Goal: Contribute content: Add original content to the website for others to see

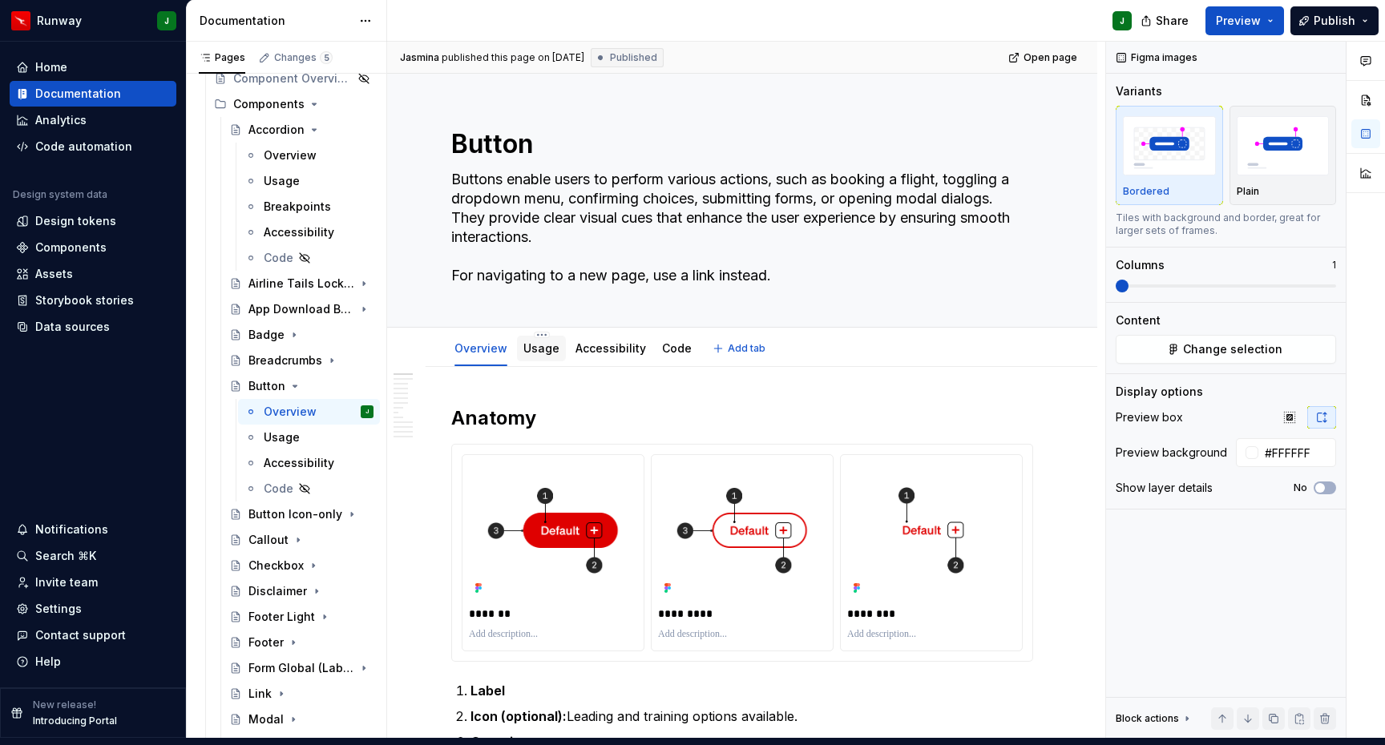
click at [541, 341] on link "Usage" at bounding box center [541, 348] width 36 height 14
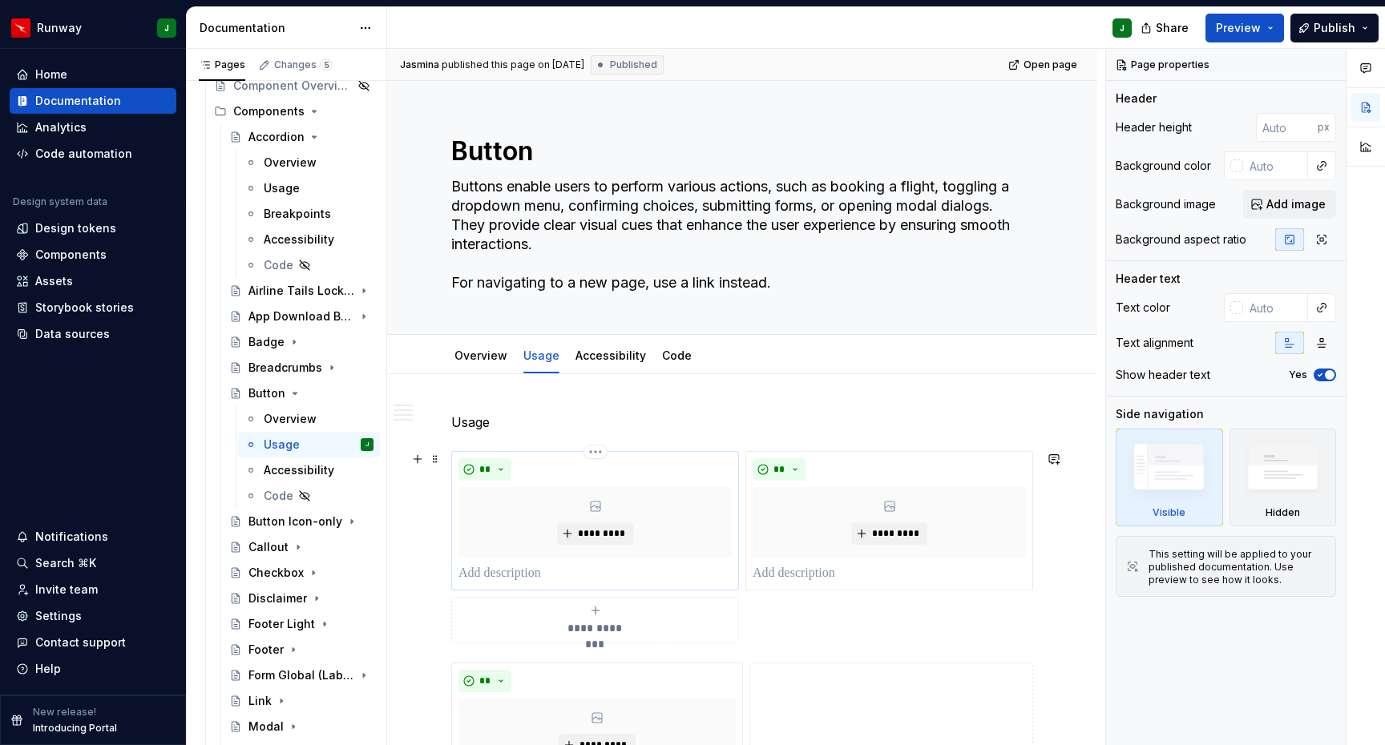
click at [661, 502] on div "*********" at bounding box center [594, 522] width 273 height 71
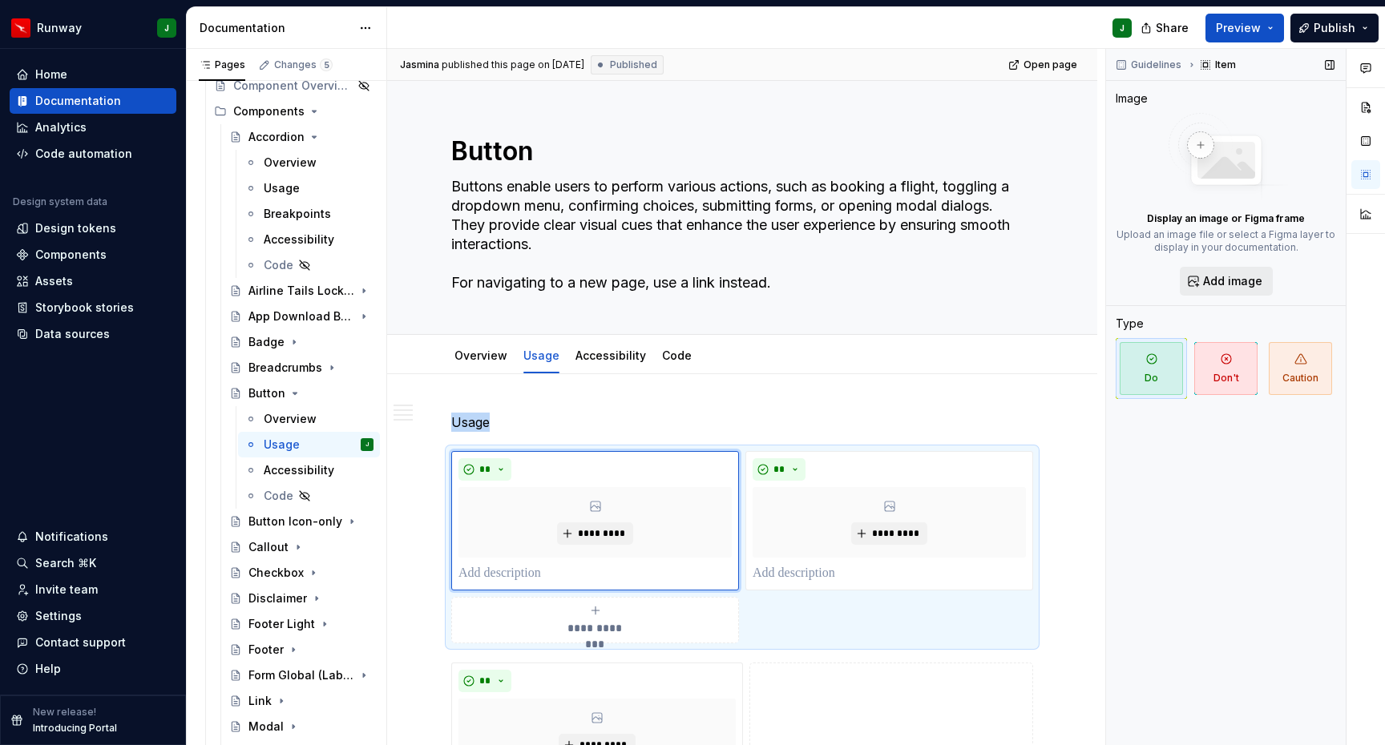
click at [1232, 273] on span "Add image" at bounding box center [1232, 281] width 59 height 16
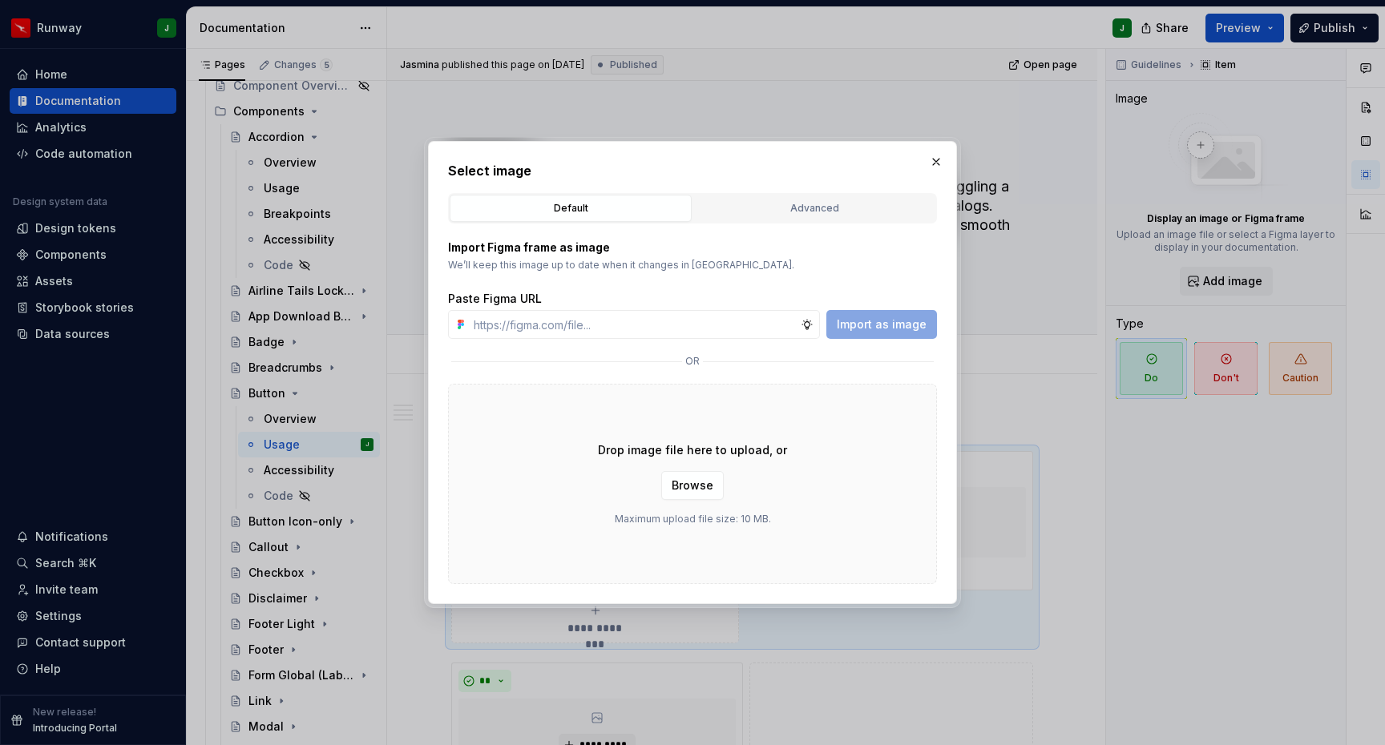
click at [763, 205] on div "Advanced" at bounding box center [814, 208] width 231 height 16
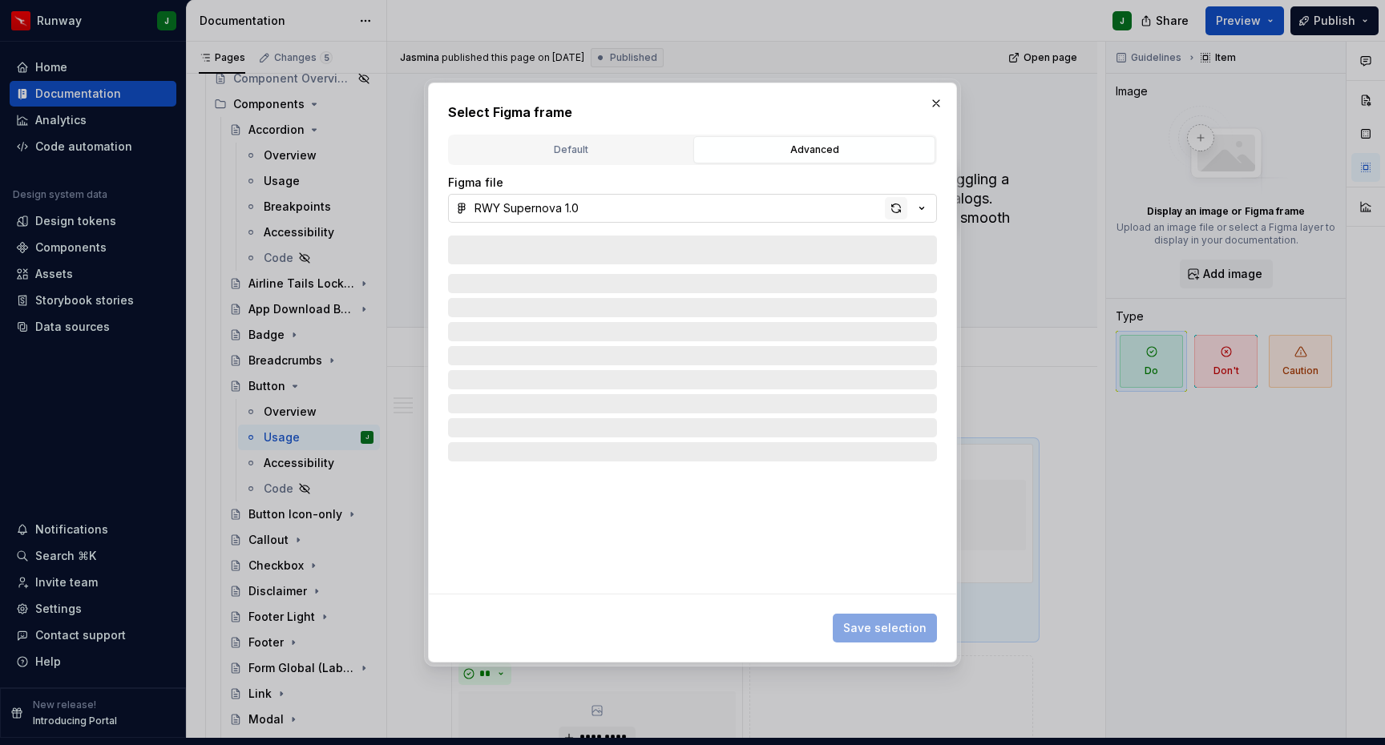
click at [893, 208] on div "button" at bounding box center [896, 208] width 22 height 22
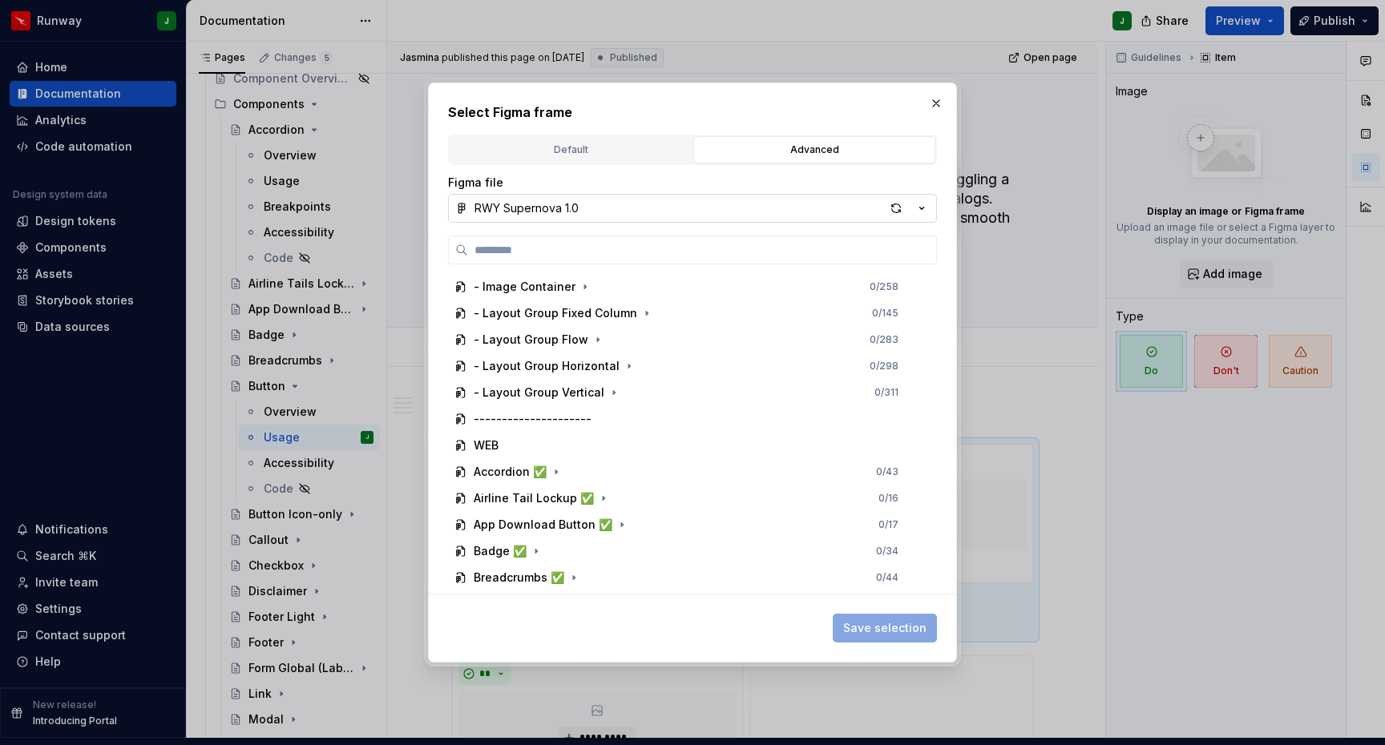
scroll to position [288, 0]
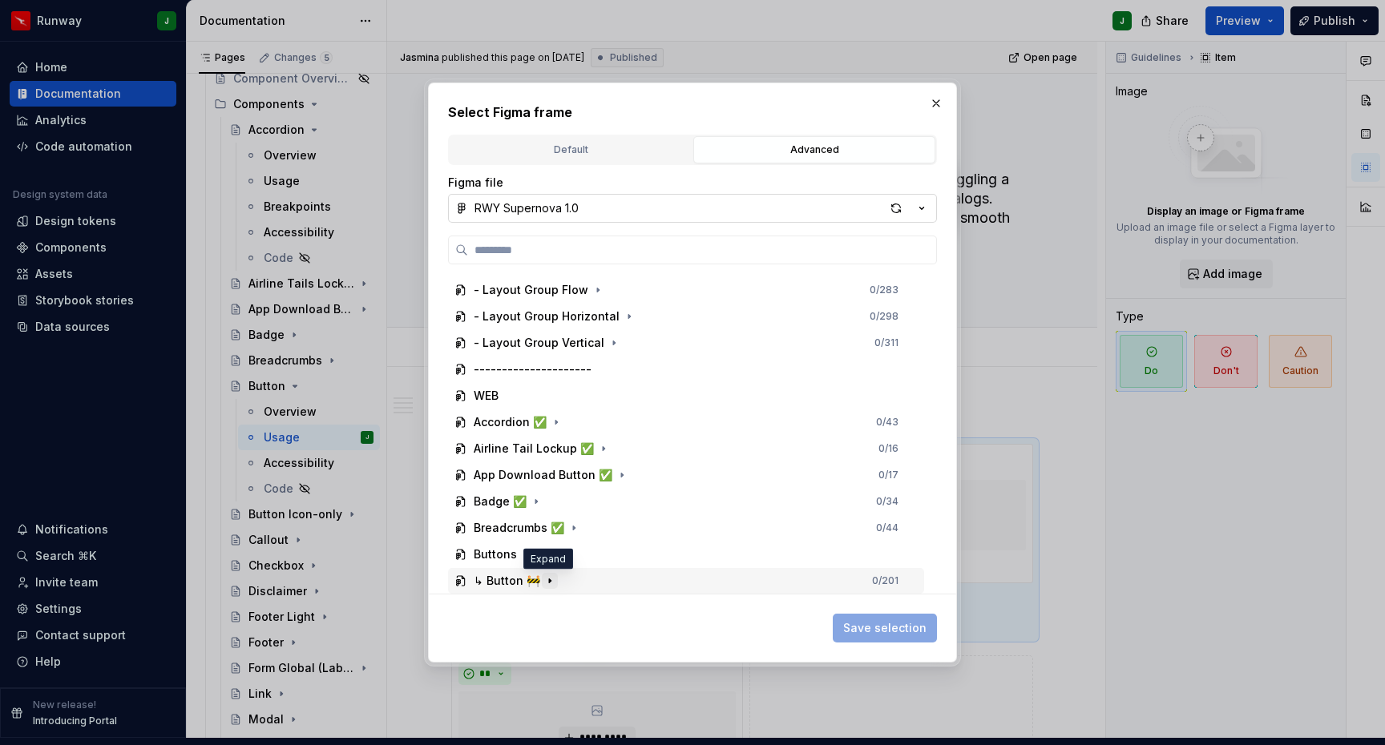
click at [549, 581] on icon "button" at bounding box center [549, 581] width 13 height 13
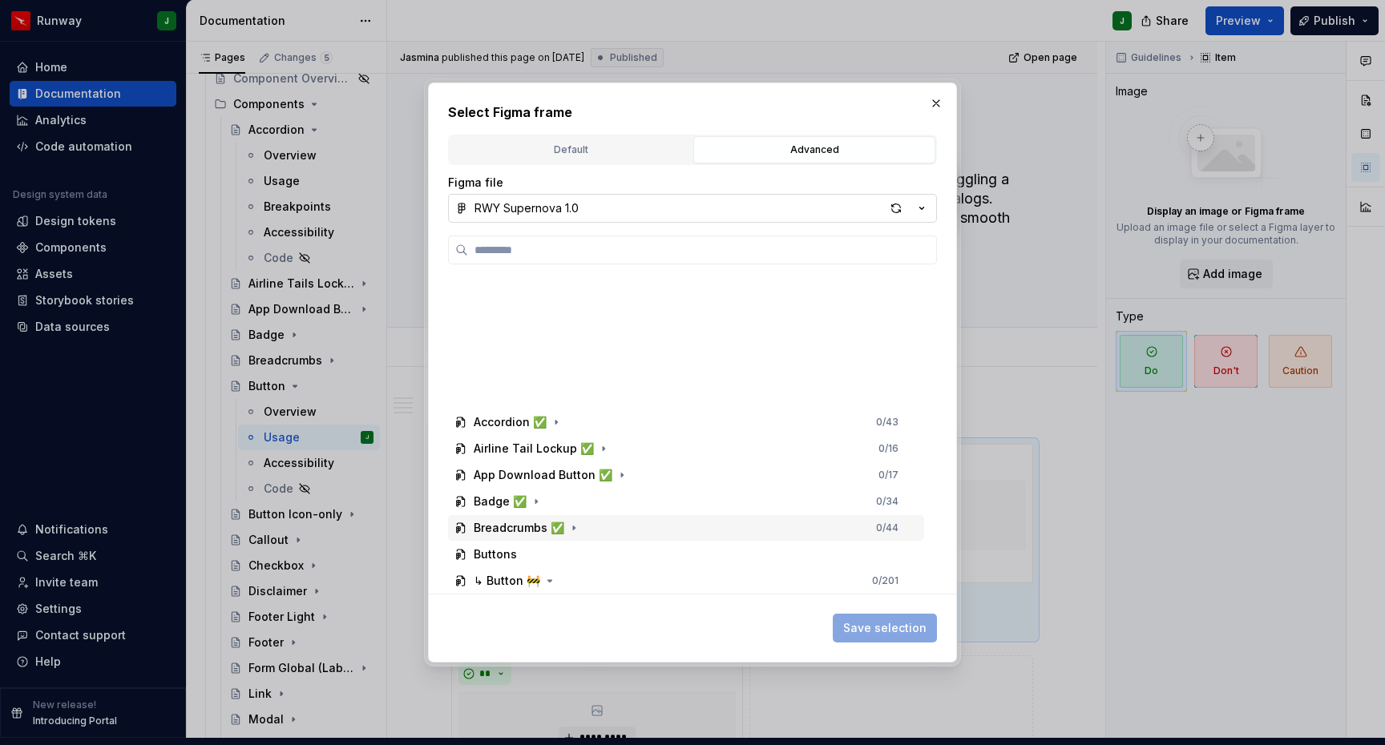
scroll to position [711, 0]
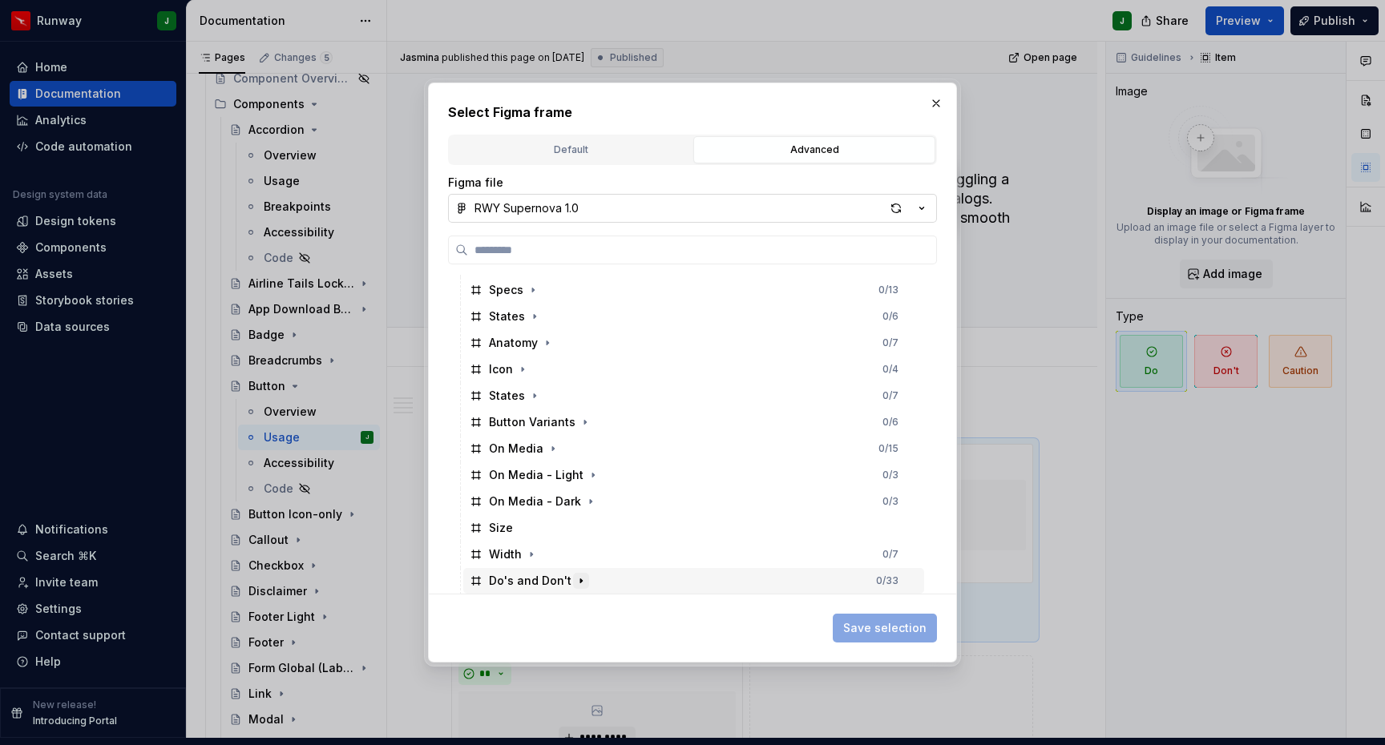
click at [576, 577] on icon "button" at bounding box center [581, 581] width 13 height 13
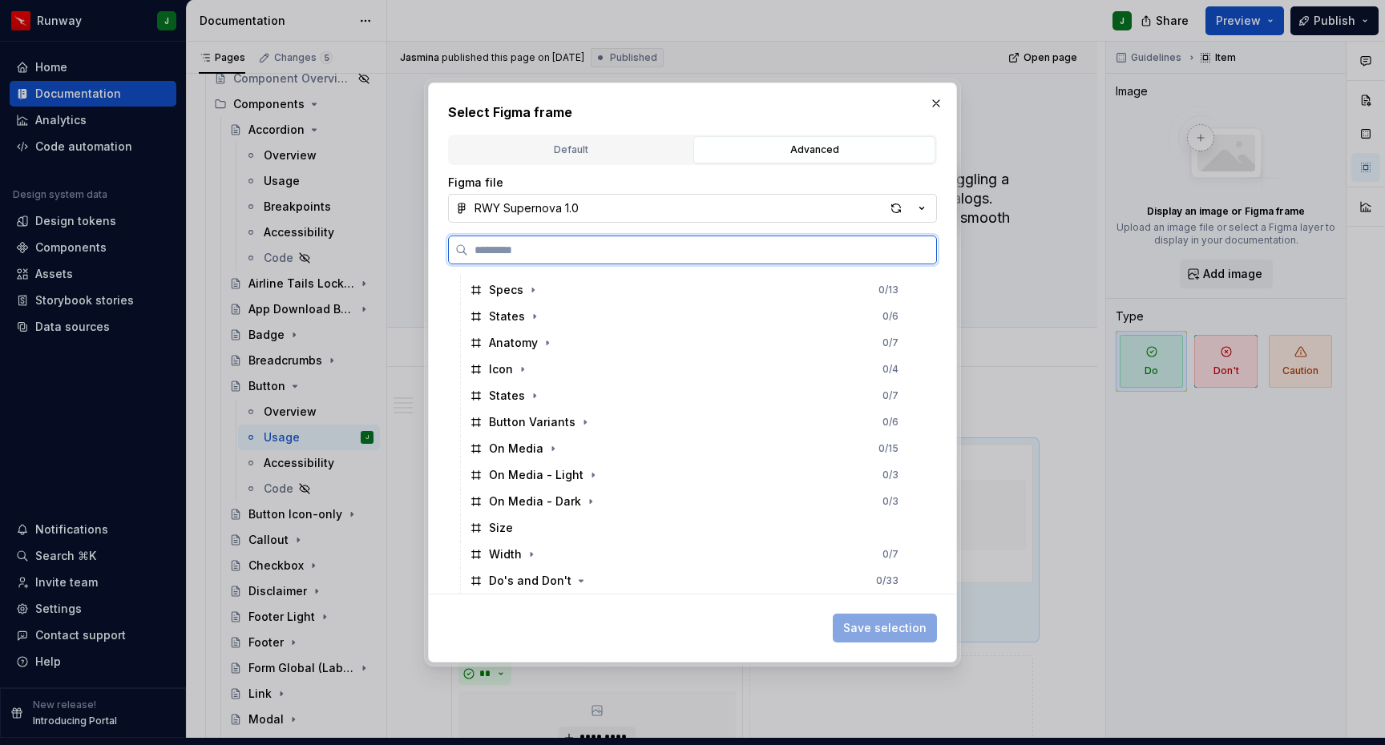
scroll to position [843, 0]
click at [833, 473] on div "Usage—Do 0 / 5" at bounding box center [701, 475] width 446 height 26
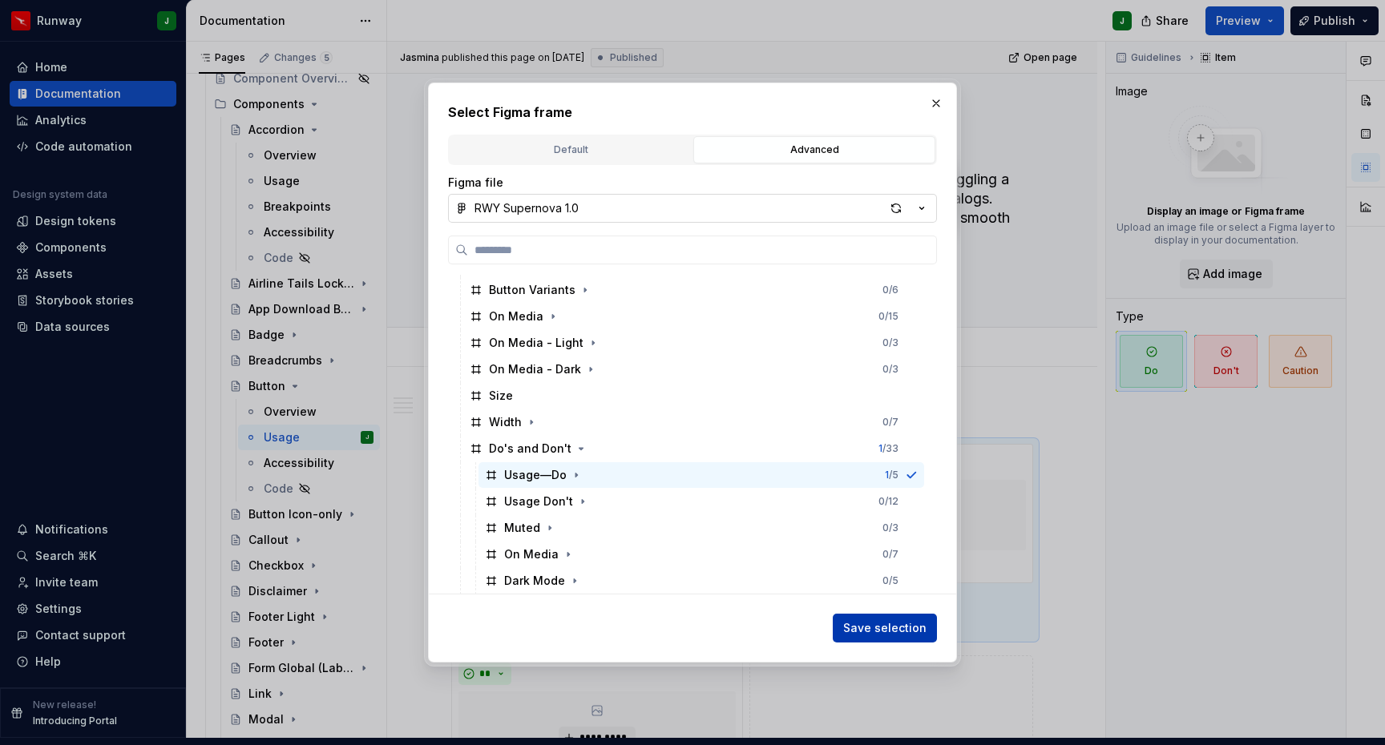
click at [883, 632] on span "Save selection" at bounding box center [884, 628] width 83 height 16
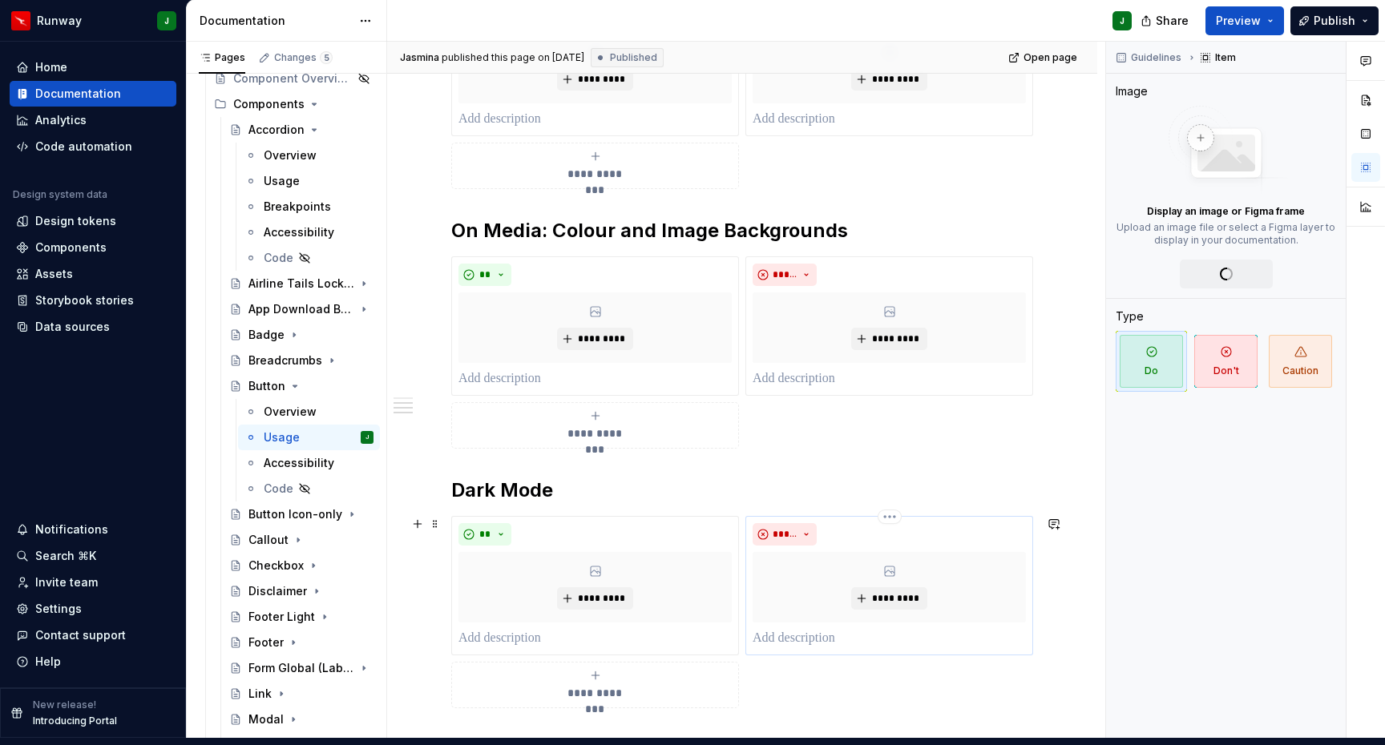
scroll to position [0, 0]
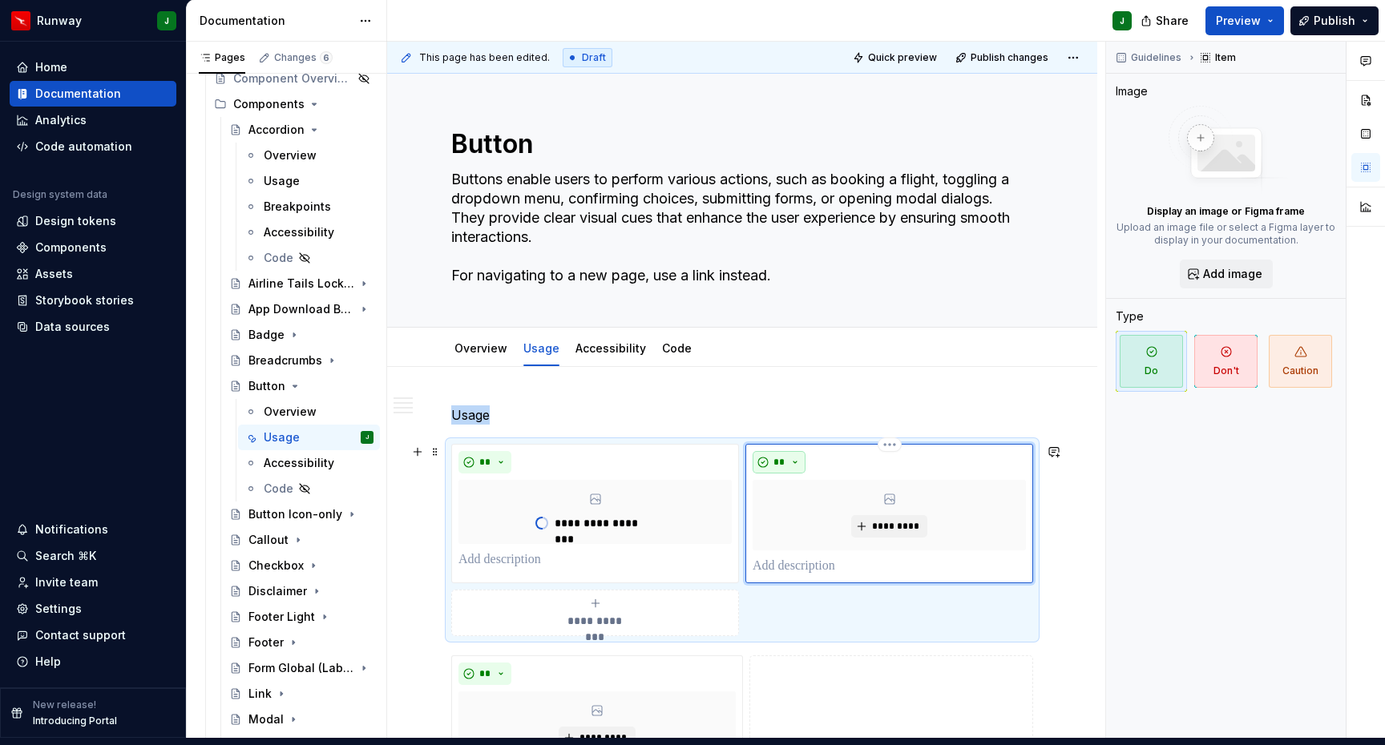
click at [793, 451] on button "**" at bounding box center [779, 462] width 53 height 22
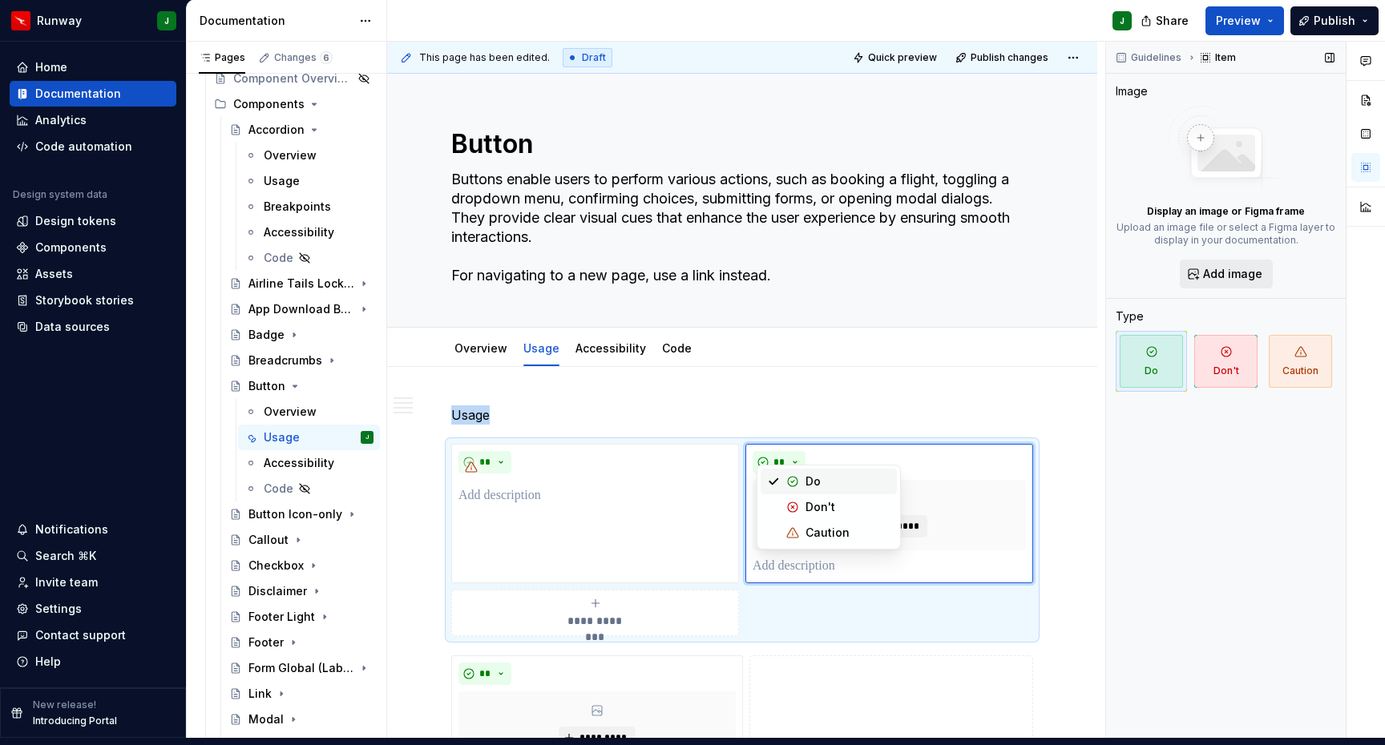
click at [1217, 266] on span "Add image" at bounding box center [1232, 274] width 59 height 16
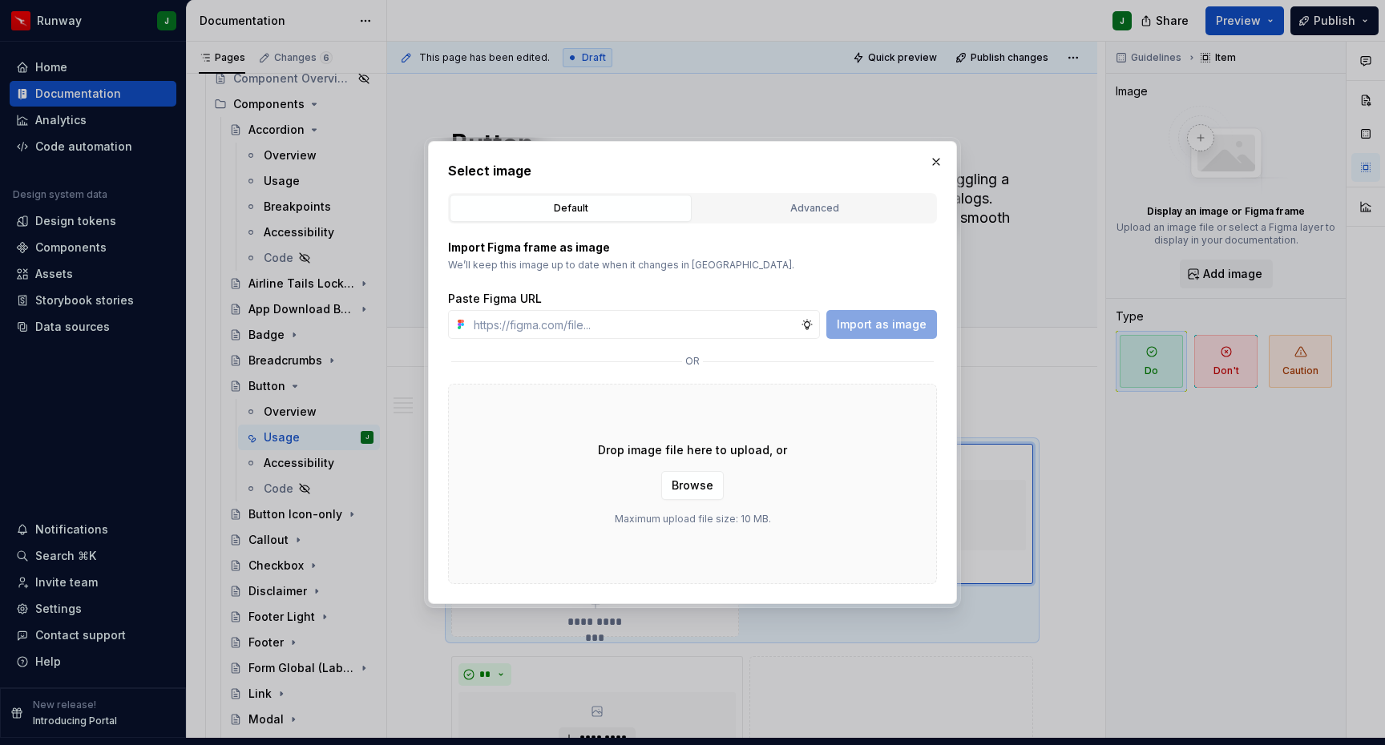
click at [798, 211] on div "Advanced" at bounding box center [814, 208] width 231 height 16
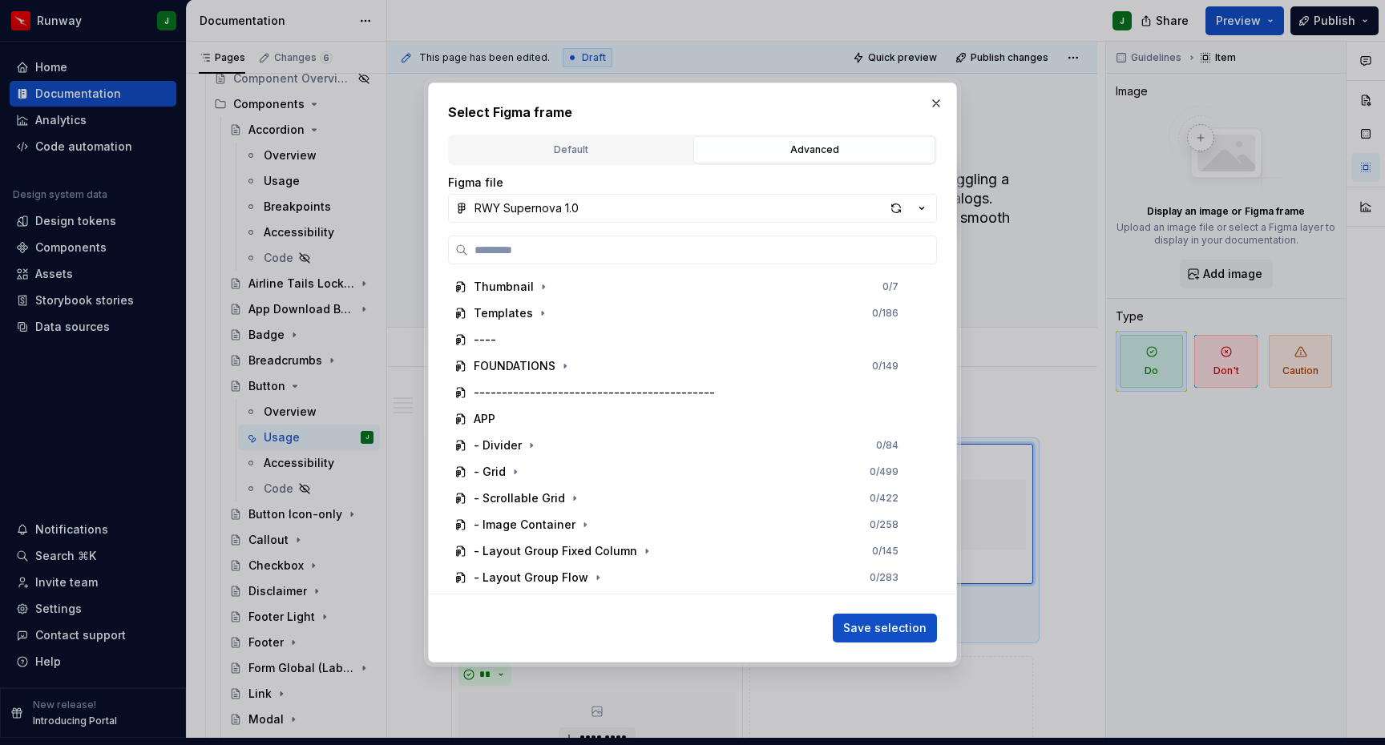
scroll to position [288, 0]
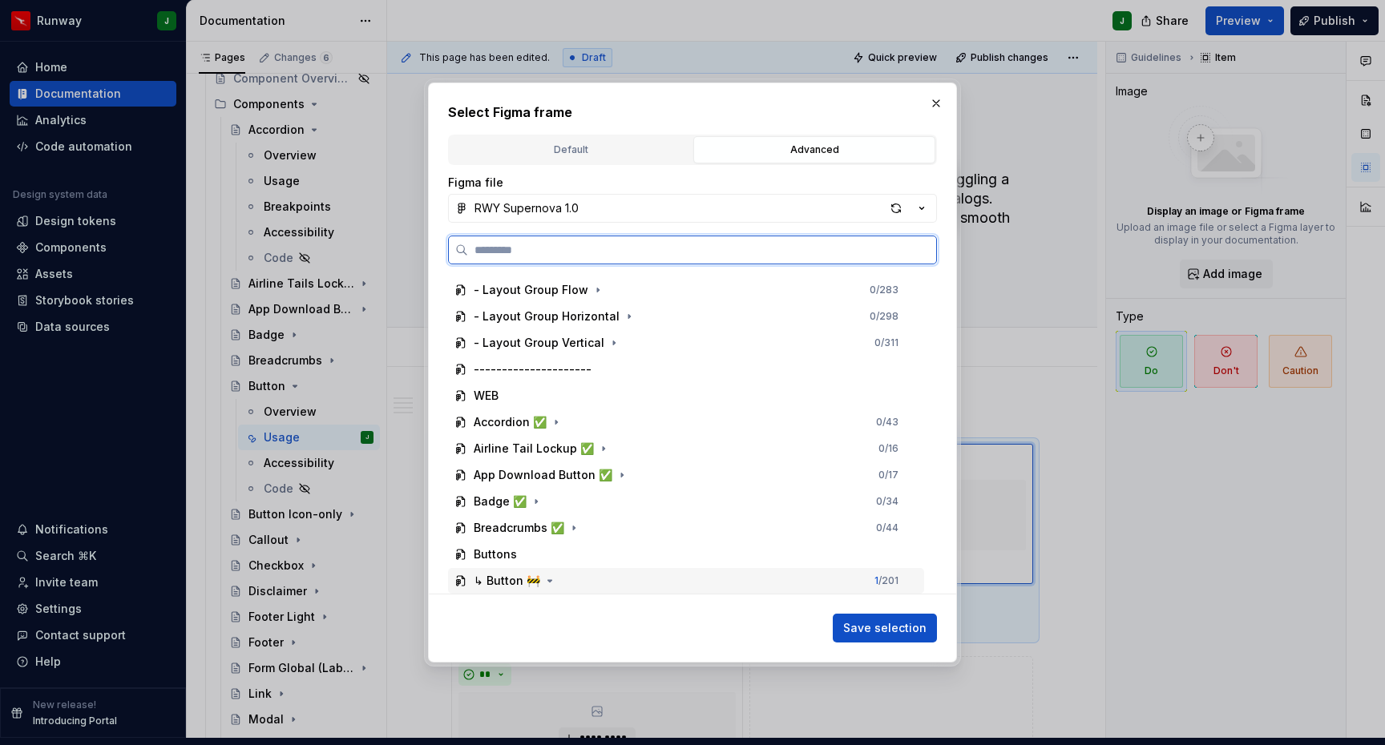
click at [600, 580] on div "↳ Button 🚧 1 / 201" at bounding box center [686, 581] width 476 height 26
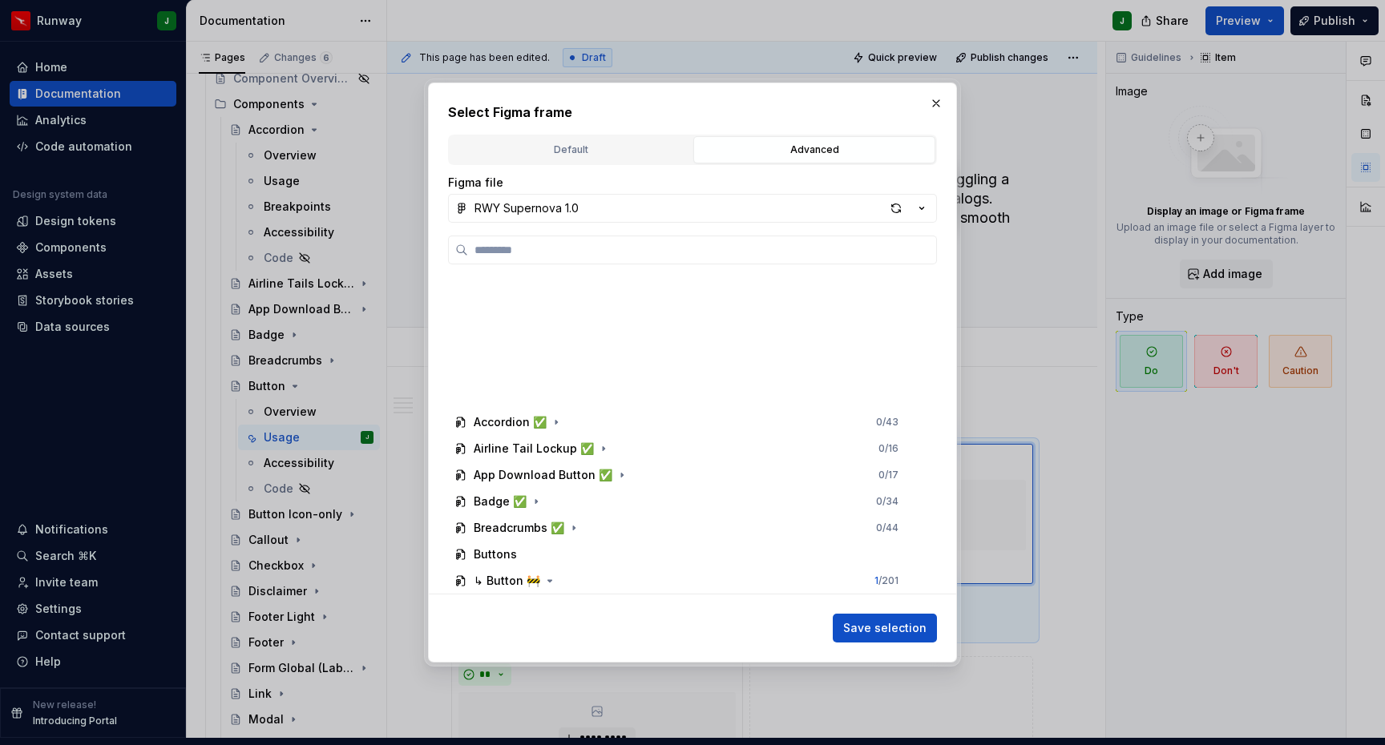
scroll to position [843, 0]
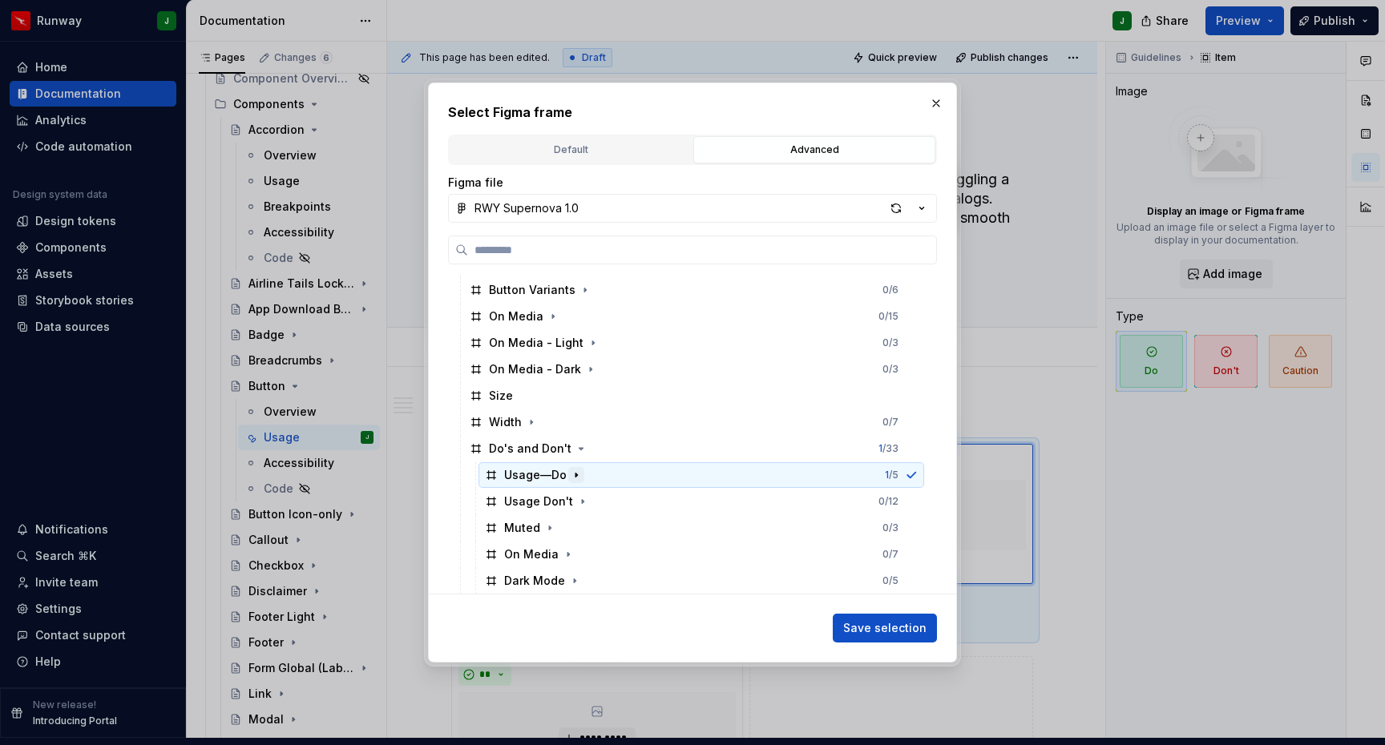
click at [578, 474] on icon "button" at bounding box center [576, 475] width 13 height 13
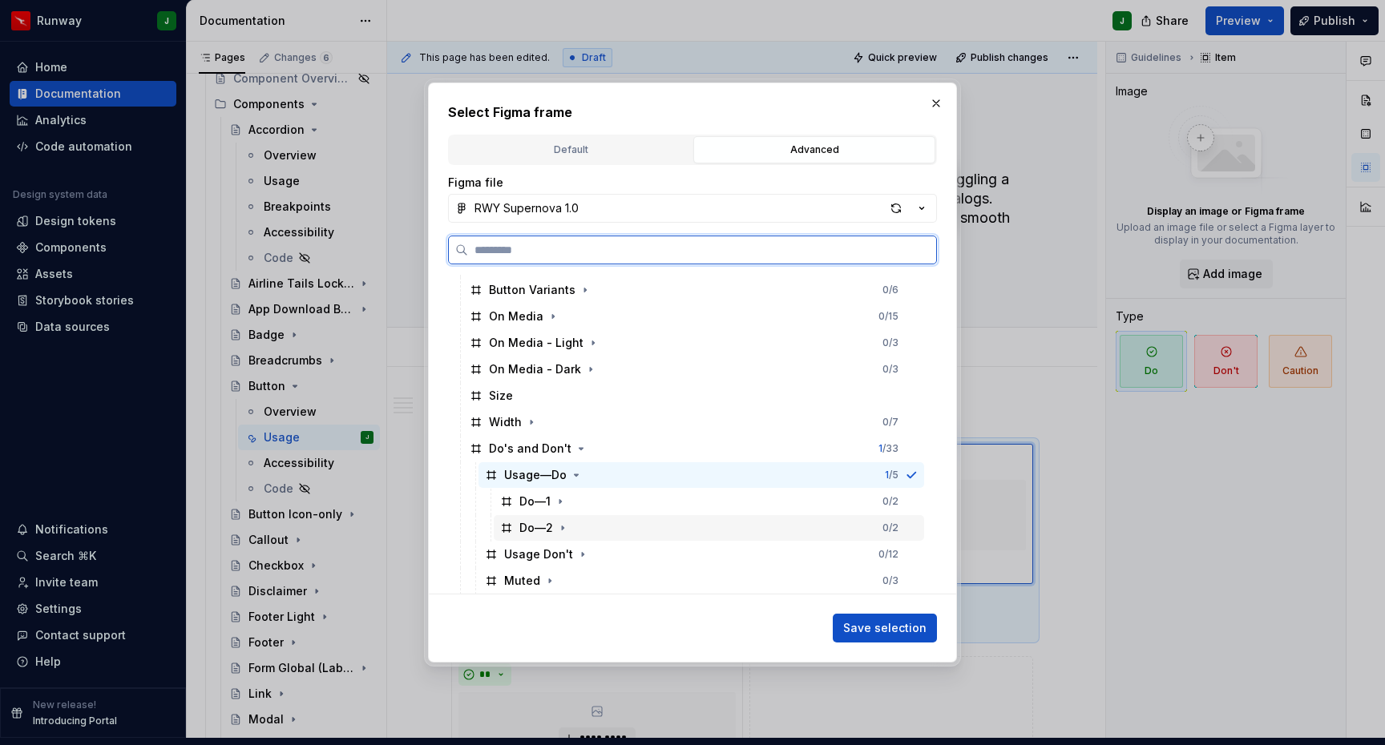
click at [693, 527] on div "Do—2 0 / 2" at bounding box center [709, 528] width 430 height 26
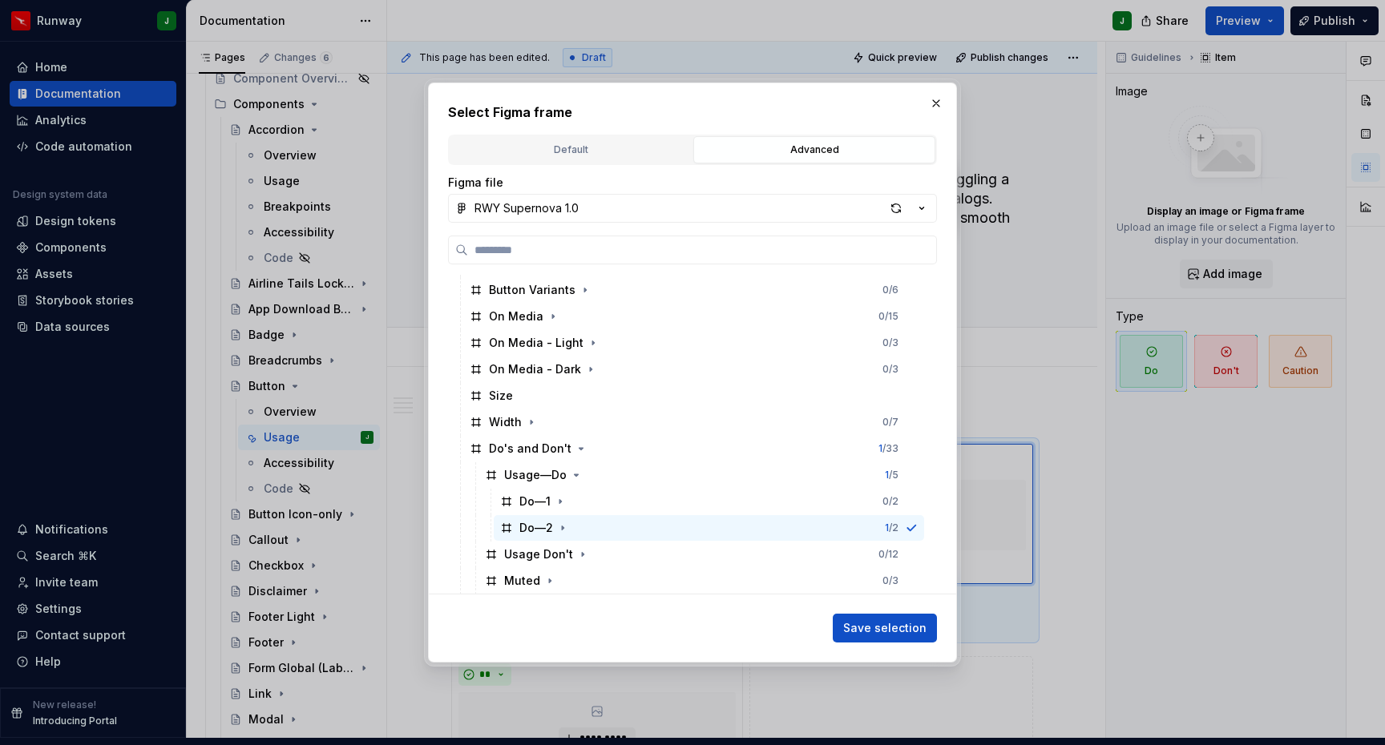
click at [892, 628] on span "Save selection" at bounding box center [884, 628] width 83 height 16
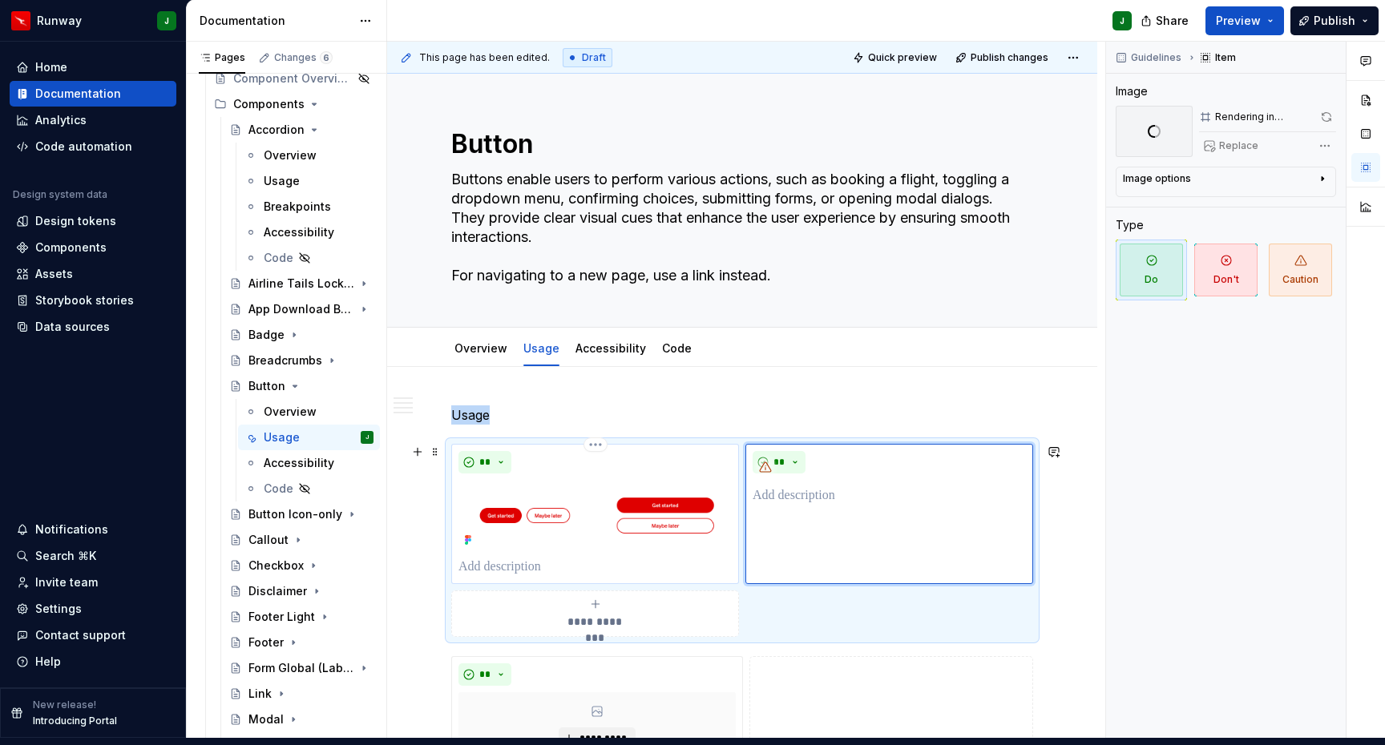
click at [567, 502] on img "To enrich screen reader interactions, please activate Accessibility in Grammarl…" at bounding box center [594, 515] width 273 height 71
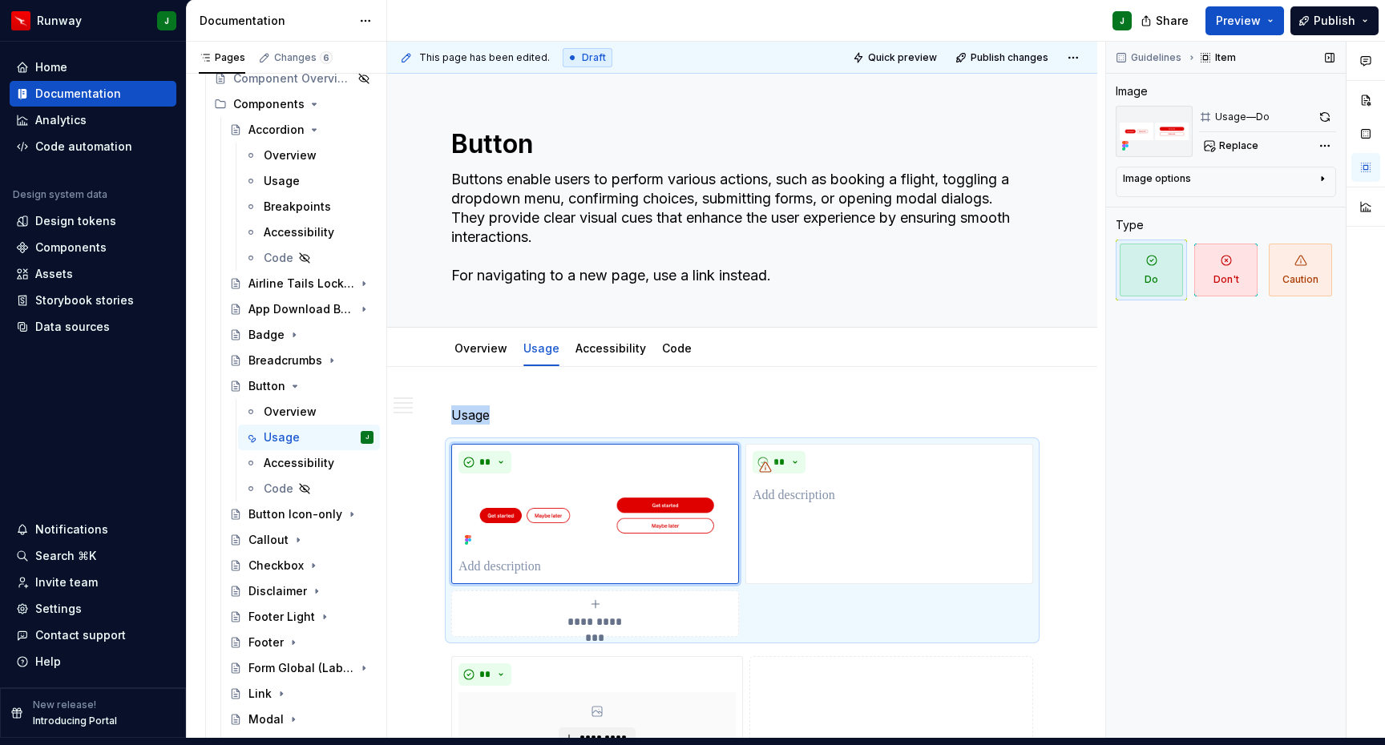
click at [1217, 172] on div "Image options" at bounding box center [1219, 181] width 193 height 19
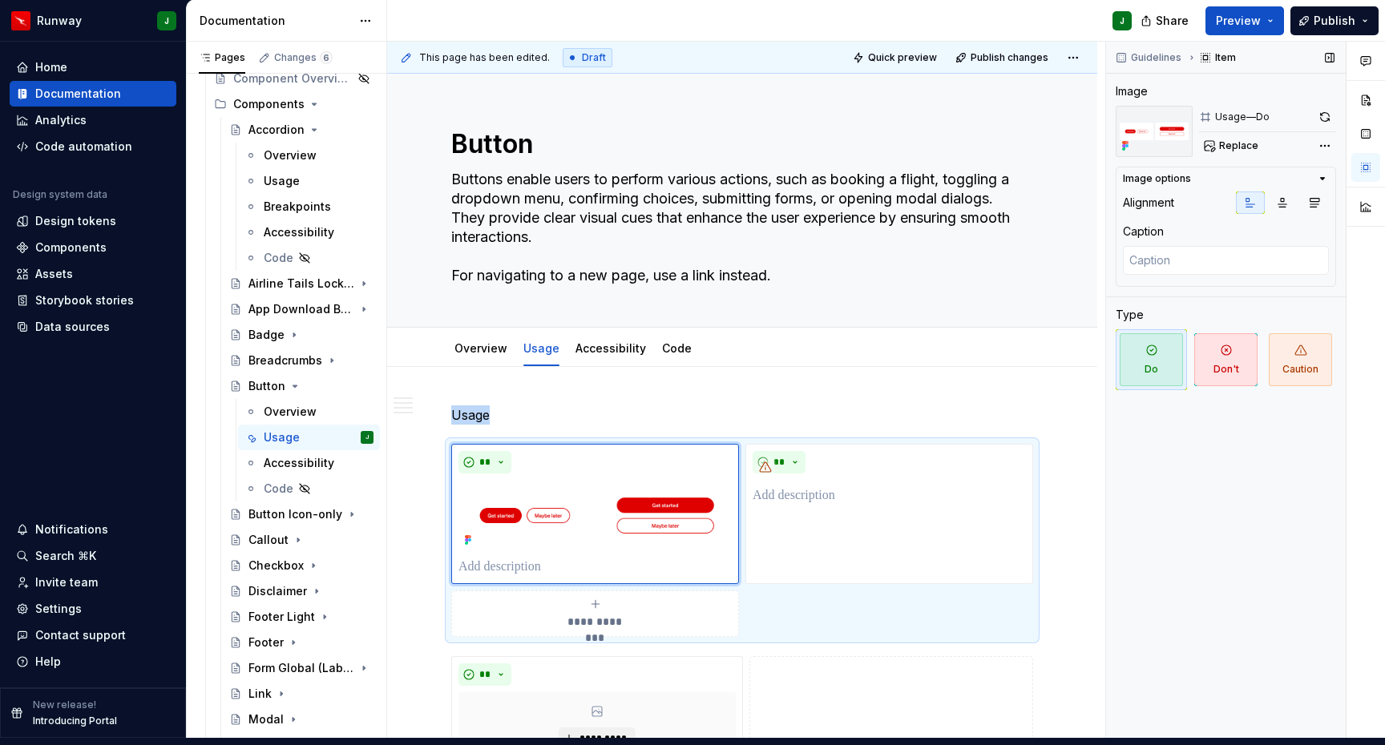
click at [1199, 172] on div "Image options" at bounding box center [1219, 178] width 193 height 13
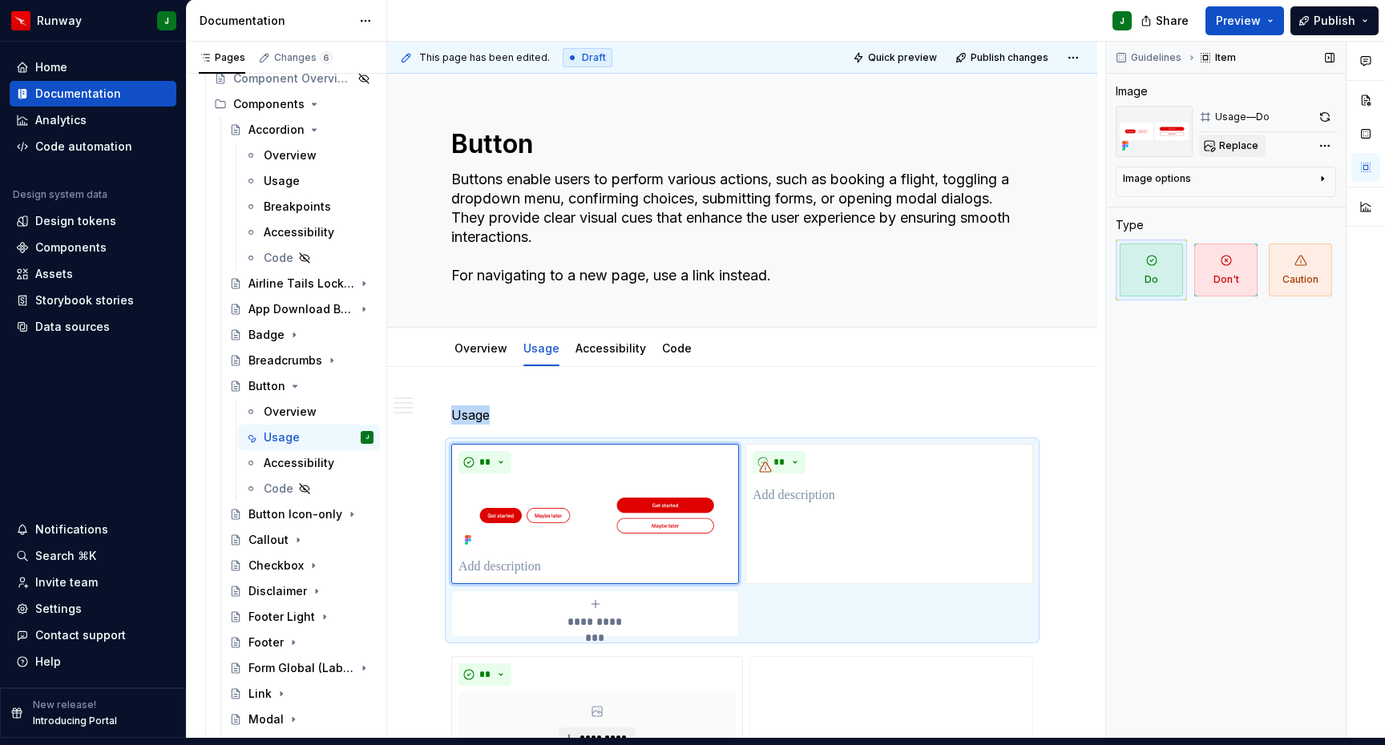
click at [1233, 140] on button "Replace" at bounding box center [1232, 146] width 67 height 22
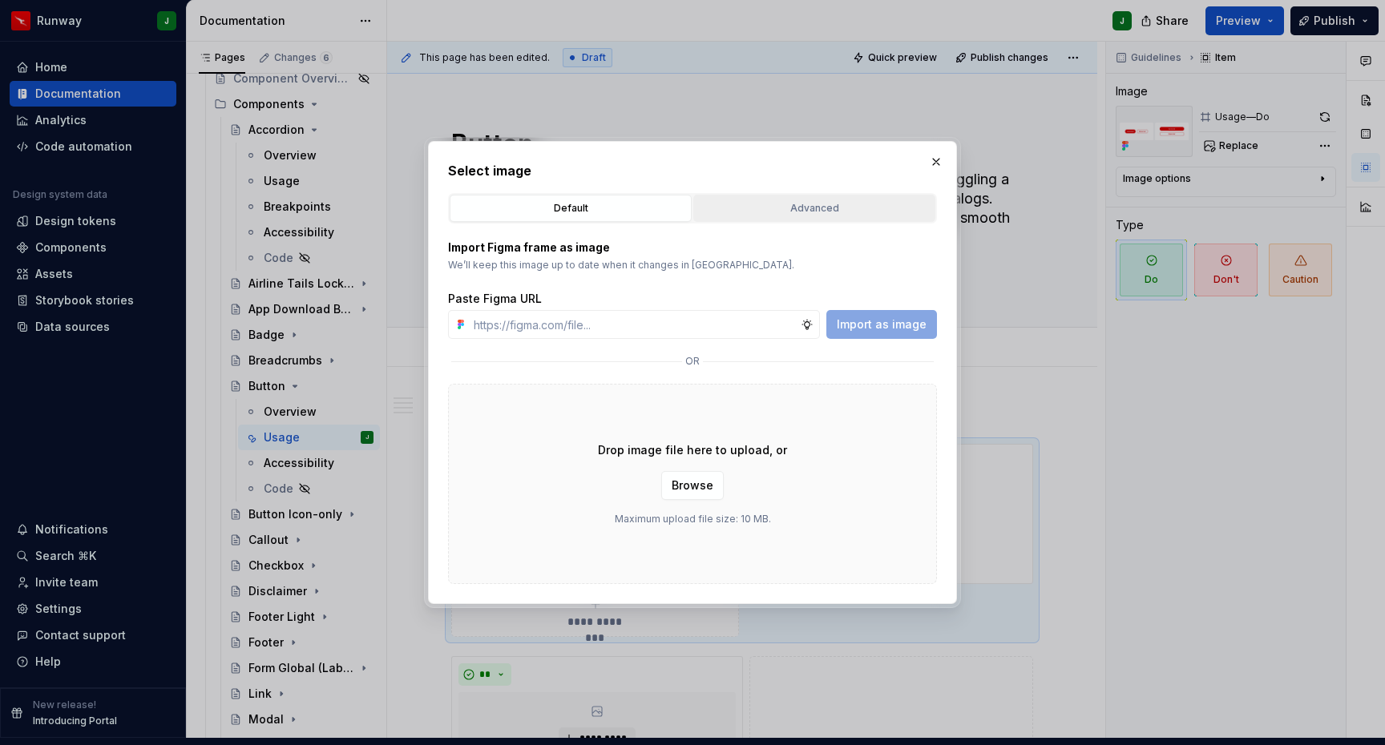
click at [800, 211] on div "Advanced" at bounding box center [814, 208] width 231 height 16
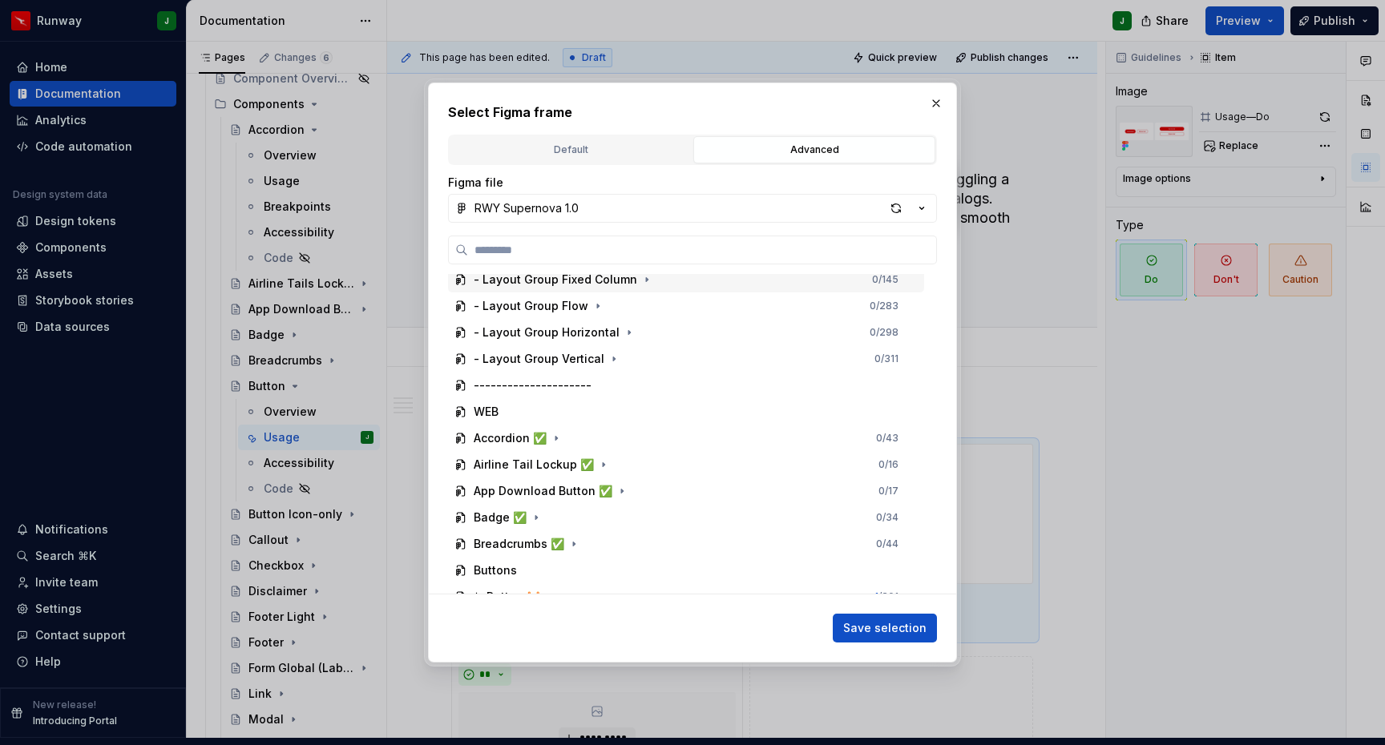
scroll to position [288, 0]
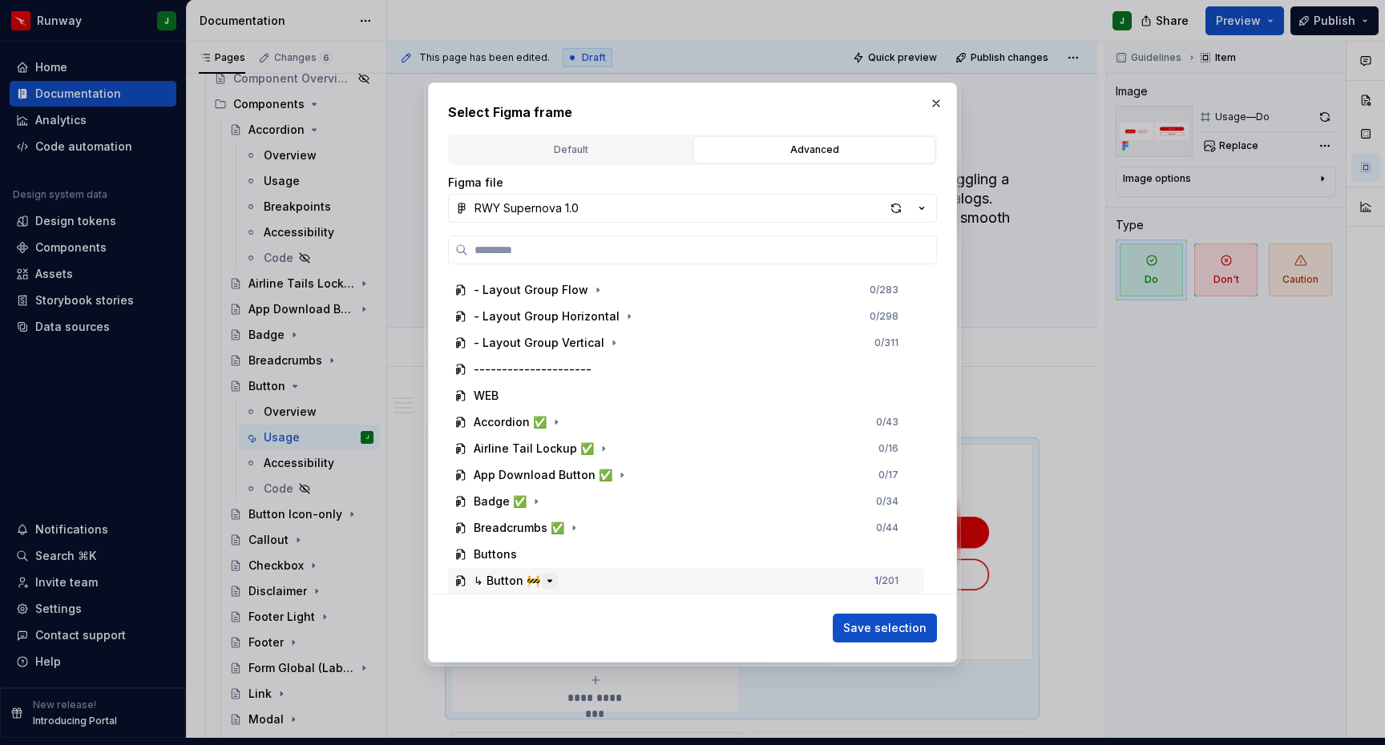
click at [548, 580] on icon "button" at bounding box center [550, 581] width 4 height 2
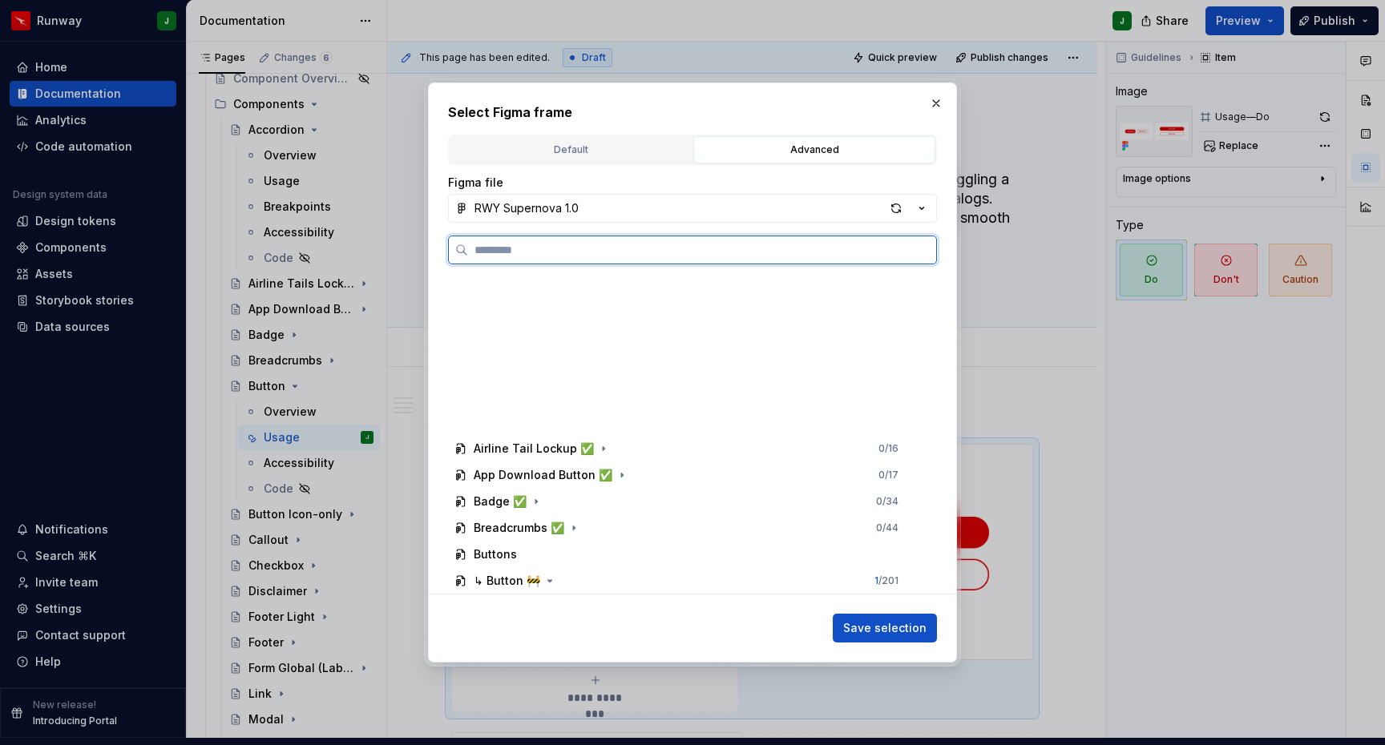
scroll to position [843, 0]
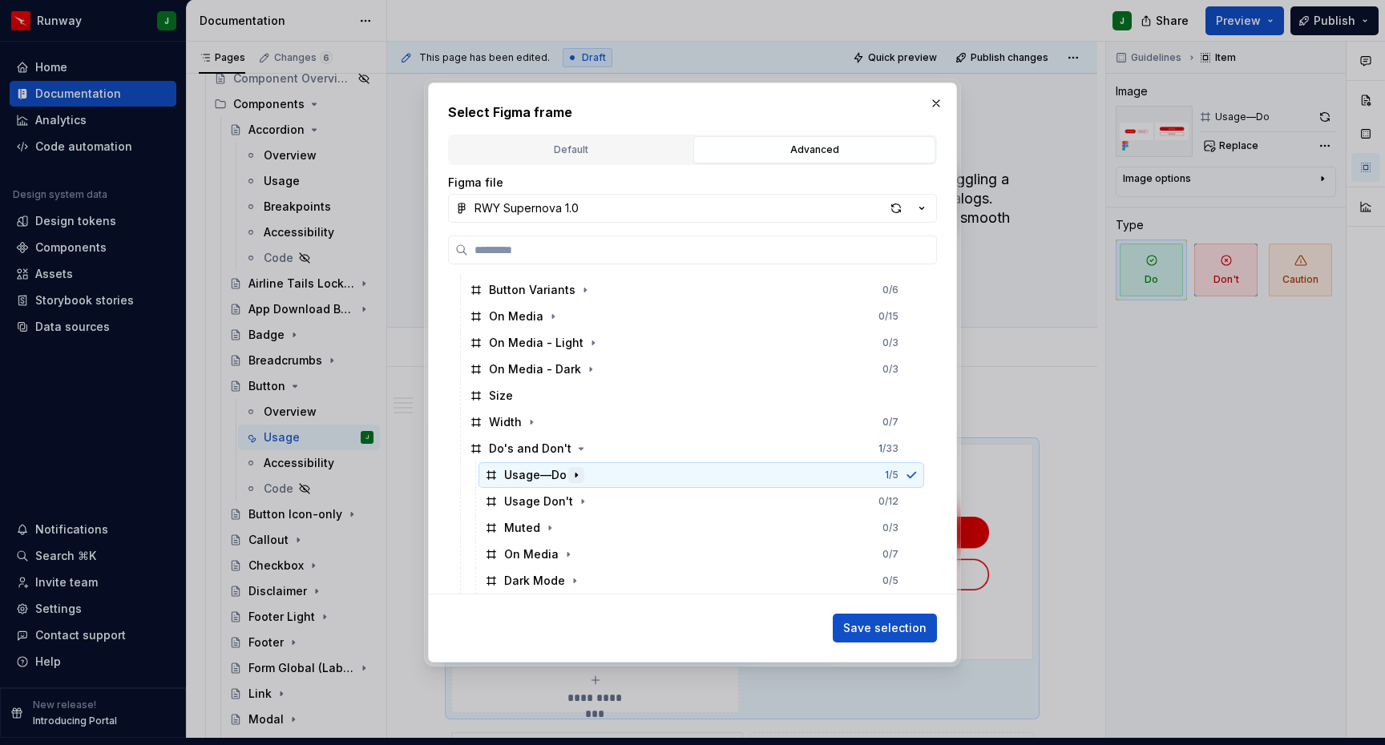
click at [571, 478] on icon "button" at bounding box center [576, 475] width 13 height 13
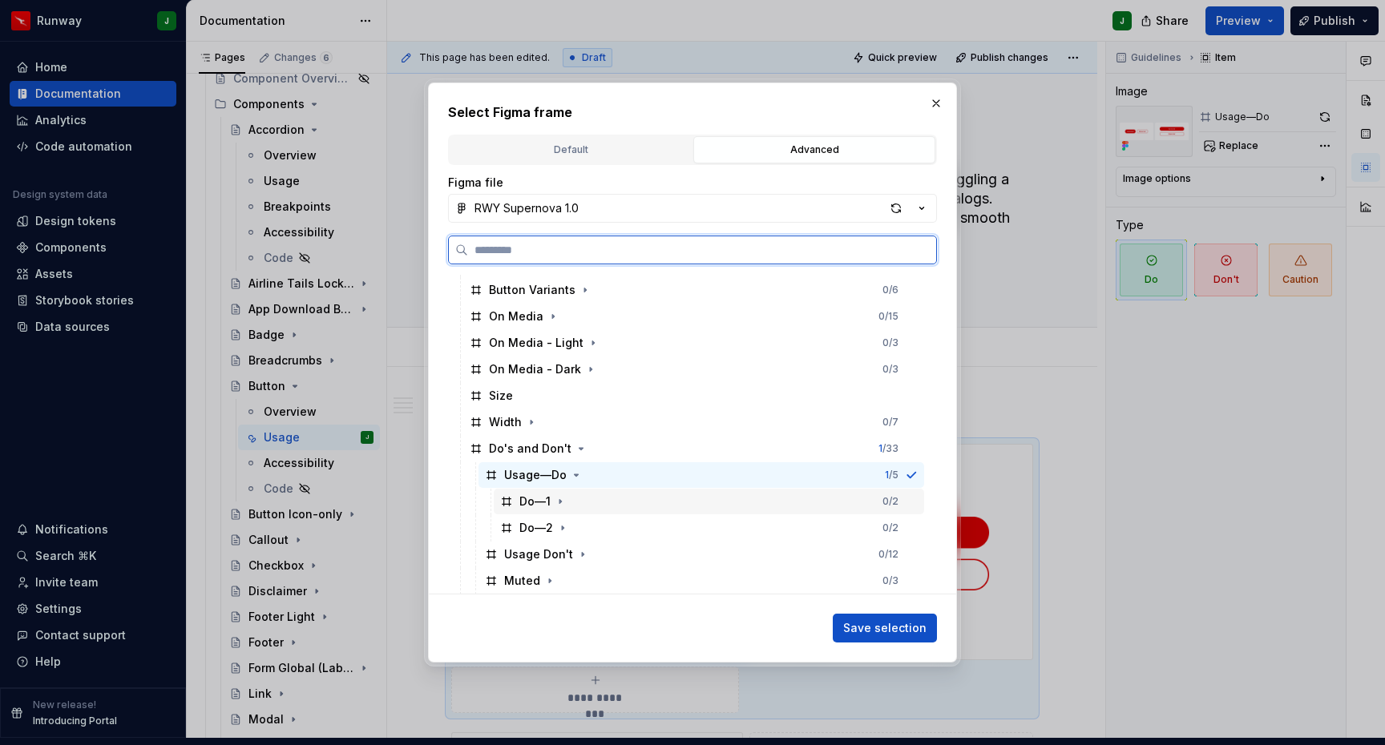
click at [918, 502] on div at bounding box center [911, 501] width 13 height 13
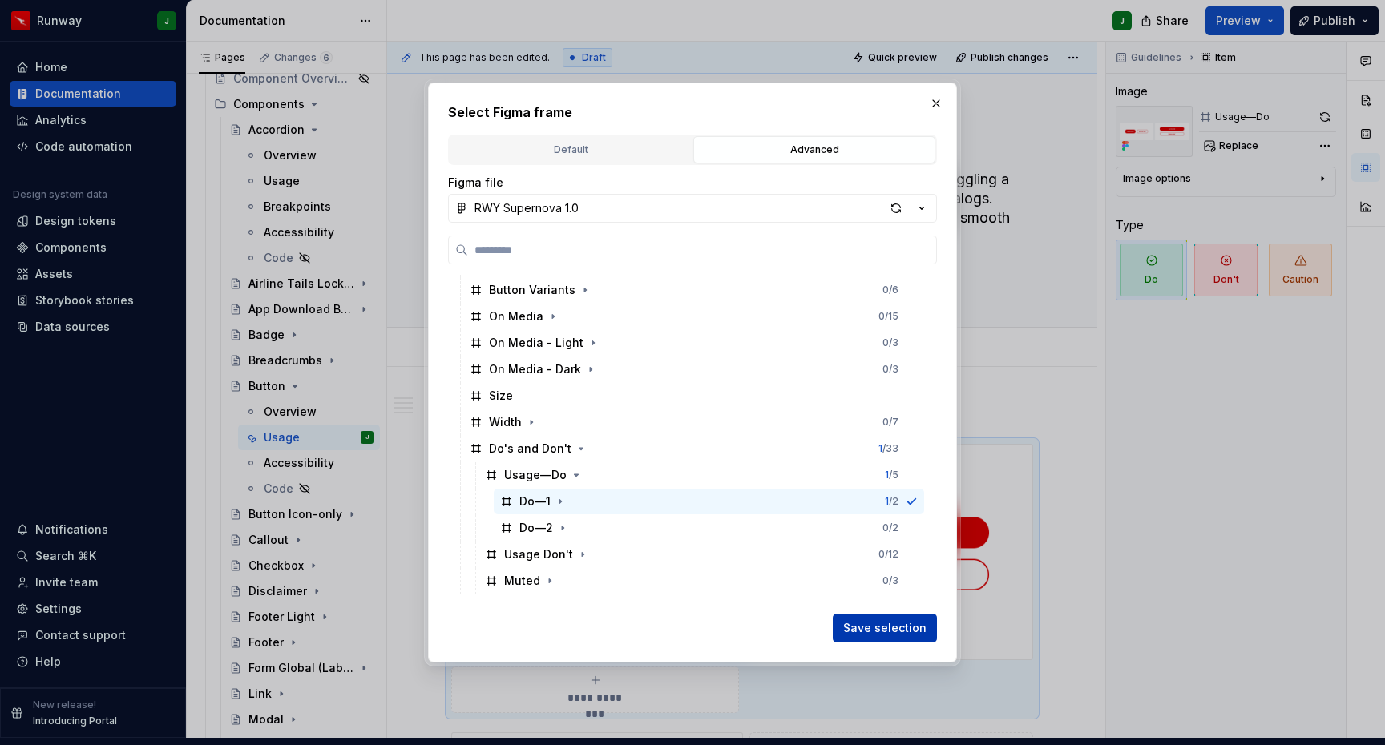
click at [890, 632] on span "Save selection" at bounding box center [884, 628] width 83 height 16
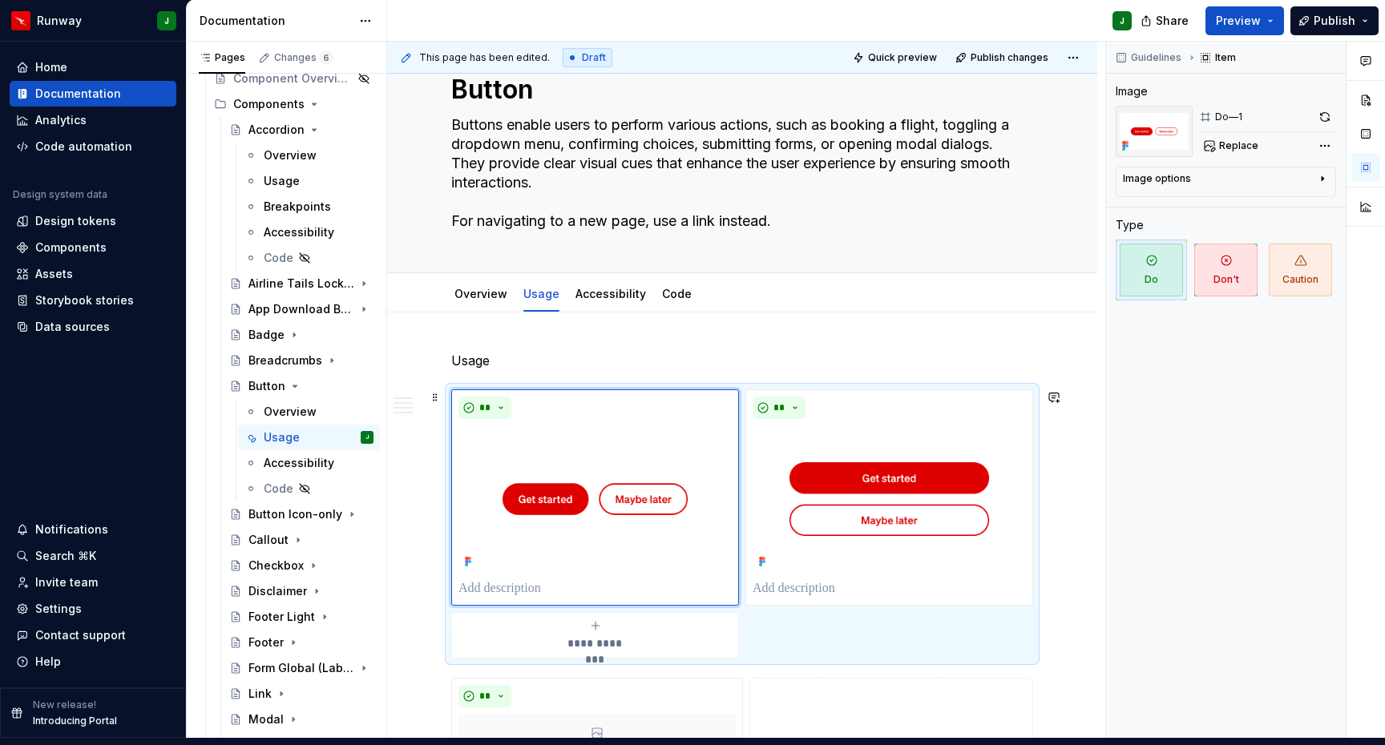
scroll to position [104, 0]
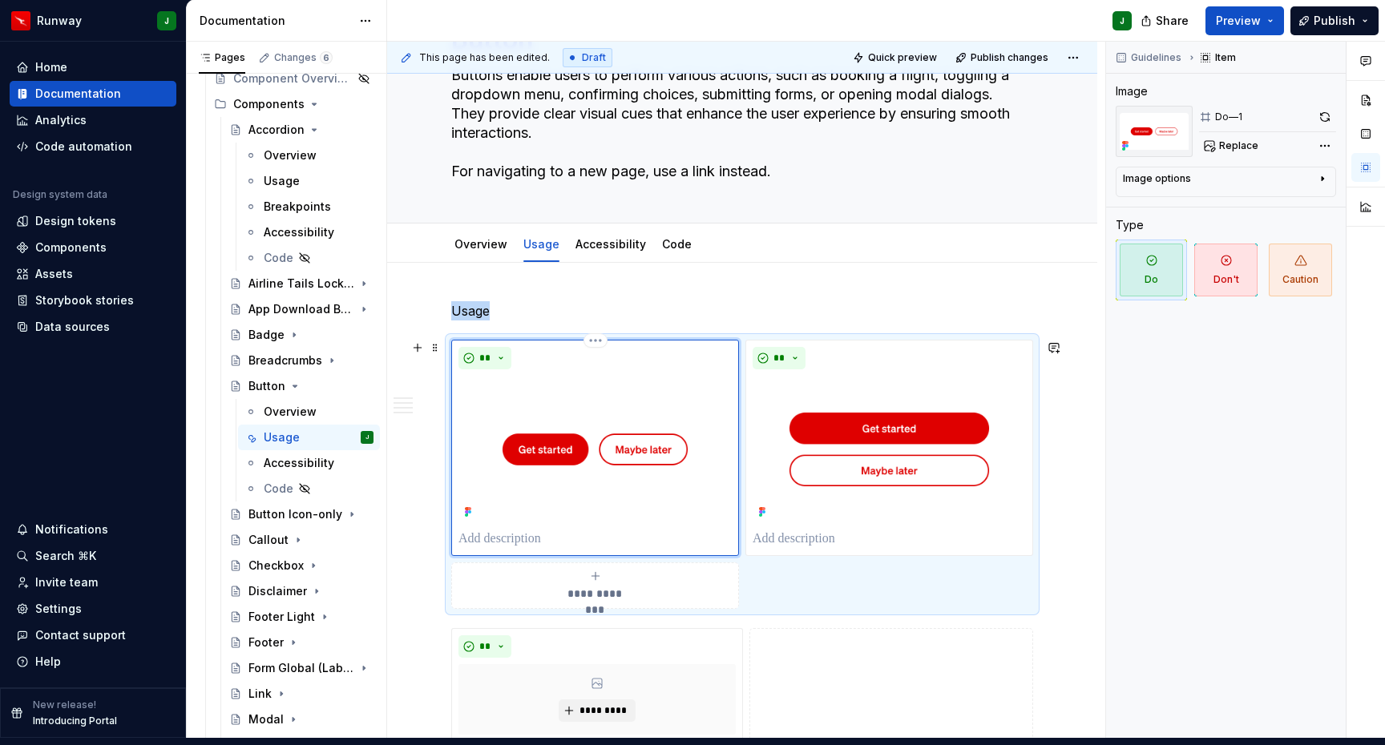
click at [508, 530] on p "To enrich screen reader interactions, please activate Accessibility in Grammarl…" at bounding box center [594, 539] width 273 height 19
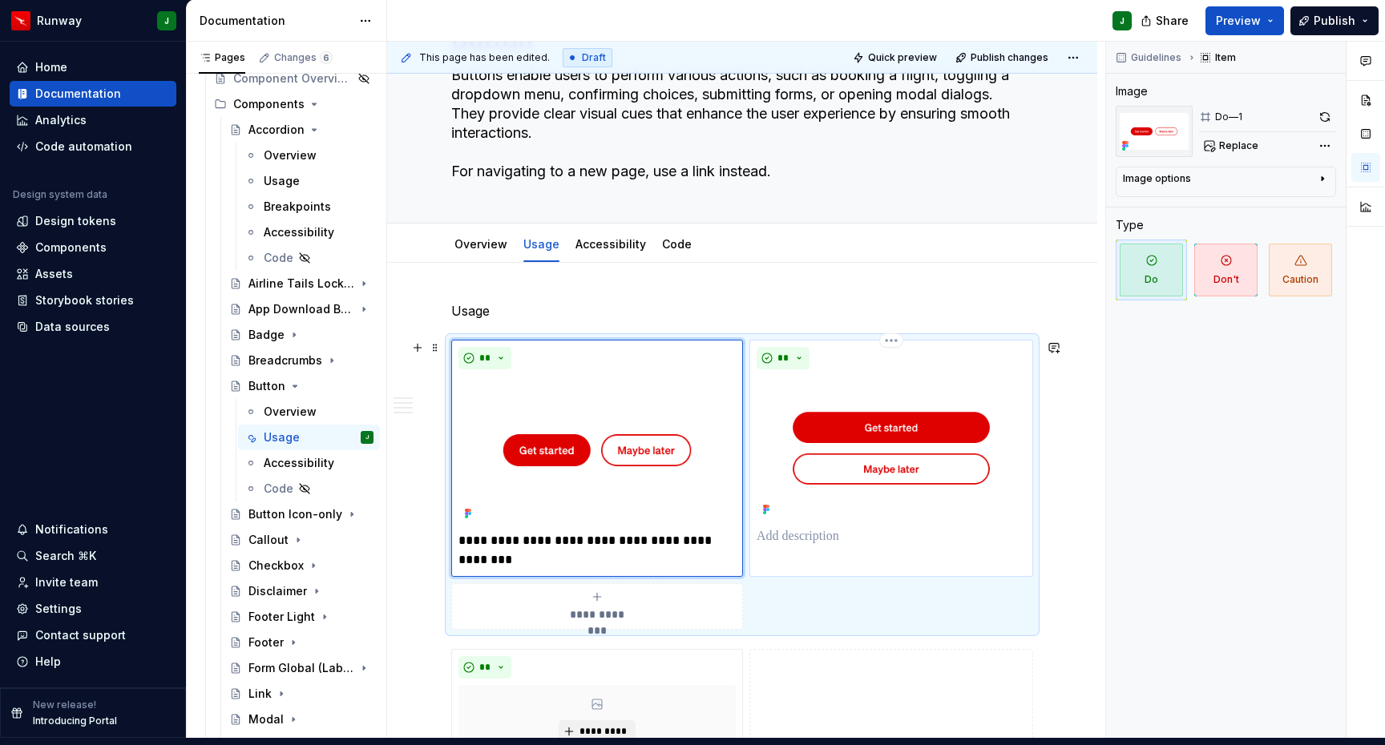
click at [801, 531] on p "To enrich screen reader interactions, please activate Accessibility in Grammarl…" at bounding box center [891, 536] width 269 height 19
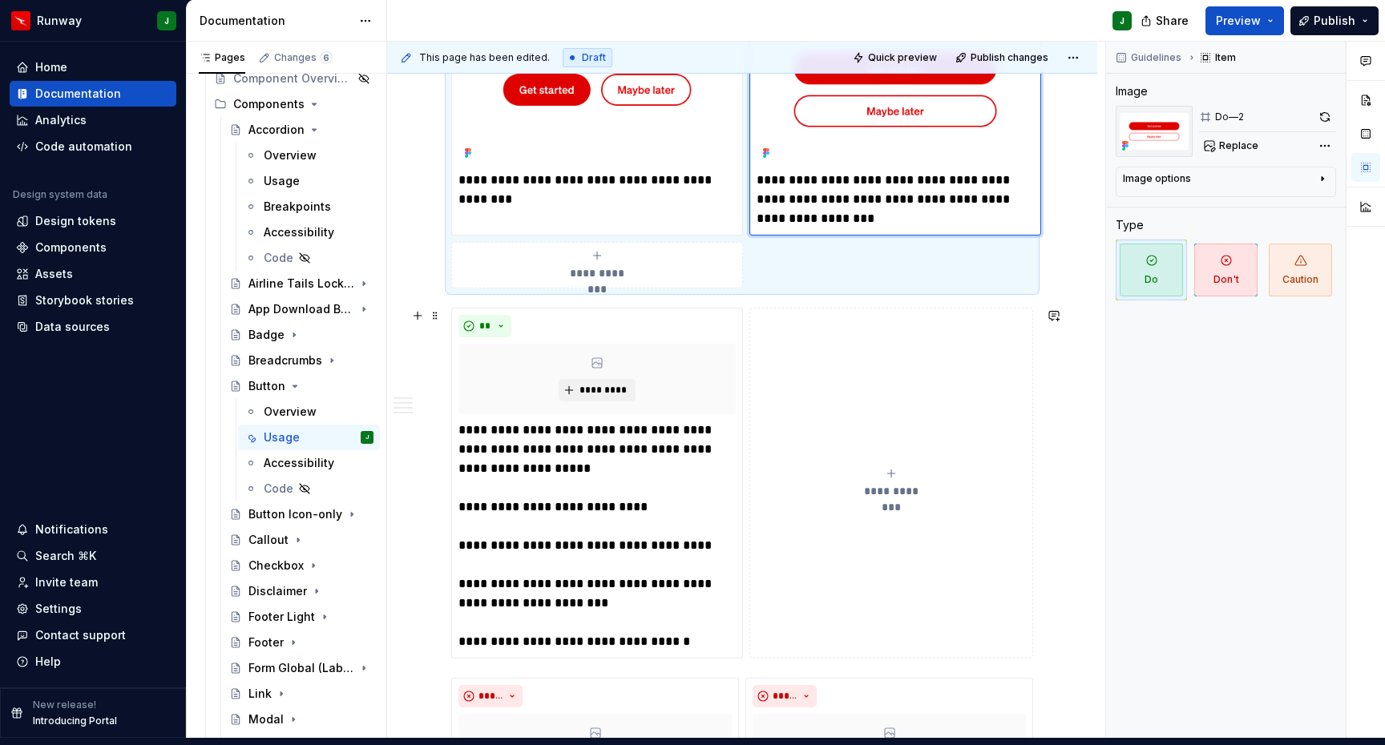
scroll to position [544, 0]
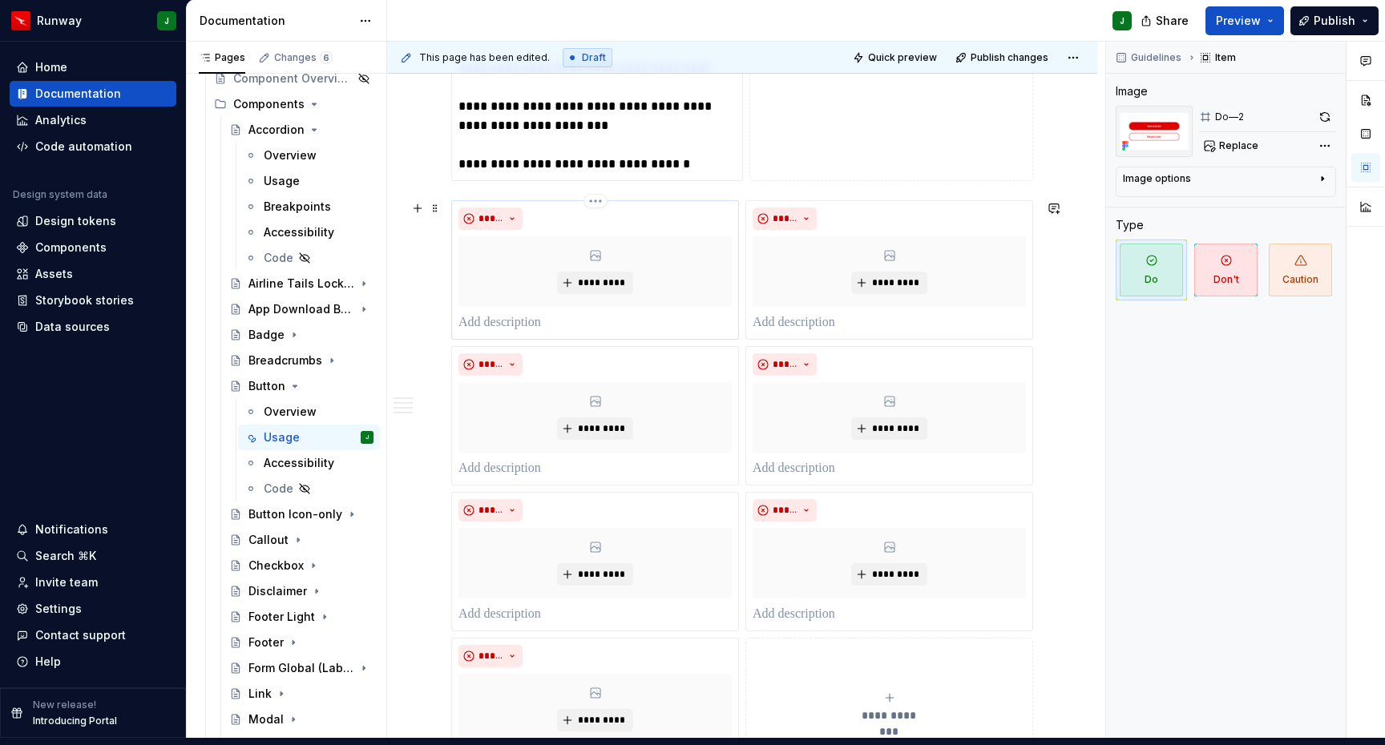
click at [644, 252] on div "*********" at bounding box center [594, 271] width 273 height 71
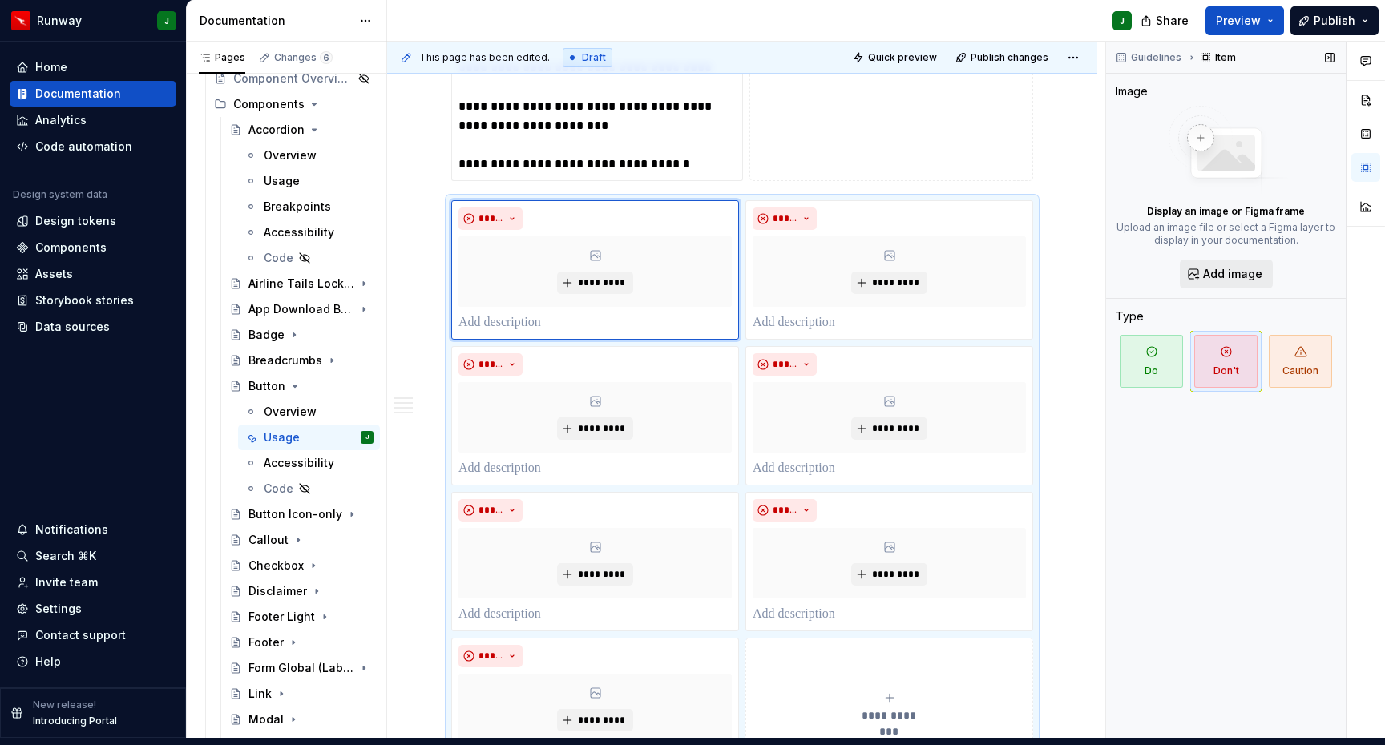
click at [1225, 266] on span "Add image" at bounding box center [1232, 274] width 59 height 16
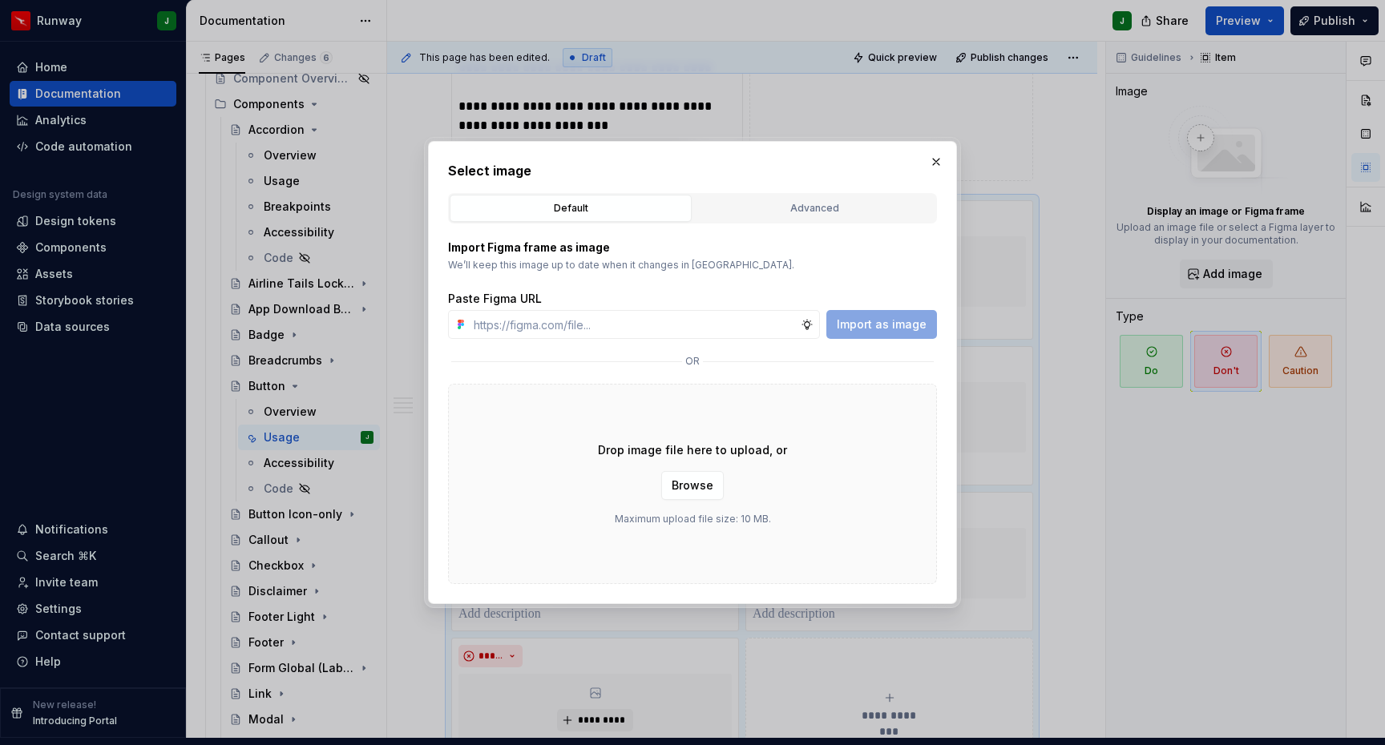
click at [812, 213] on div "Advanced" at bounding box center [814, 208] width 231 height 16
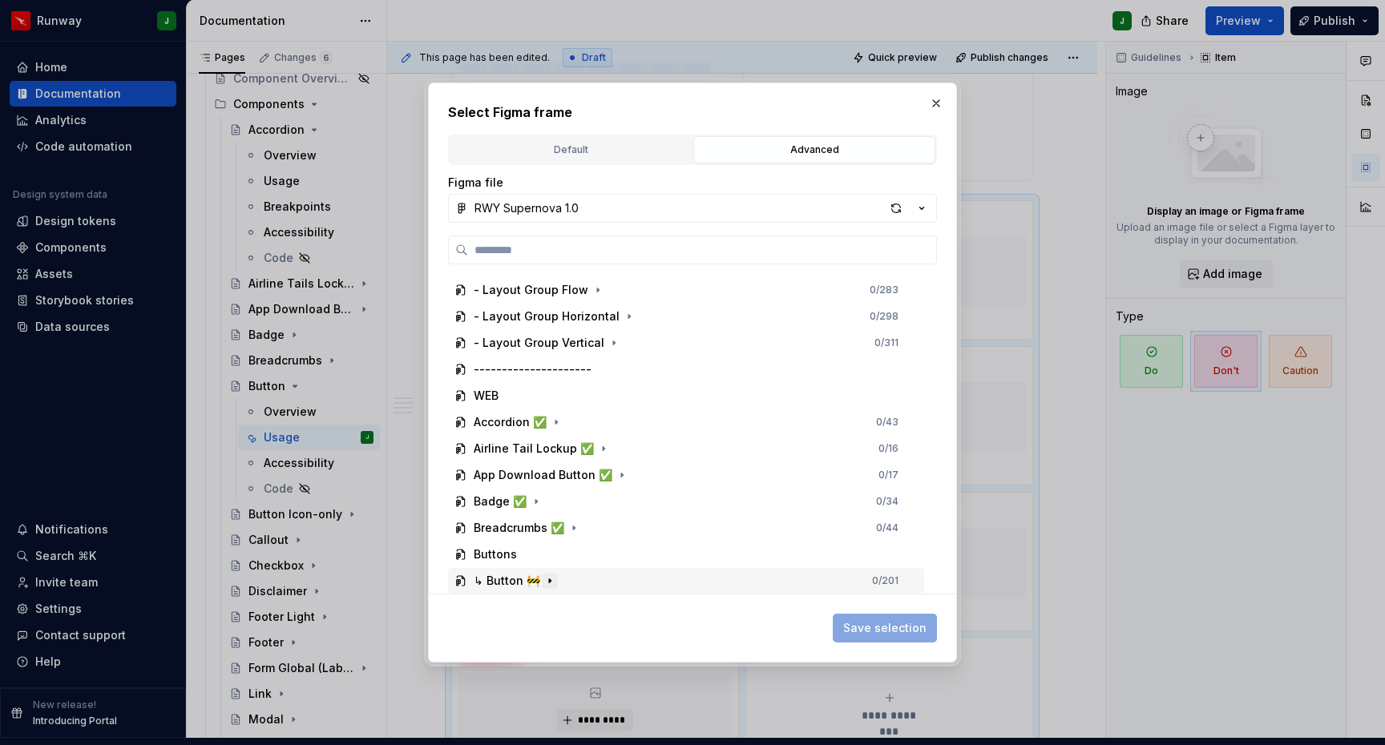
click at [548, 583] on icon "button" at bounding box center [549, 581] width 13 height 13
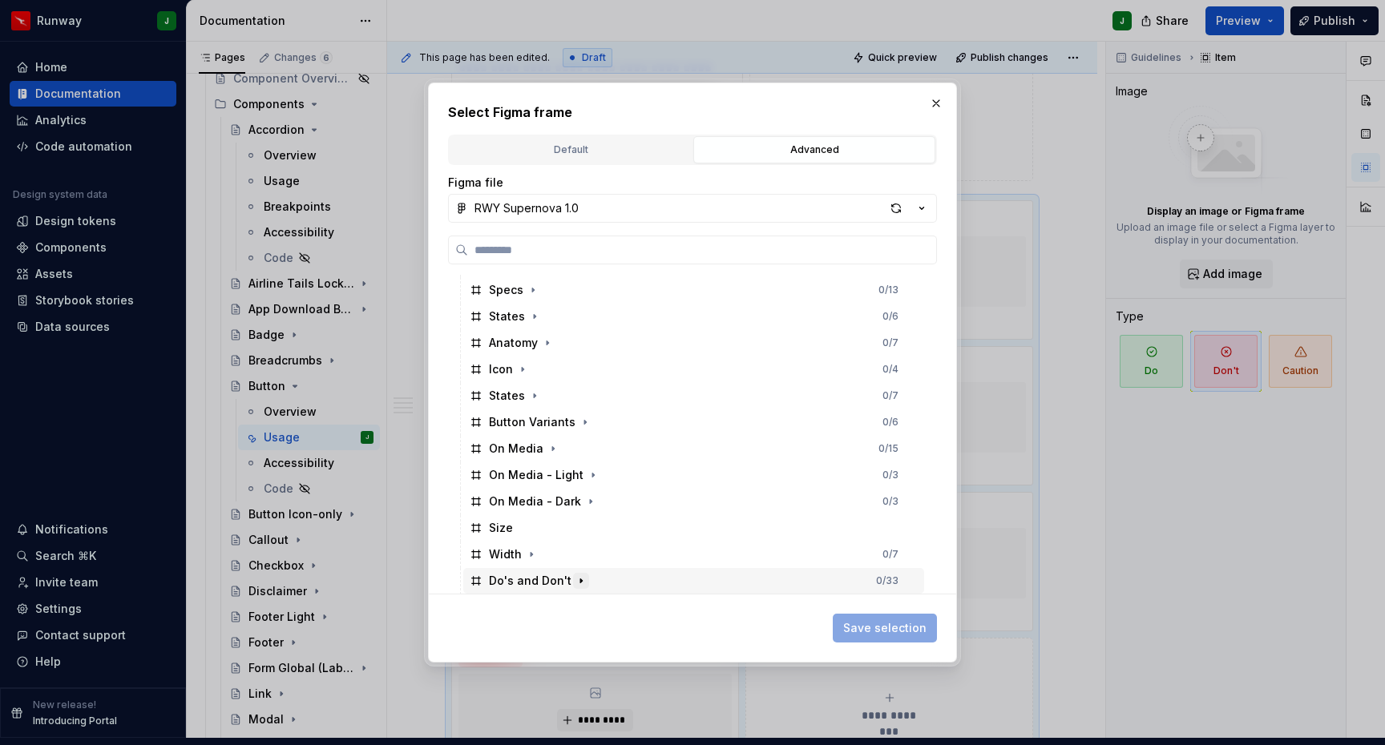
click at [575, 581] on icon "button" at bounding box center [581, 581] width 13 height 13
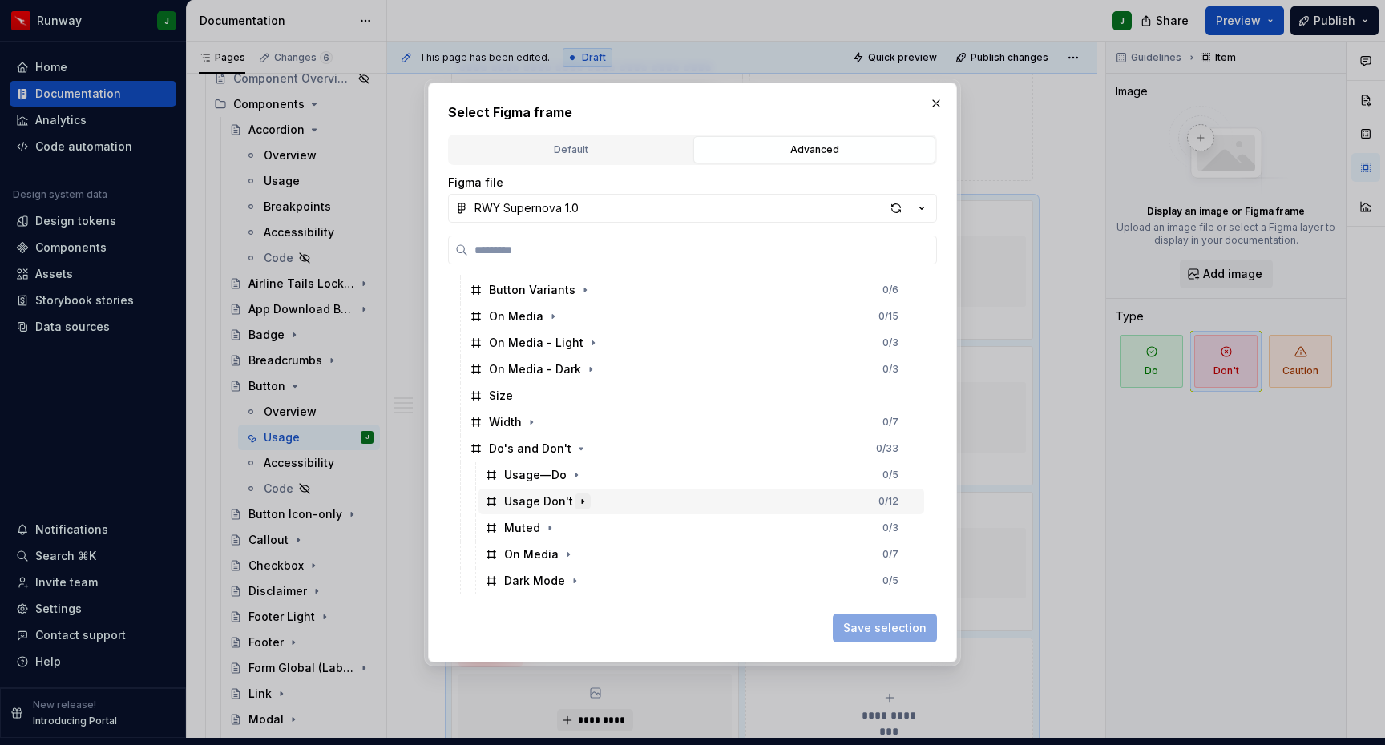
click at [582, 499] on icon "button" at bounding box center [583, 501] width 2 height 4
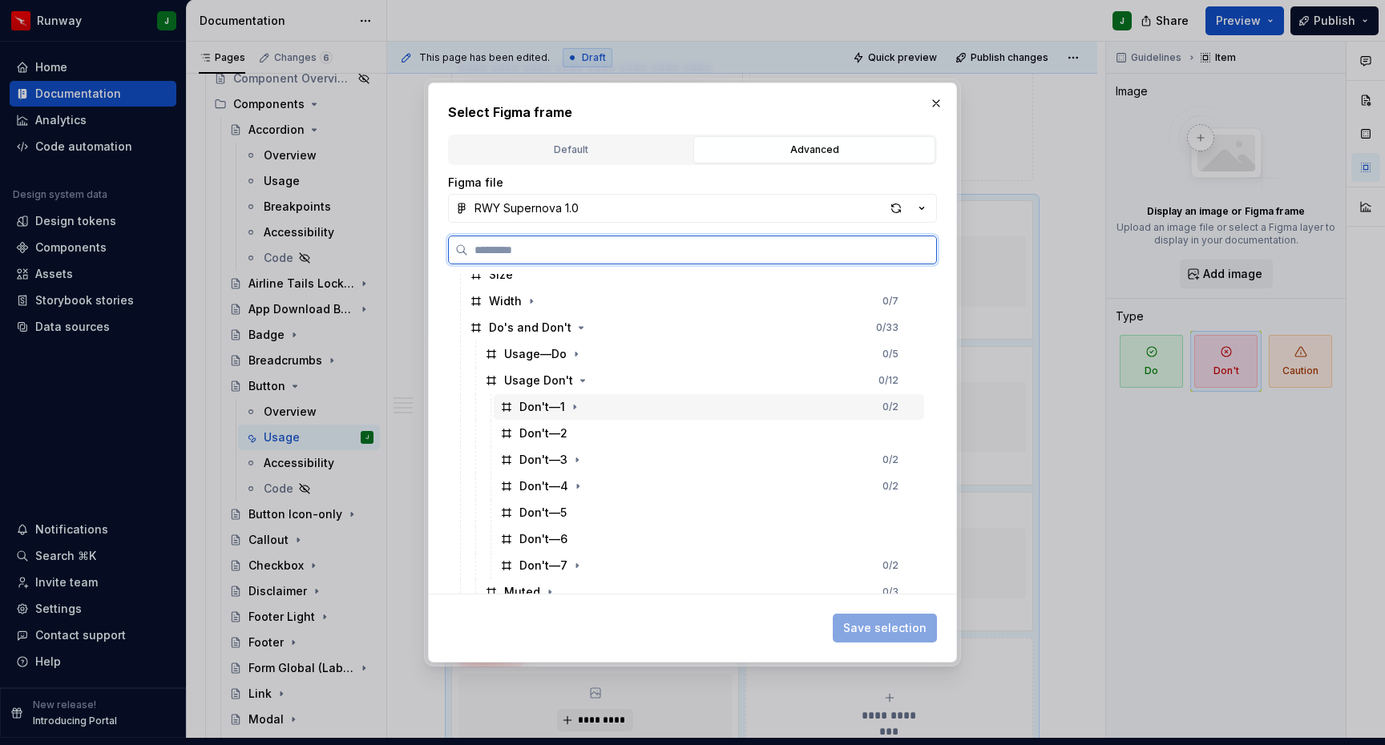
click at [592, 406] on div "Don't—1 0 / 2" at bounding box center [709, 407] width 430 height 26
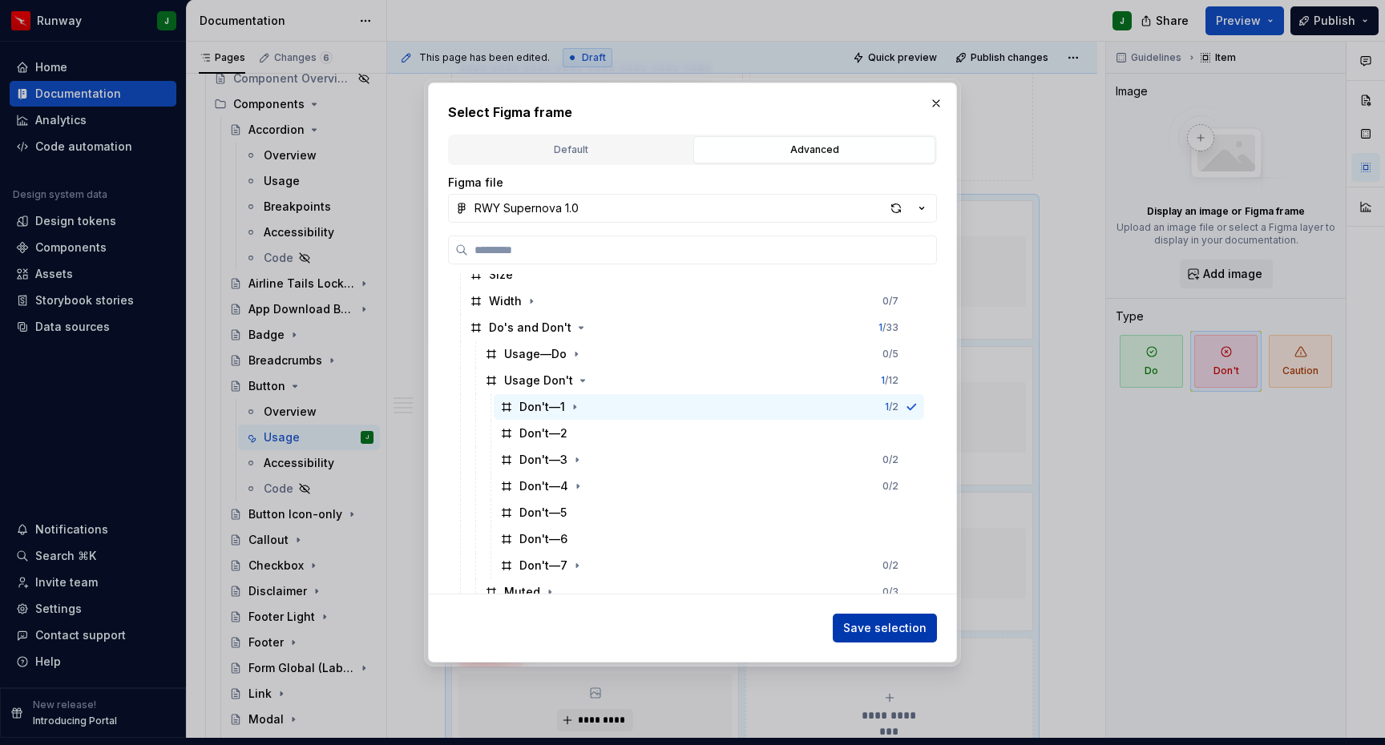
click at [861, 626] on span "Save selection" at bounding box center [884, 628] width 83 height 16
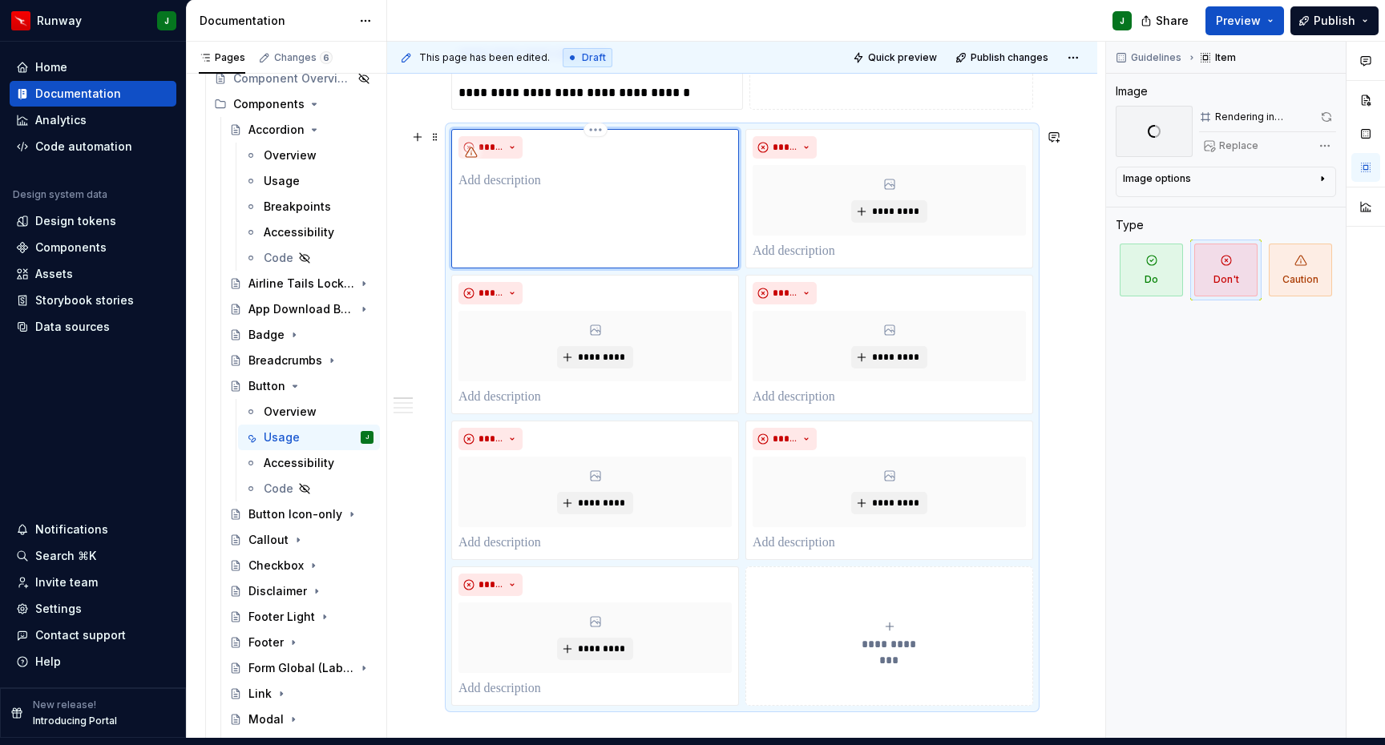
click at [497, 172] on p "To enrich screen reader interactions, please activate Accessibility in Grammarl…" at bounding box center [594, 180] width 273 height 19
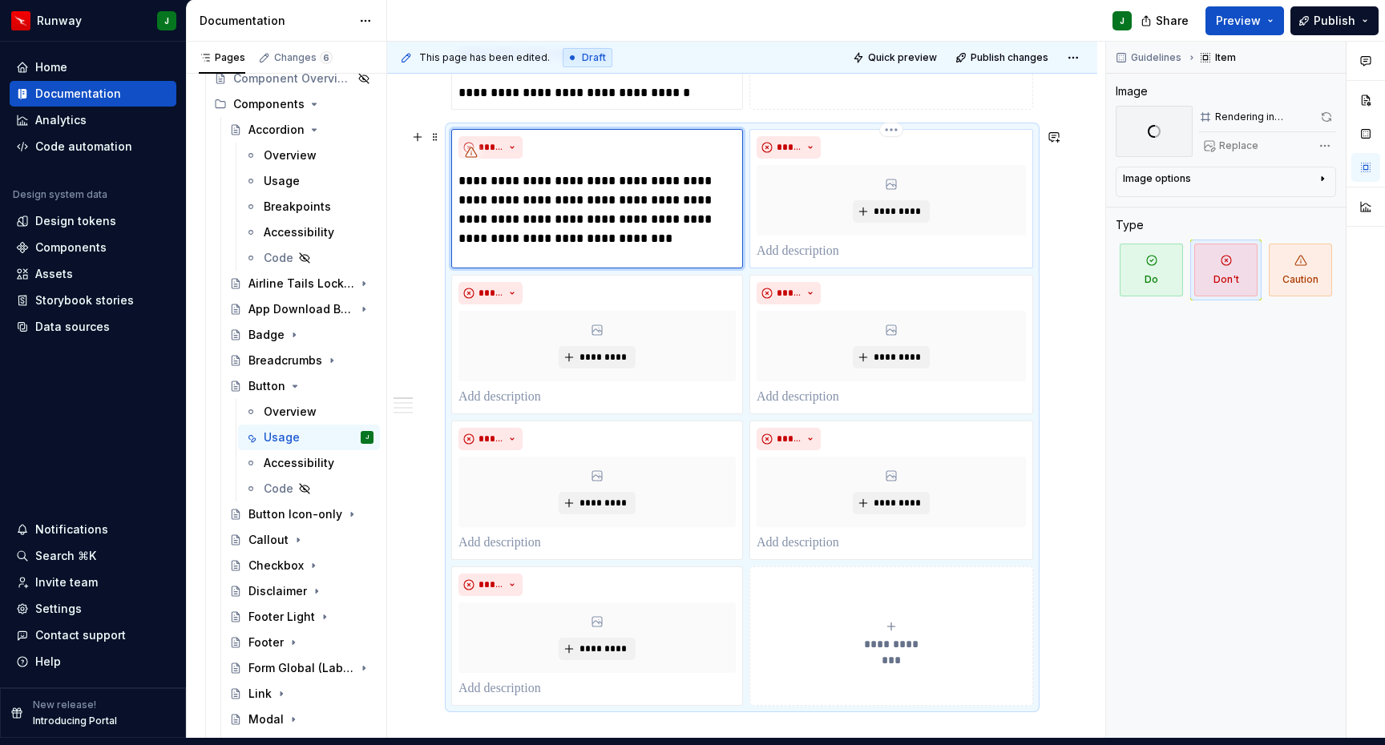
click at [789, 242] on p "To enrich screen reader interactions, please activate Accessibility in Grammarl…" at bounding box center [891, 251] width 269 height 19
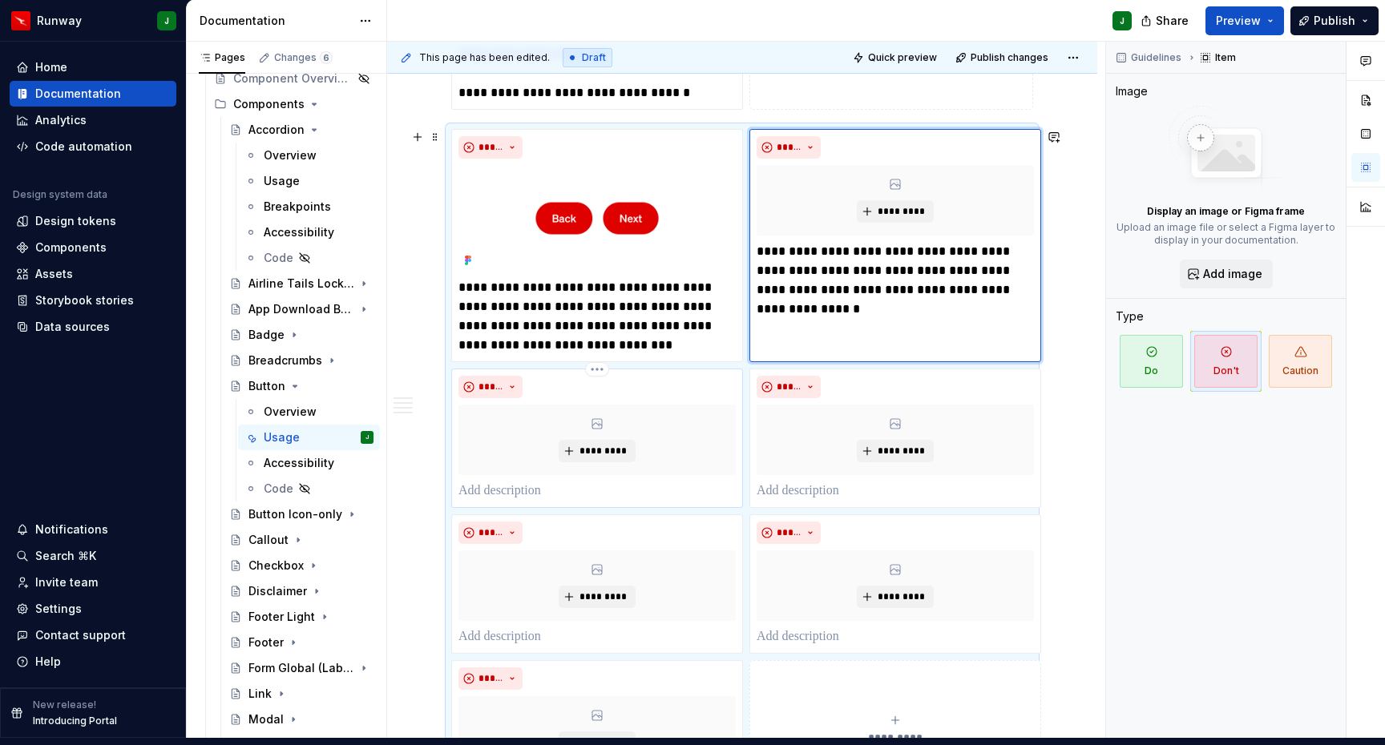
click at [524, 482] on p "To enrich screen reader interactions, please activate Accessibility in Grammarl…" at bounding box center [596, 491] width 277 height 19
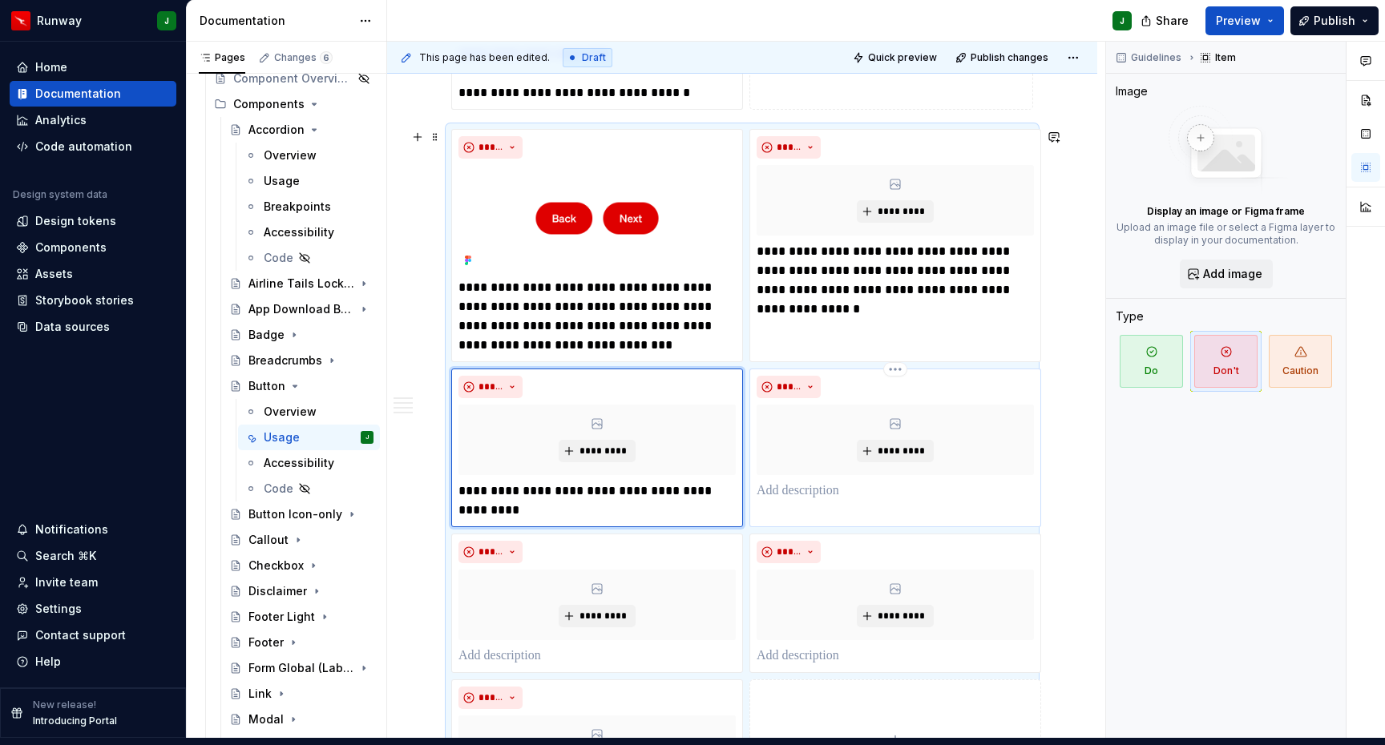
click at [792, 482] on p "To enrich screen reader interactions, please activate Accessibility in Grammarl…" at bounding box center [895, 491] width 277 height 19
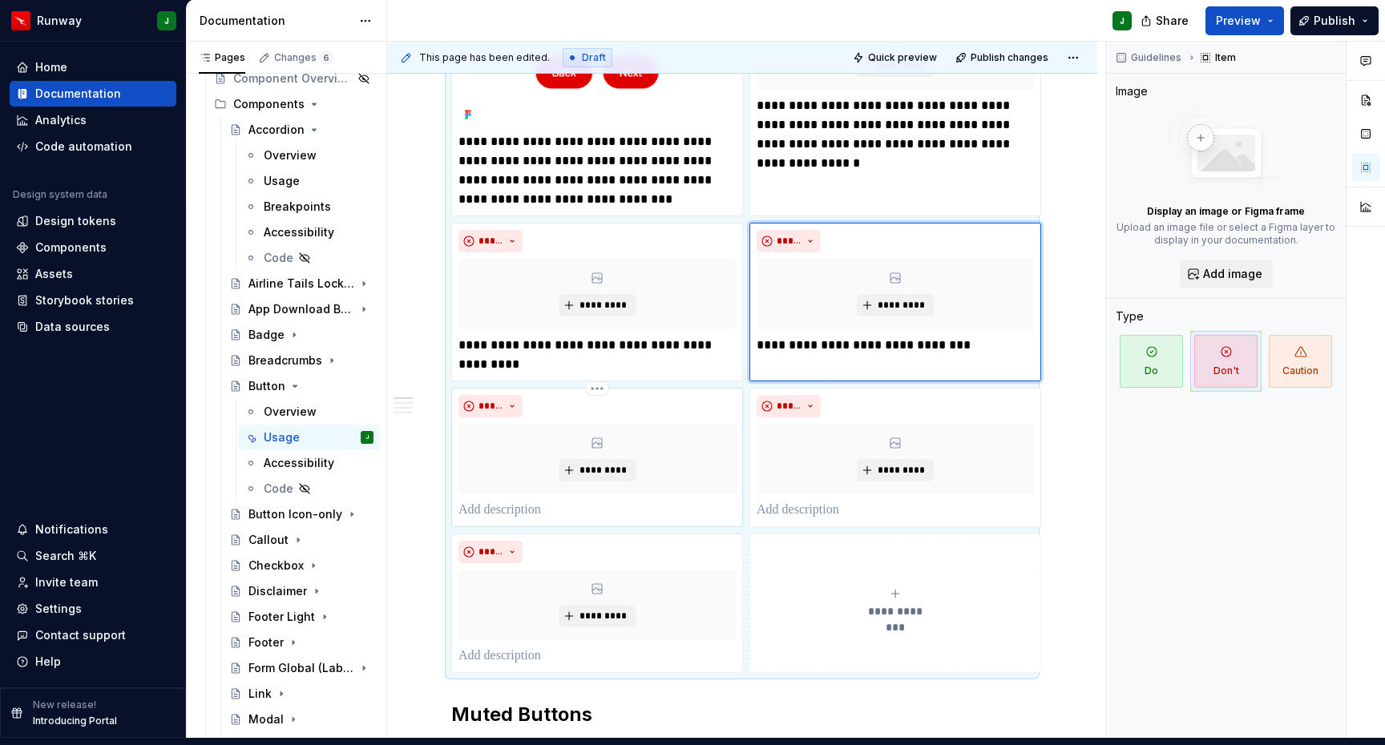
click at [509, 501] on p "To enrich screen reader interactions, please activate Accessibility in Grammarl…" at bounding box center [596, 510] width 277 height 19
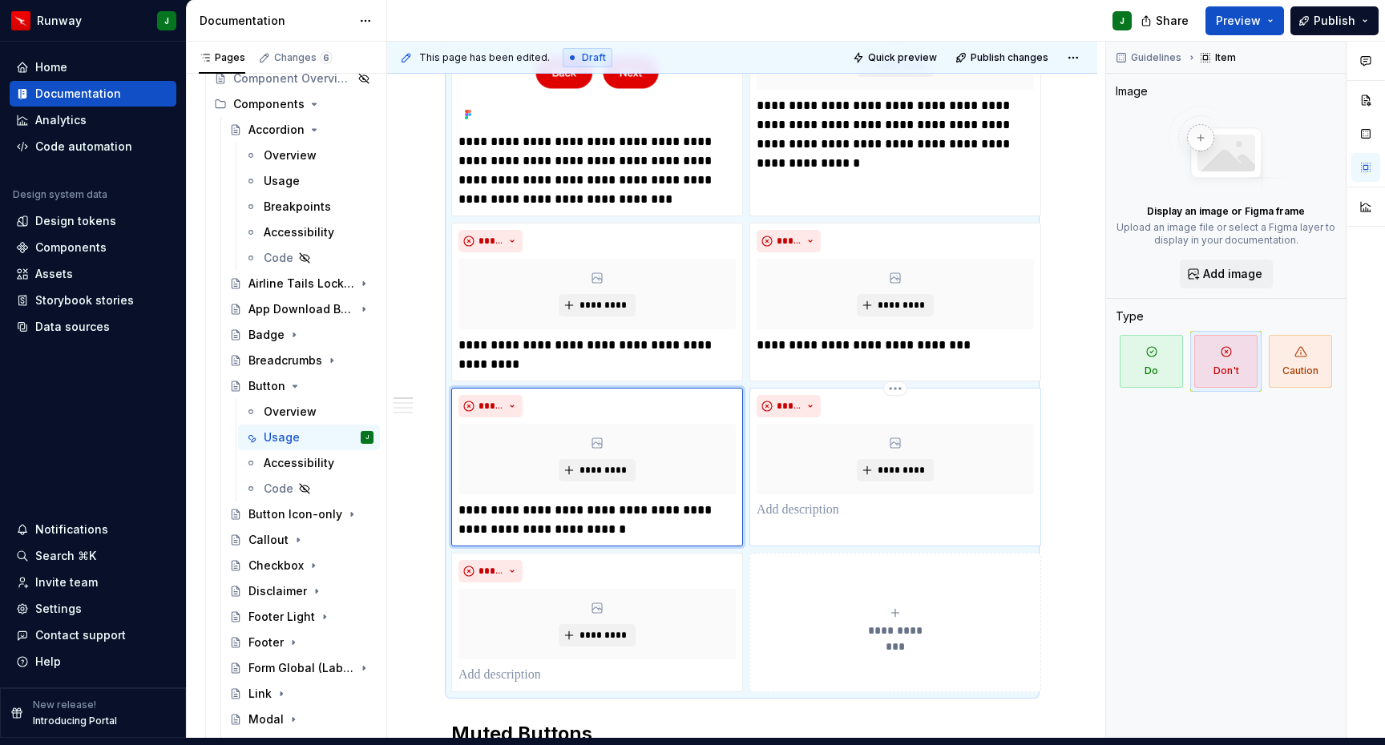
click at [807, 502] on p "To enrich screen reader interactions, please activate Accessibility in Grammarl…" at bounding box center [895, 510] width 277 height 19
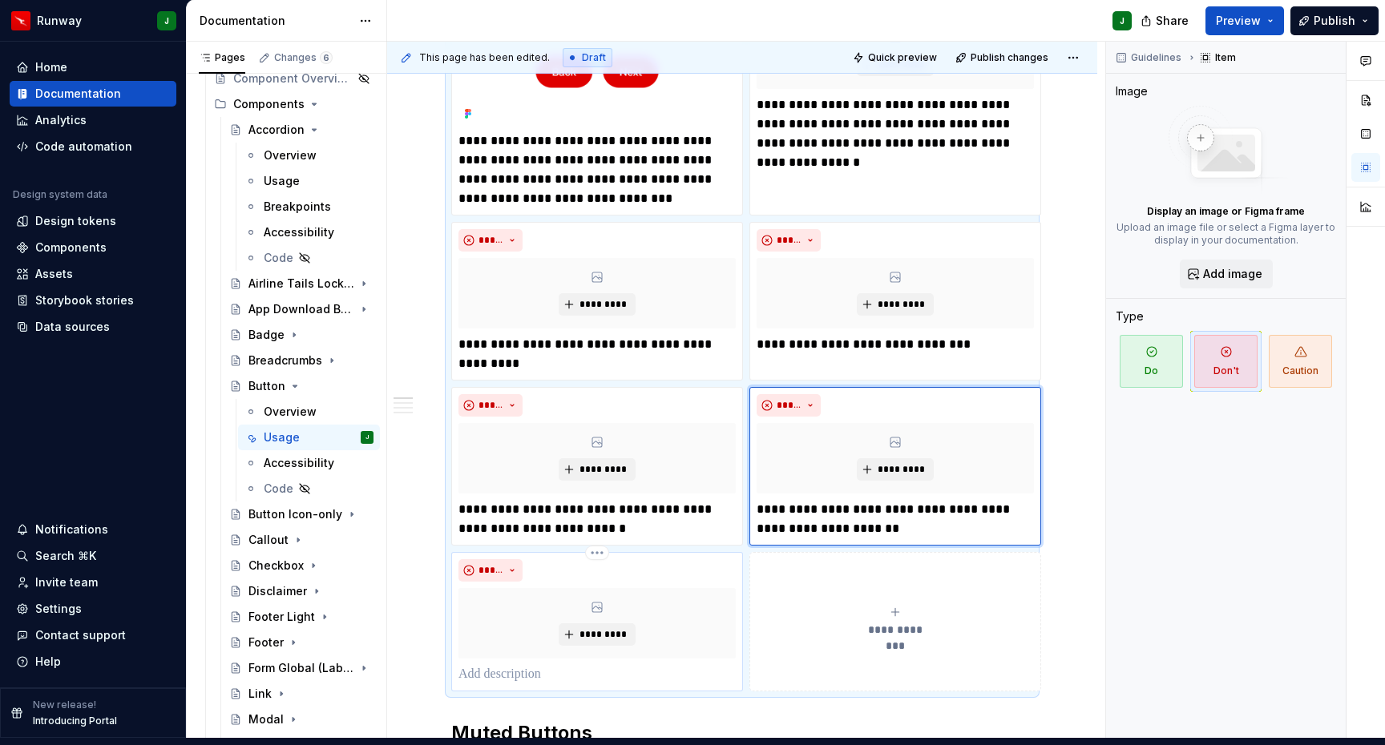
click at [486, 665] on p "To enrich screen reader interactions, please activate Accessibility in Grammarl…" at bounding box center [596, 674] width 277 height 19
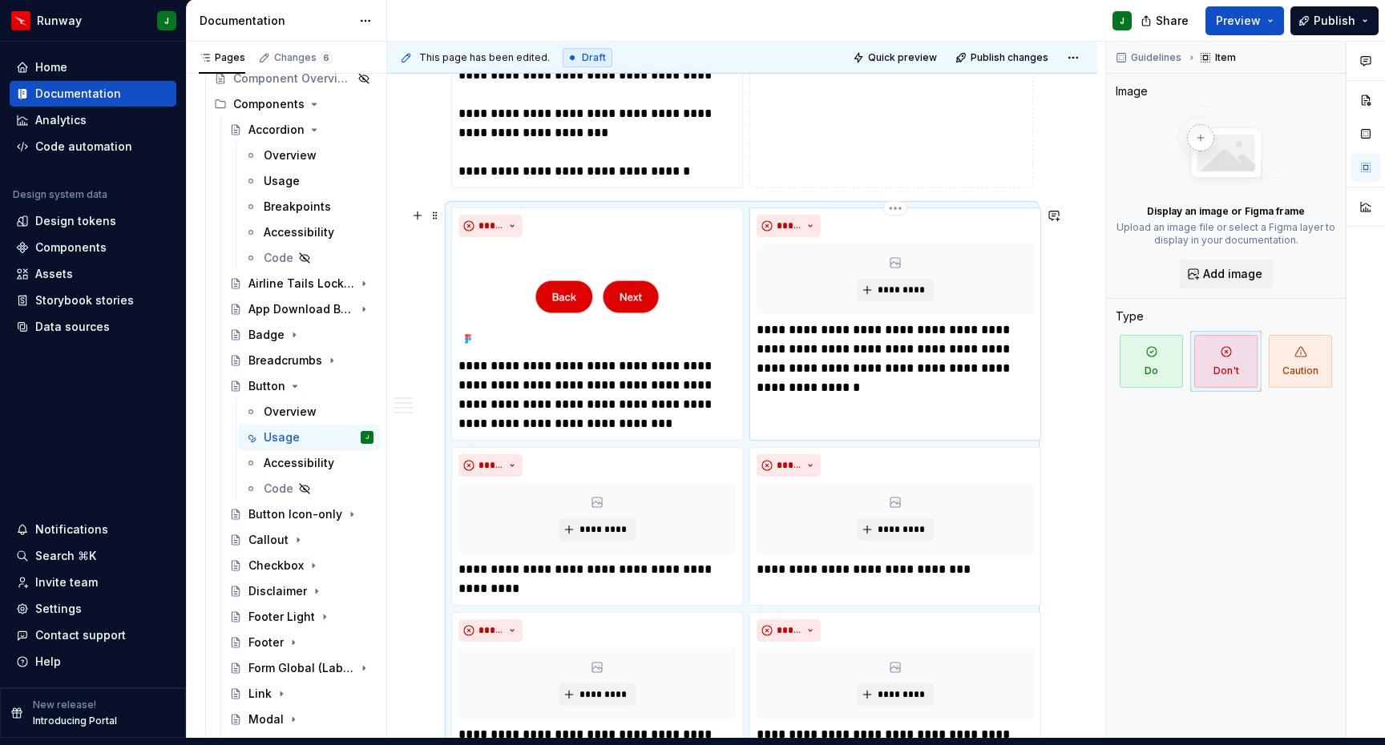
click at [898, 256] on icon "To enrich screen reader interactions, please activate Accessibility in Grammarl…" at bounding box center [895, 262] width 13 height 13
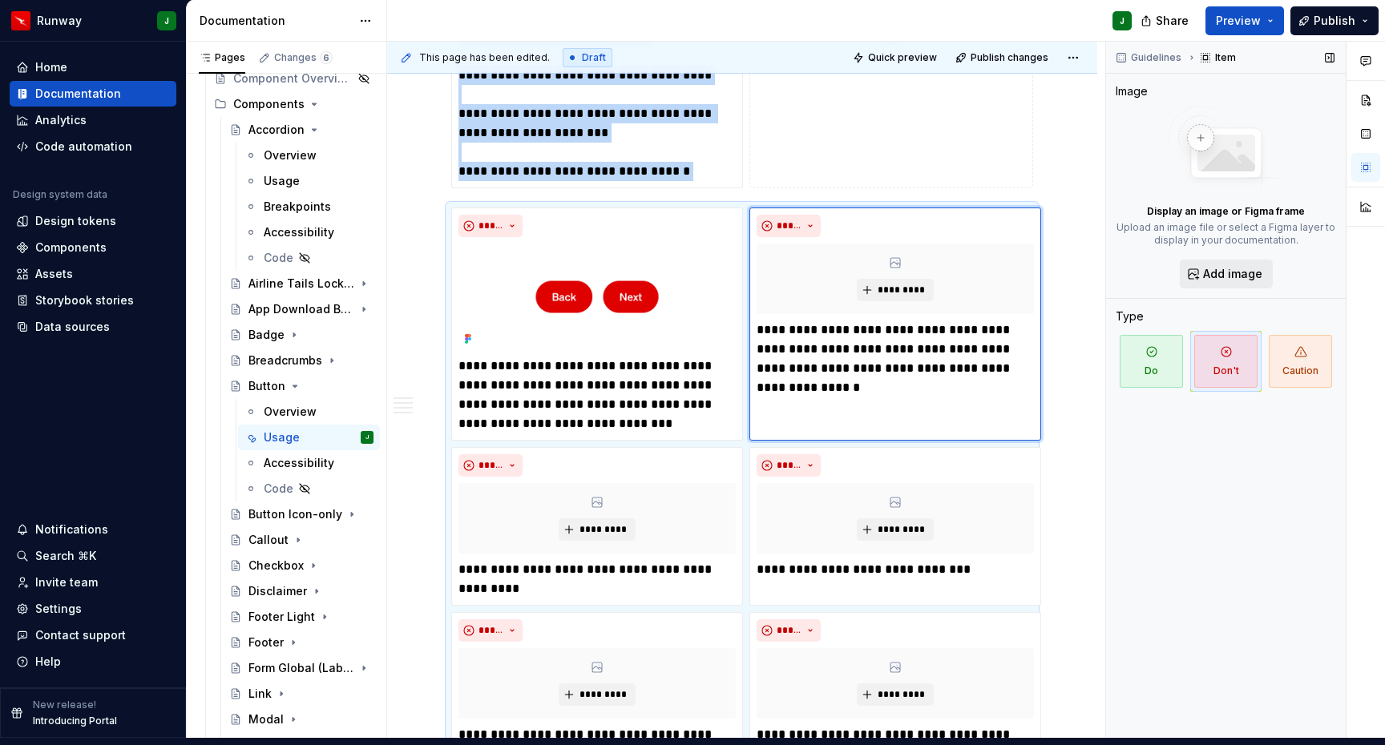
click at [1192, 261] on button "Add image" at bounding box center [1226, 274] width 93 height 29
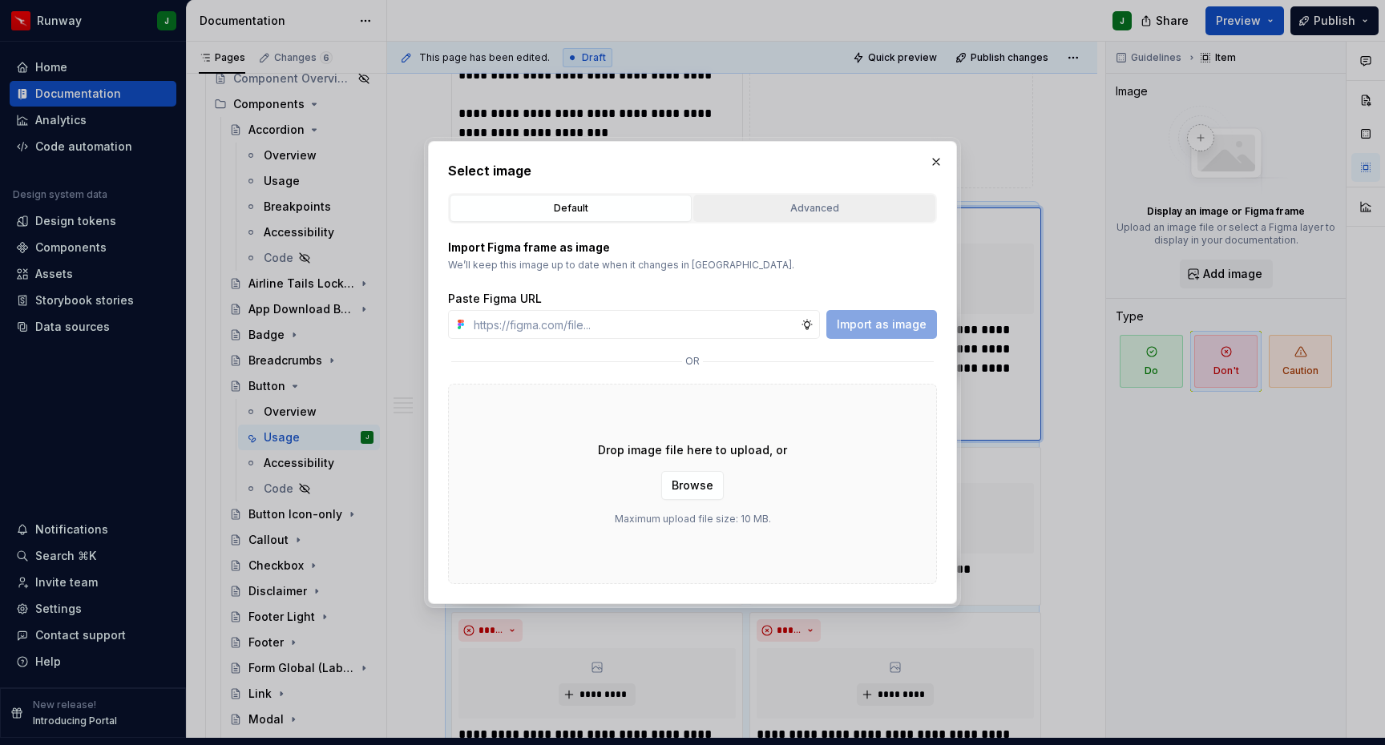
click at [791, 206] on div "Advanced" at bounding box center [814, 208] width 231 height 16
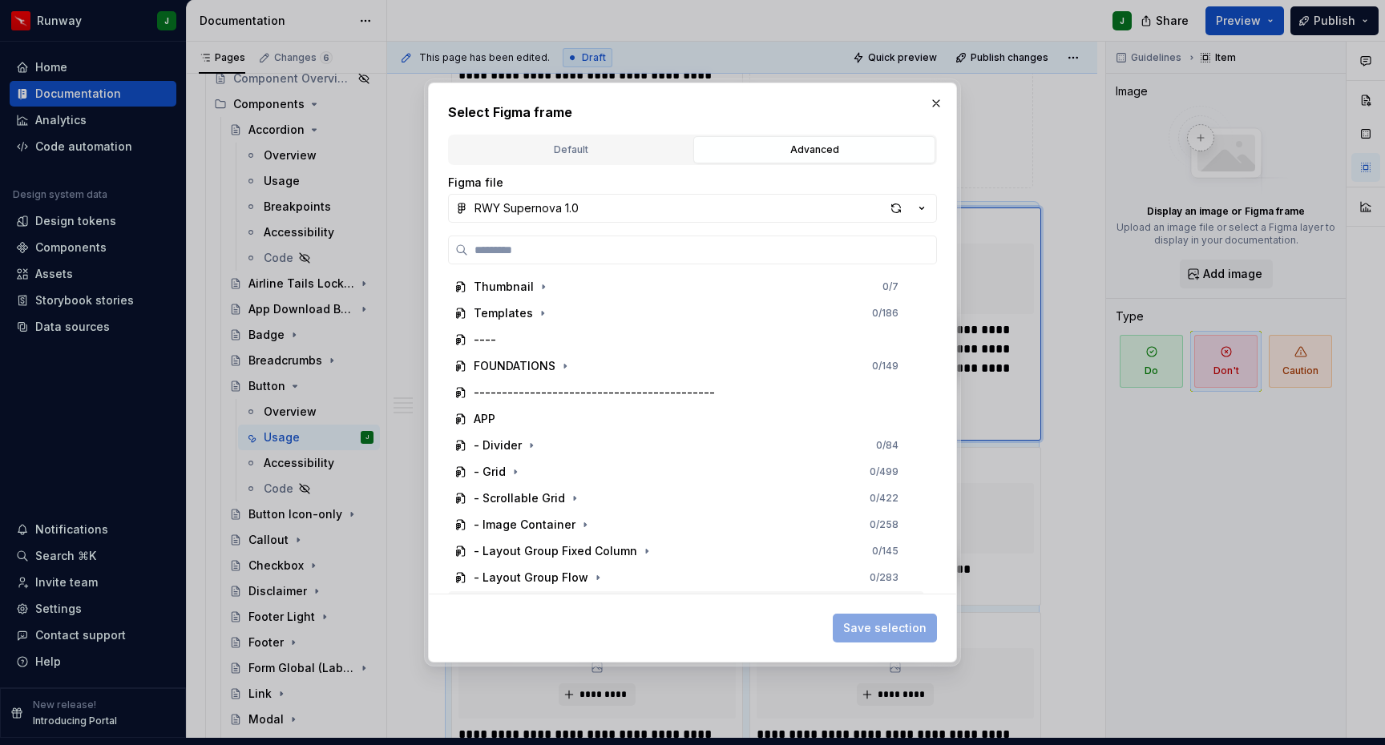
scroll to position [288, 0]
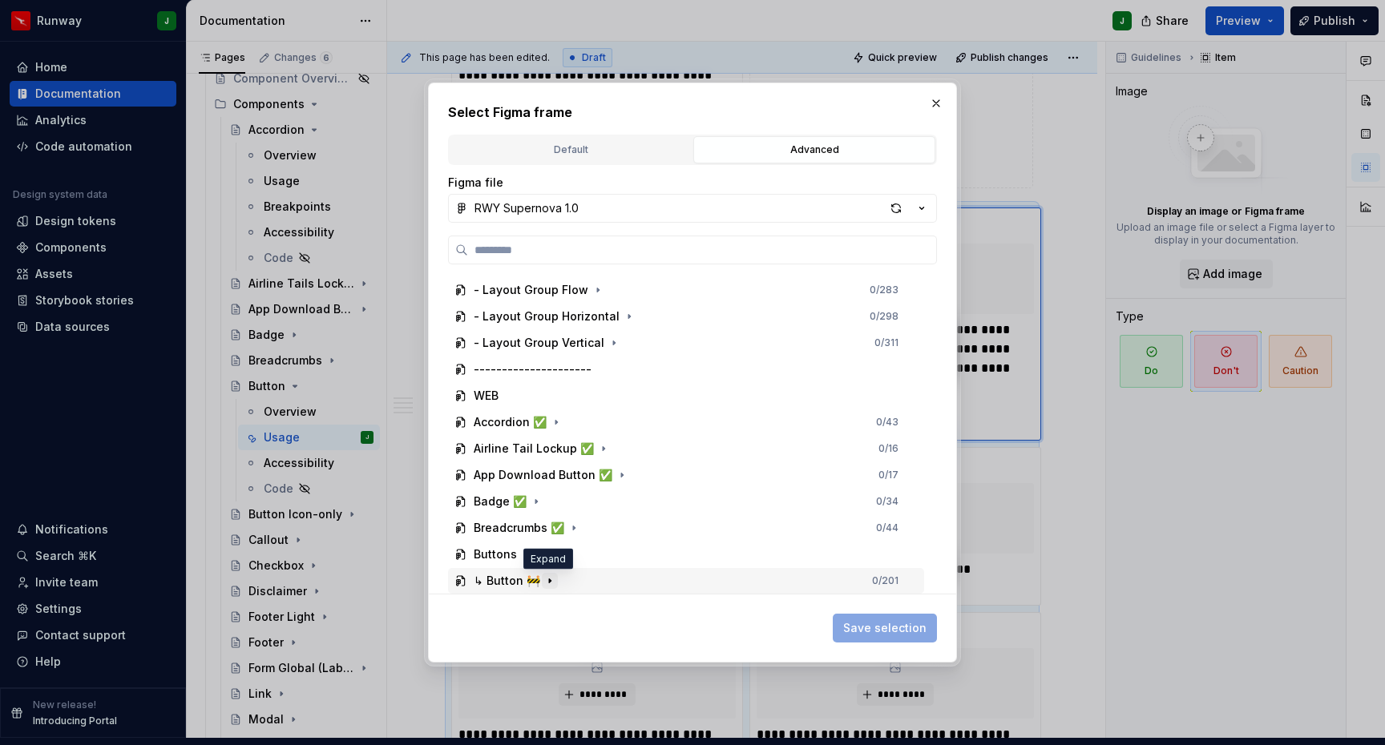
click at [549, 582] on icon "button" at bounding box center [550, 581] width 2 height 4
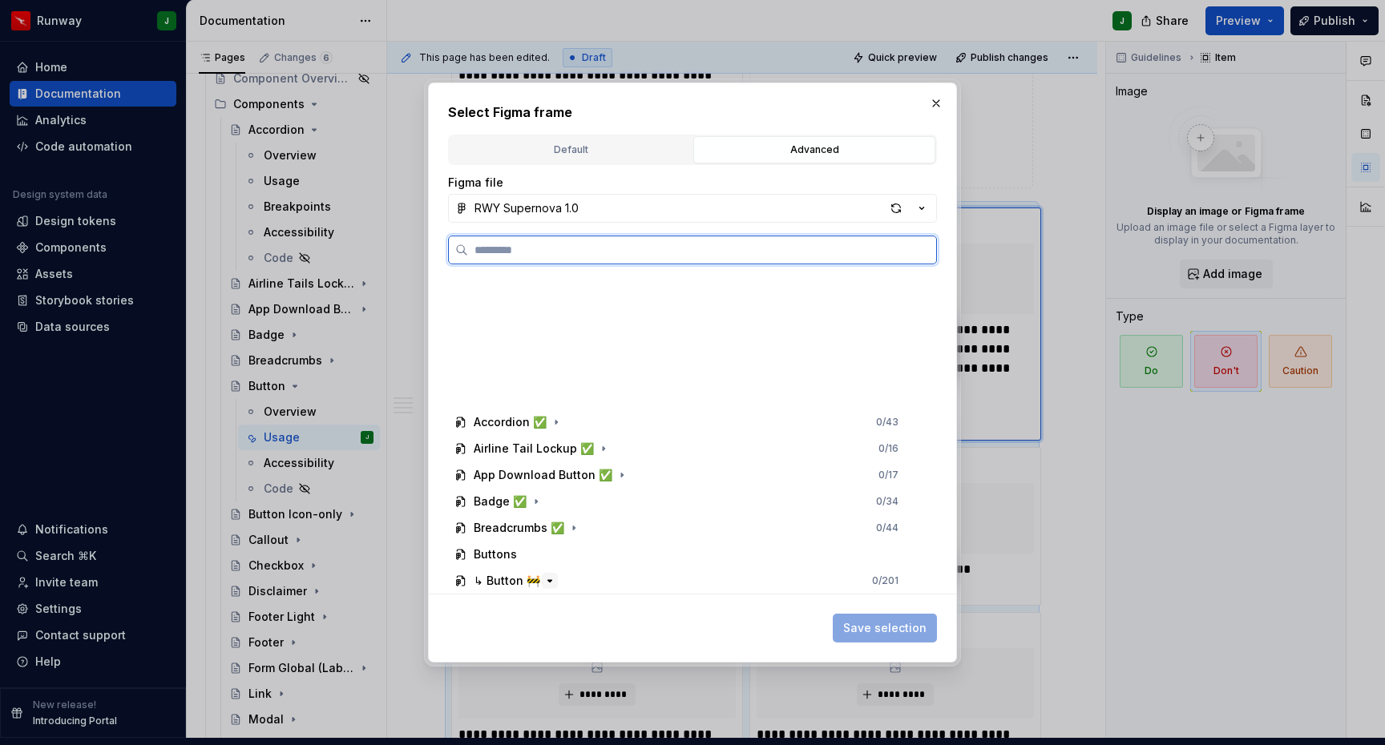
scroll to position [711, 0]
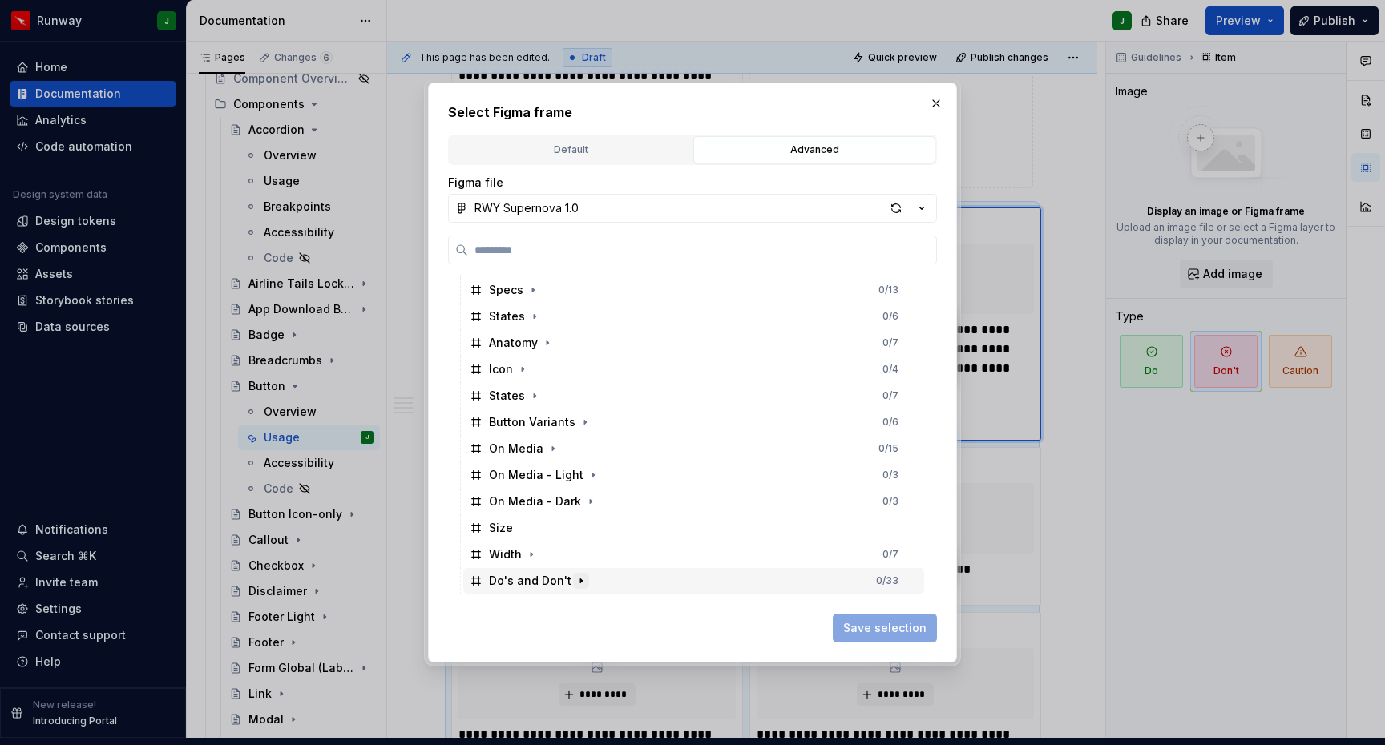
click at [580, 579] on icon "button" at bounding box center [581, 581] width 2 height 4
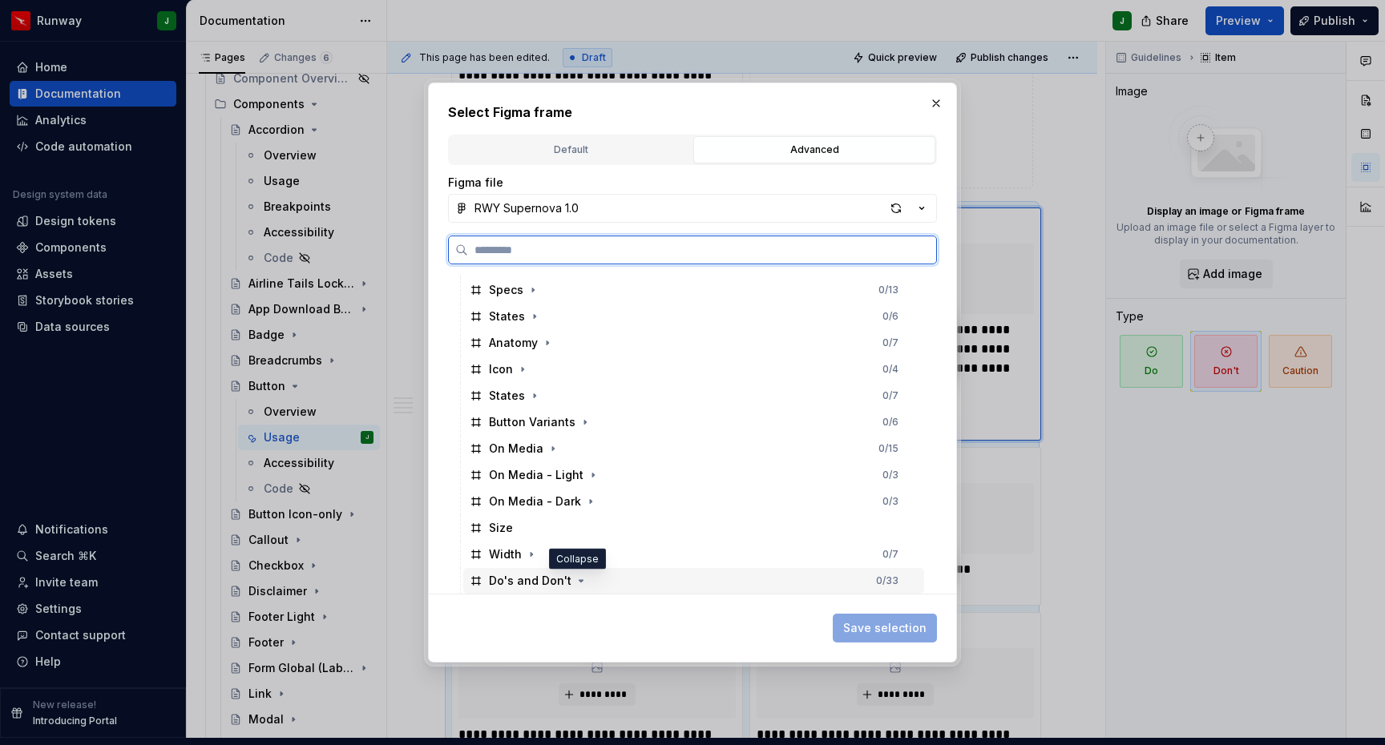
scroll to position [843, 0]
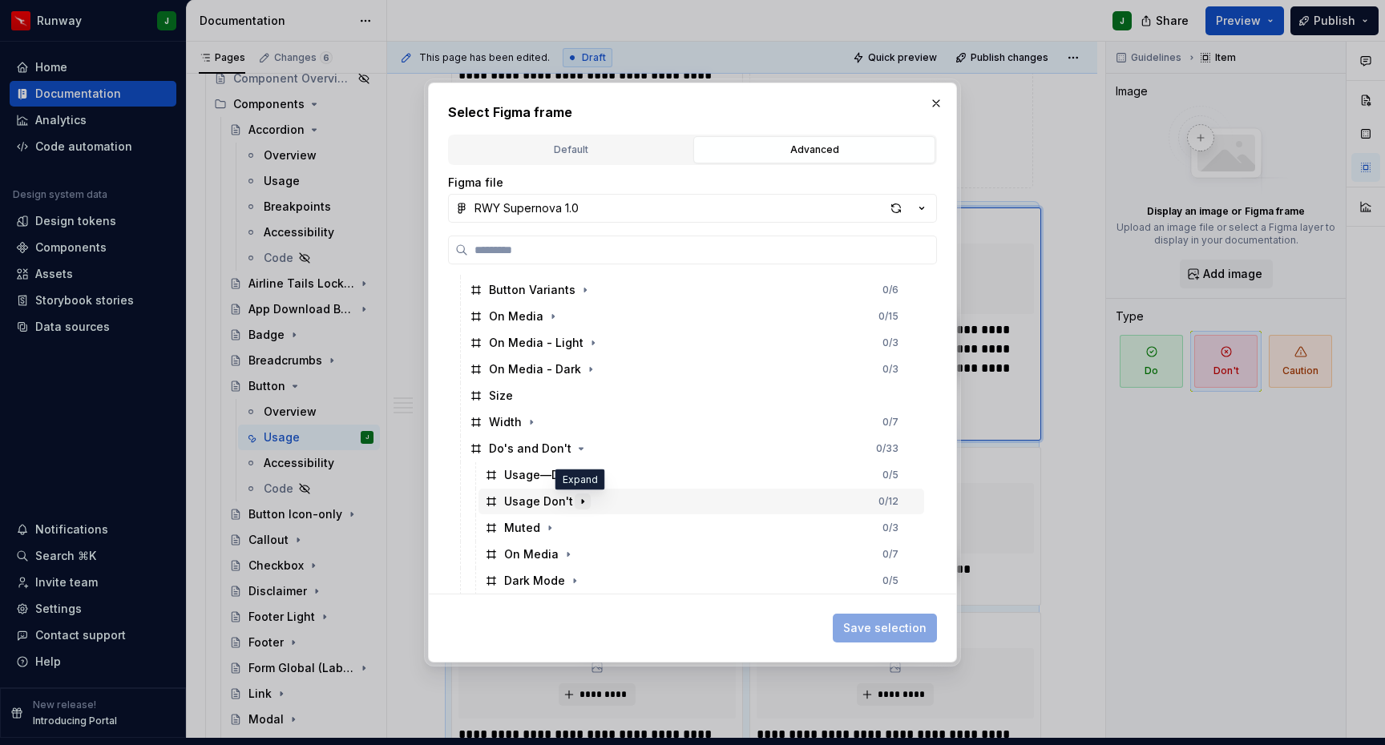
click at [582, 501] on icon "button" at bounding box center [583, 501] width 2 height 4
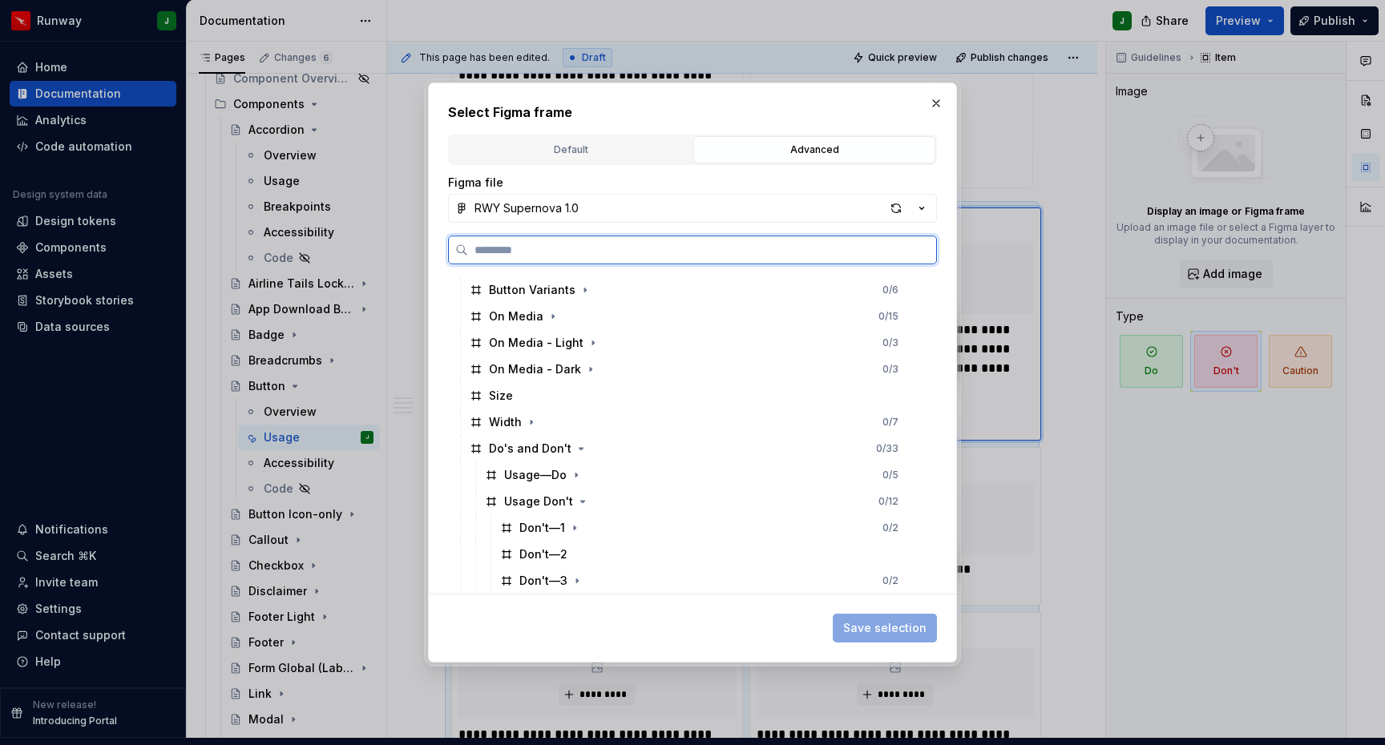
scroll to position [1028, 0]
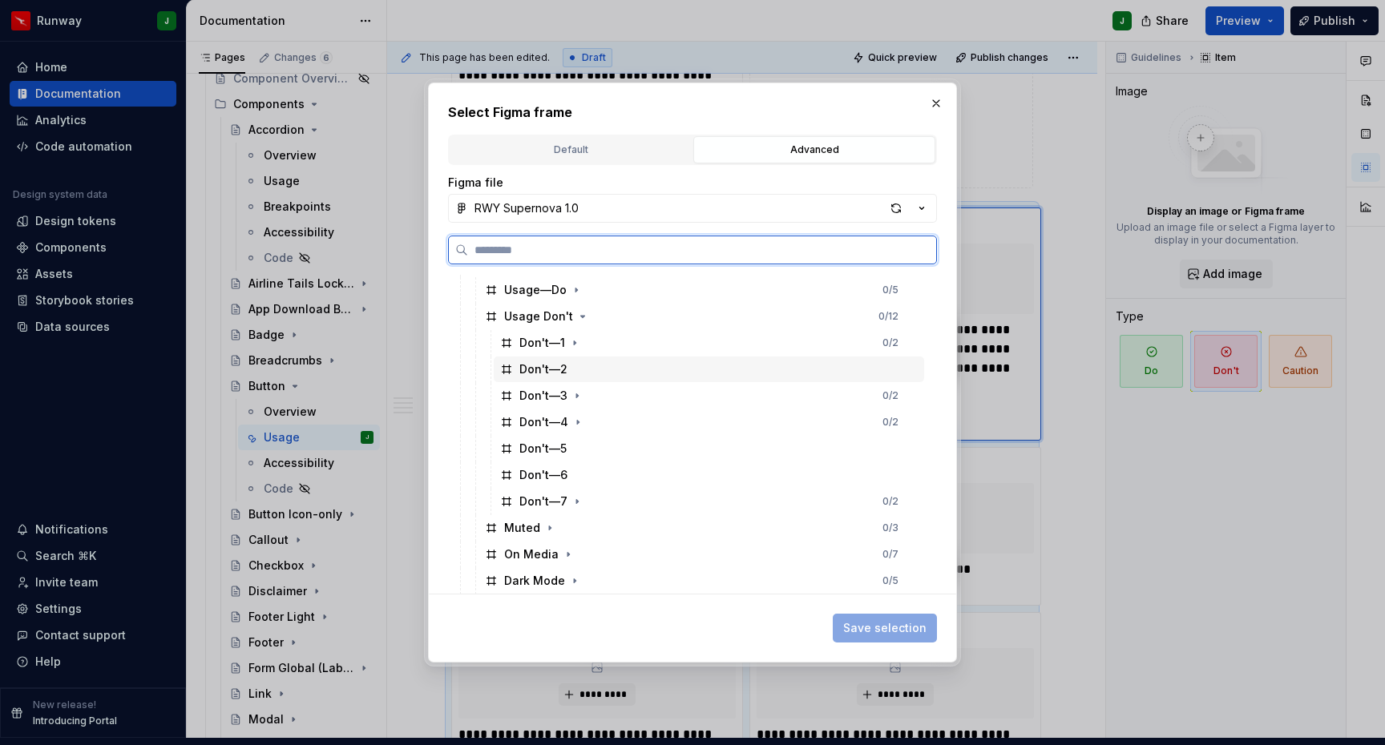
drag, startPoint x: 588, startPoint y: 370, endPoint x: 660, endPoint y: 385, distance: 73.6
click at [588, 370] on div "Don't—2" at bounding box center [709, 370] width 430 height 26
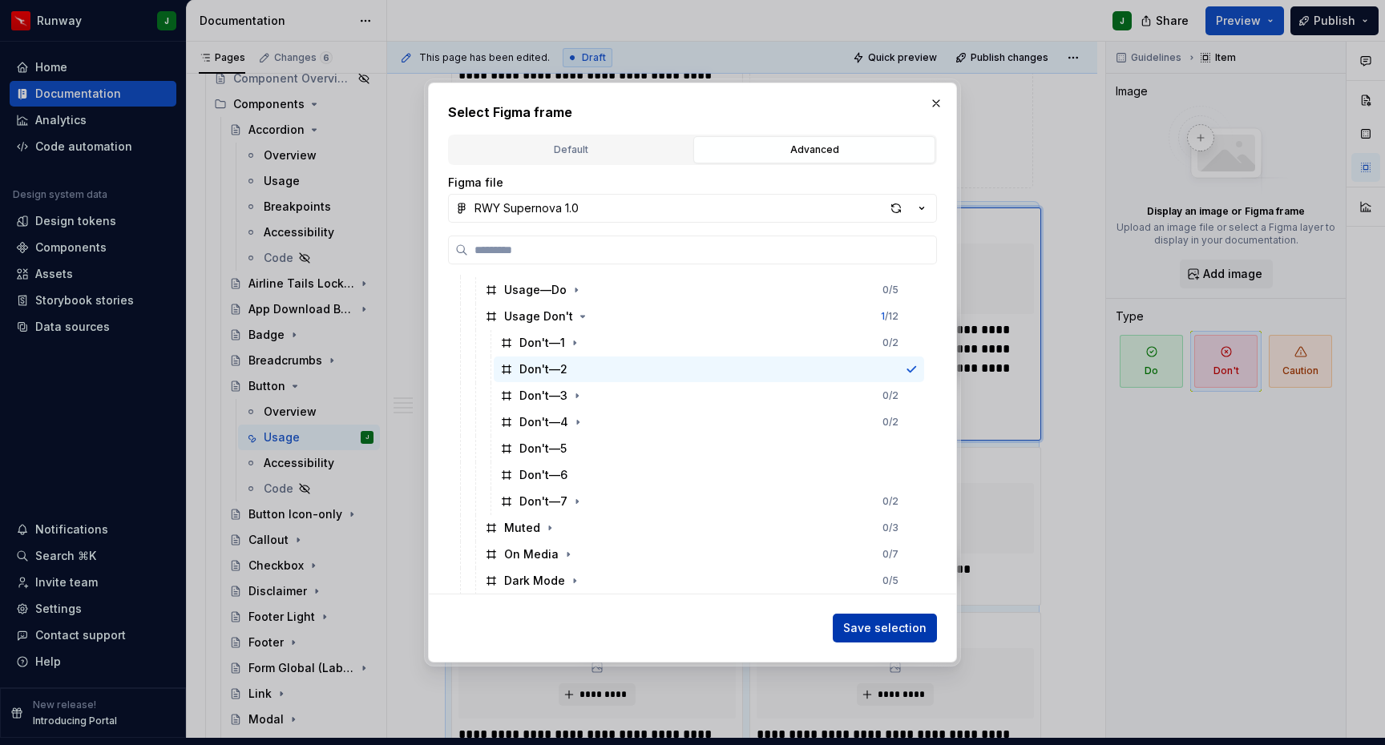
click at [902, 637] on button "Save selection" at bounding box center [885, 628] width 104 height 29
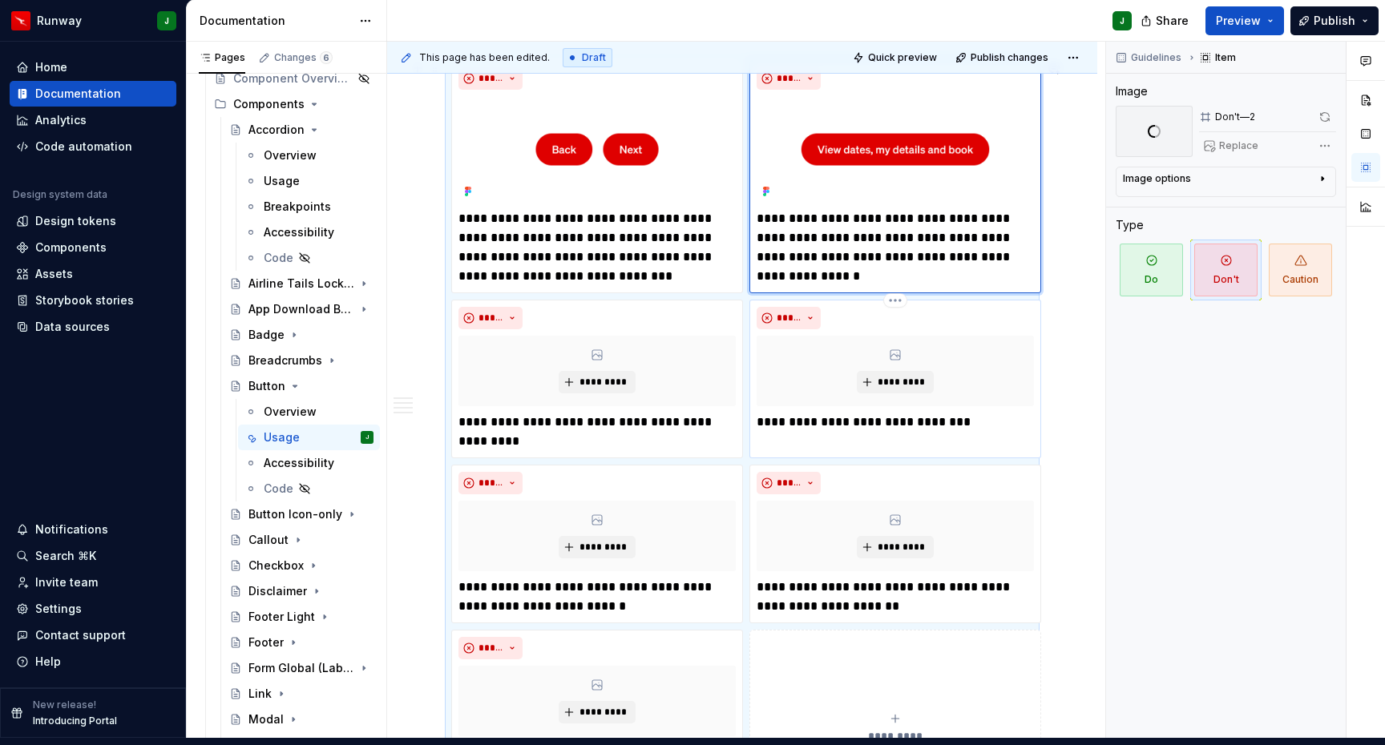
scroll to position [1083, 0]
click at [682, 341] on div "*********" at bounding box center [596, 371] width 277 height 71
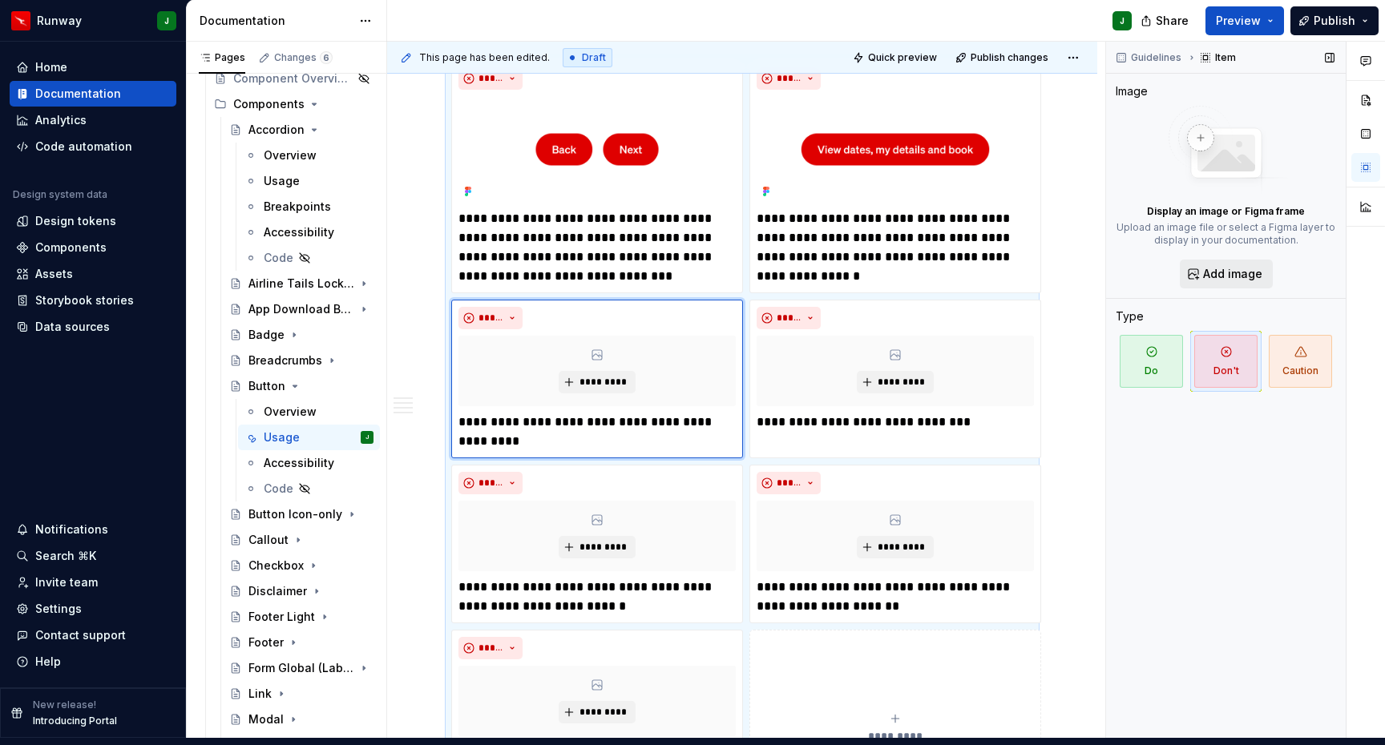
click at [1229, 267] on span "Add image" at bounding box center [1232, 274] width 59 height 16
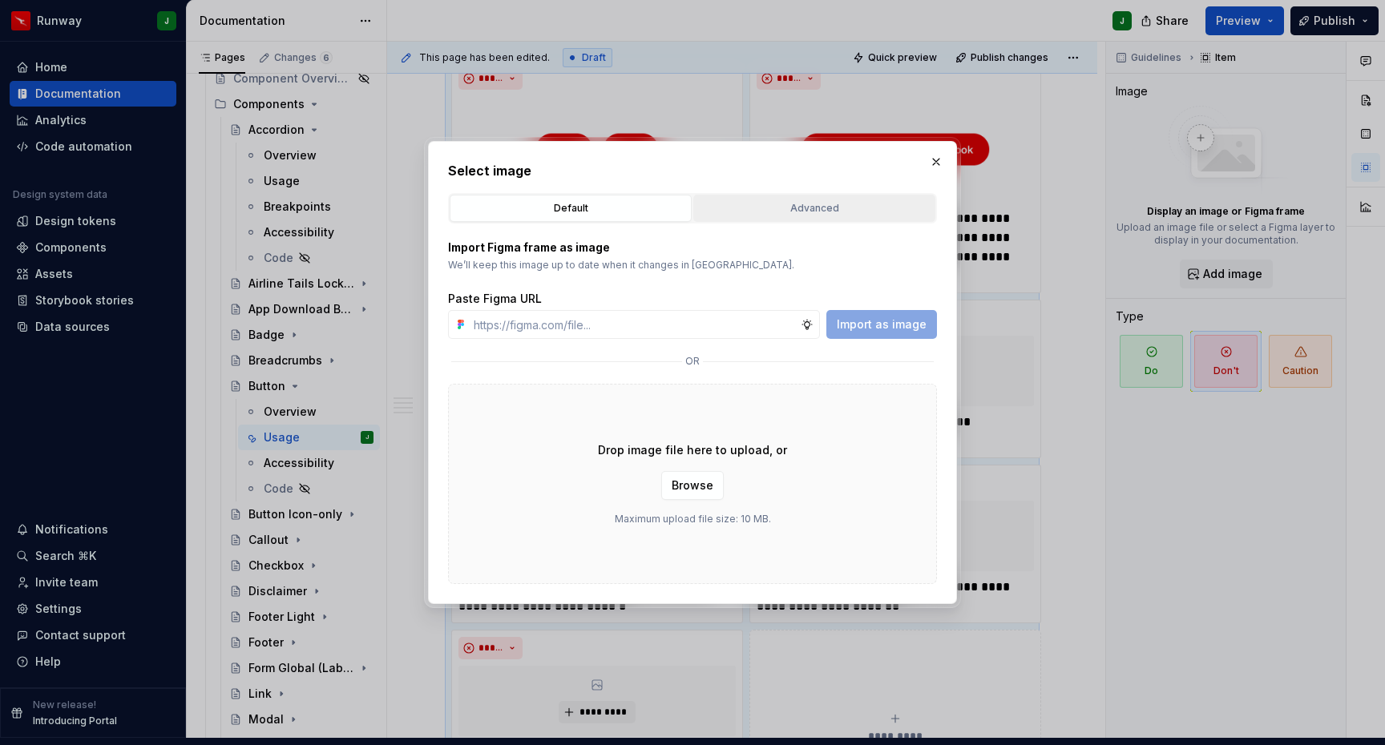
click at [816, 204] on div "Advanced" at bounding box center [814, 208] width 231 height 16
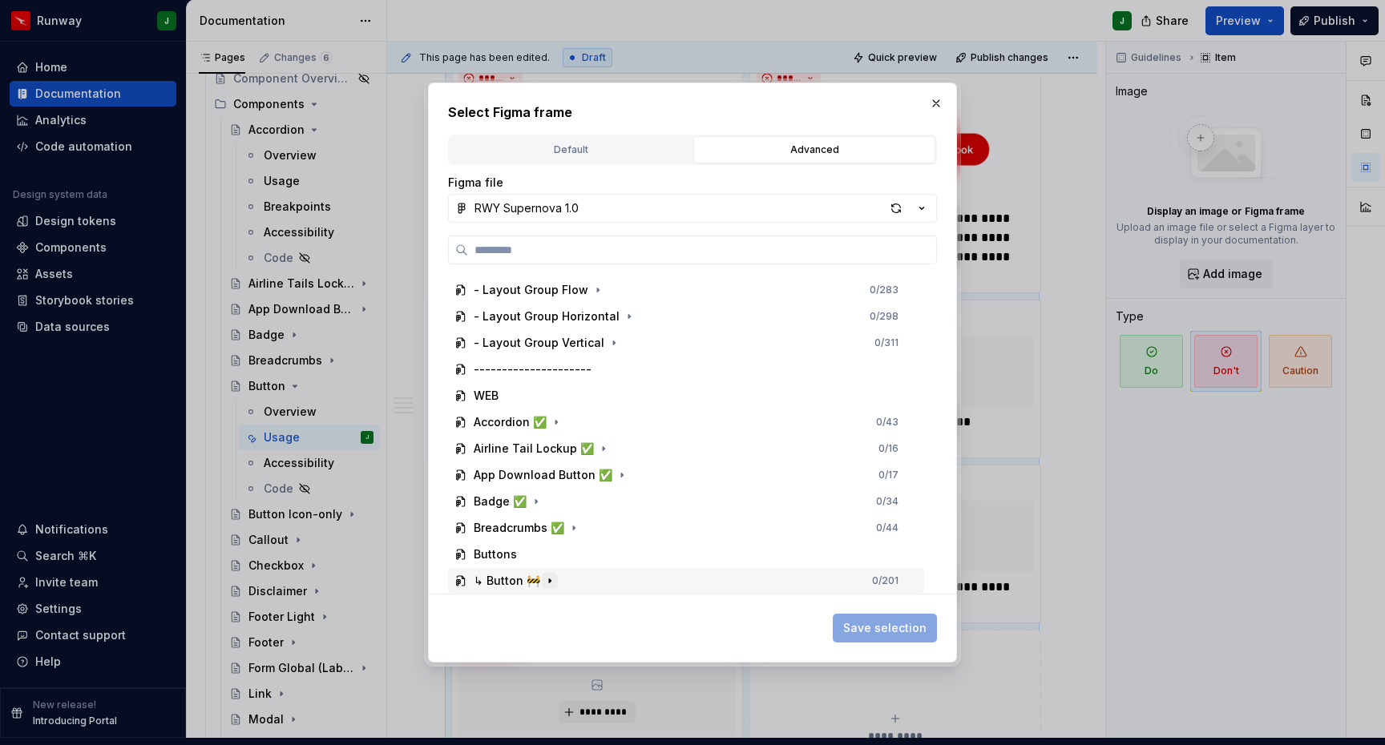
click at [553, 581] on icon "button" at bounding box center [549, 581] width 13 height 13
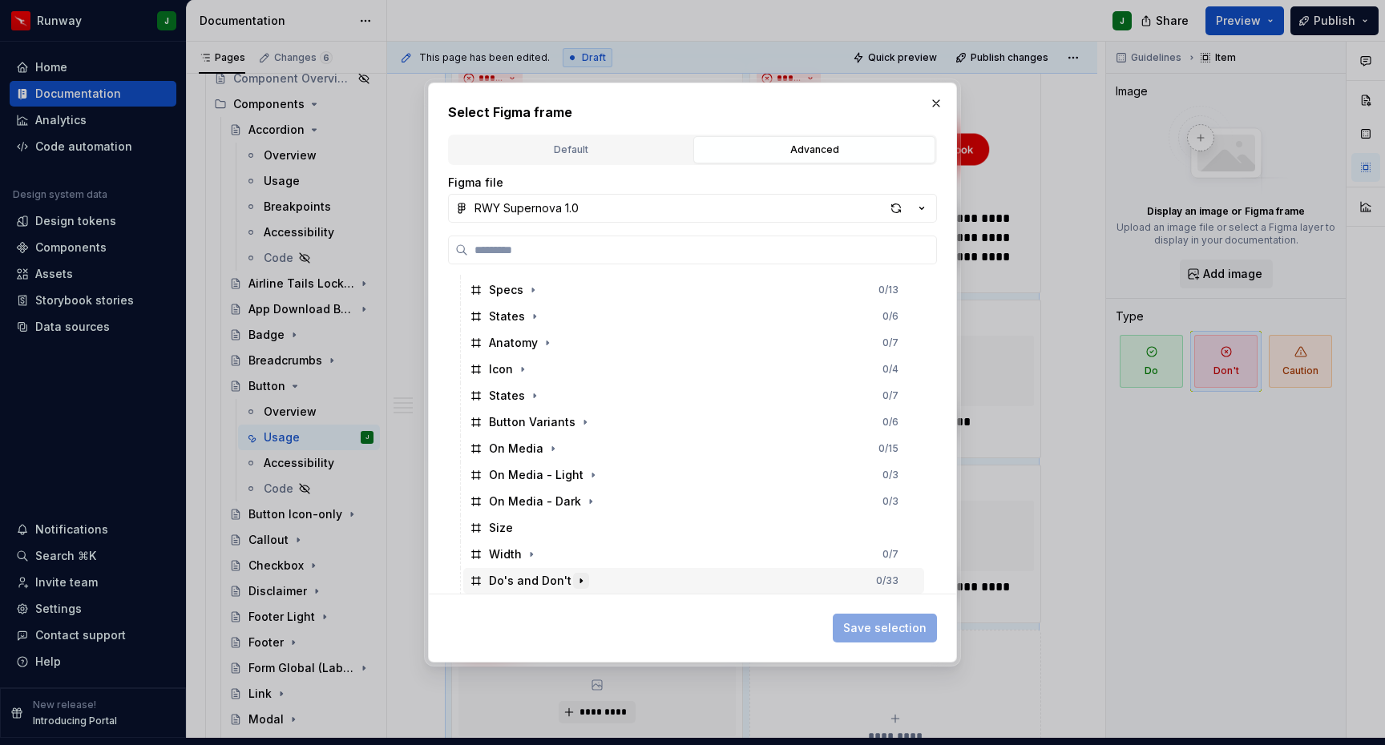
click at [576, 583] on icon "button" at bounding box center [581, 581] width 13 height 13
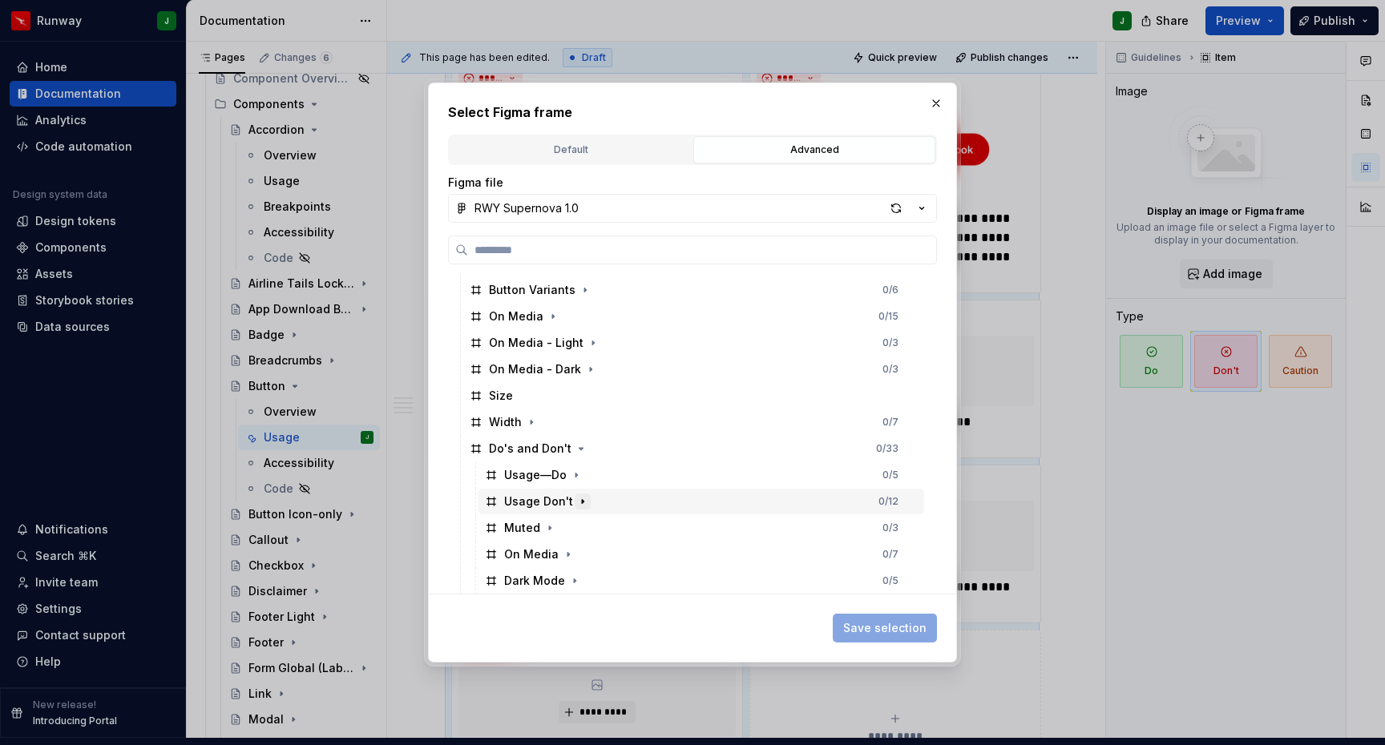
click at [581, 502] on icon "button" at bounding box center [582, 501] width 13 height 13
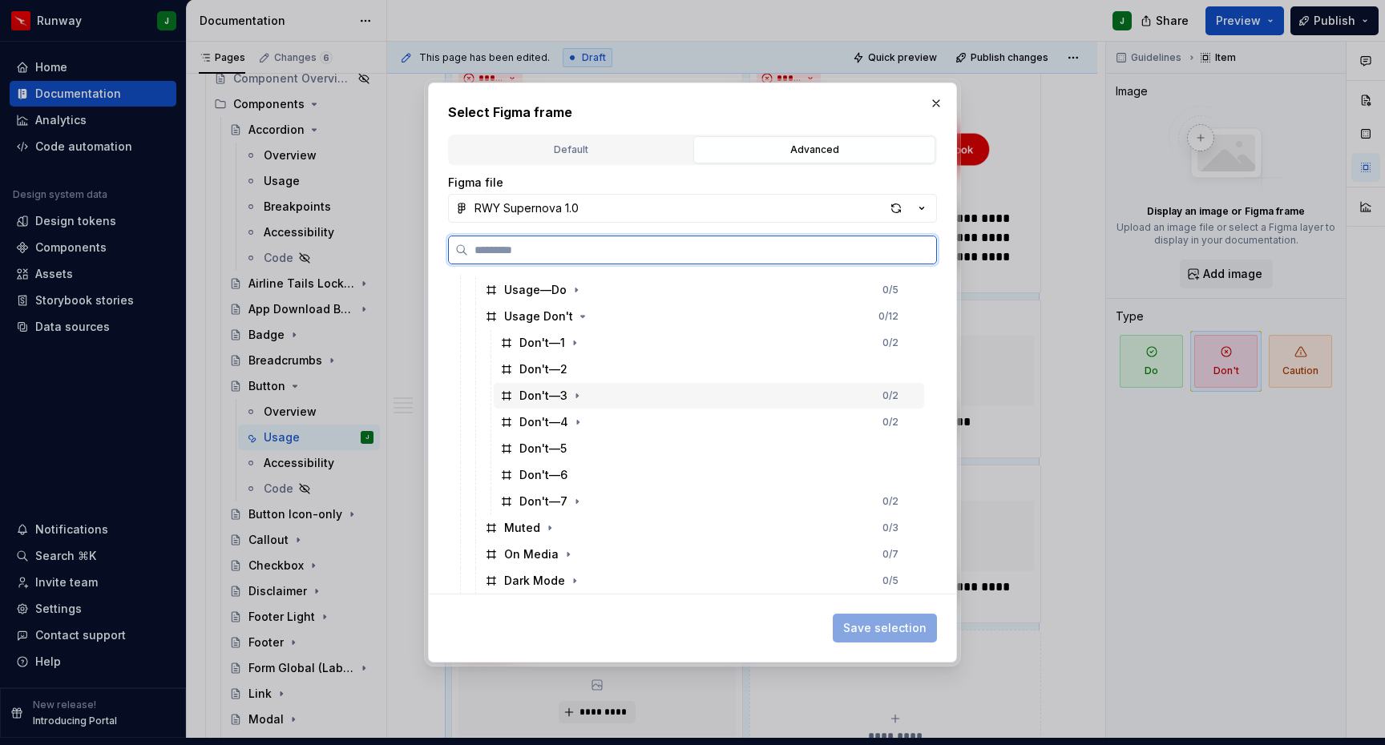
drag, startPoint x: 624, startPoint y: 398, endPoint x: 658, endPoint y: 407, distance: 34.8
click at [625, 398] on div "Don't—3 0 / 2" at bounding box center [709, 396] width 430 height 26
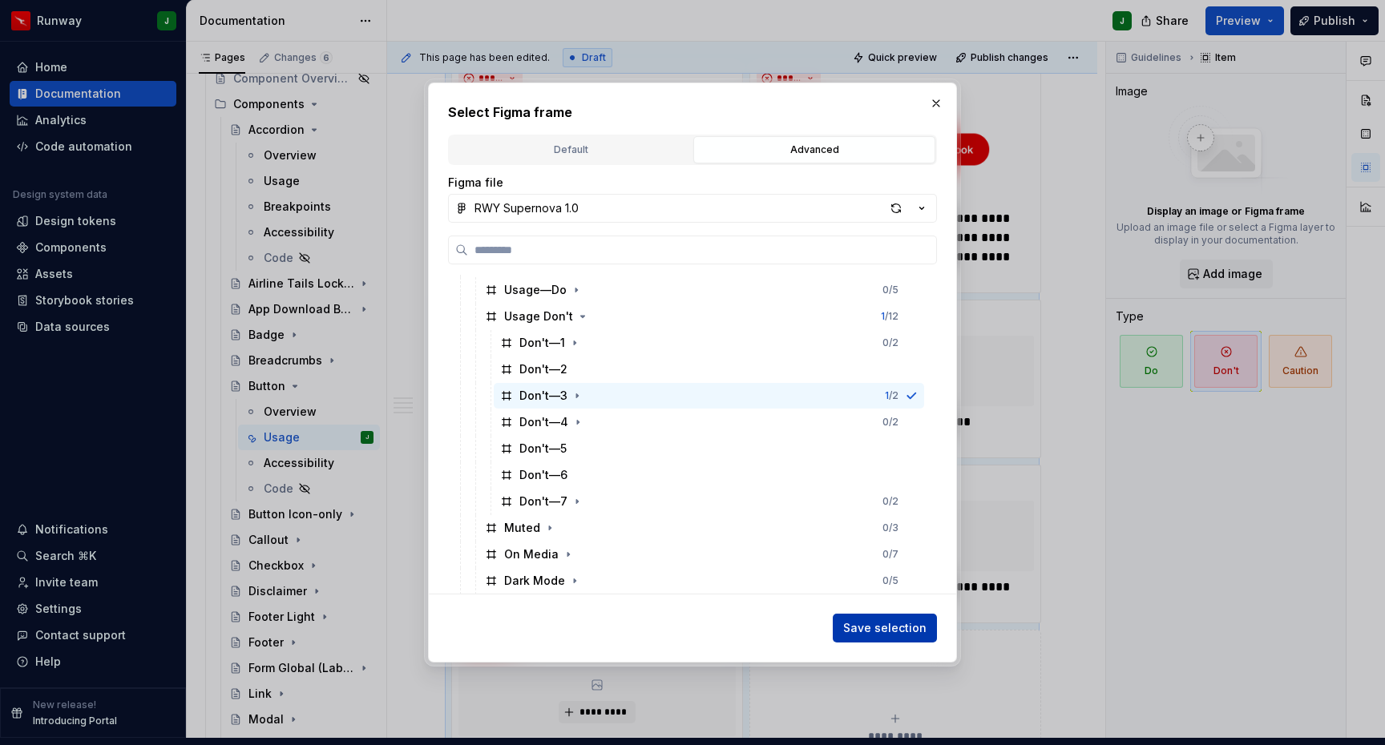
click at [907, 627] on span "Save selection" at bounding box center [884, 628] width 83 height 16
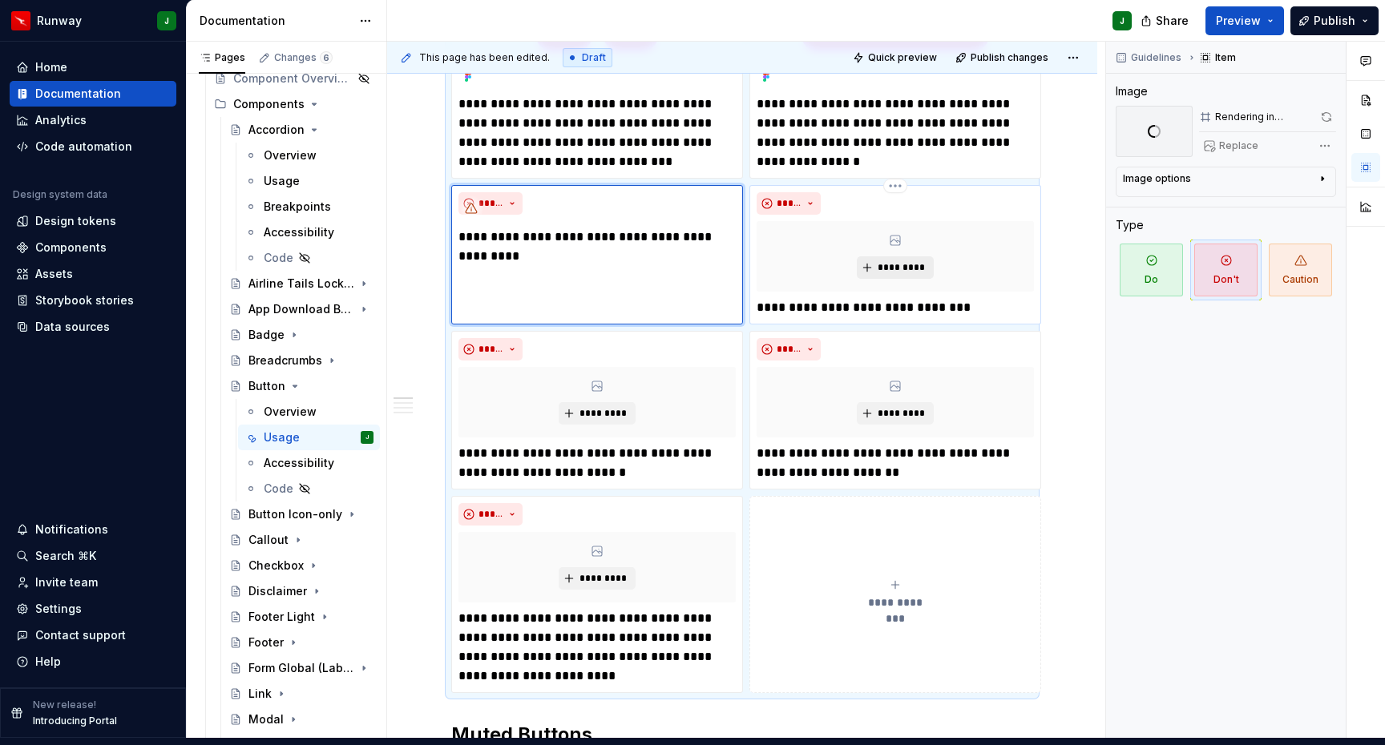
click at [906, 256] on button "*********" at bounding box center [895, 267] width 76 height 22
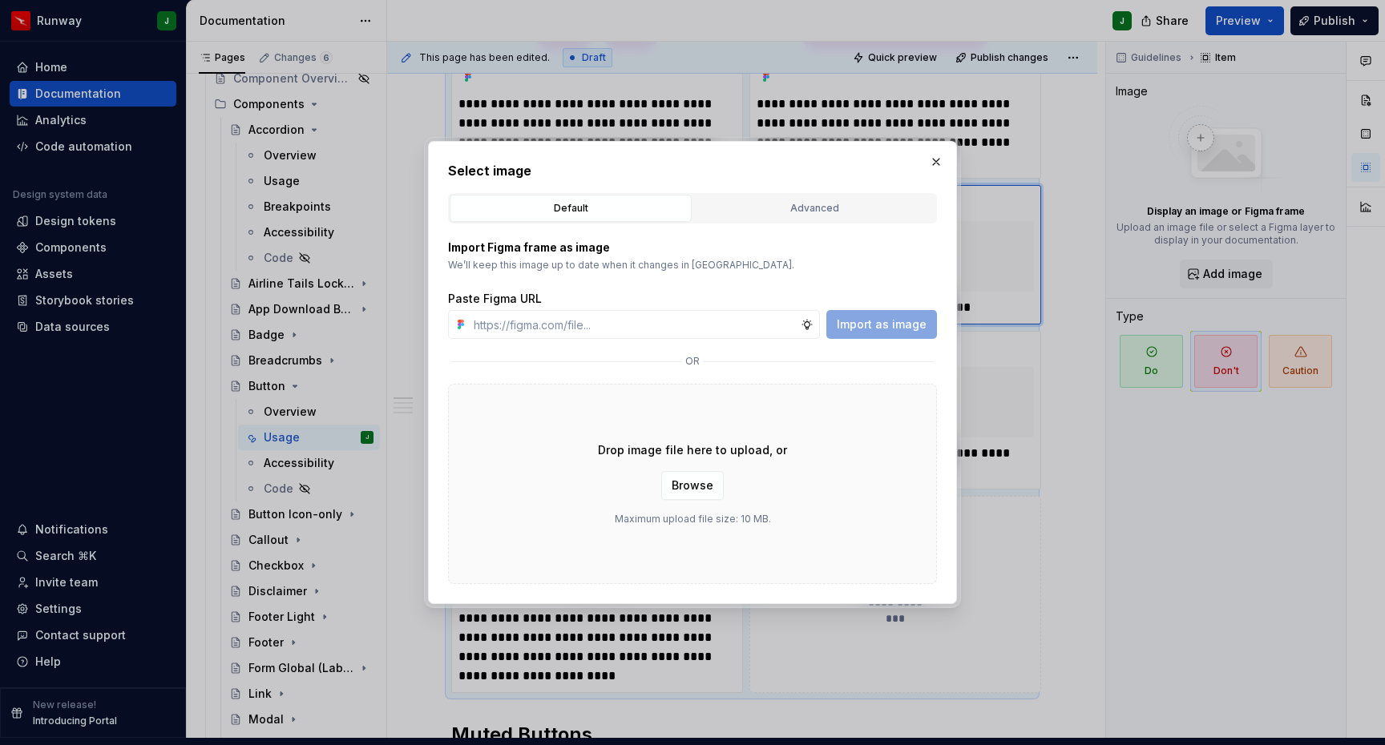
drag, startPoint x: 821, startPoint y: 217, endPoint x: 795, endPoint y: 236, distance: 32.2
click at [821, 217] on button "Advanced" at bounding box center [814, 208] width 242 height 27
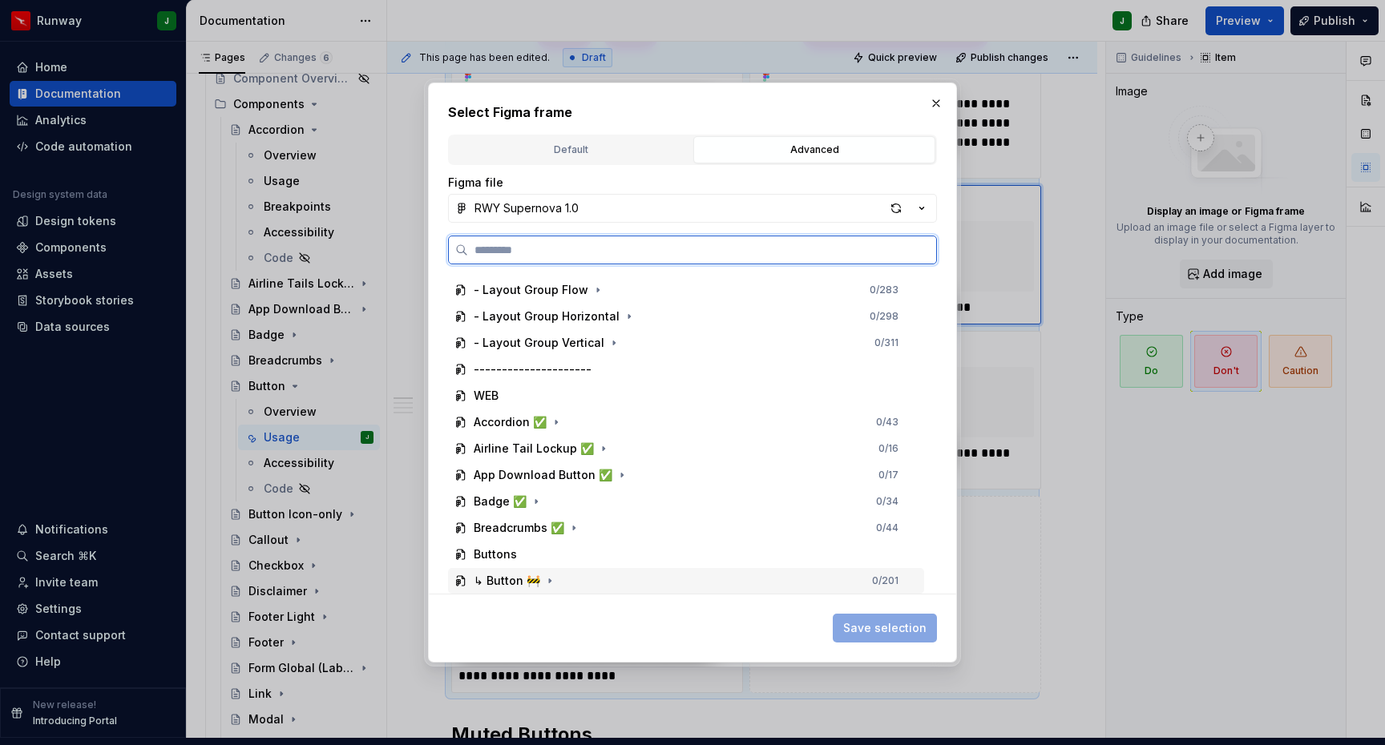
click at [561, 578] on div "↳ Button 🚧 0 / 201" at bounding box center [686, 581] width 476 height 26
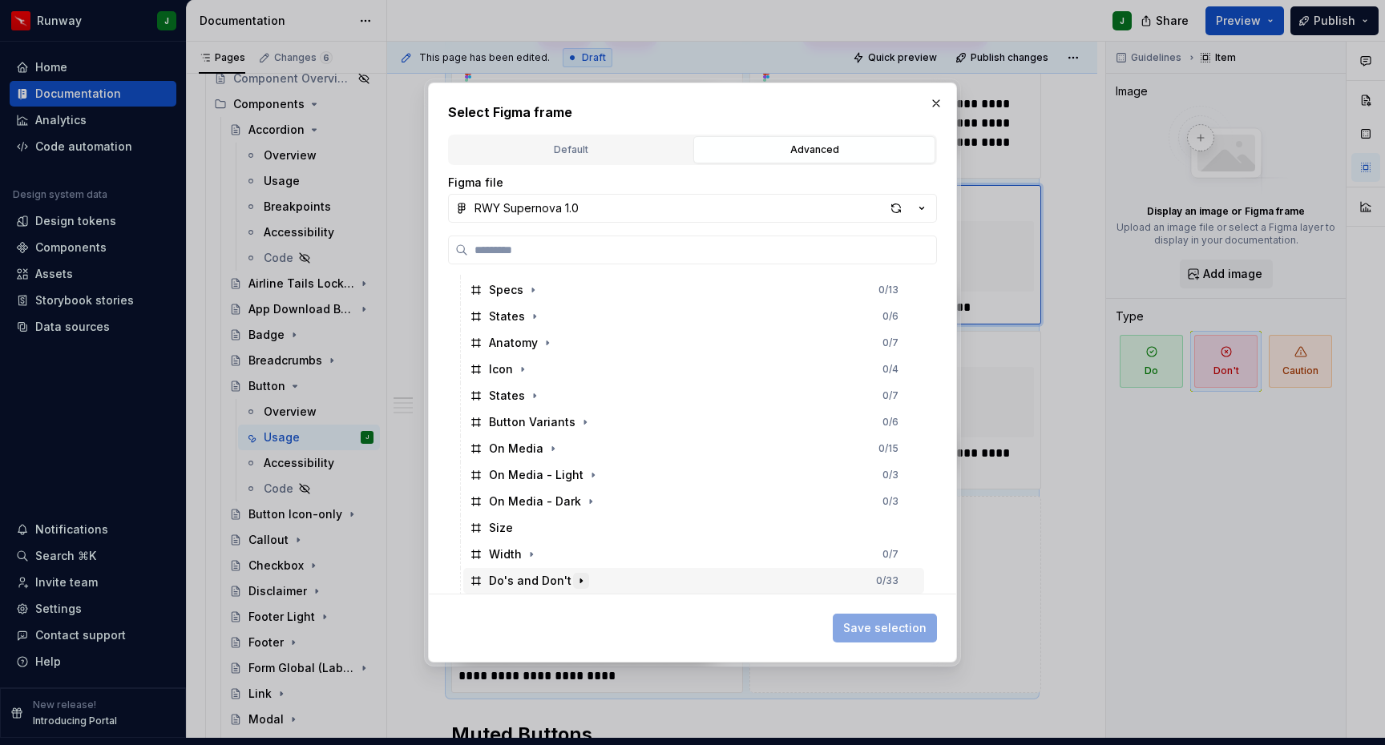
click at [575, 586] on icon "button" at bounding box center [581, 581] width 13 height 13
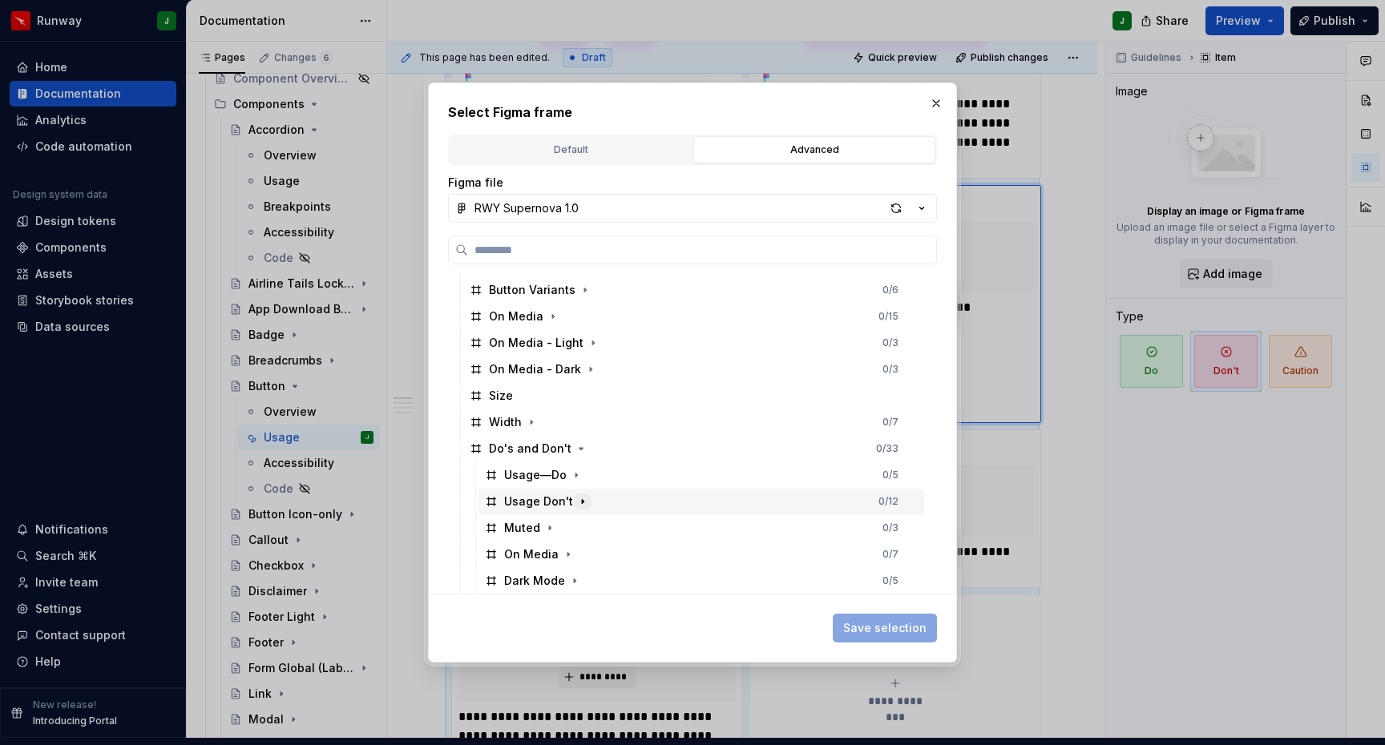
click at [582, 503] on icon "button" at bounding box center [582, 501] width 13 height 13
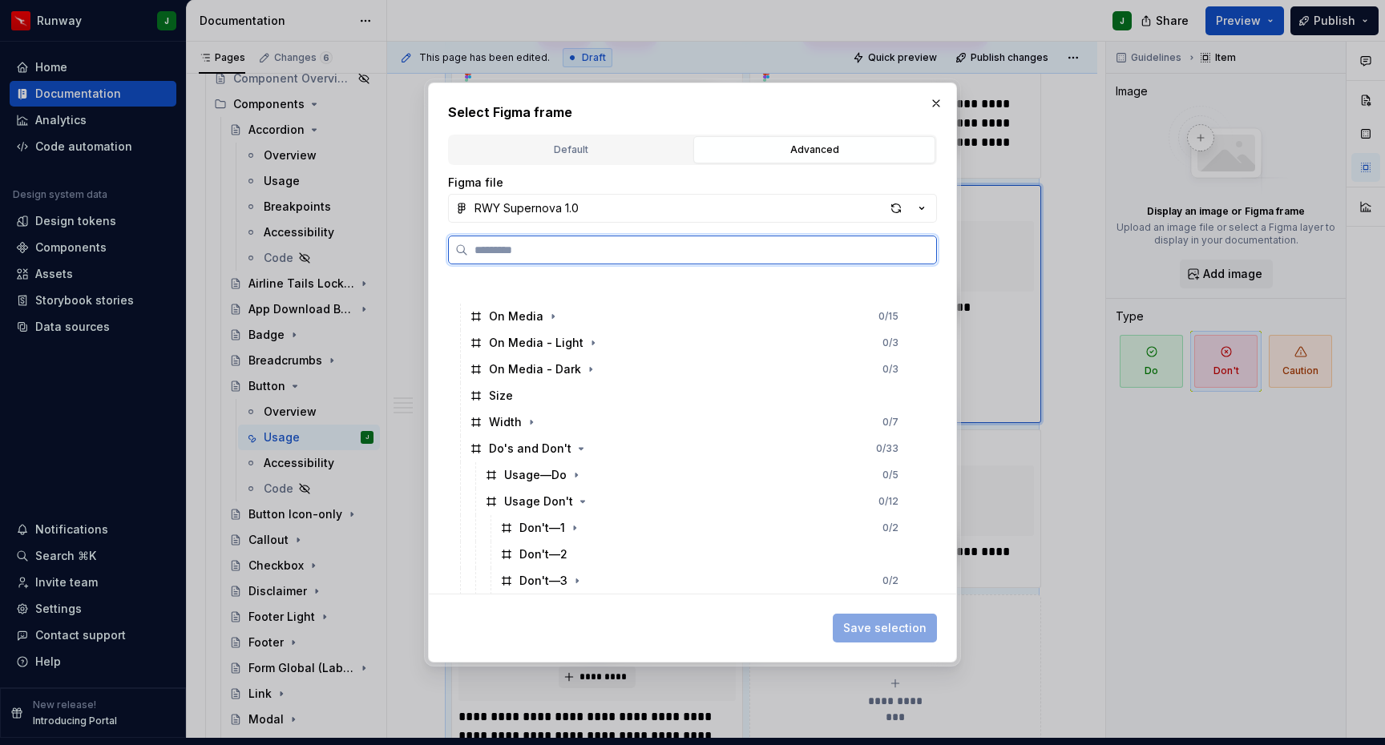
scroll to position [1028, 0]
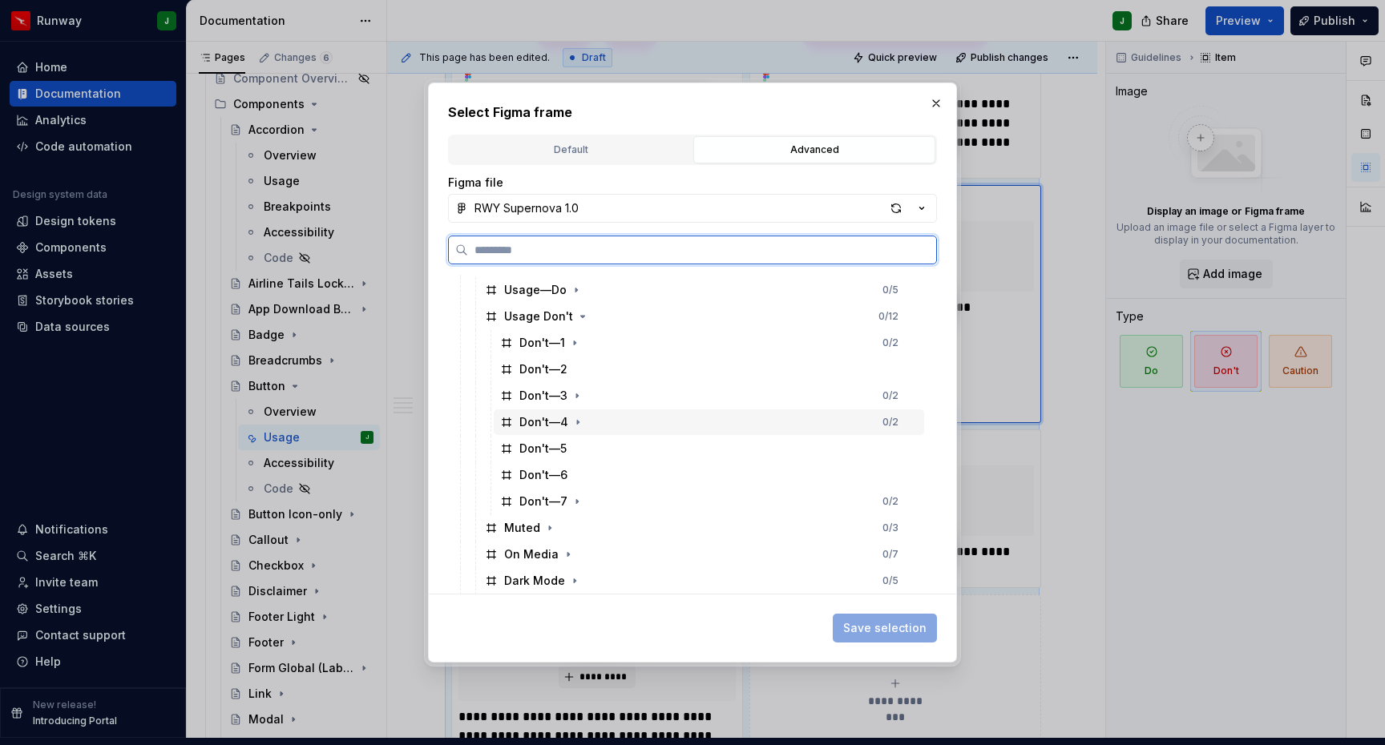
click at [606, 428] on div "Don't—4 0 / 2" at bounding box center [709, 423] width 430 height 26
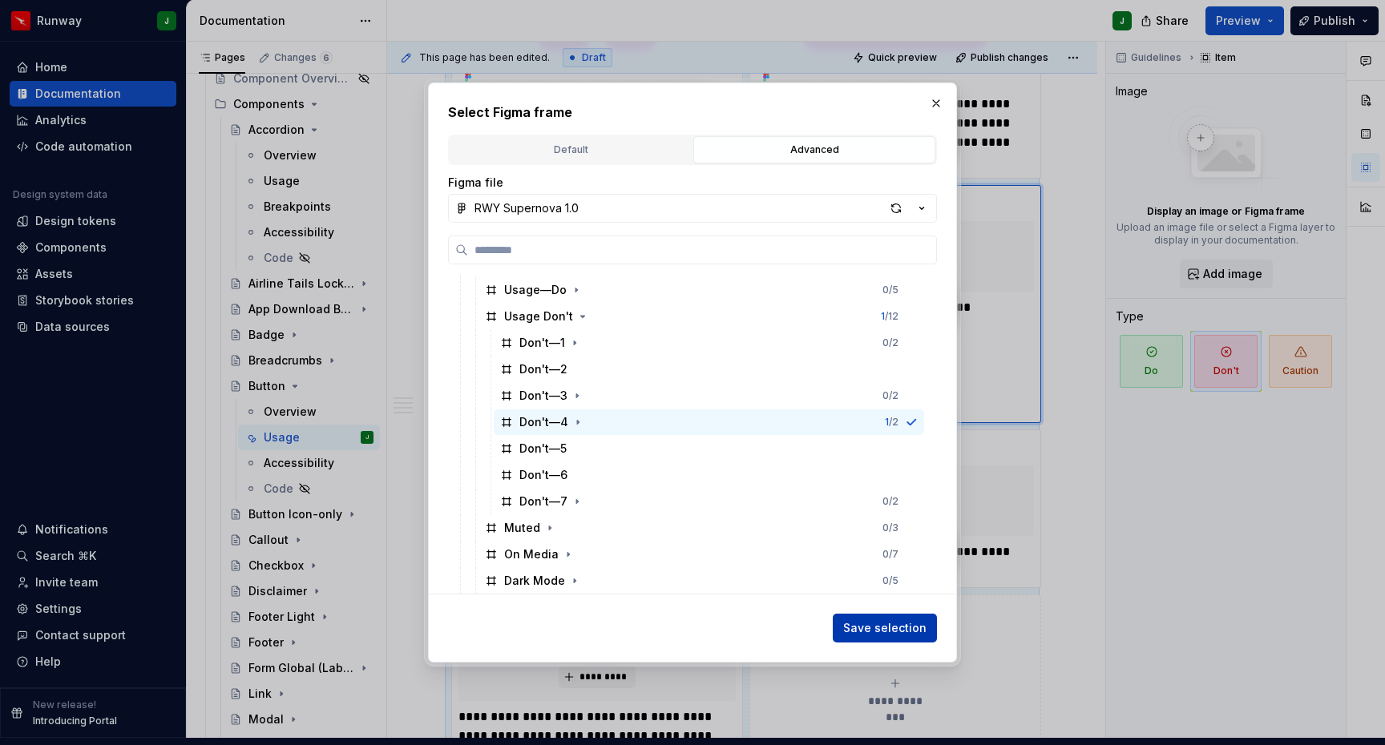
click at [908, 631] on span "Save selection" at bounding box center [884, 628] width 83 height 16
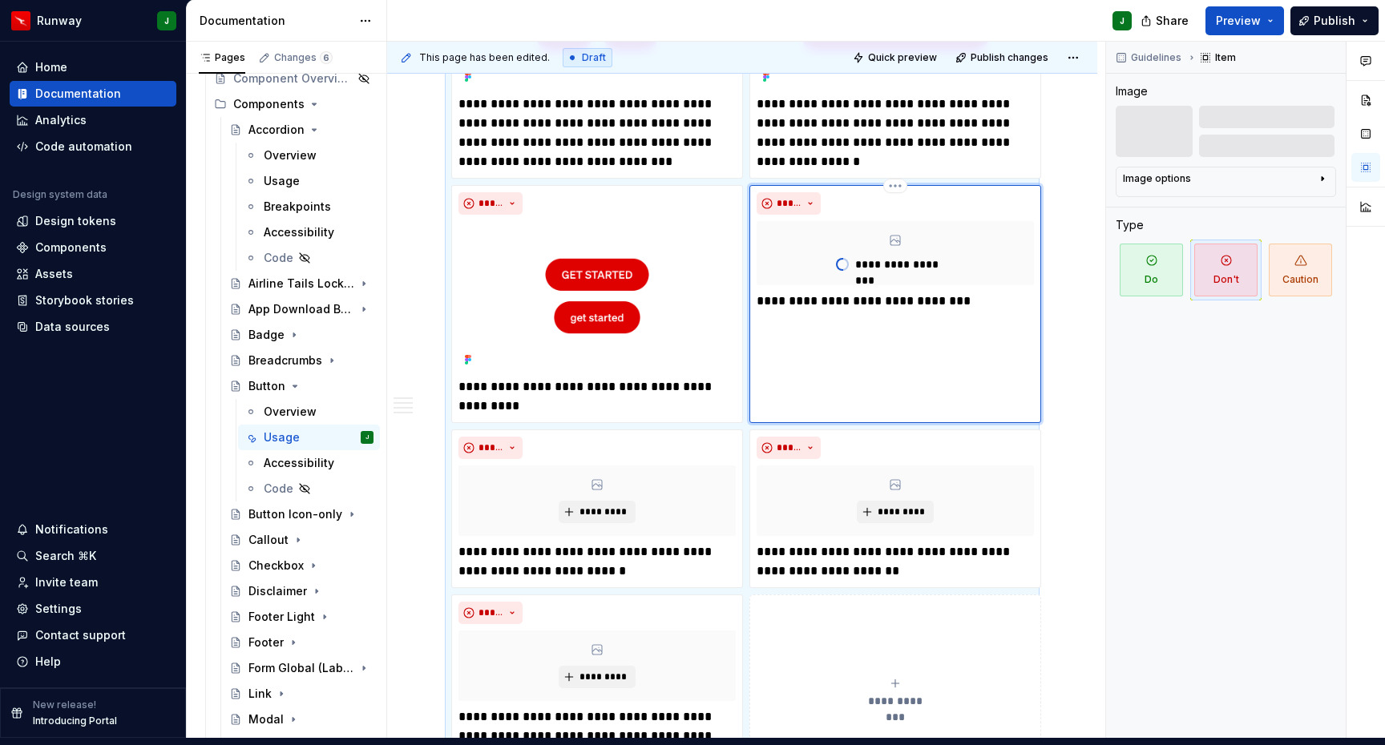
scroll to position [1282, 0]
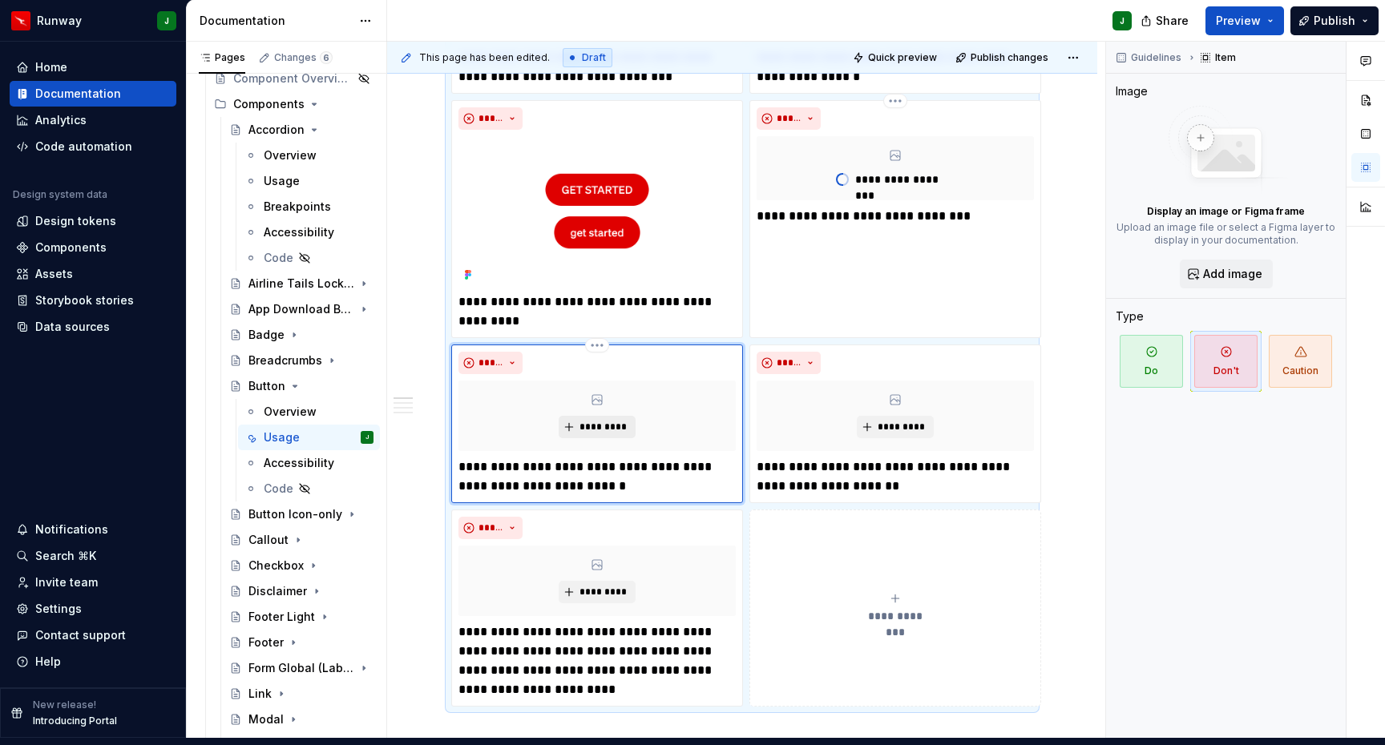
click at [608, 421] on span "*********" at bounding box center [603, 427] width 49 height 13
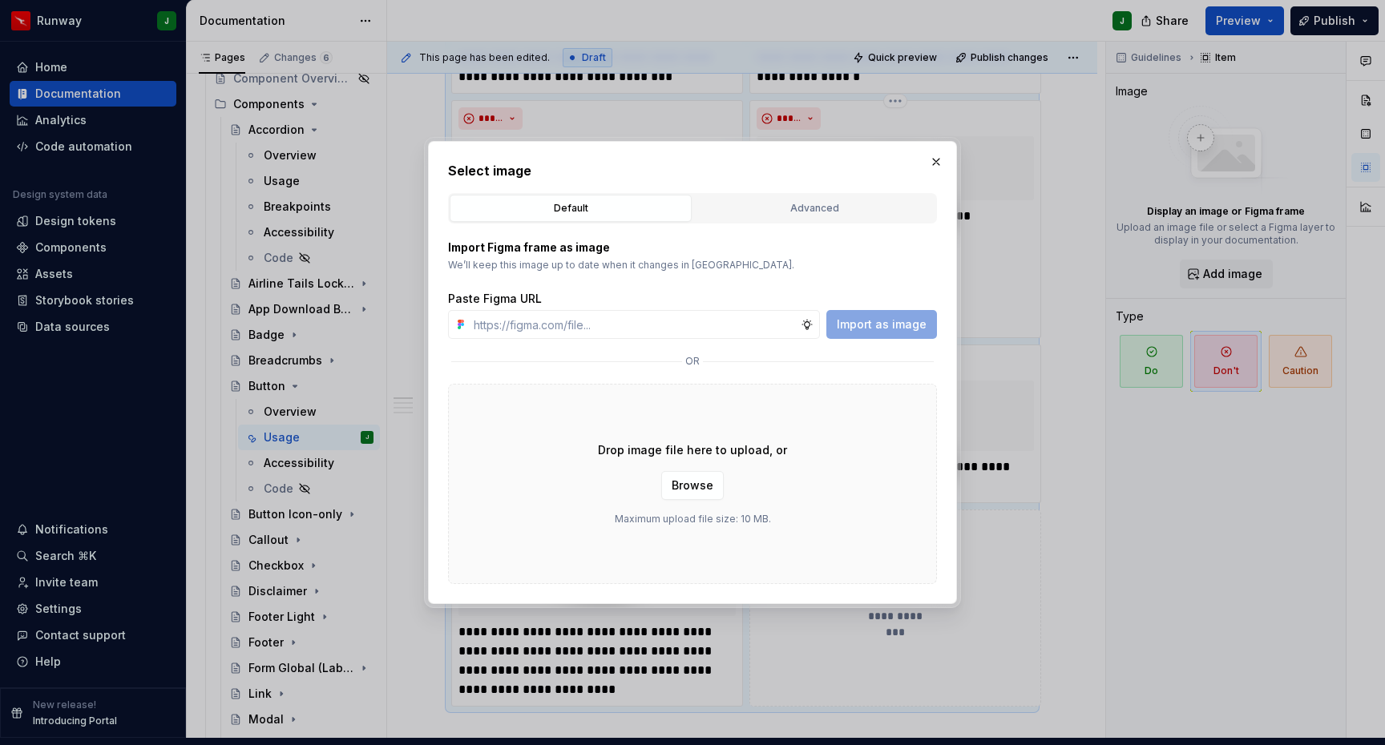
click at [838, 210] on div "Advanced" at bounding box center [814, 208] width 231 height 16
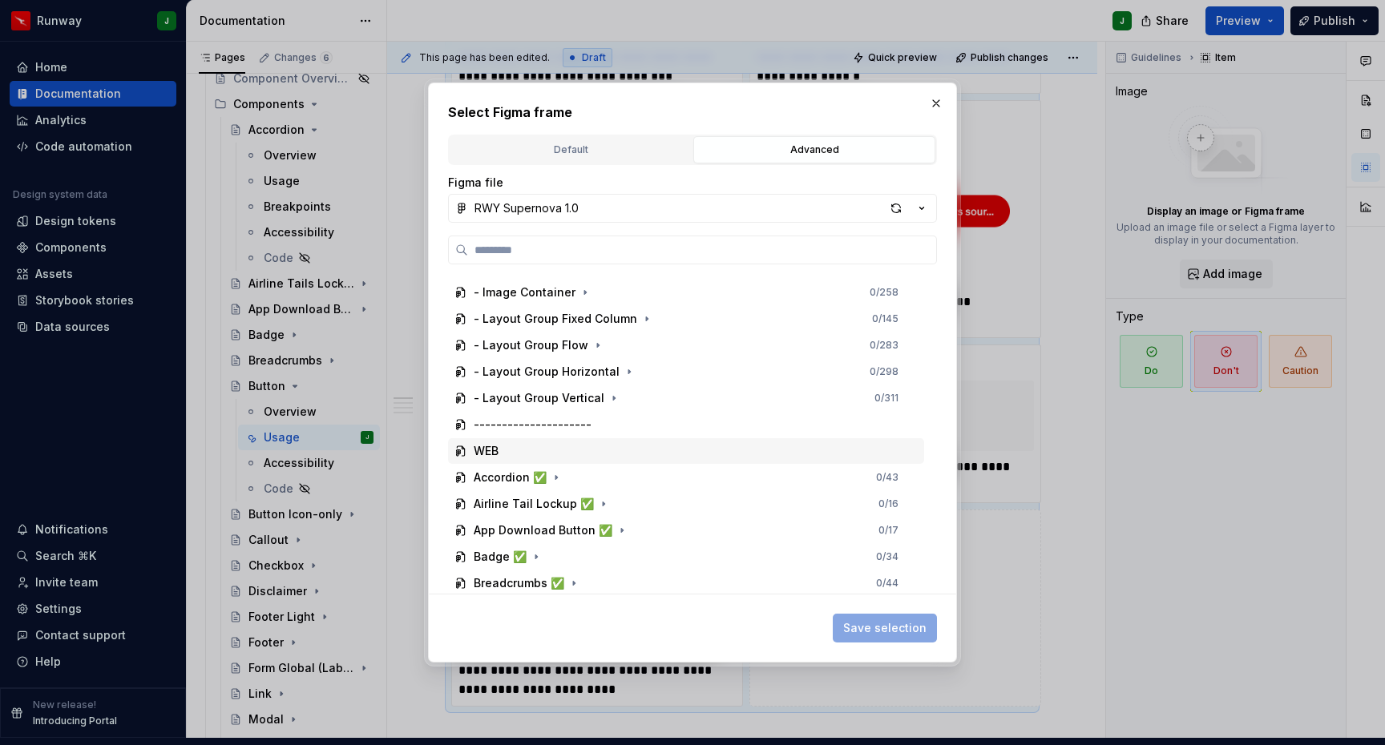
scroll to position [288, 0]
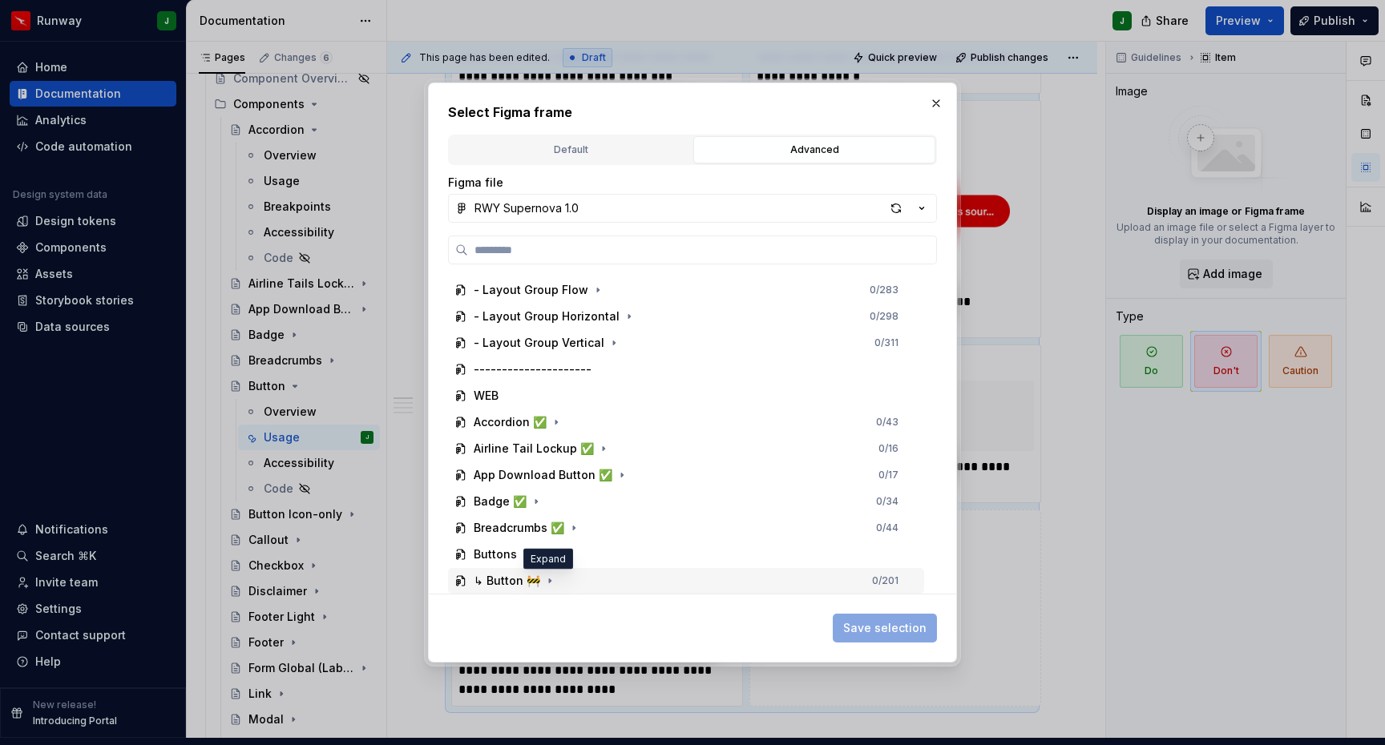
drag, startPoint x: 551, startPoint y: 580, endPoint x: 599, endPoint y: 567, distance: 49.8
click at [551, 580] on icon "button" at bounding box center [549, 581] width 13 height 13
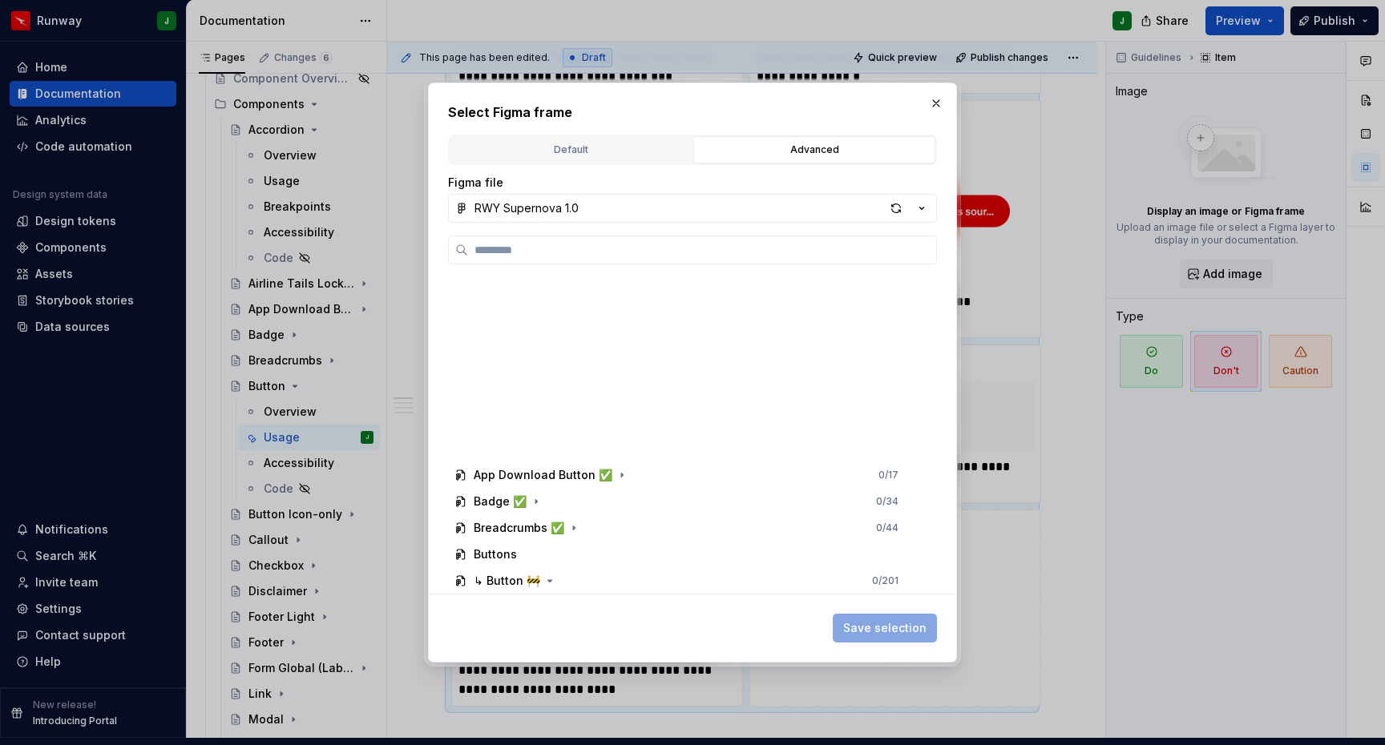
scroll to position [711, 0]
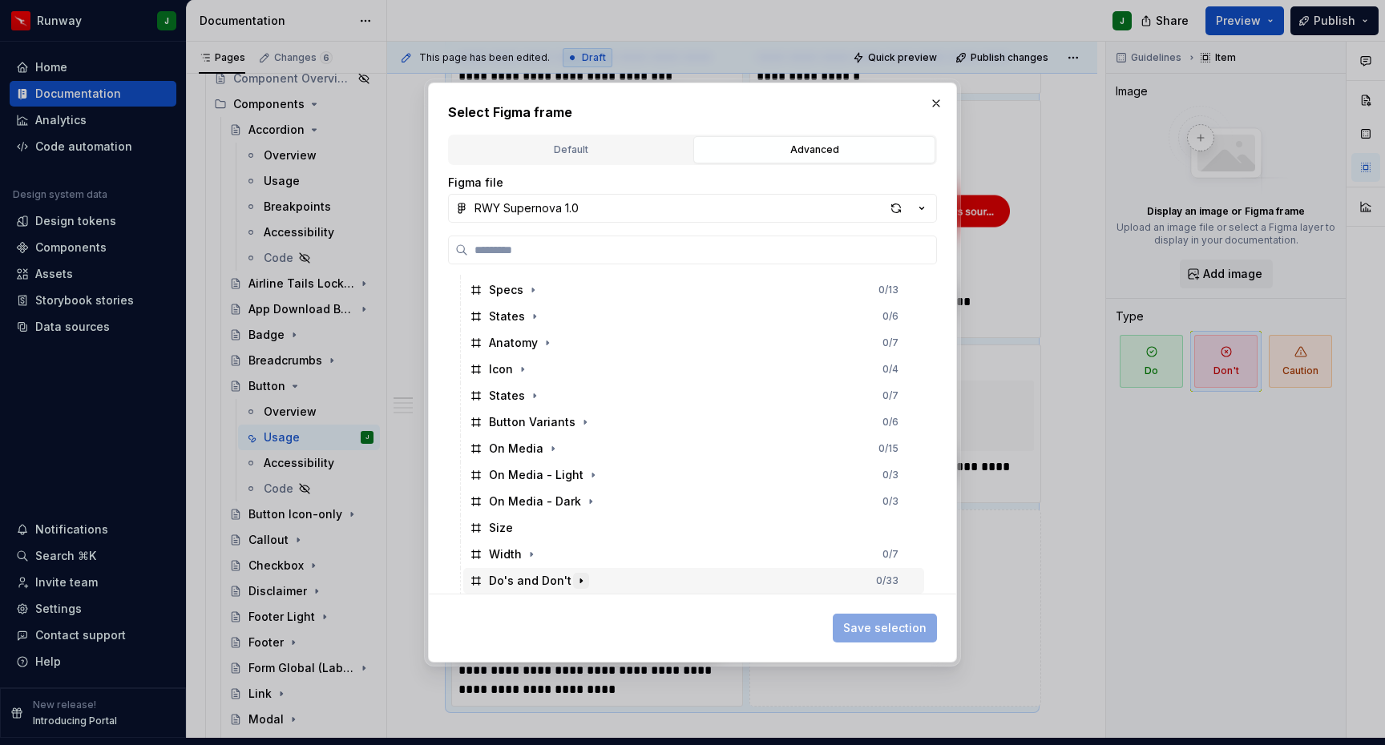
click at [575, 583] on icon "button" at bounding box center [581, 581] width 13 height 13
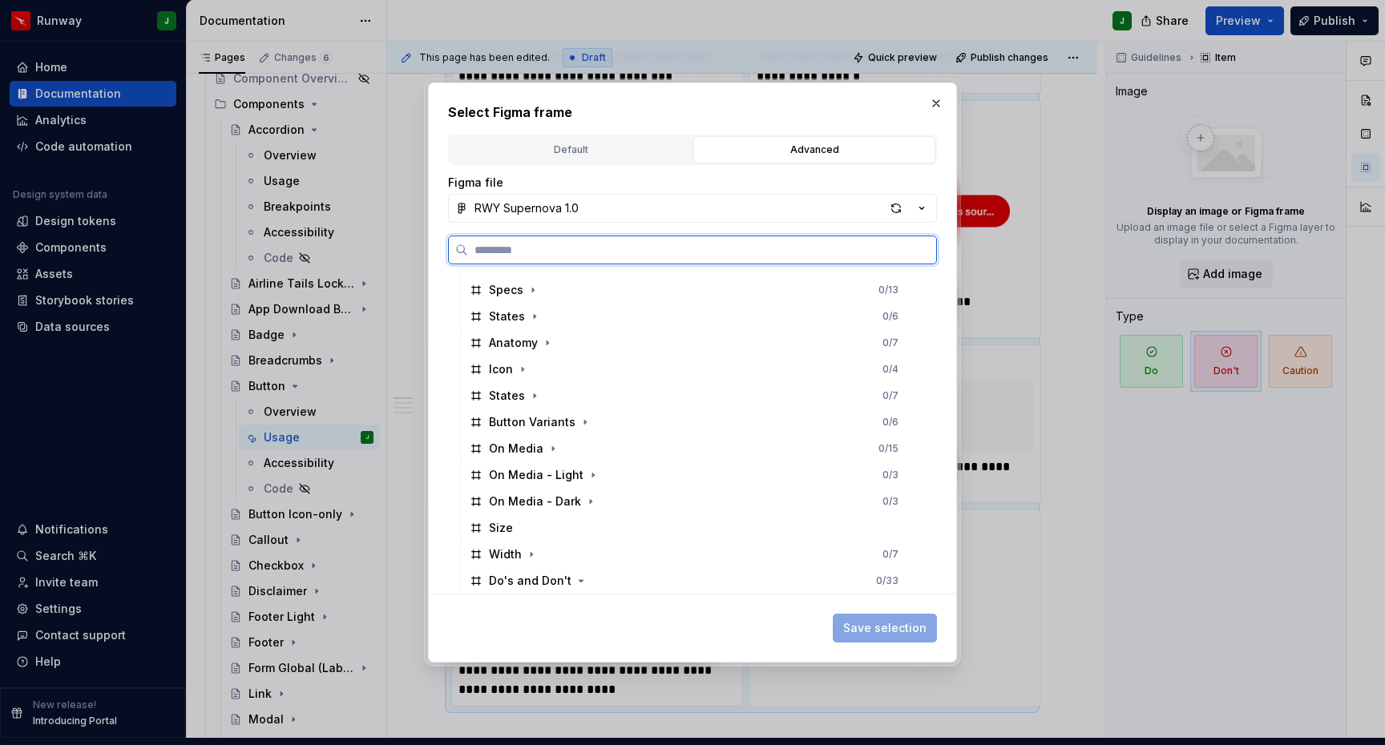
scroll to position [843, 0]
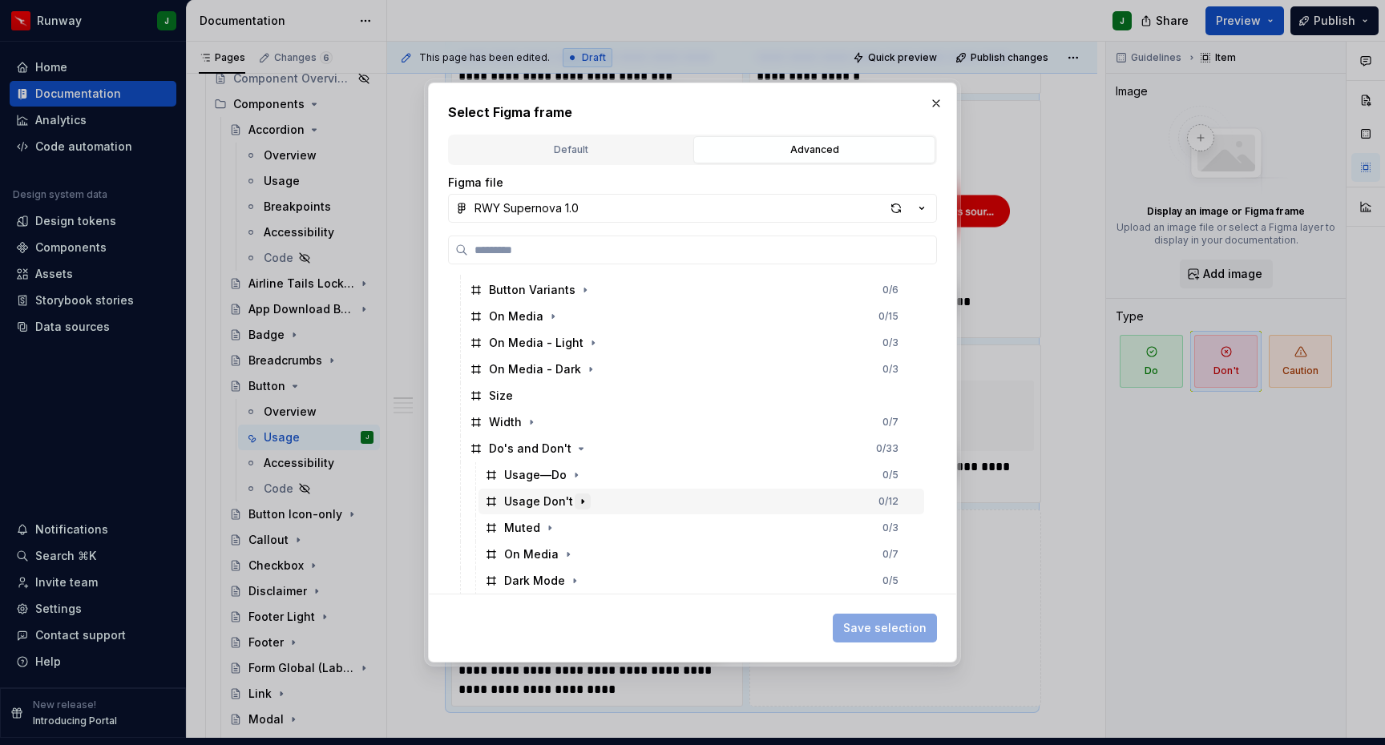
click at [582, 501] on icon "button" at bounding box center [583, 501] width 2 height 4
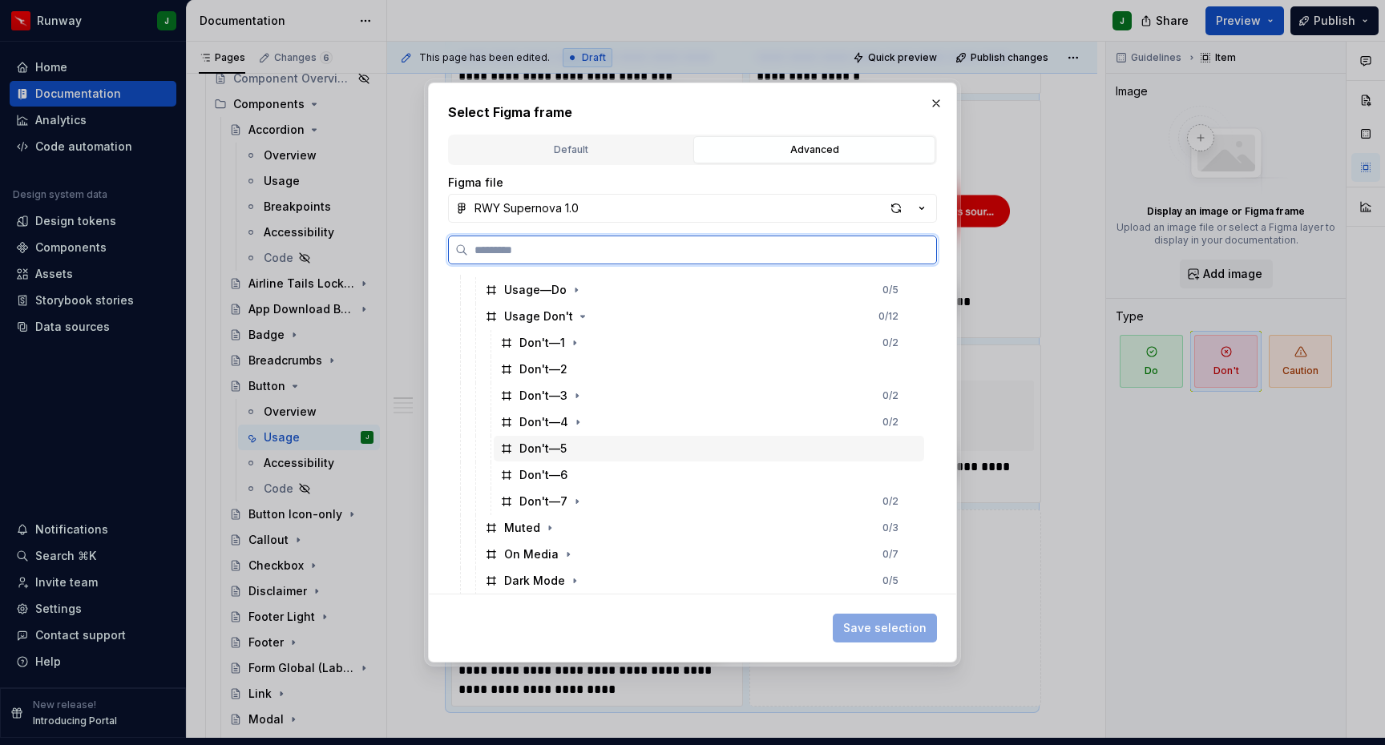
click at [576, 446] on div "Don't—5" at bounding box center [709, 449] width 430 height 26
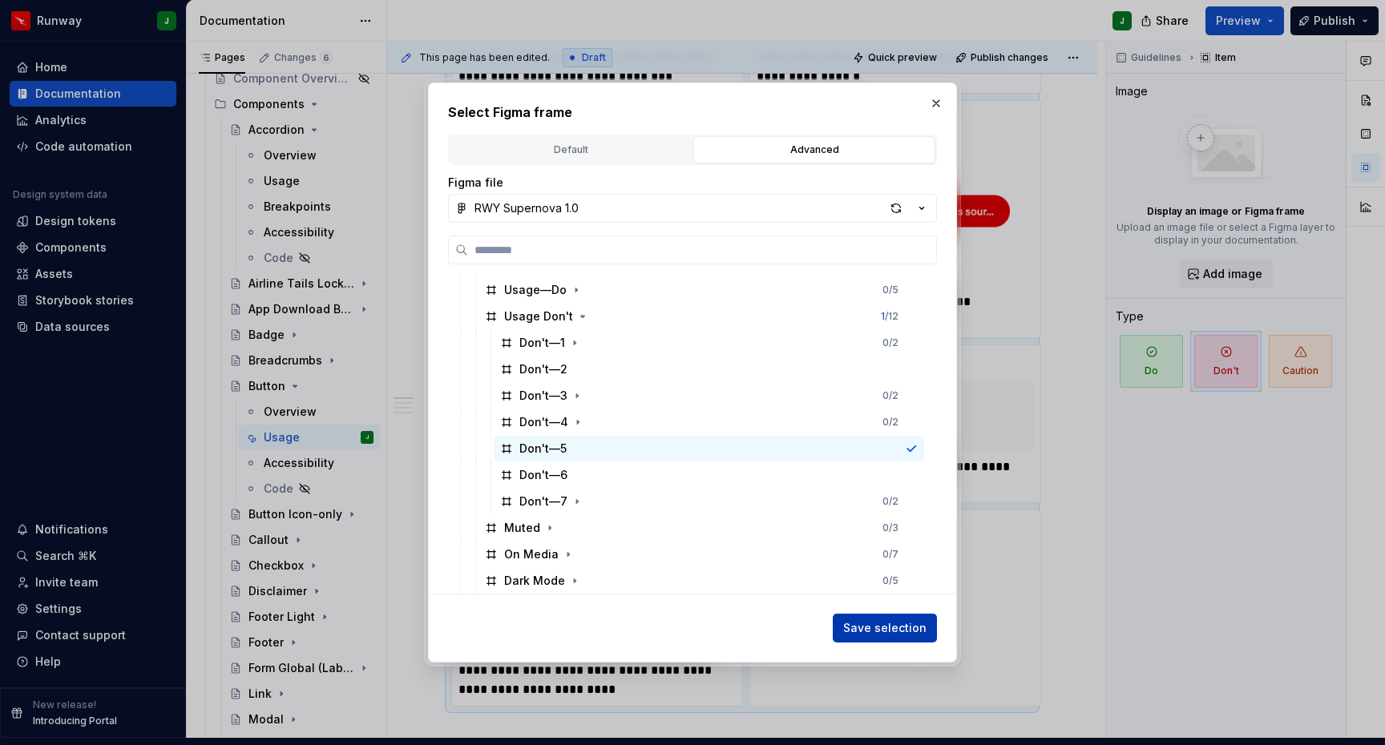
click at [892, 619] on button "Save selection" at bounding box center [885, 628] width 104 height 29
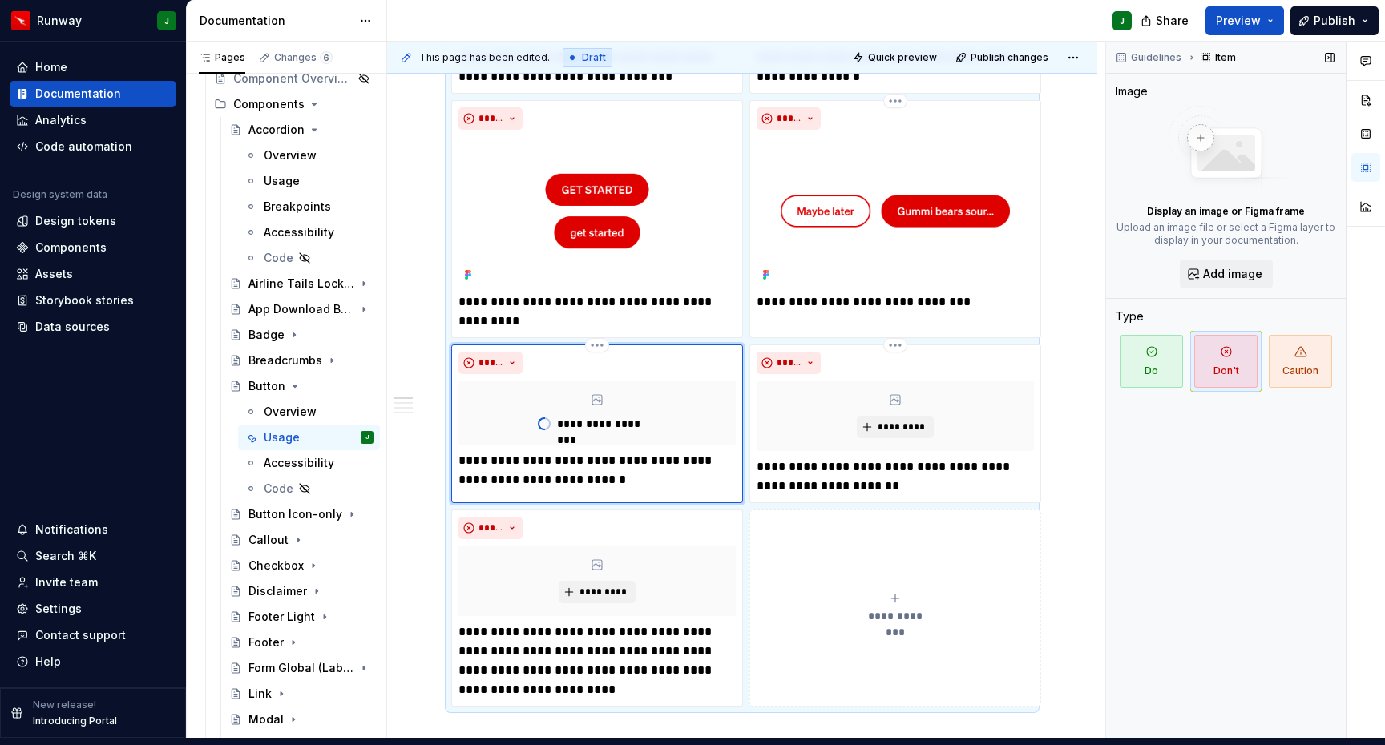
click at [978, 413] on div "*********" at bounding box center [895, 416] width 277 height 71
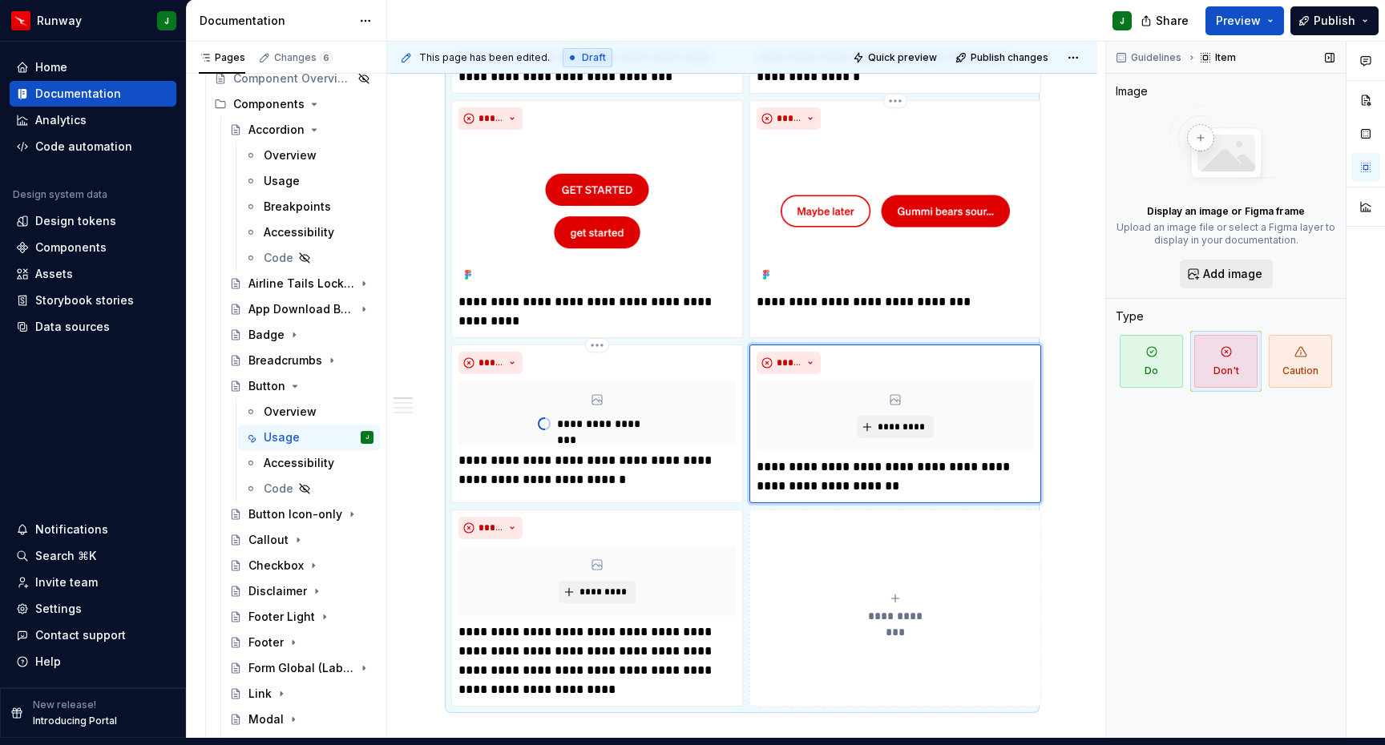
click at [1240, 266] on span "Add image" at bounding box center [1232, 274] width 59 height 16
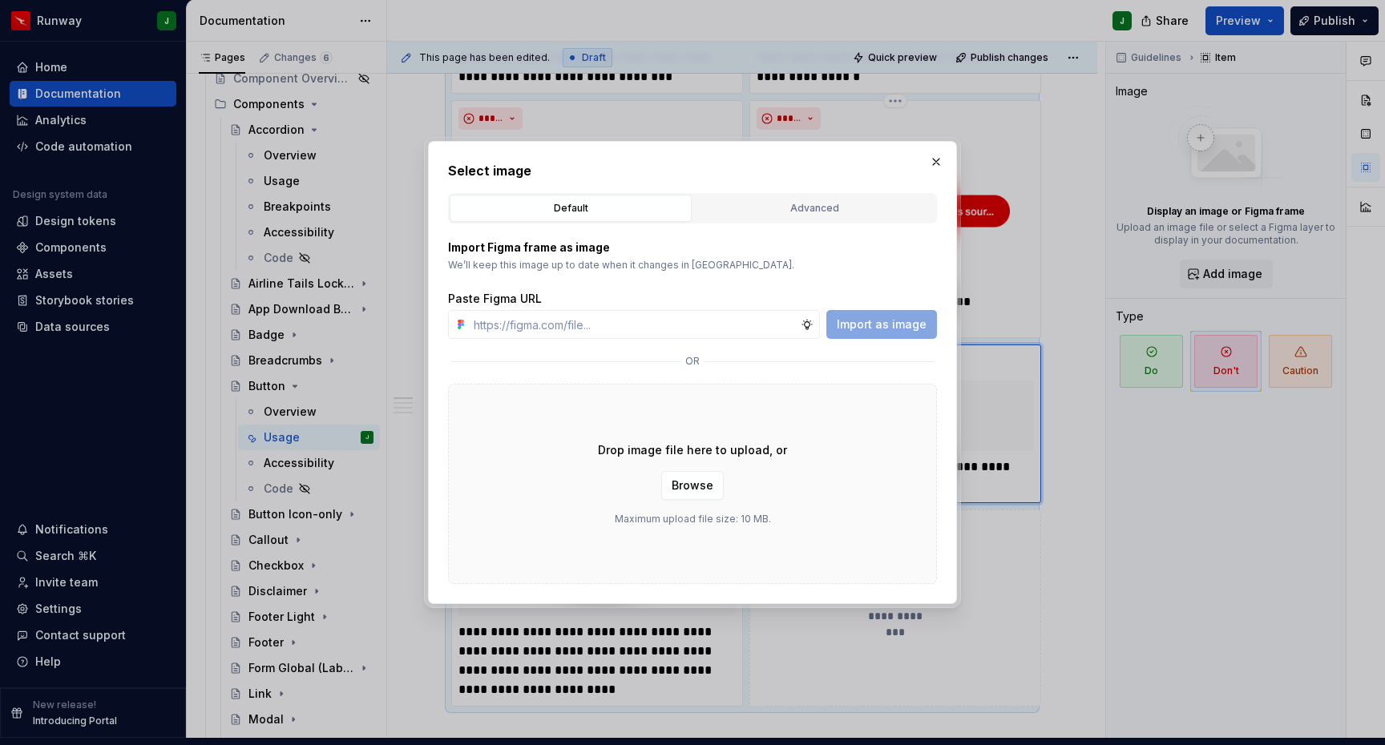
click at [783, 208] on div "Advanced" at bounding box center [814, 208] width 231 height 16
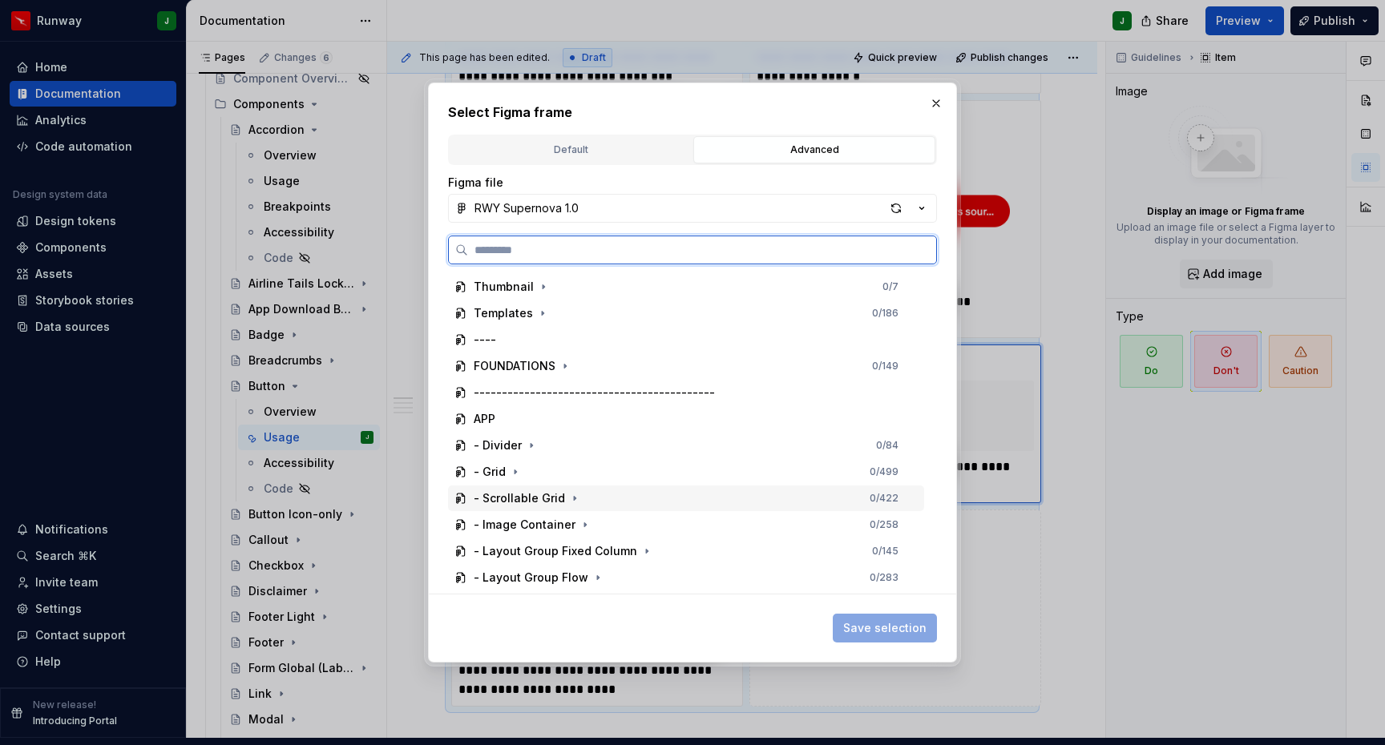
scroll to position [288, 0]
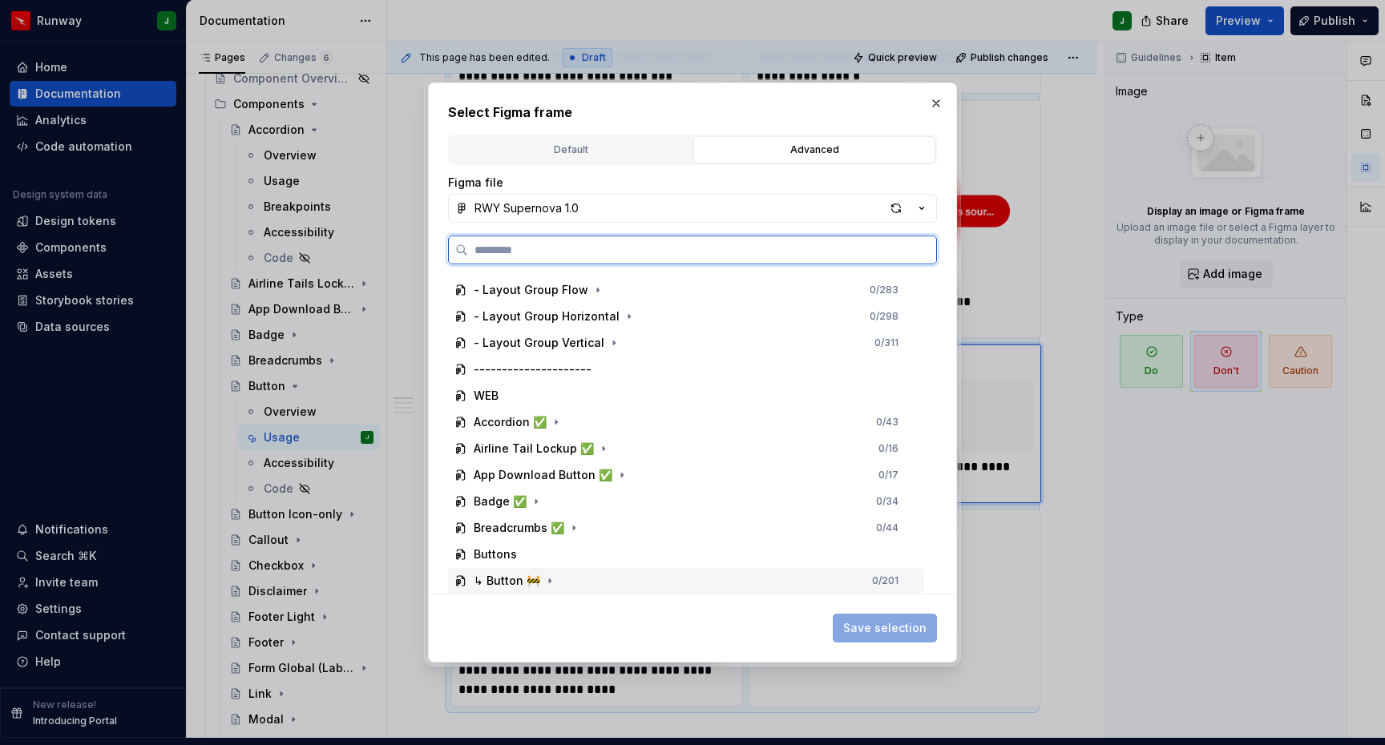
click at [628, 579] on div "↳ Button 🚧 0 / 201" at bounding box center [686, 581] width 476 height 26
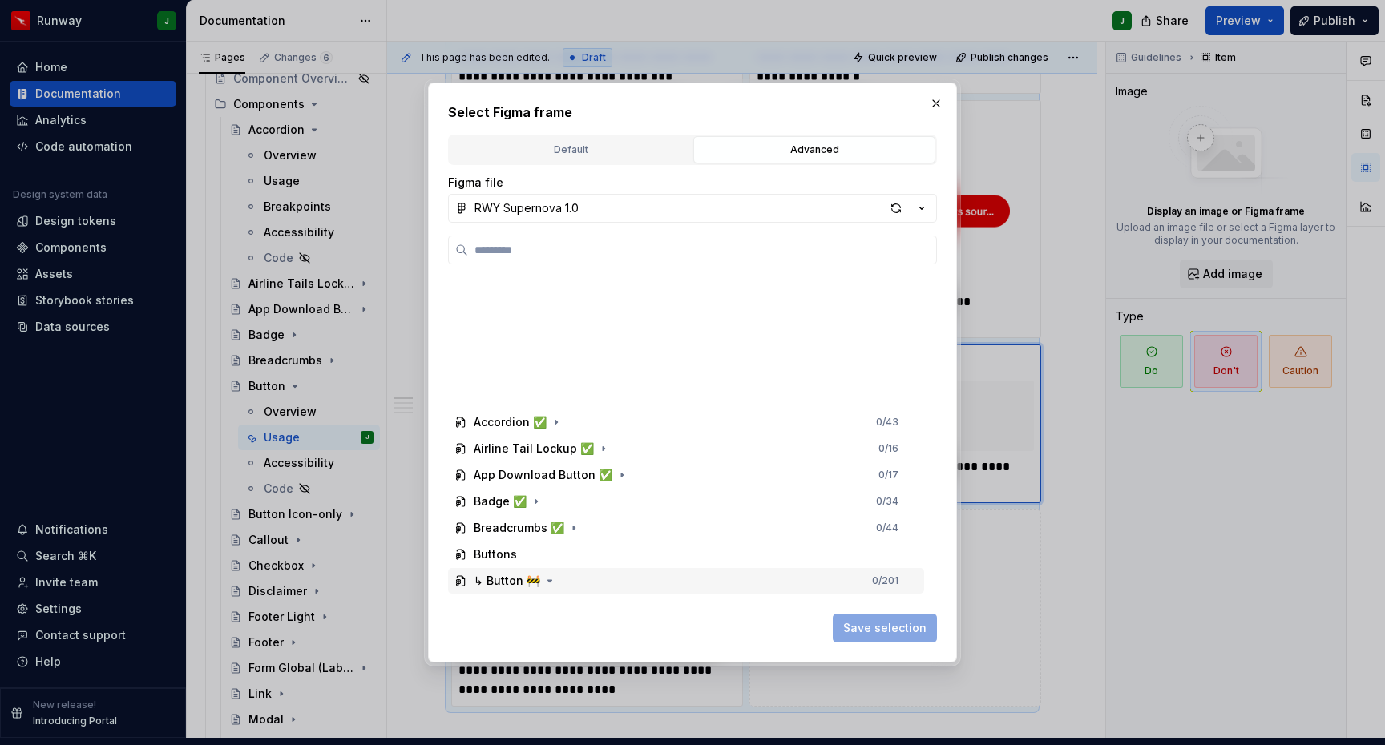
scroll to position [711, 0]
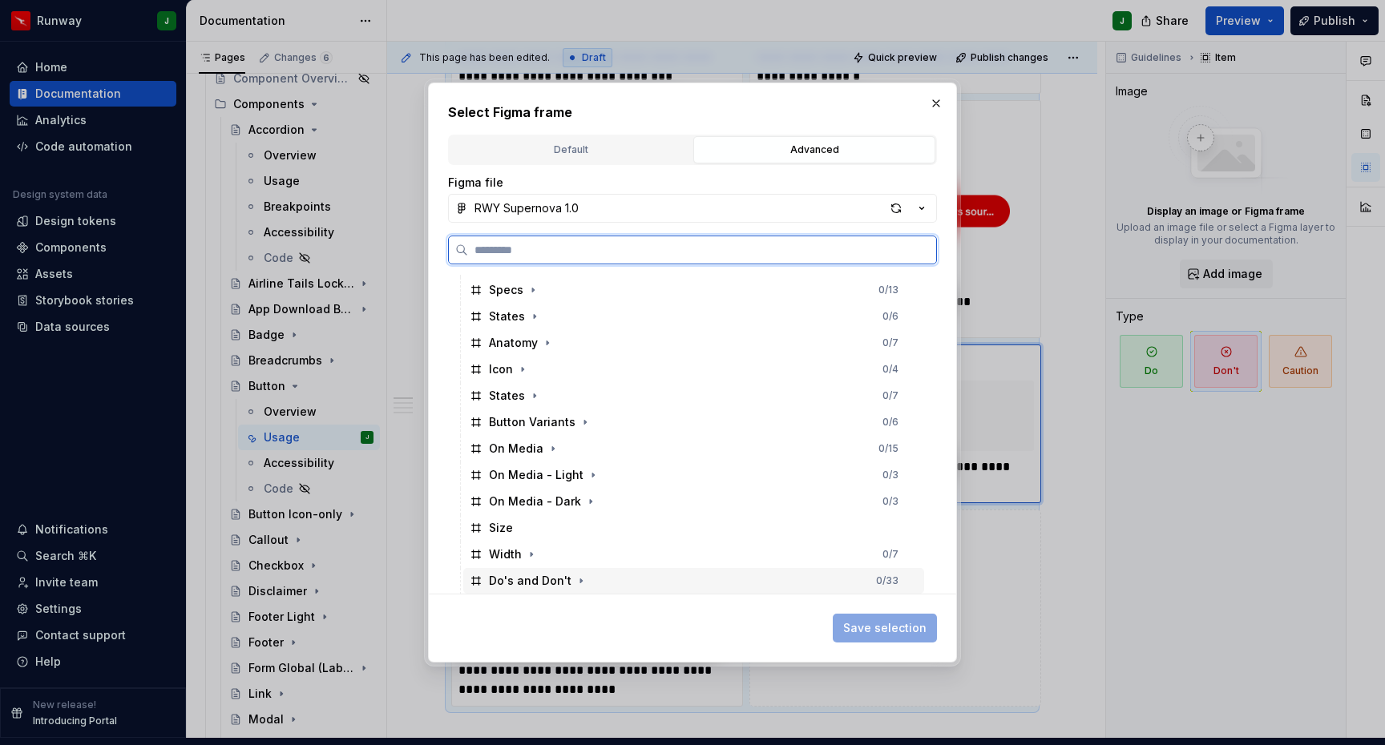
click at [619, 587] on div "Do's and Don't 0 / 33" at bounding box center [693, 581] width 461 height 26
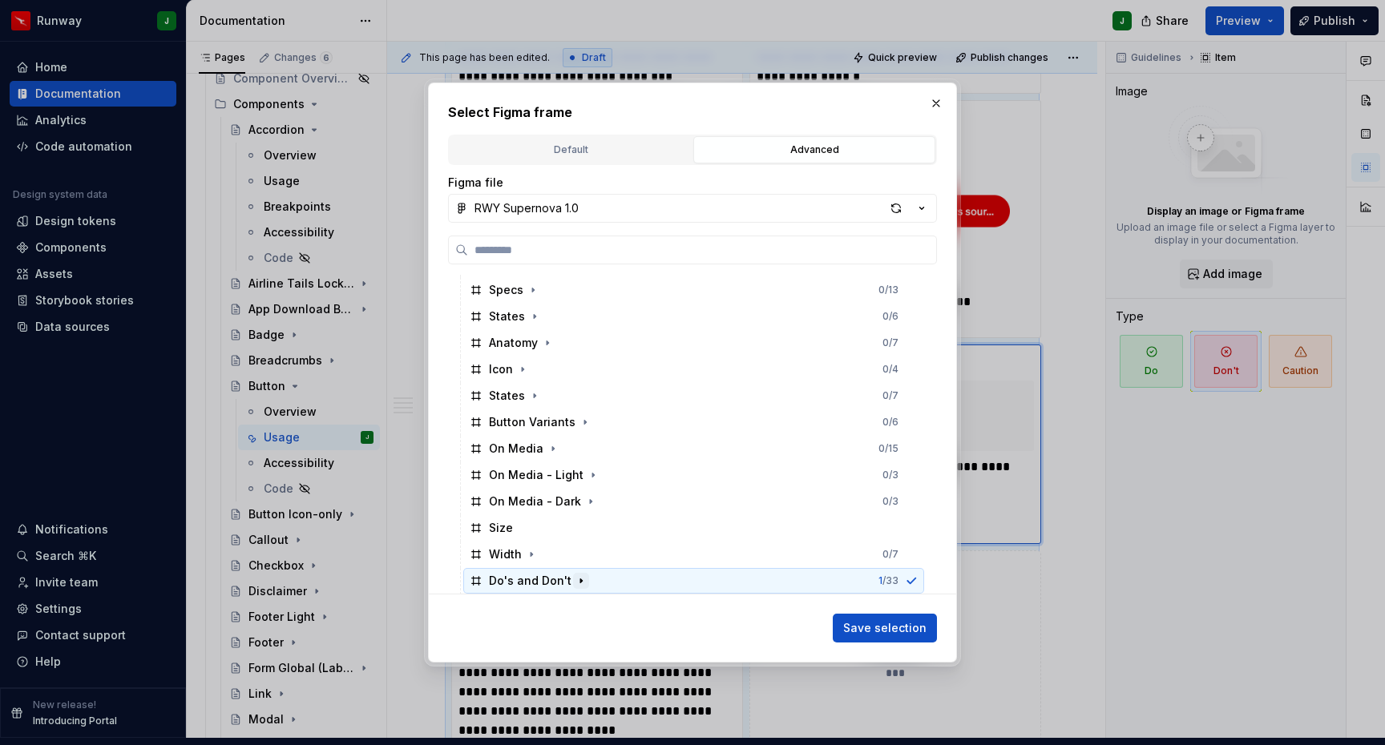
click at [577, 583] on icon "button" at bounding box center [581, 581] width 13 height 13
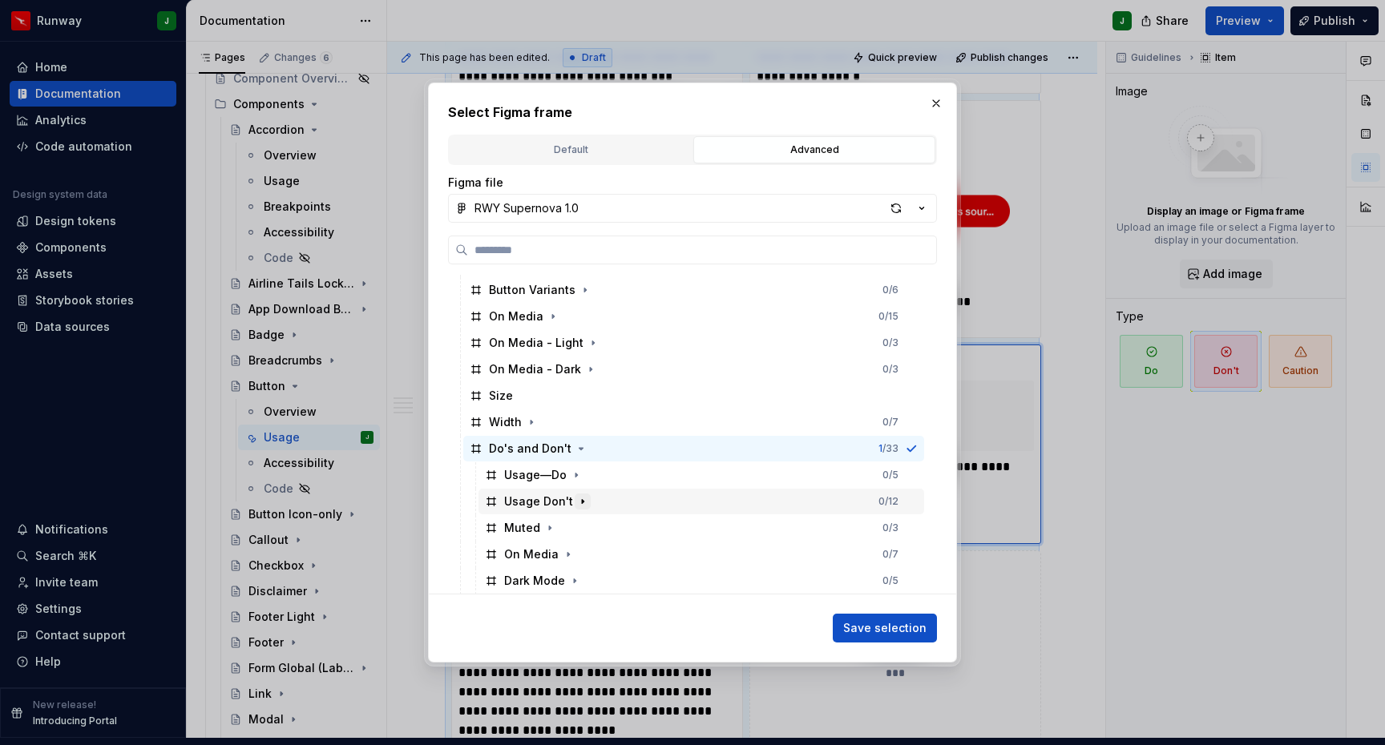
click at [582, 501] on icon "button" at bounding box center [583, 501] width 2 height 4
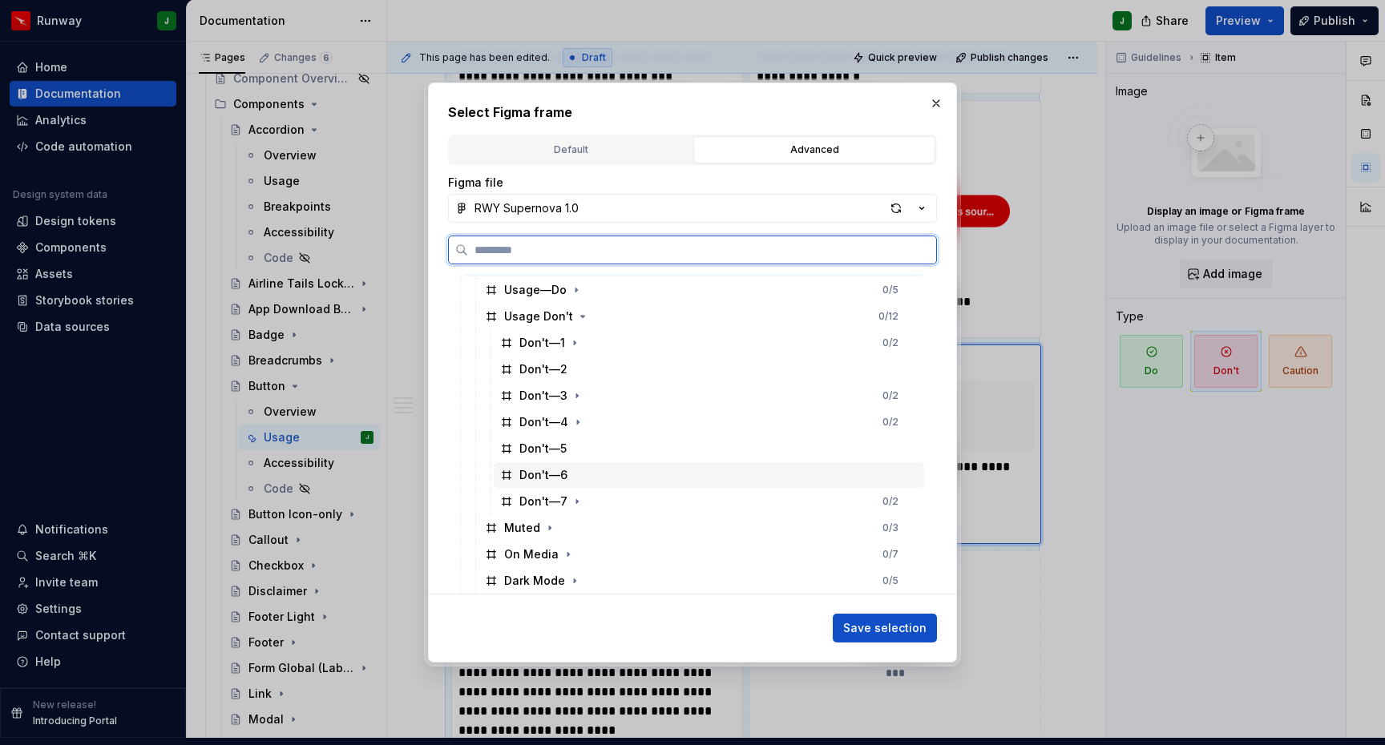
drag, startPoint x: 599, startPoint y: 465, endPoint x: 620, endPoint y: 467, distance: 21.8
click at [599, 465] on div "Don't—6" at bounding box center [709, 475] width 430 height 26
click at [886, 635] on span "Save selection" at bounding box center [884, 628] width 83 height 16
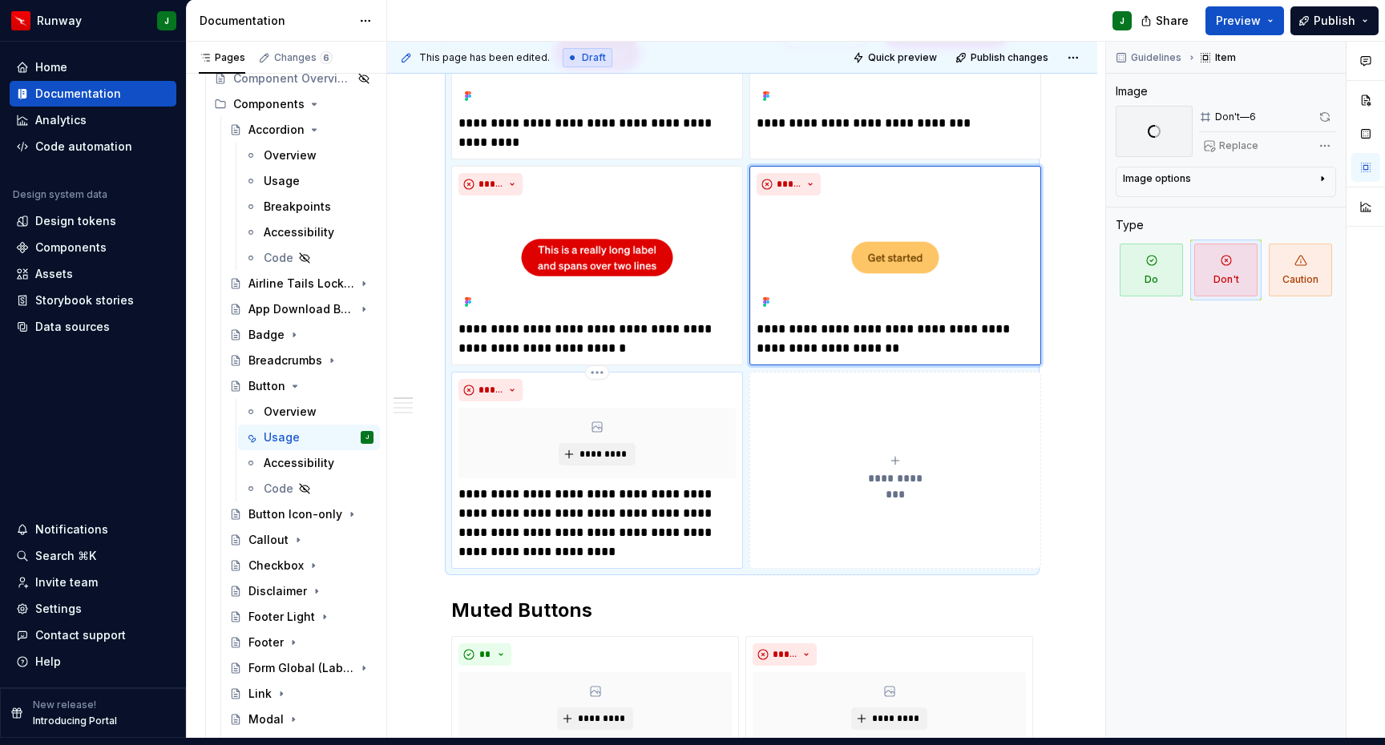
scroll to position [1442, 0]
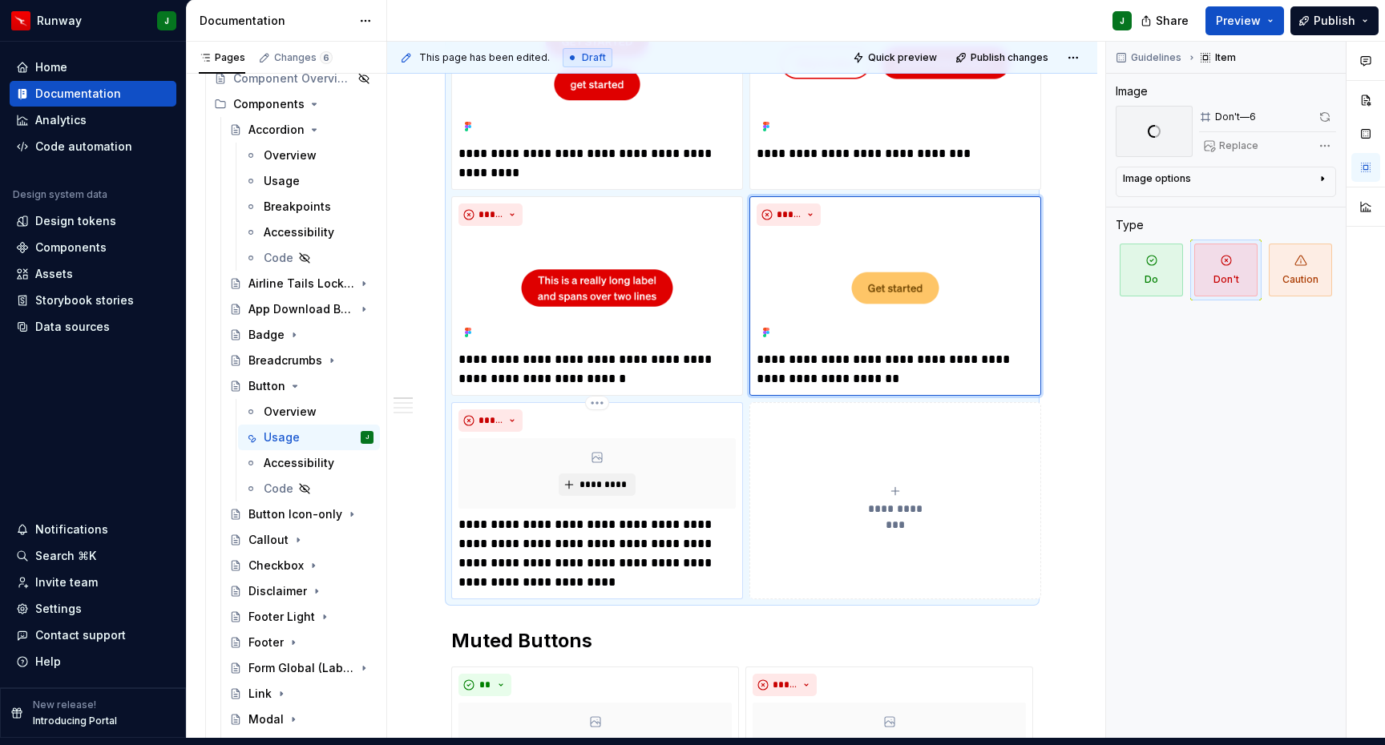
click at [674, 450] on div "*********" at bounding box center [596, 473] width 277 height 71
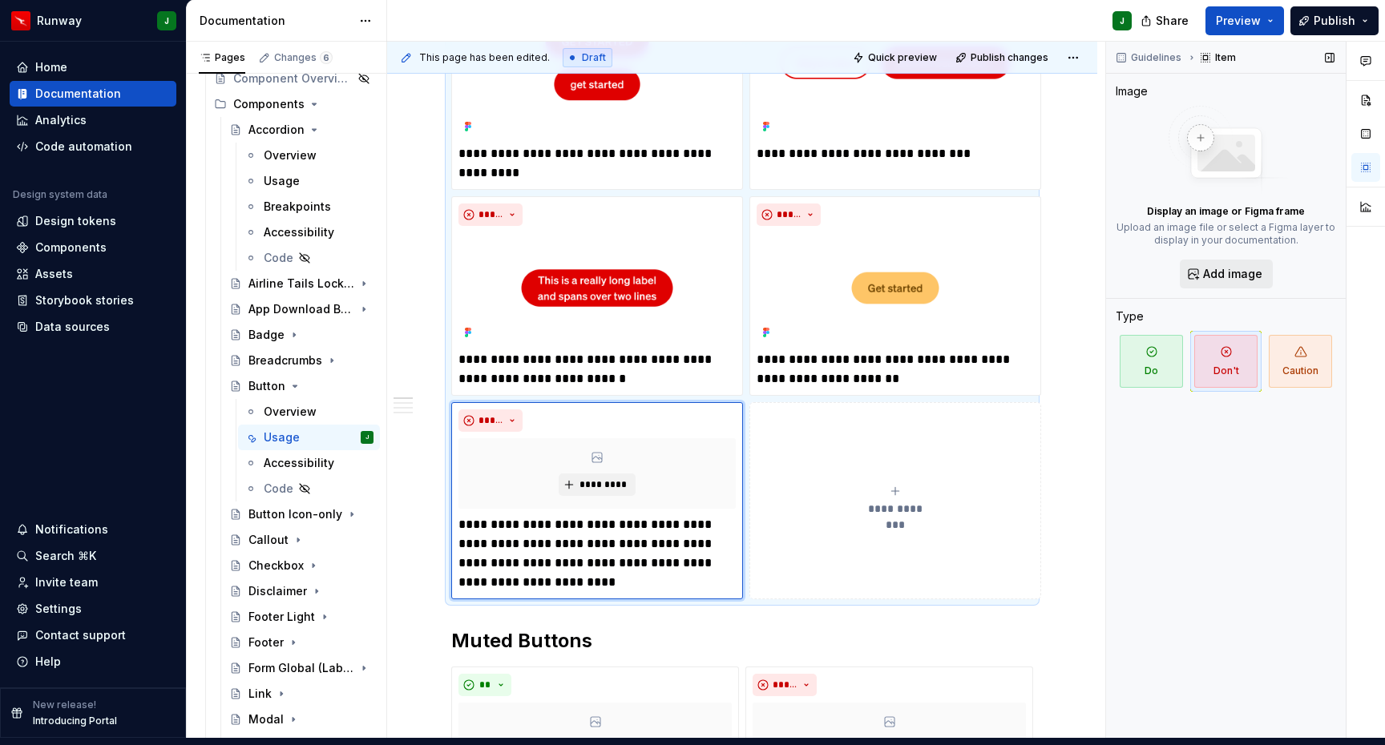
click at [1207, 266] on span "Add image" at bounding box center [1232, 274] width 59 height 16
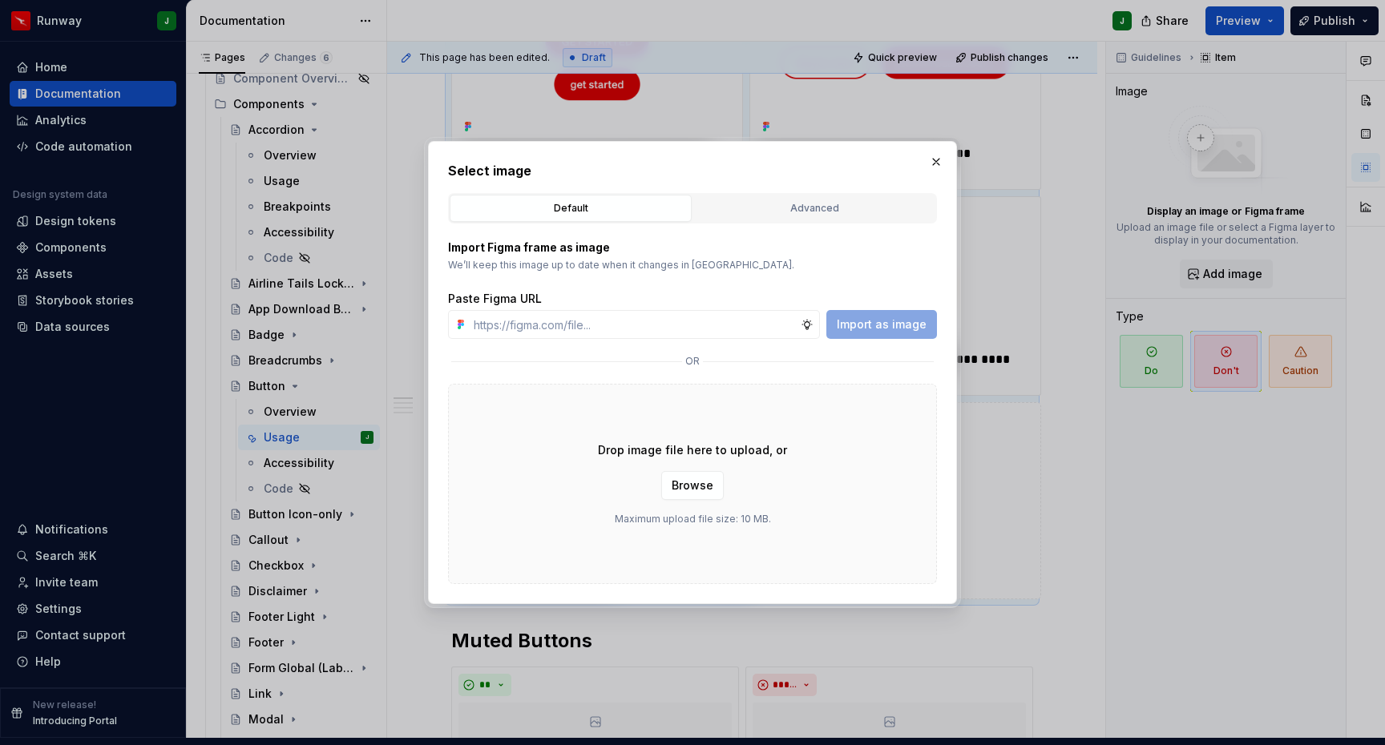
type textarea "*"
click at [629, 329] on input "text" at bounding box center [633, 324] width 333 height 29
paste input "[URL][DOMAIN_NAME]"
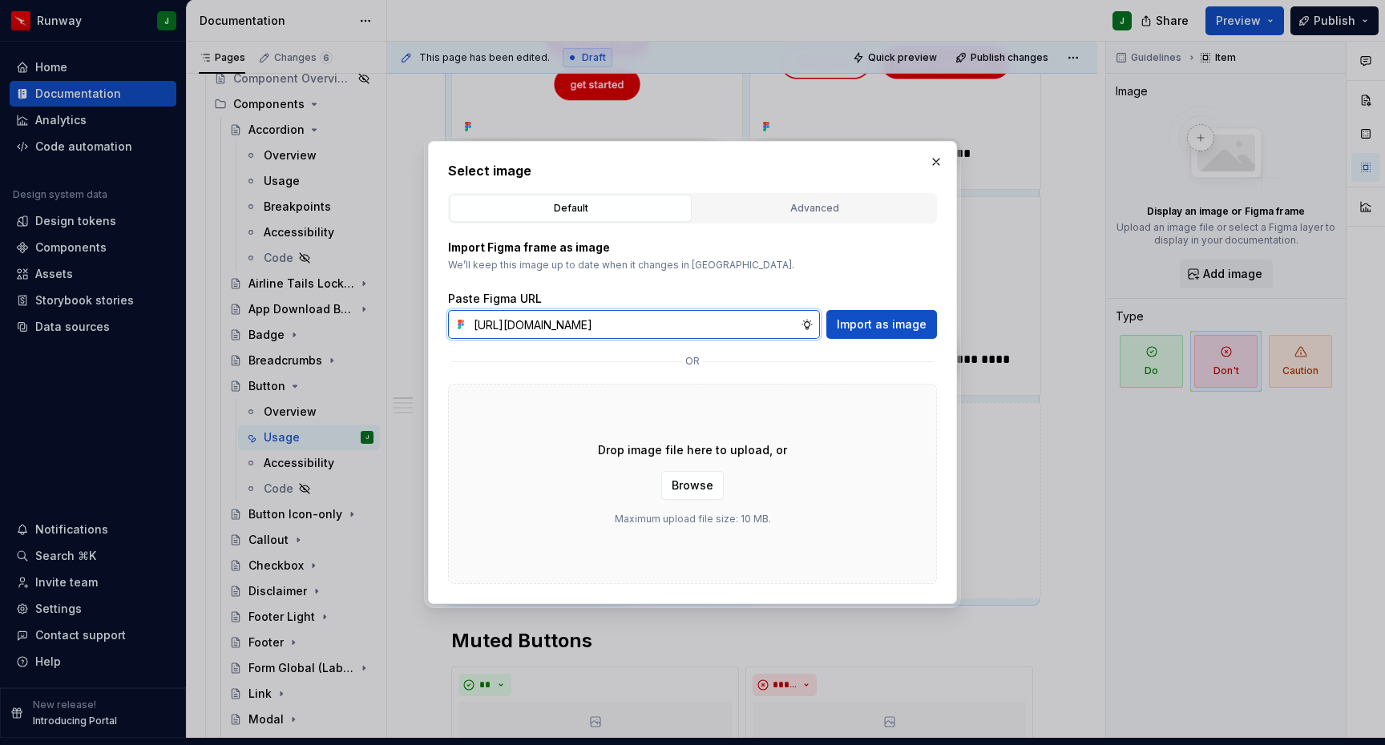
scroll to position [0, 330]
type input "[URL][DOMAIN_NAME]"
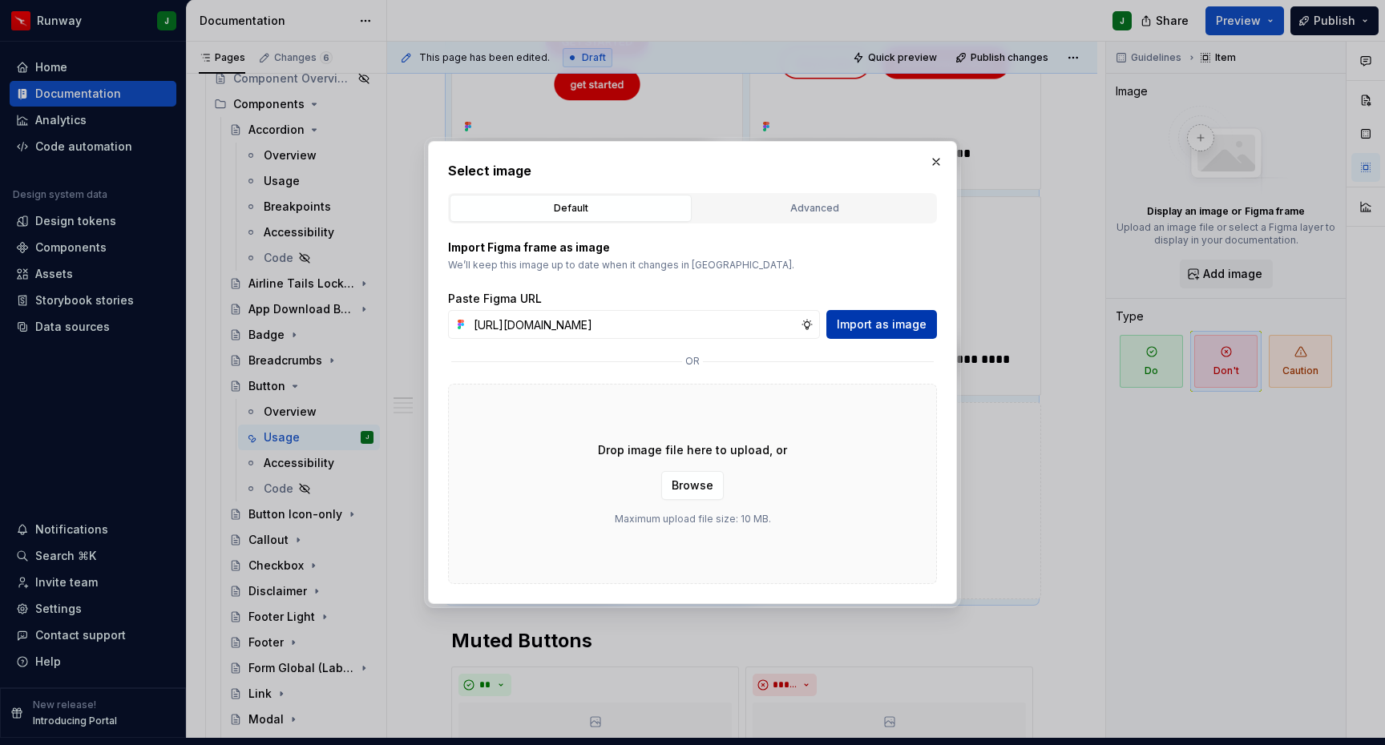
scroll to position [0, 0]
click at [875, 327] on span "Import as image" at bounding box center [882, 325] width 90 height 16
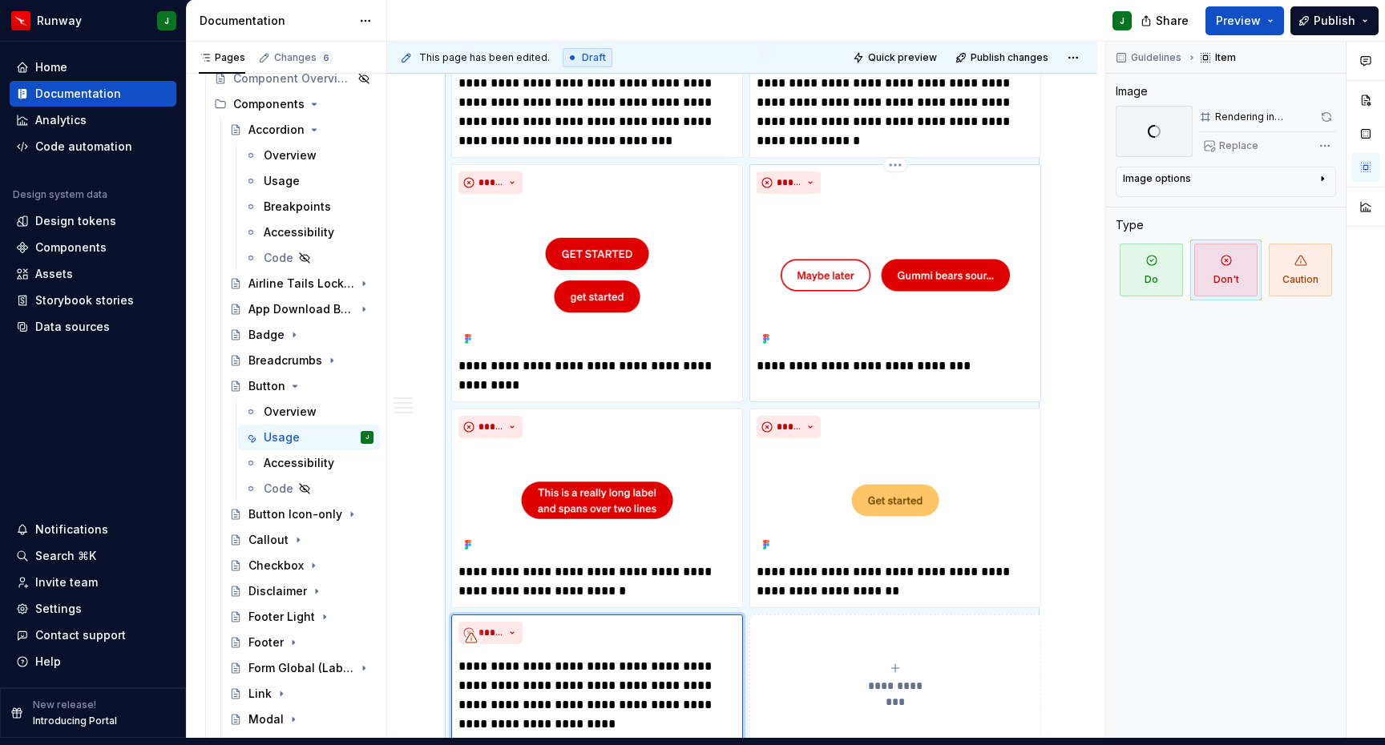
scroll to position [1069, 0]
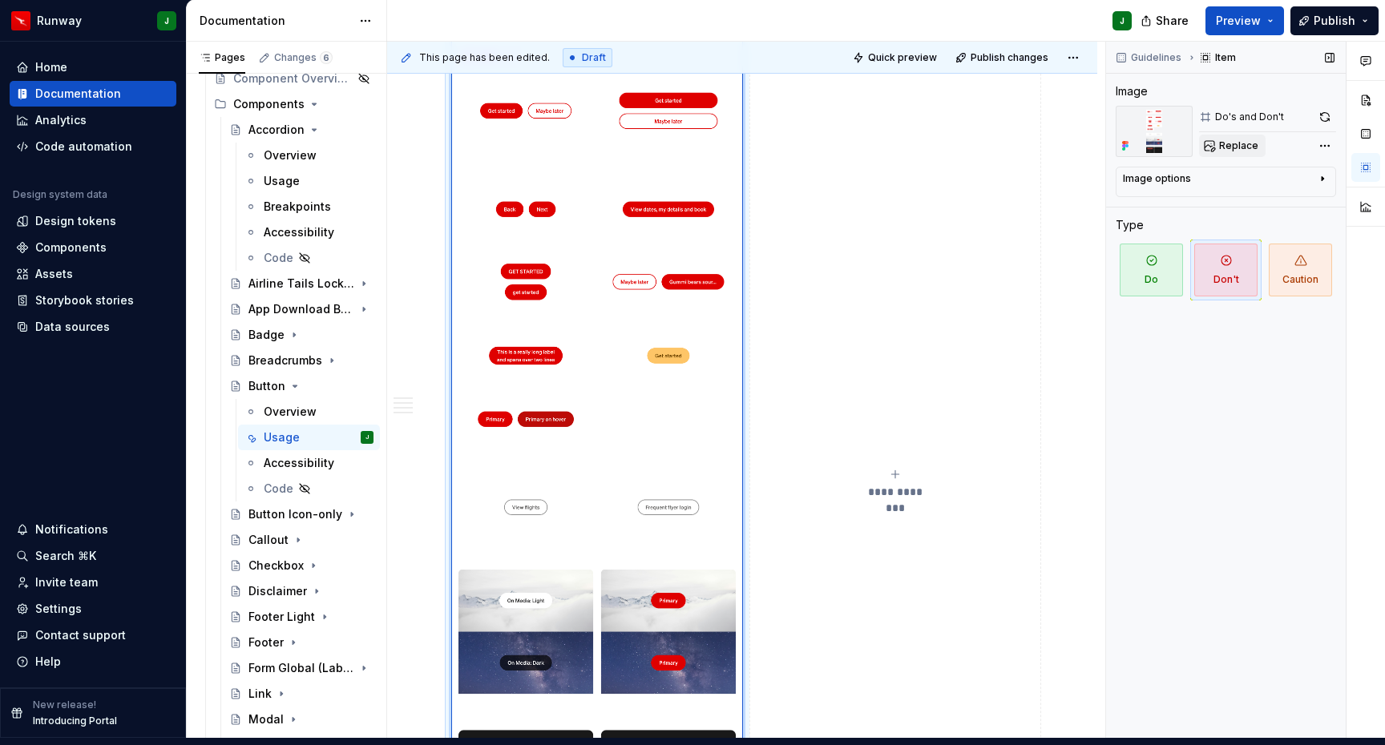
click at [1262, 137] on button "Replace" at bounding box center [1232, 146] width 67 height 22
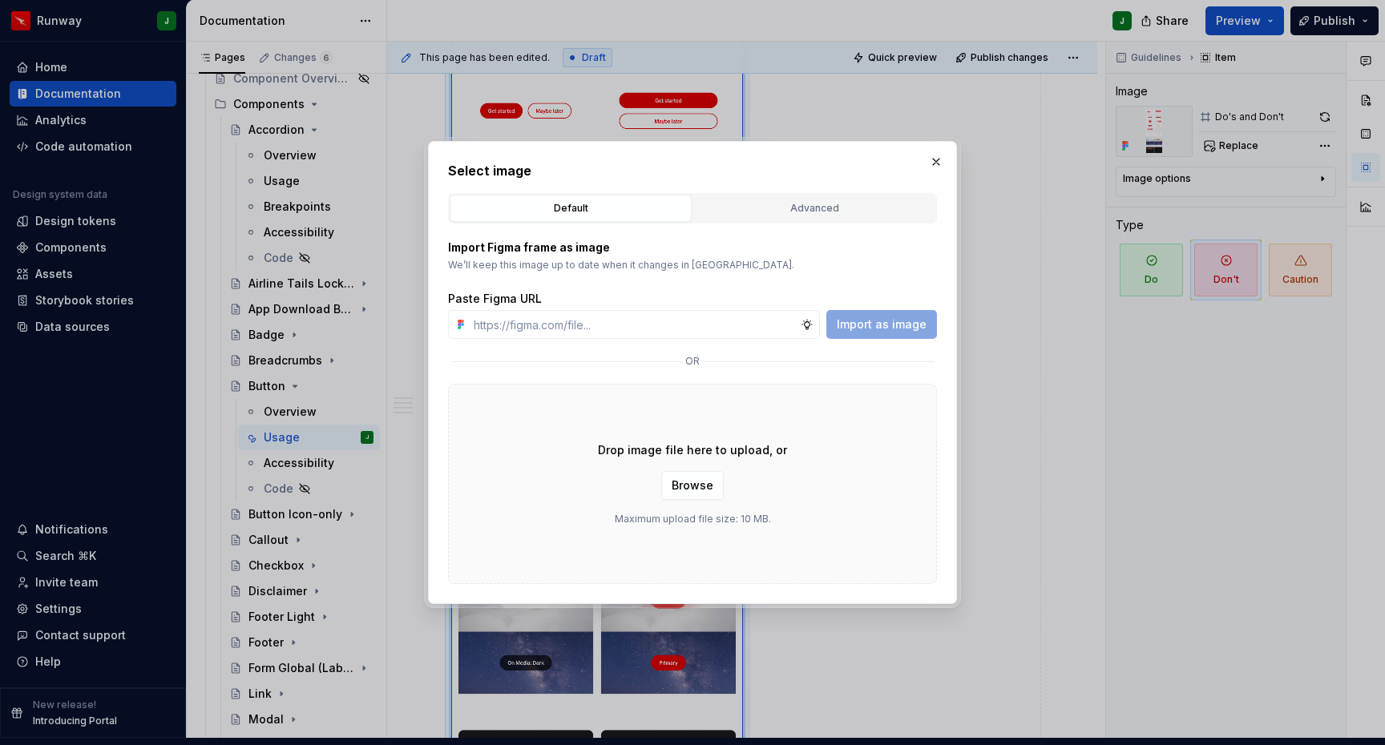
click at [804, 208] on div "Advanced" at bounding box center [814, 208] width 231 height 16
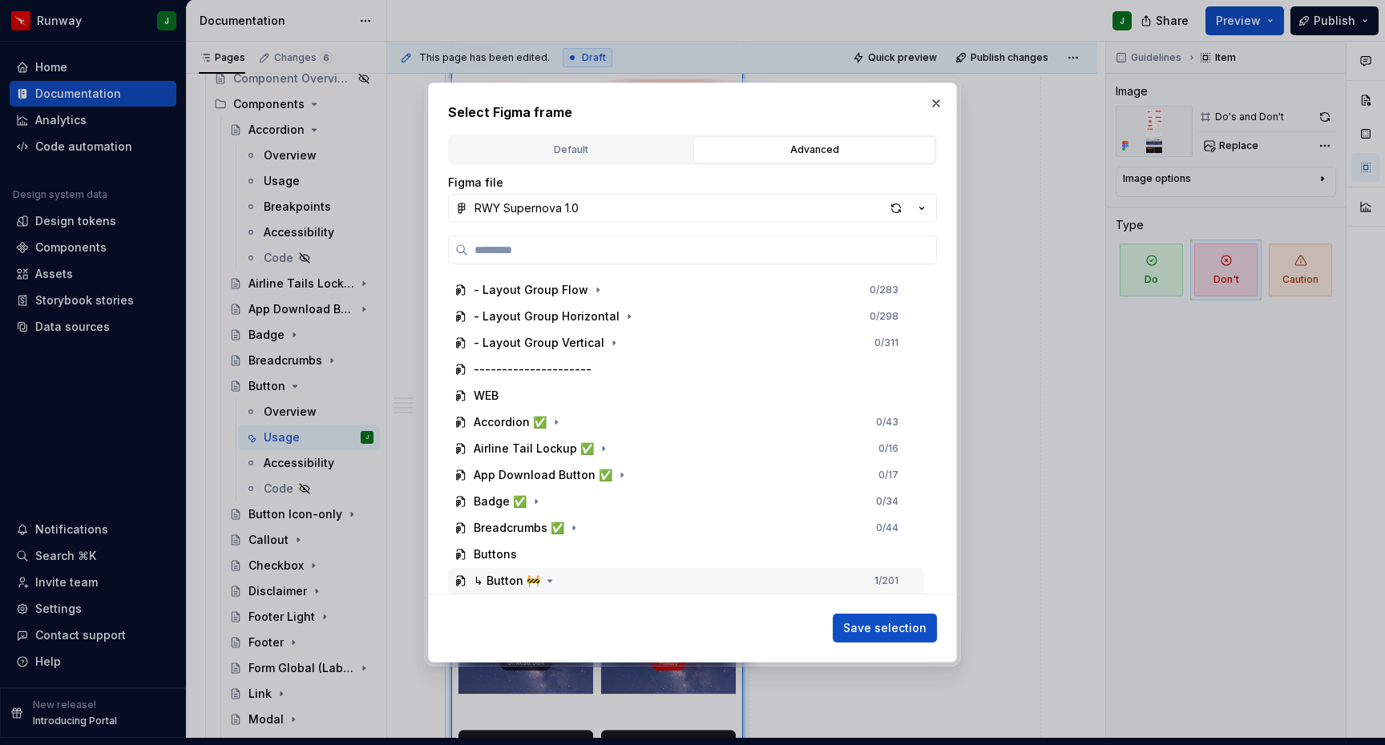
drag, startPoint x: 544, startPoint y: 582, endPoint x: 557, endPoint y: 573, distance: 15.6
click at [544, 581] on icon "button" at bounding box center [549, 581] width 13 height 13
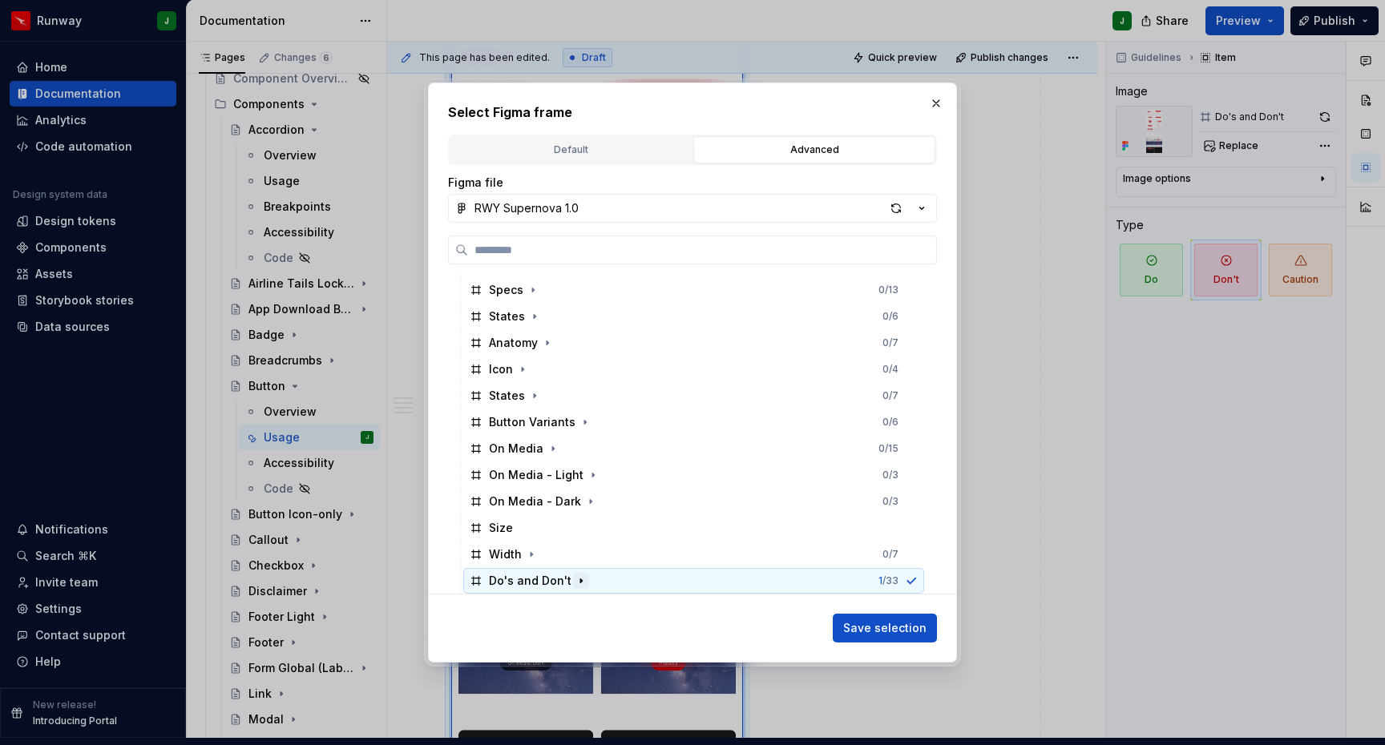
click at [581, 585] on icon "button" at bounding box center [581, 581] width 13 height 13
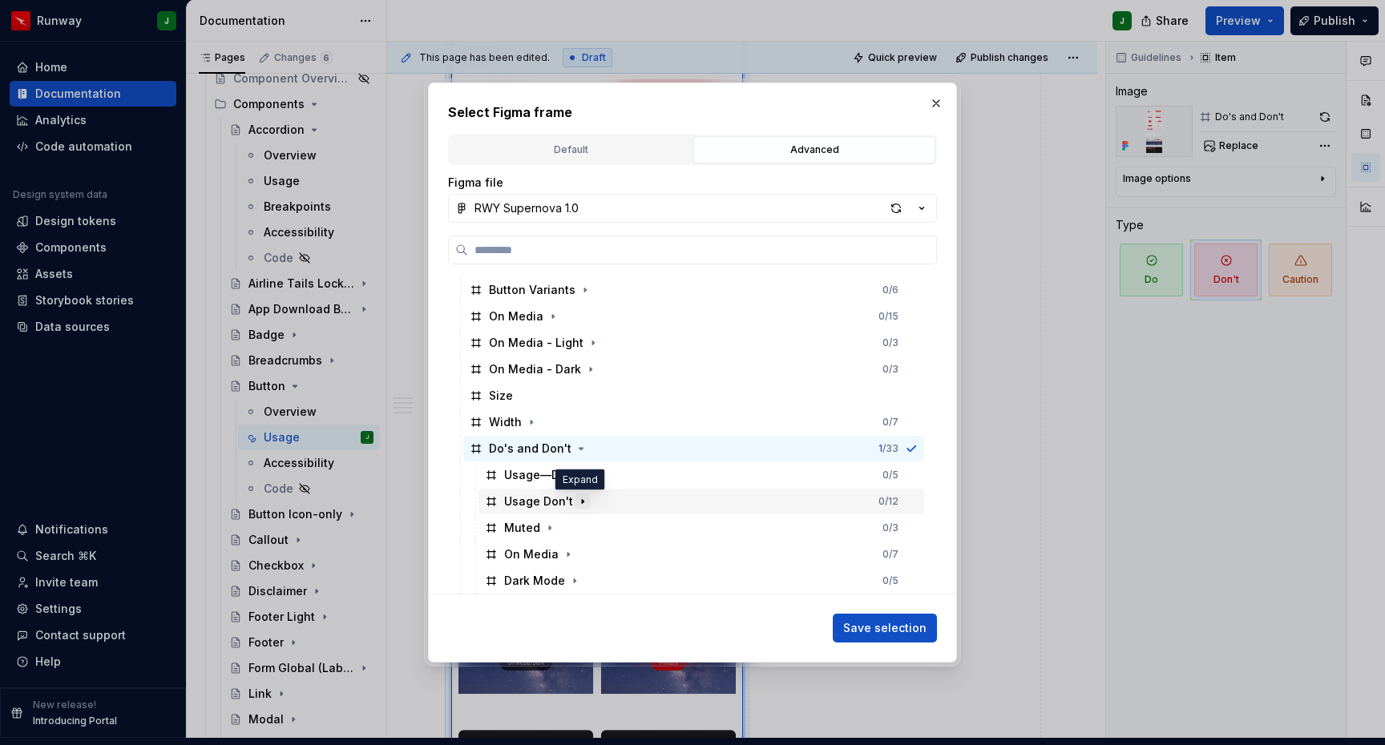
click at [582, 500] on icon "button" at bounding box center [583, 501] width 2 height 4
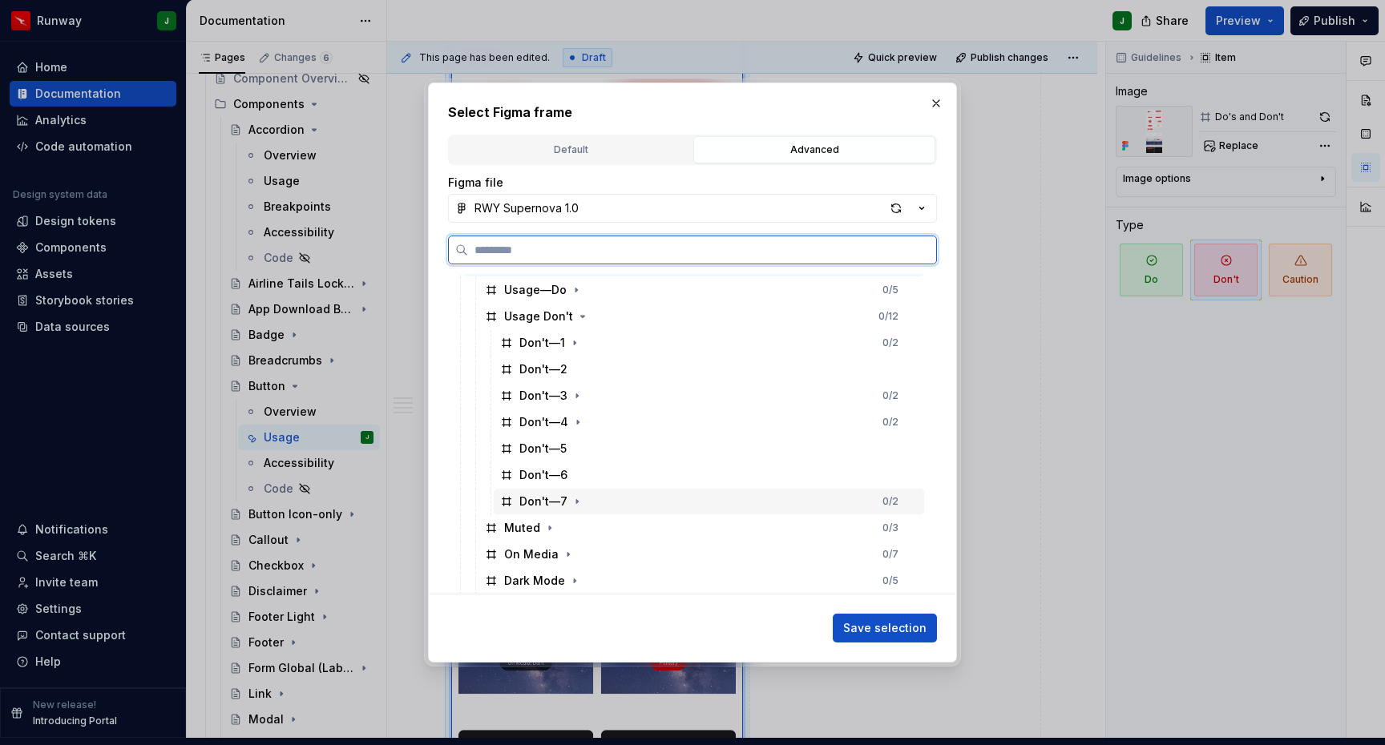
click at [565, 496] on div "Don't—7" at bounding box center [543, 502] width 48 height 16
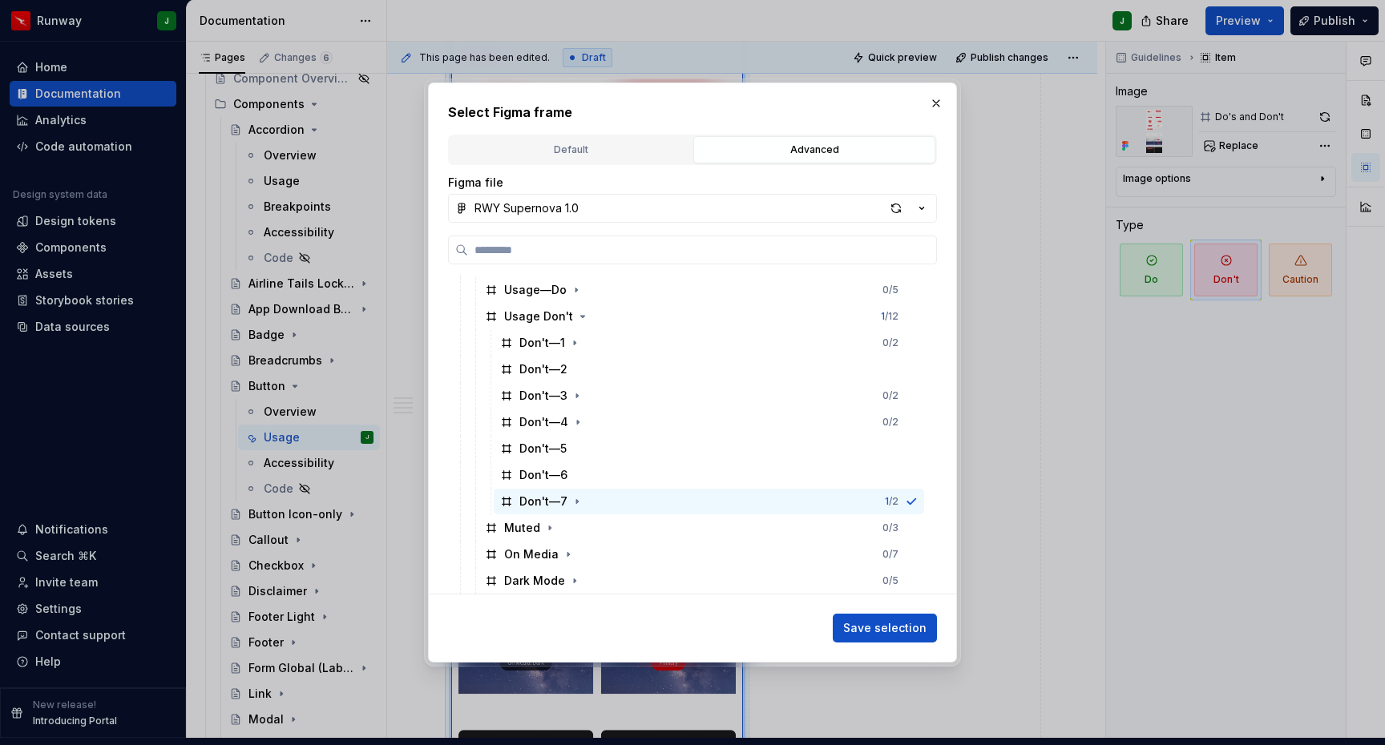
click at [894, 624] on span "Save selection" at bounding box center [884, 628] width 83 height 16
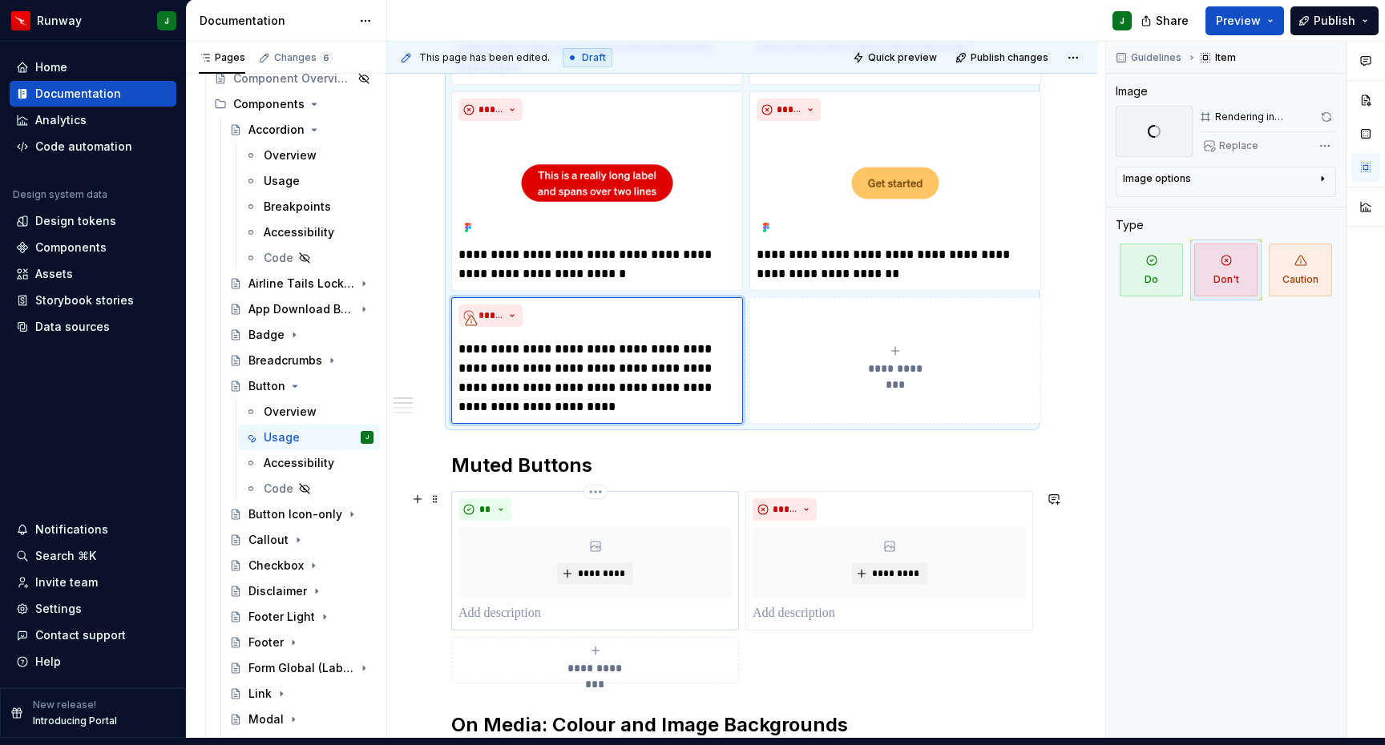
click at [640, 543] on div "*********" at bounding box center [594, 562] width 273 height 71
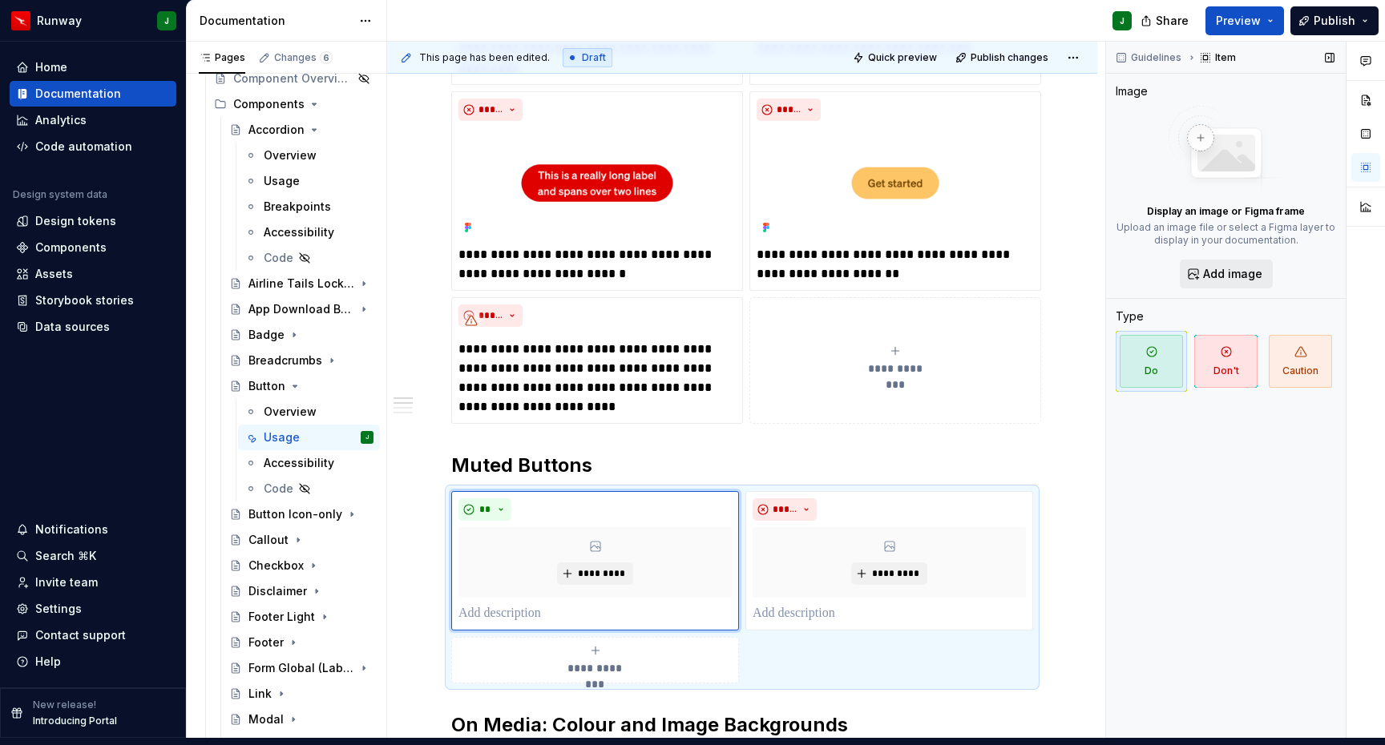
click at [1222, 266] on span "Add image" at bounding box center [1232, 274] width 59 height 16
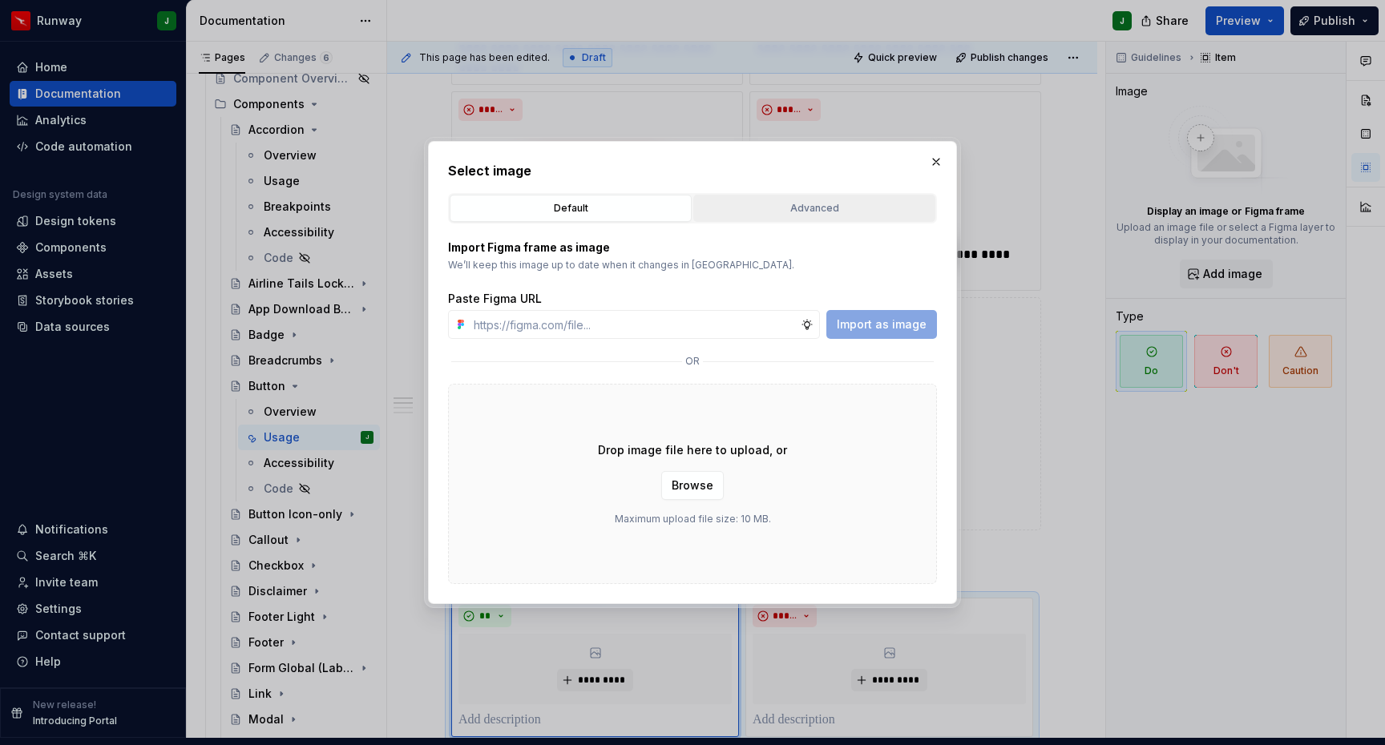
click at [820, 195] on button "Advanced" at bounding box center [814, 208] width 242 height 27
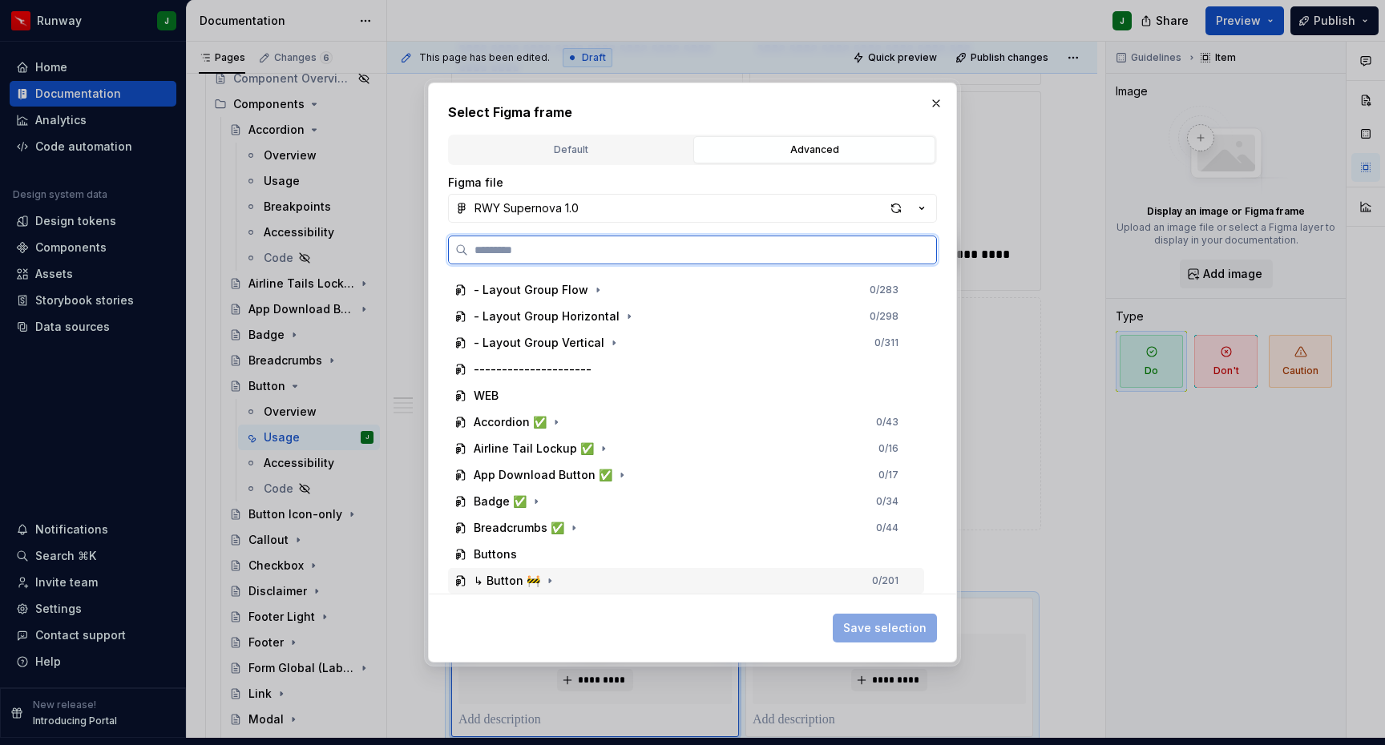
click at [581, 582] on div "↳ Button 🚧 0 / 201" at bounding box center [686, 581] width 476 height 26
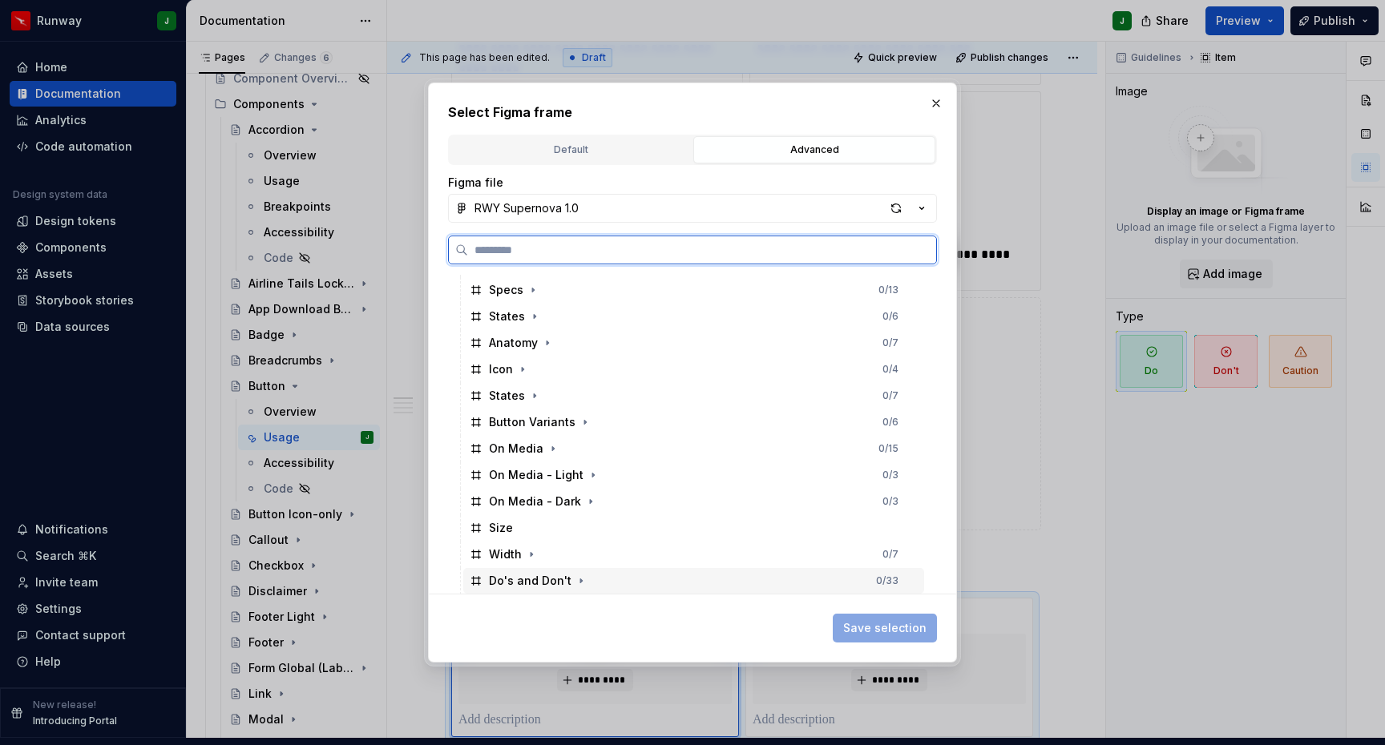
click at [592, 575] on div "Do's and Don't 0 / 33" at bounding box center [693, 581] width 461 height 26
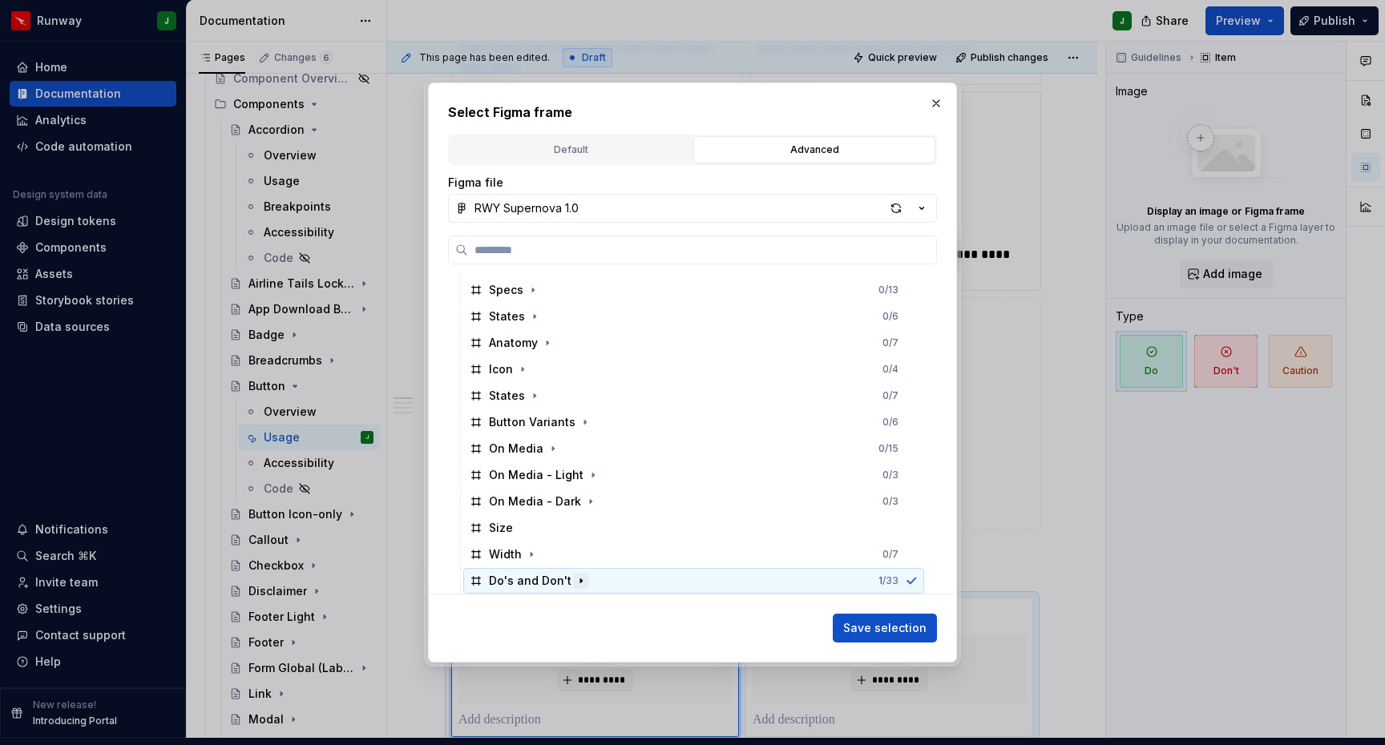
click at [582, 580] on icon "button" at bounding box center [581, 581] width 13 height 13
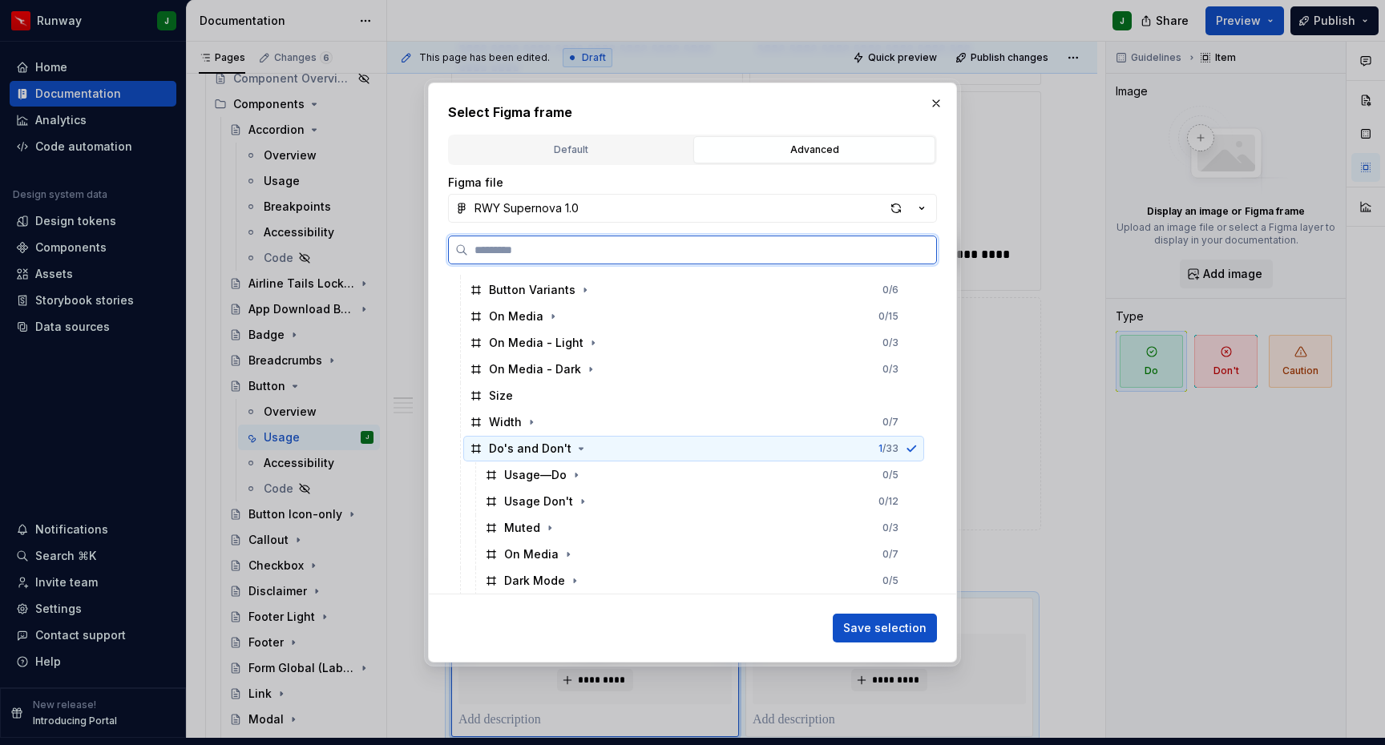
click at [710, 458] on div "Do's and Don't 1 / 33" at bounding box center [693, 449] width 461 height 26
click at [590, 527] on div "Muted 0 / 3" at bounding box center [701, 528] width 446 height 26
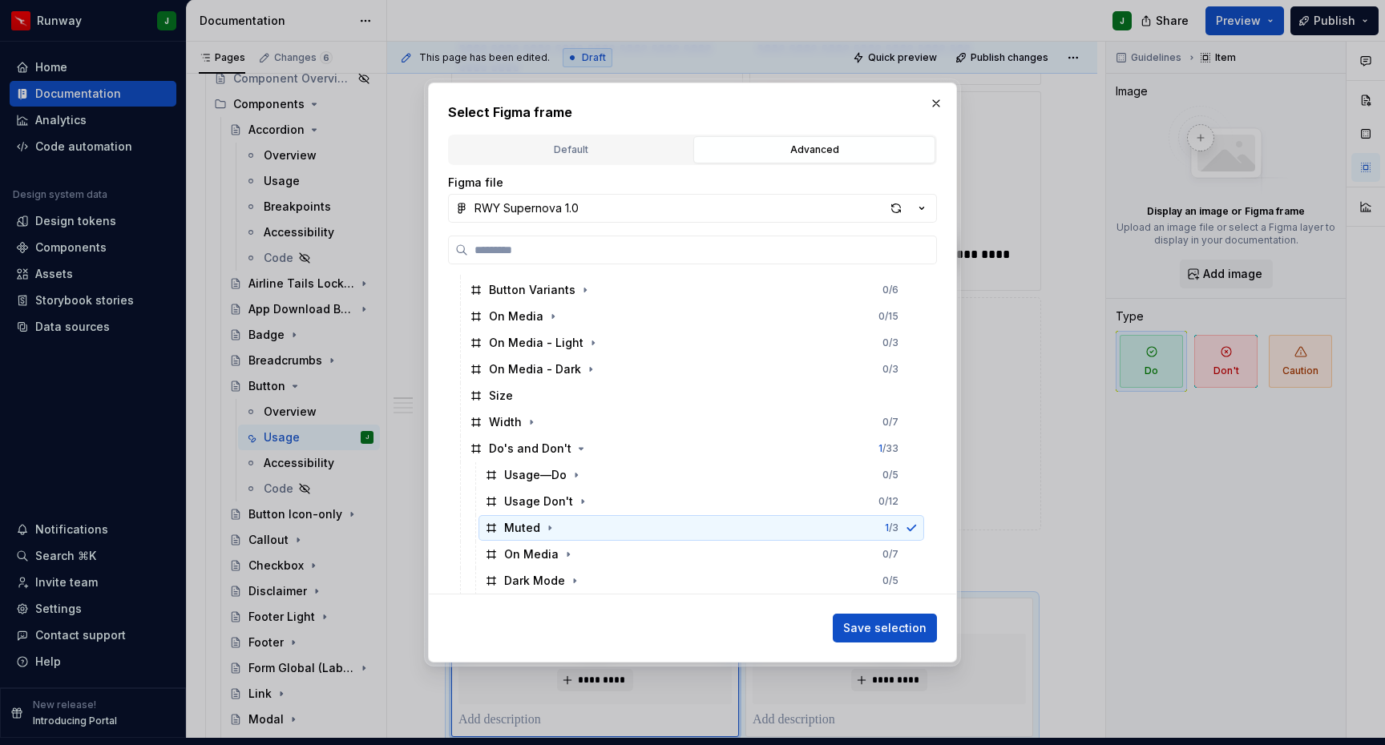
drag, startPoint x: 545, startPoint y: 525, endPoint x: 573, endPoint y: 525, distance: 28.0
click at [545, 525] on icon "button" at bounding box center [549, 528] width 13 height 13
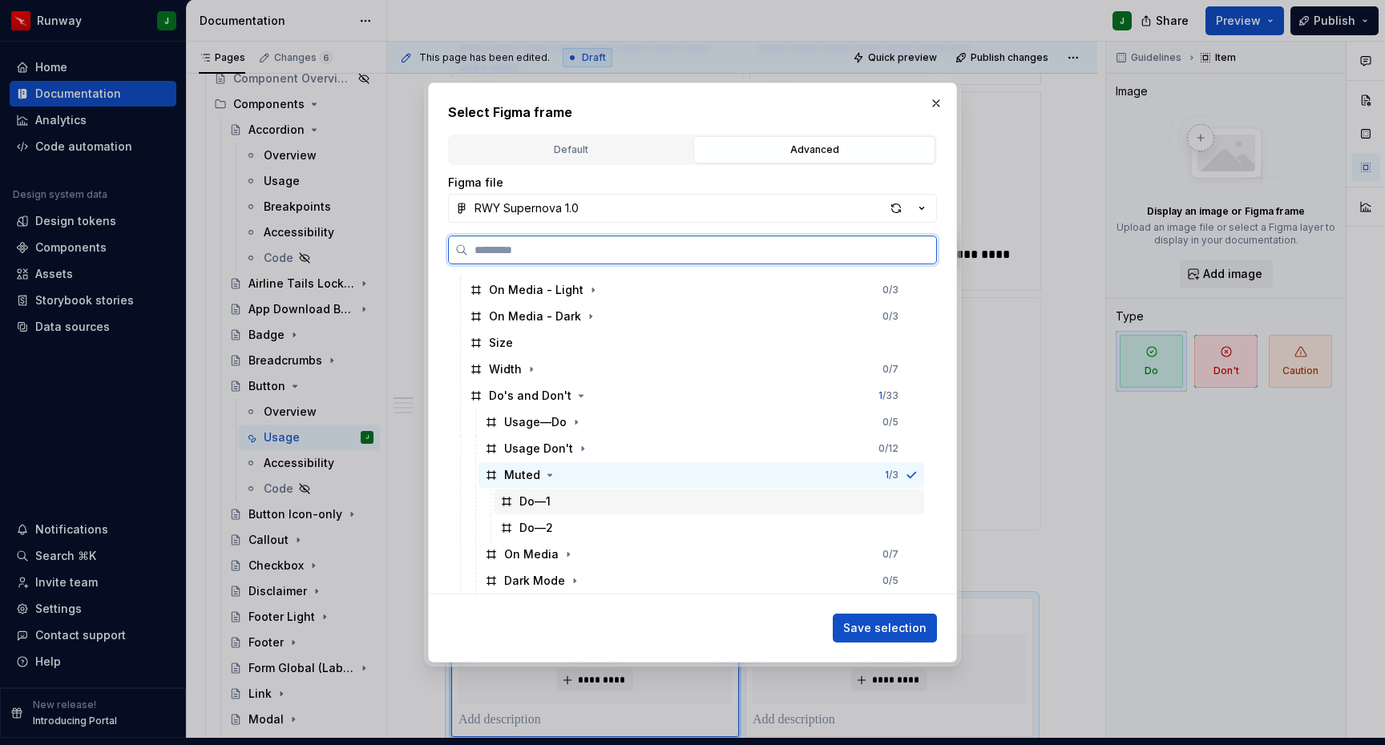
click at [577, 505] on div "Do—1" at bounding box center [709, 502] width 430 height 26
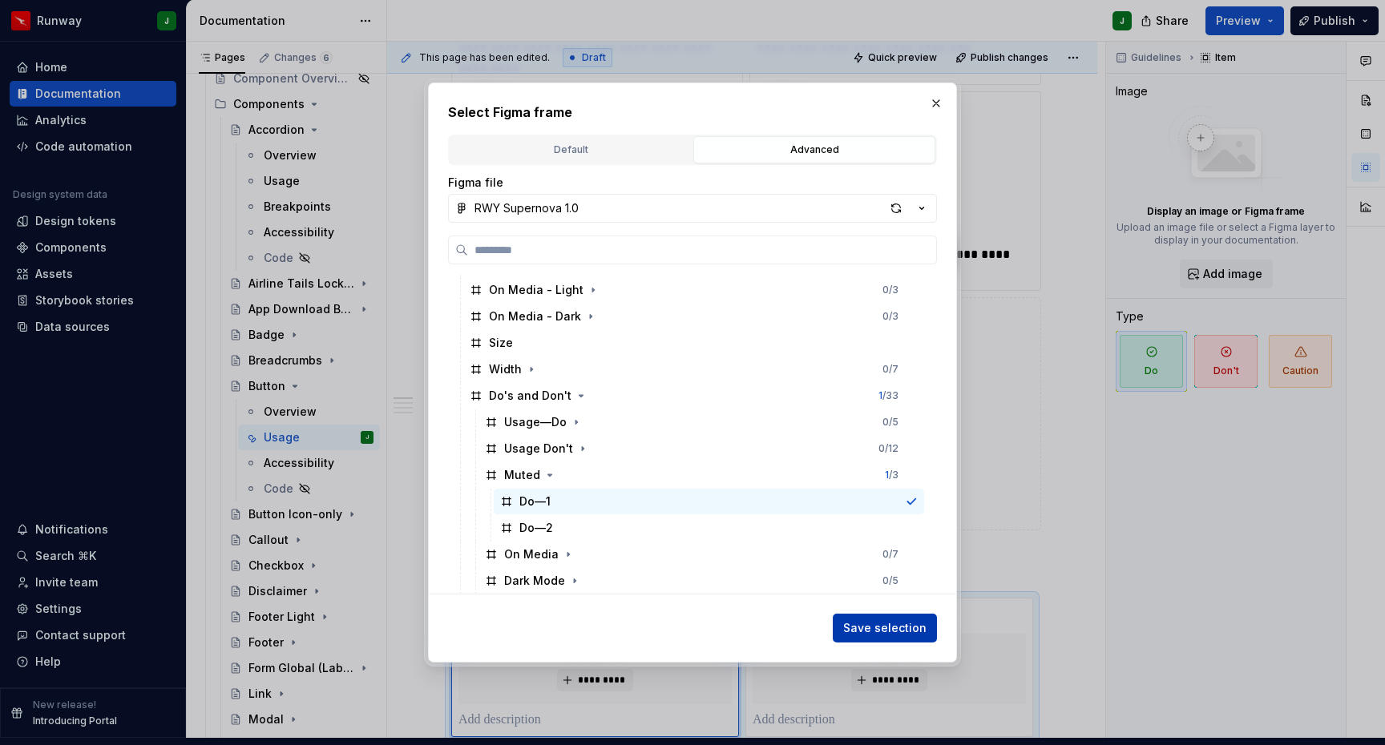
click at [891, 629] on span "Save selection" at bounding box center [884, 628] width 83 height 16
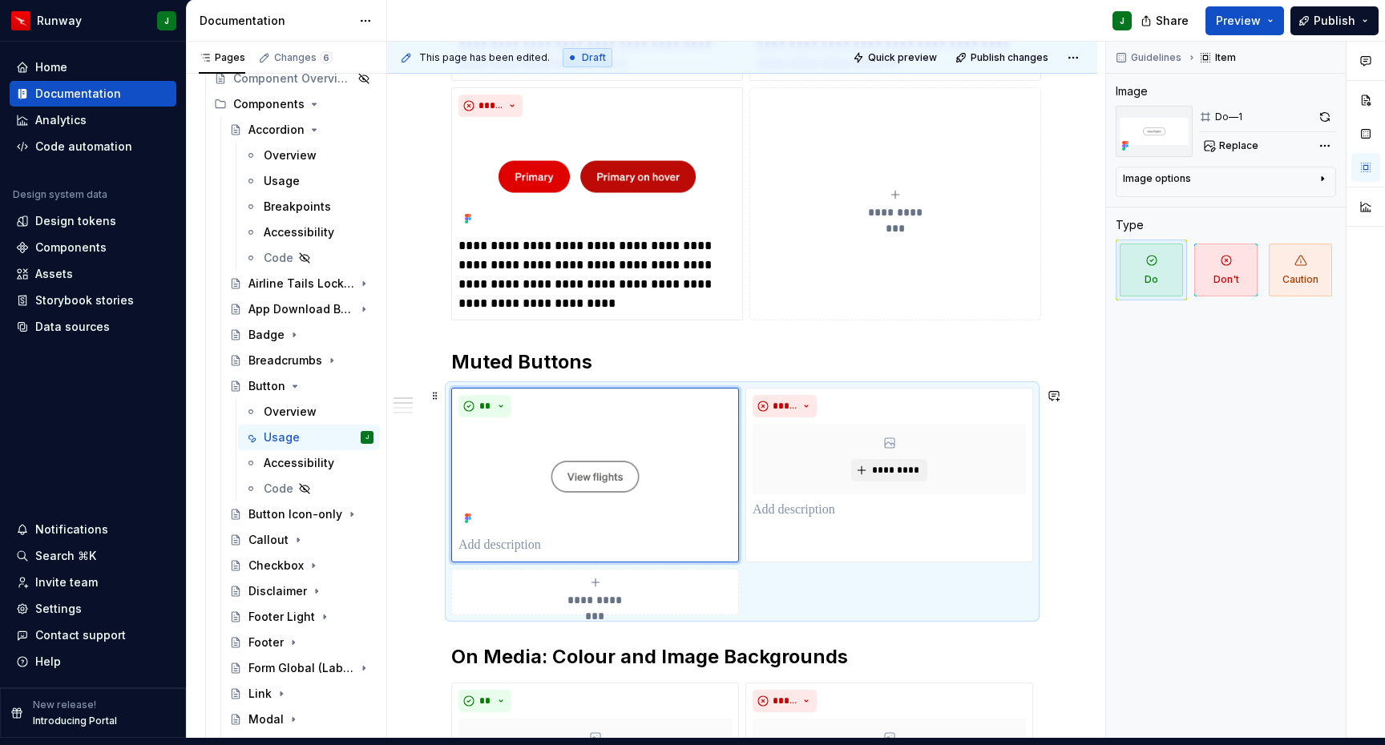
scroll to position [1757, 0]
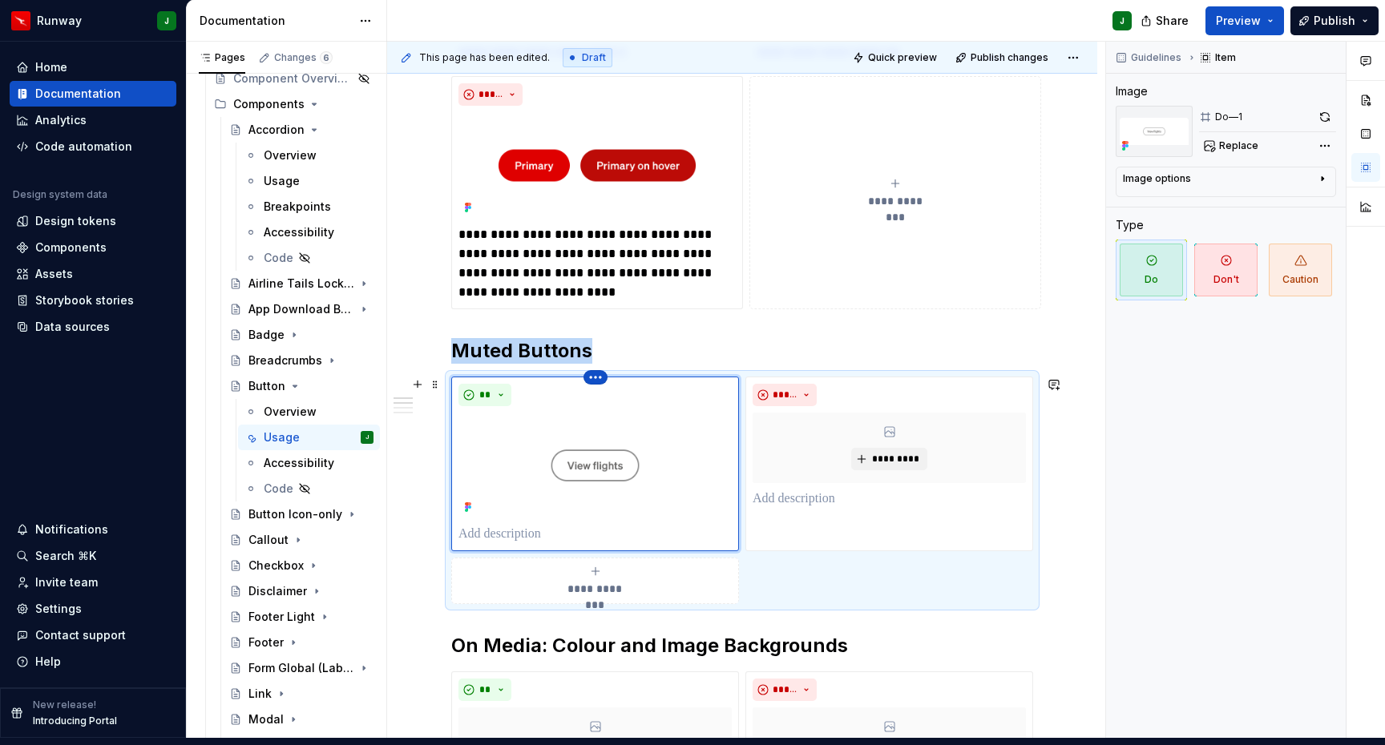
click at [599, 369] on html "Runway J Home Documentation Analytics Code automation Design system data Design…" at bounding box center [692, 365] width 1385 height 745
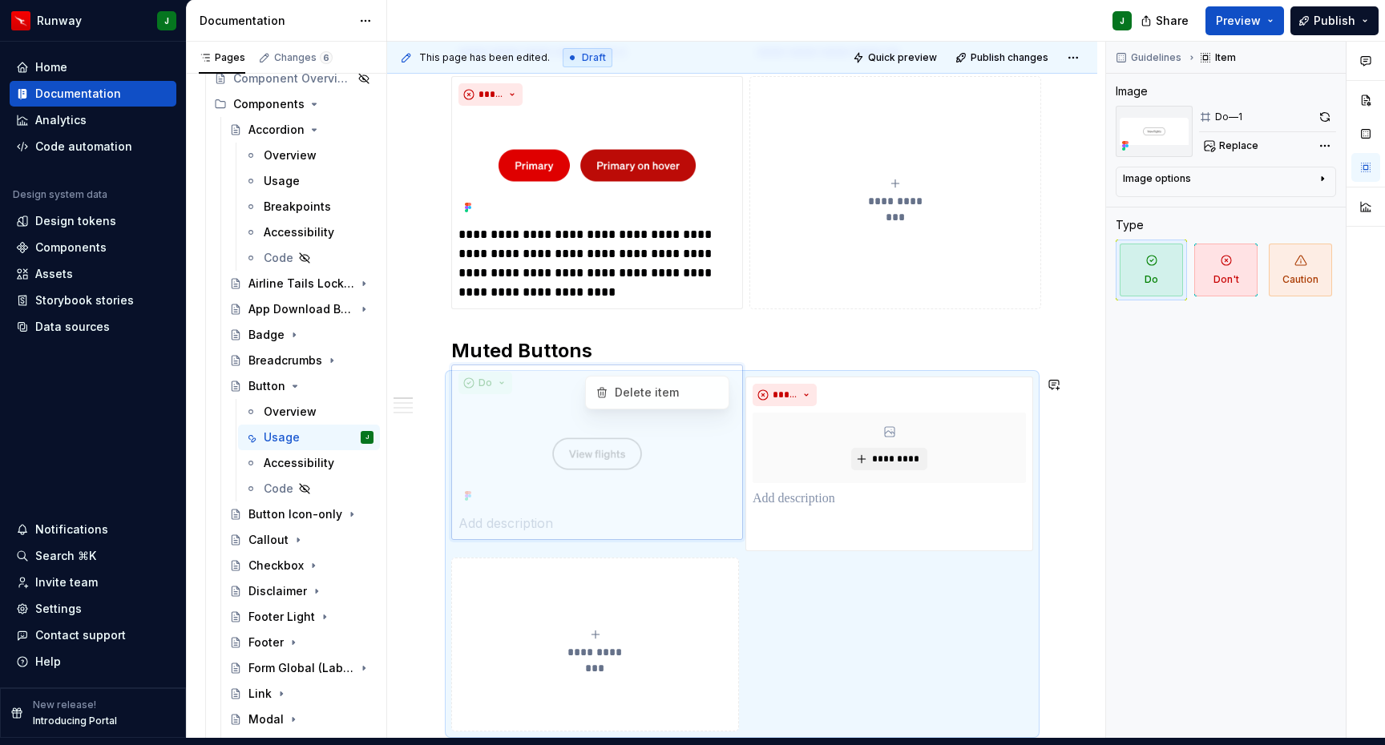
drag, startPoint x: 640, startPoint y: 389, endPoint x: 559, endPoint y: 415, distance: 85.9
click at [556, 416] on html "Runway J Home Documentation Analytics Code automation Design system data Design…" at bounding box center [692, 365] width 1385 height 745
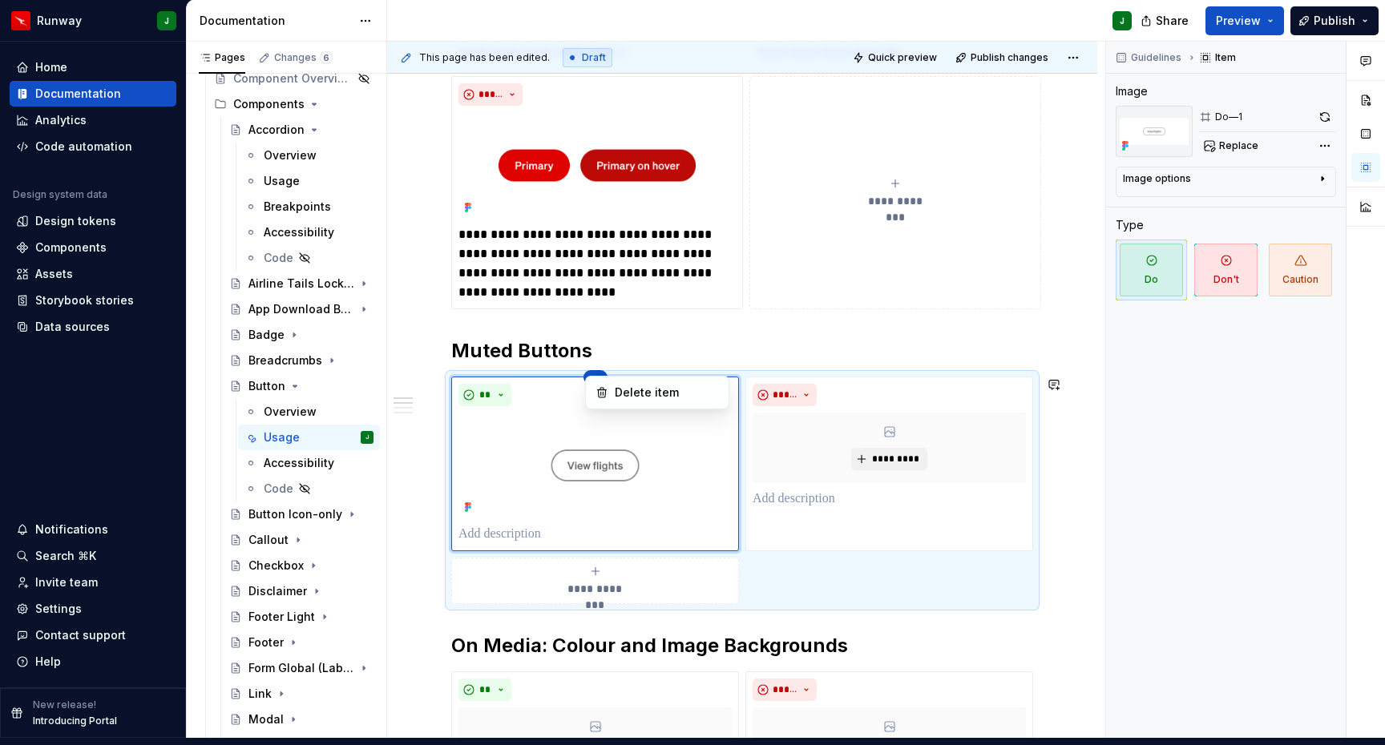
click at [679, 441] on html "Runway J Home Documentation Analytics Code automation Design system data Design…" at bounding box center [692, 365] width 1385 height 745
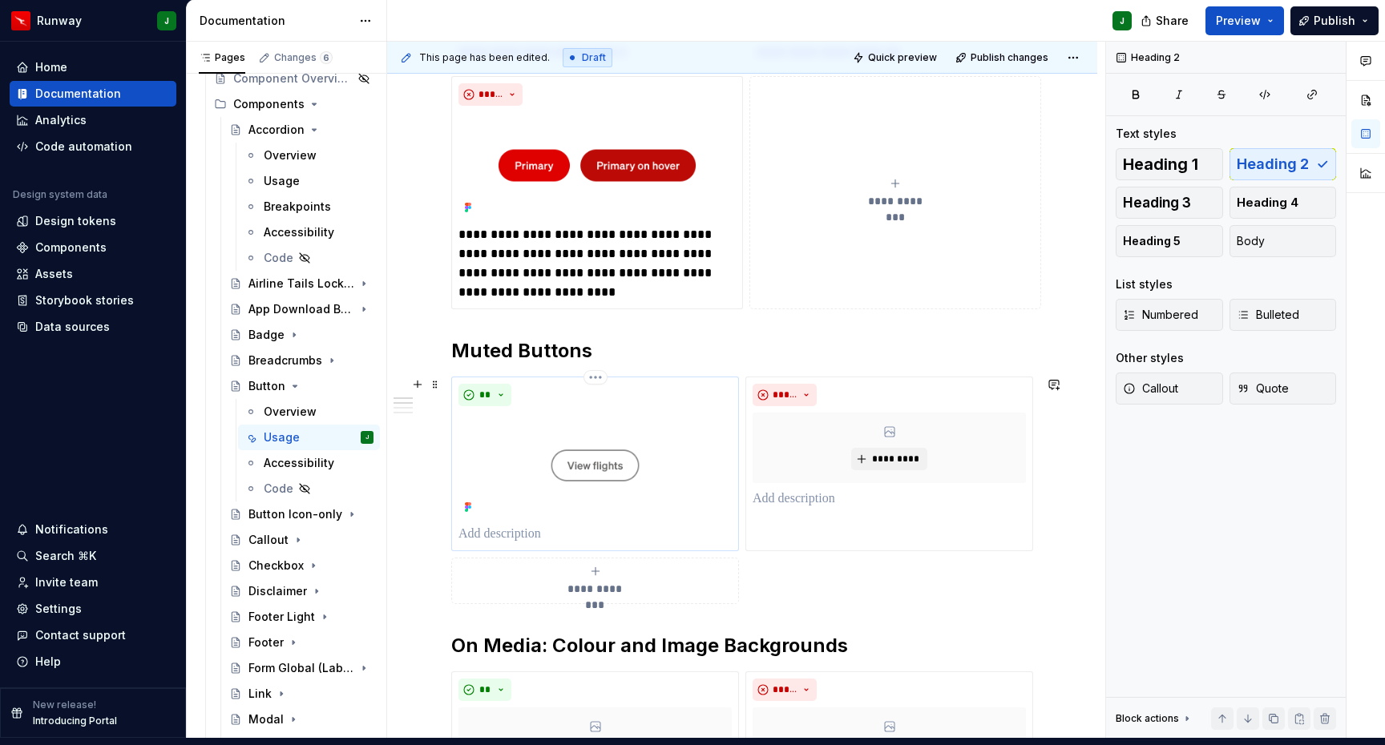
click at [625, 432] on img "To enrich screen reader interactions, please activate Accessibility in Grammarl…" at bounding box center [594, 465] width 273 height 105
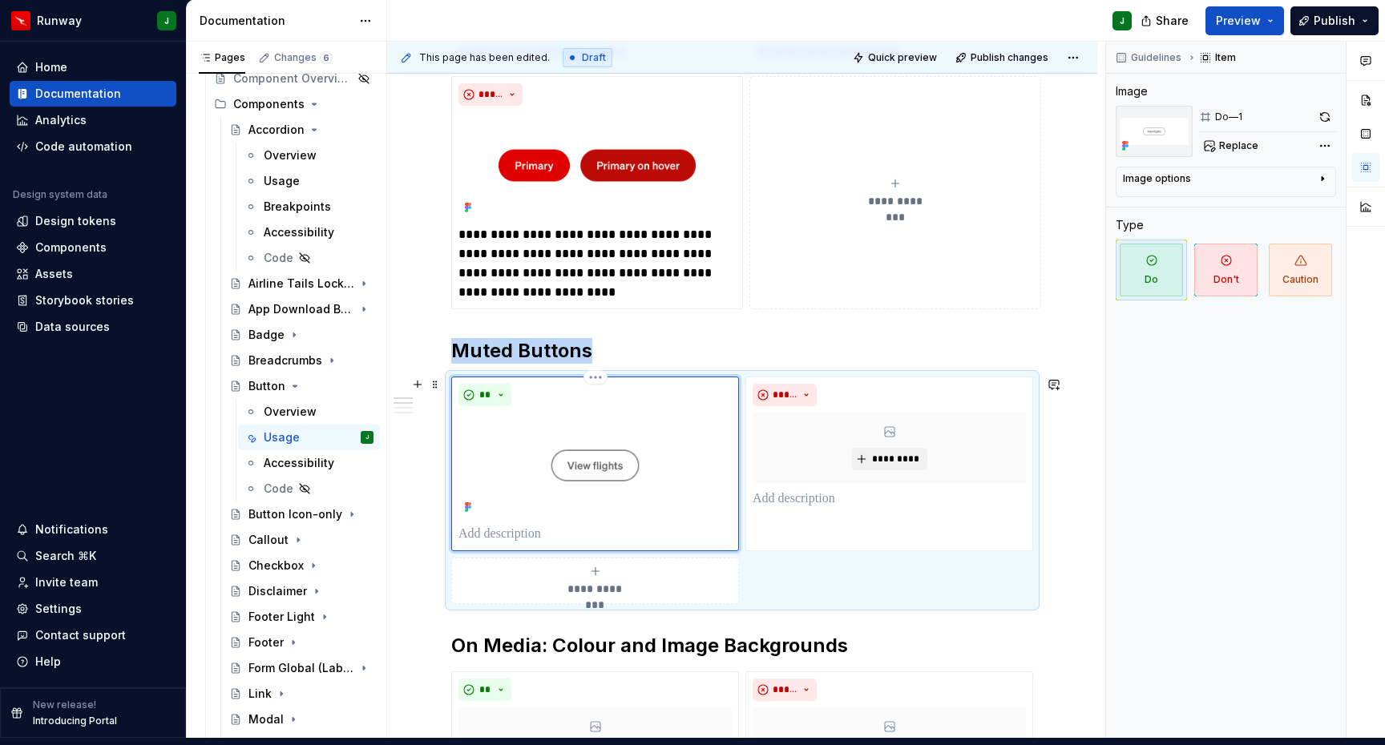
scroll to position [1757, 0]
click at [1225, 139] on span "Replace" at bounding box center [1238, 145] width 39 height 13
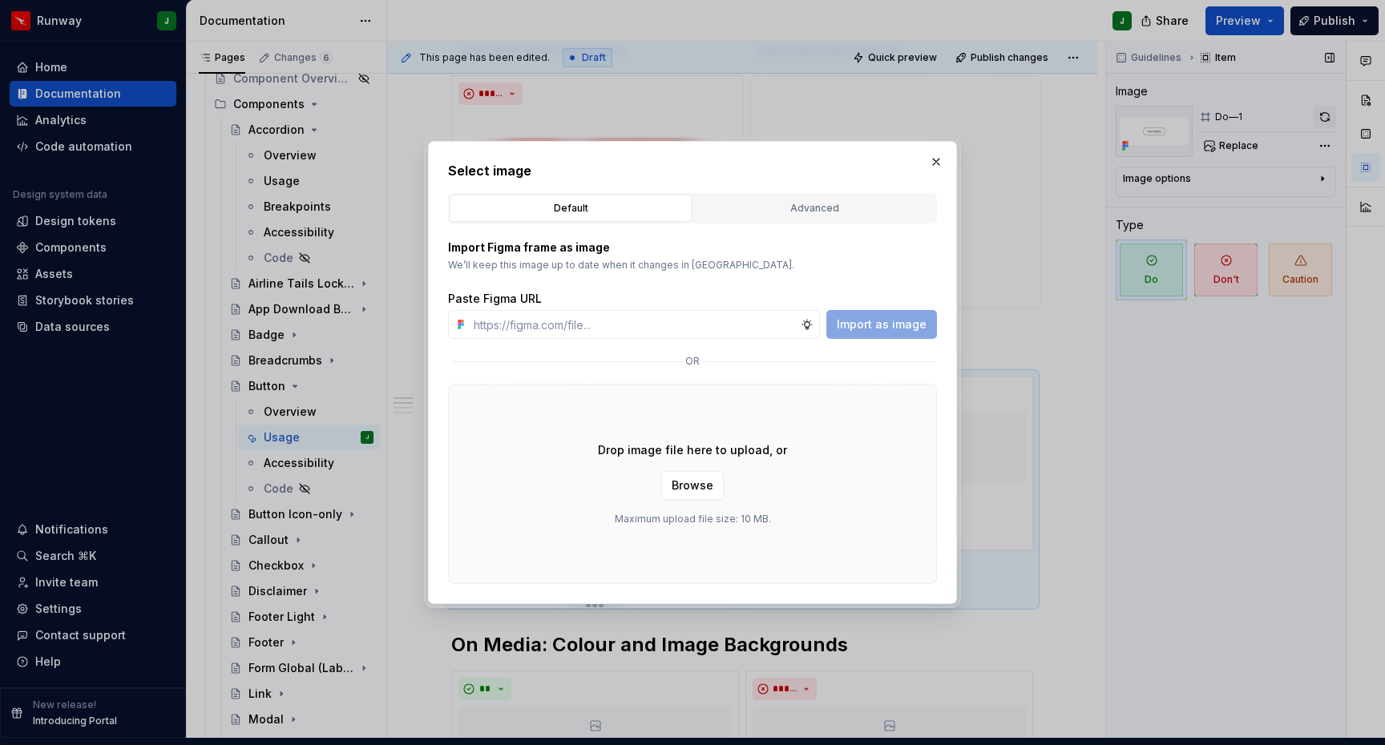
drag, startPoint x: 933, startPoint y: 159, endPoint x: 1323, endPoint y: 102, distance: 394.4
click at [934, 159] on button "button" at bounding box center [936, 162] width 22 height 22
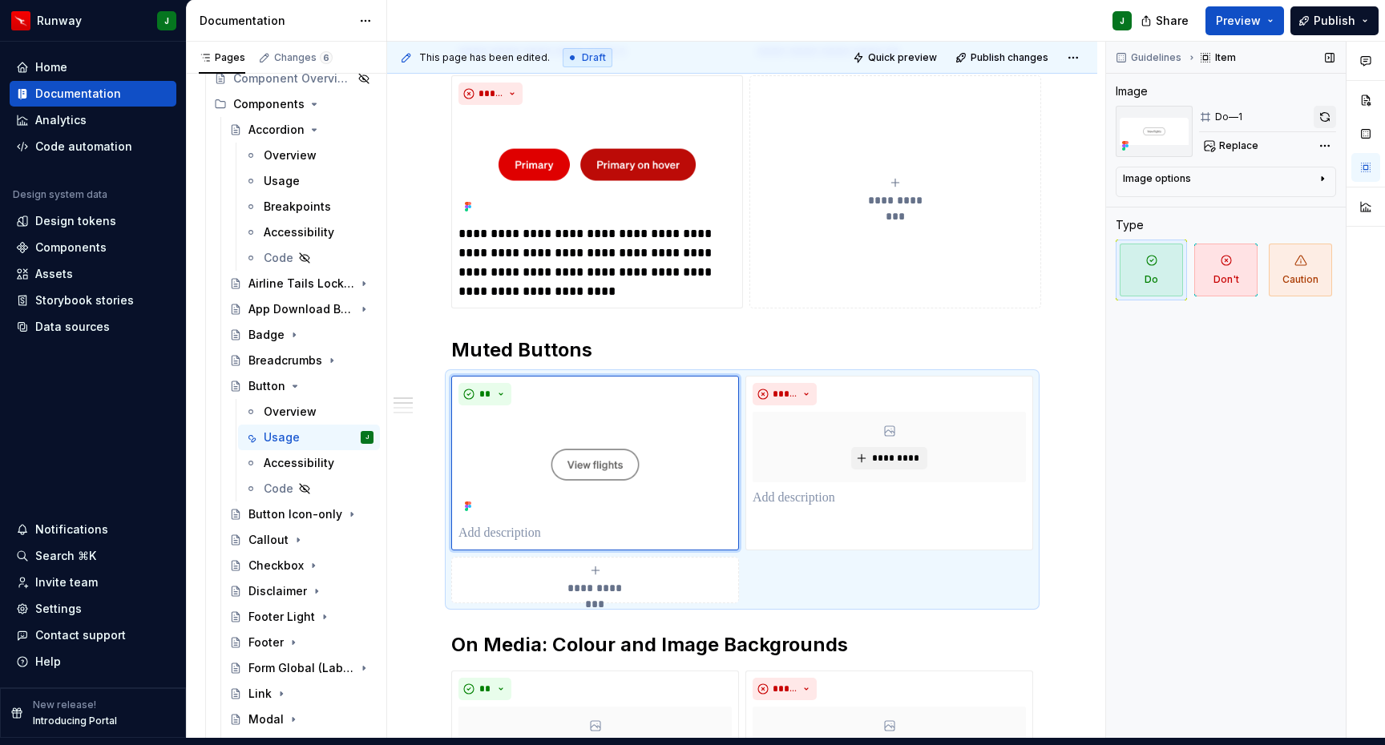
click at [1323, 106] on button "button" at bounding box center [1324, 117] width 22 height 22
click at [888, 447] on button "*********" at bounding box center [889, 458] width 76 height 22
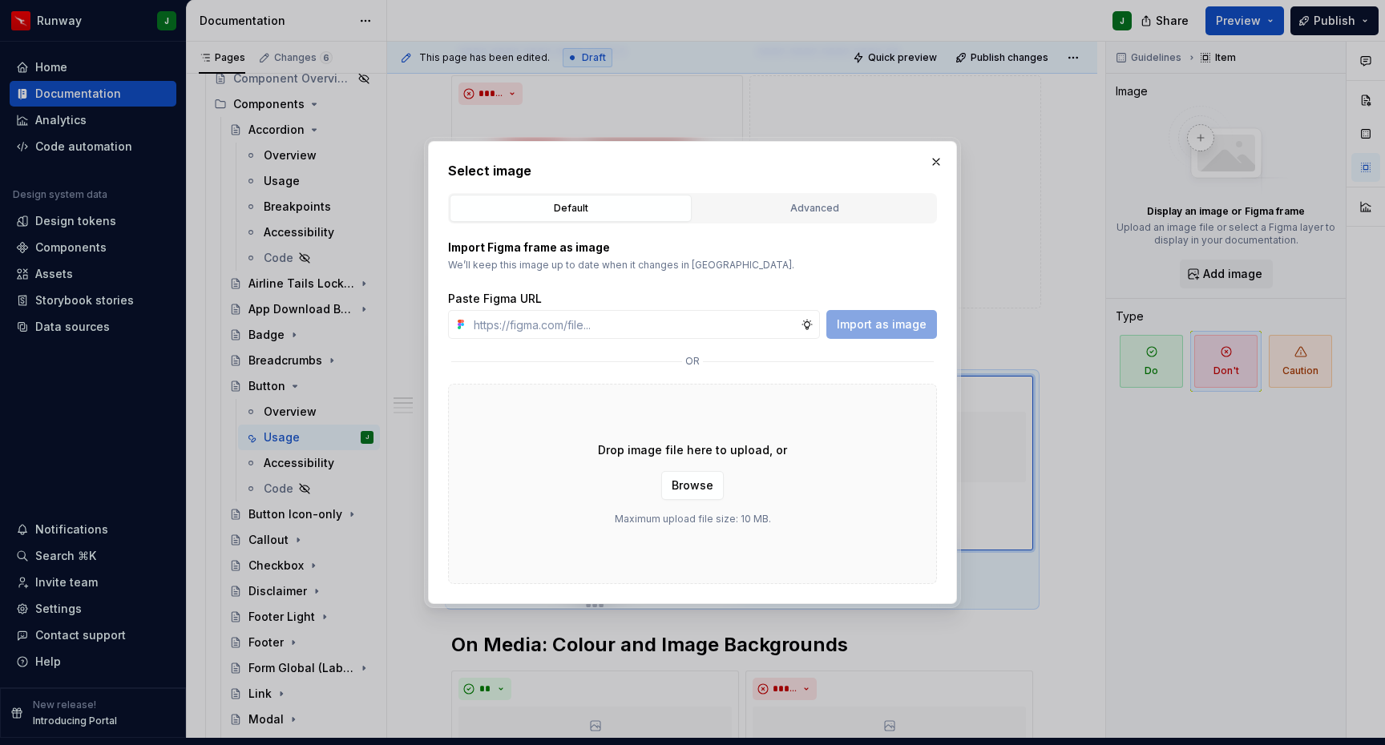
click at [772, 202] on div "Advanced" at bounding box center [814, 208] width 231 height 16
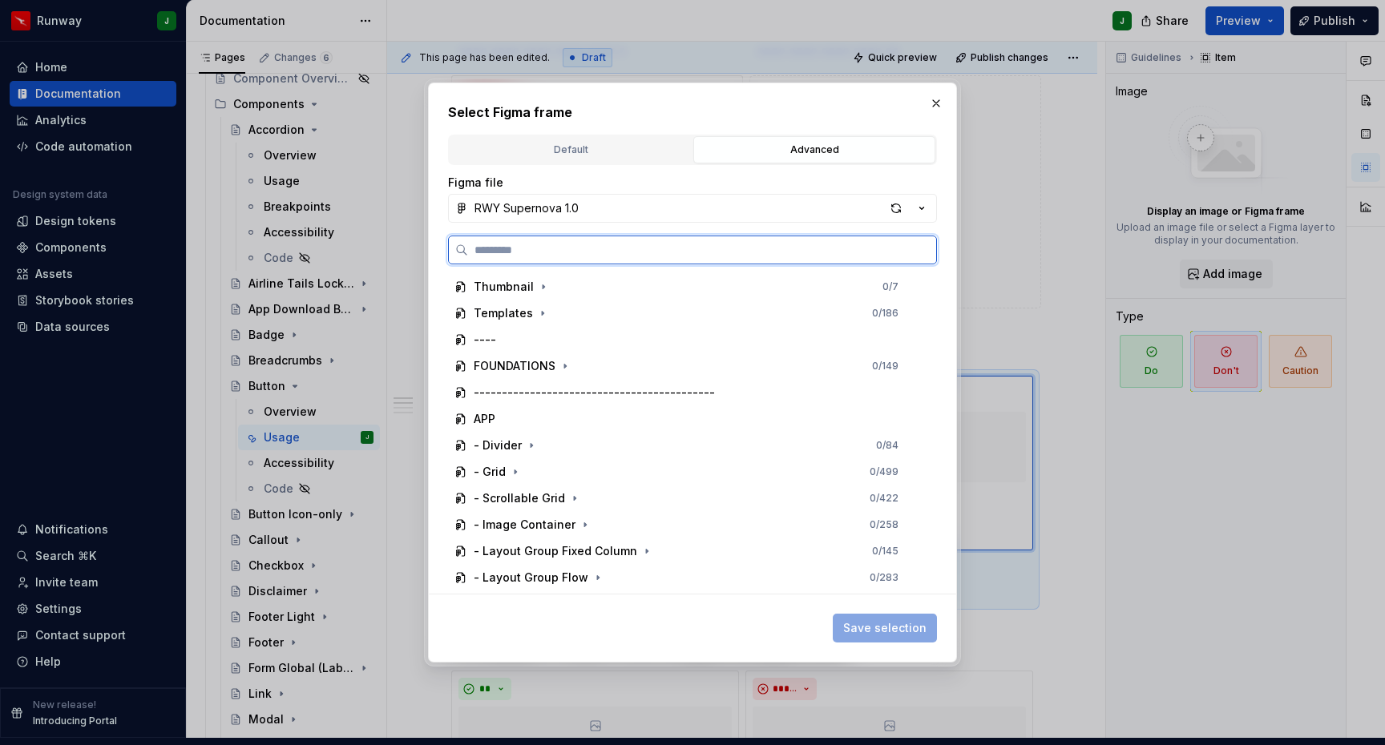
scroll to position [288, 0]
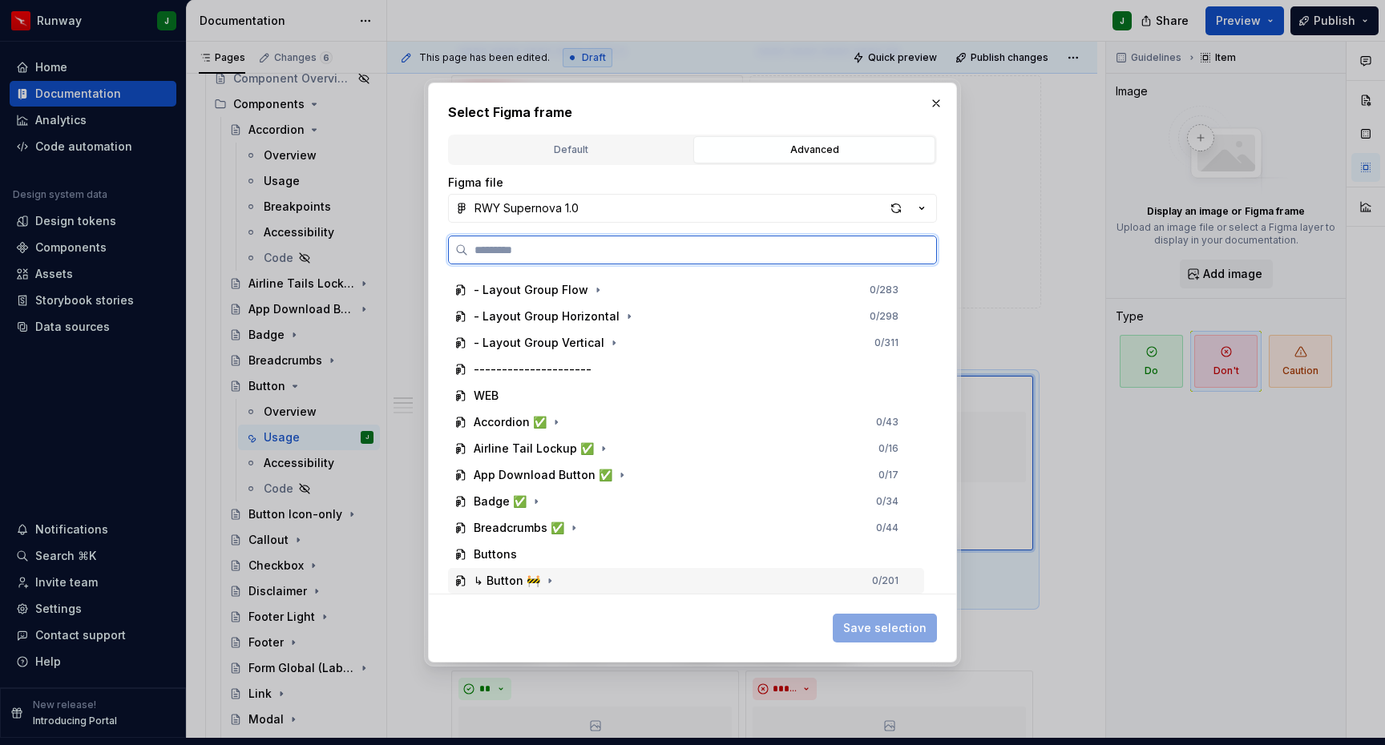
click at [586, 571] on div "↳ Button 🚧 0 / 201" at bounding box center [686, 581] width 476 height 26
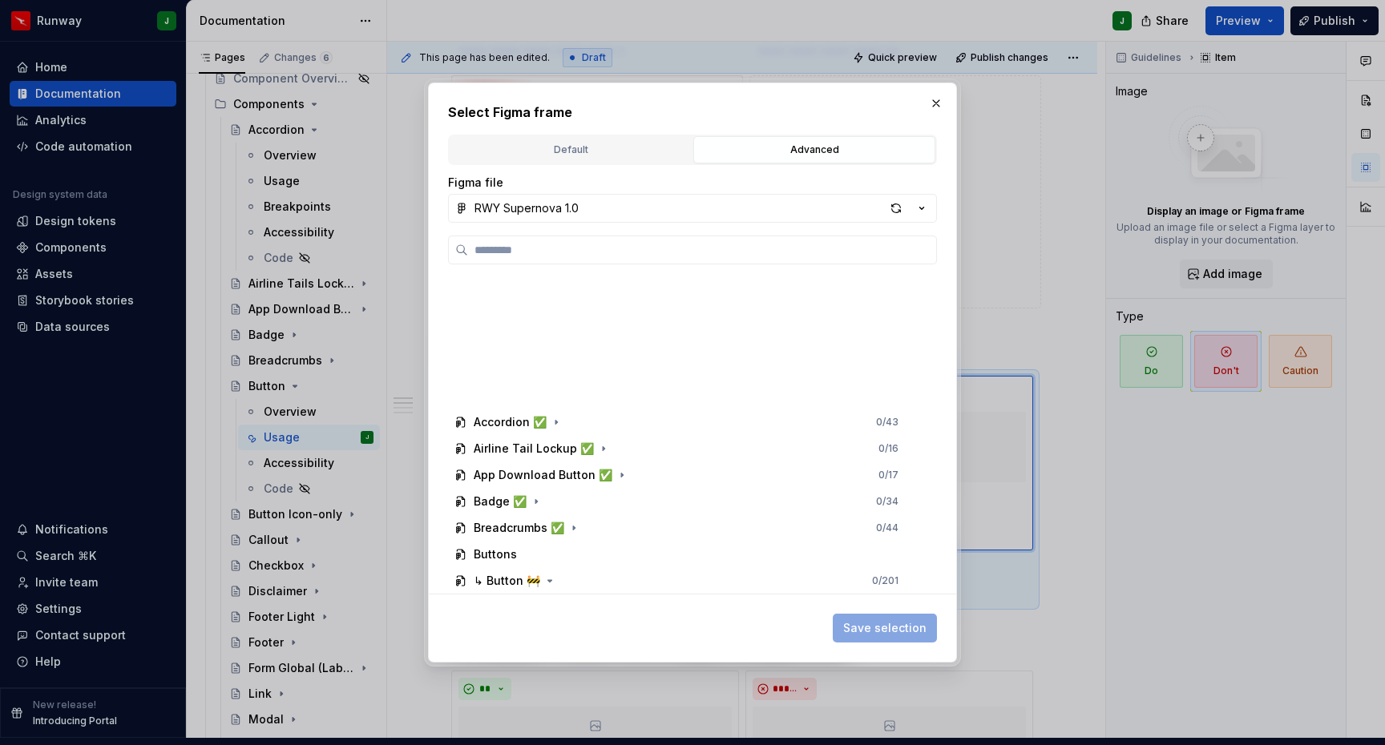
scroll to position [711, 0]
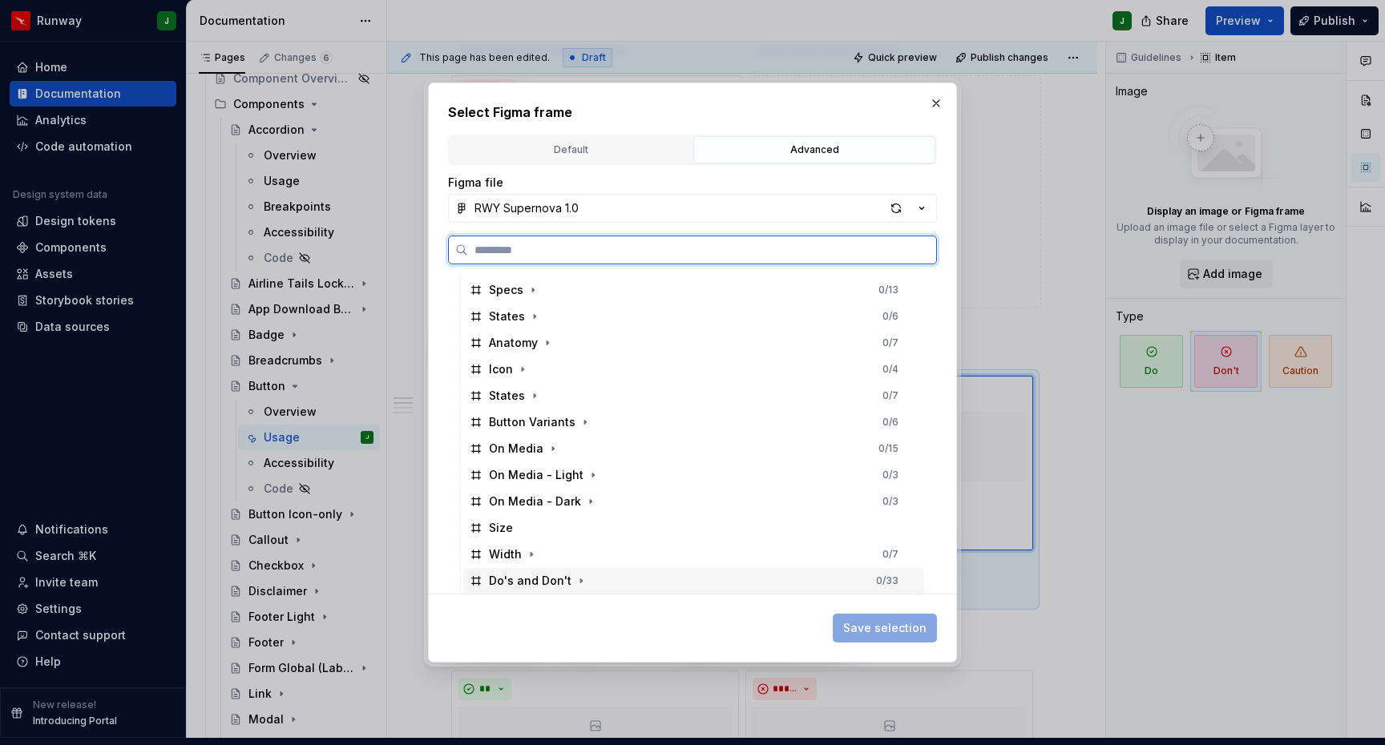
click at [587, 584] on div "Do's and Don't 0 / 33" at bounding box center [693, 581] width 461 height 26
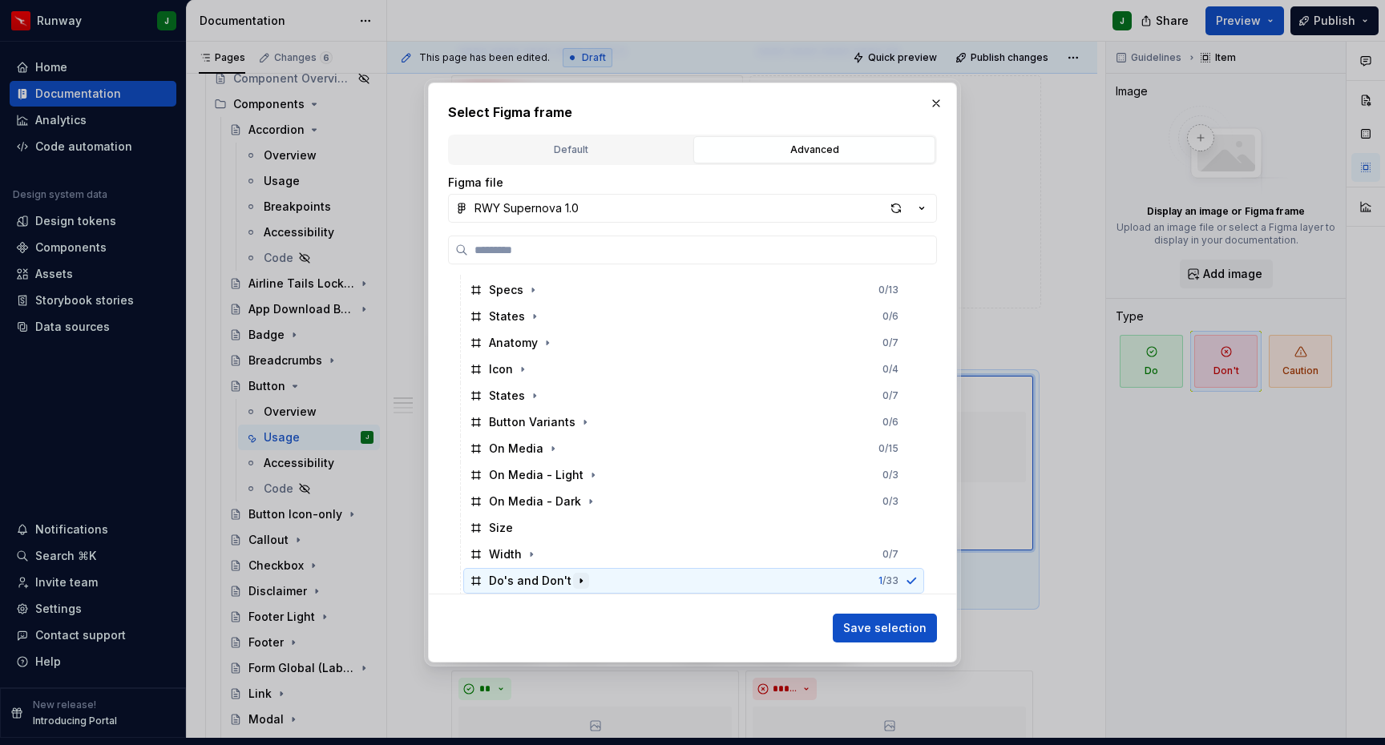
click at [575, 582] on icon "button" at bounding box center [581, 581] width 13 height 13
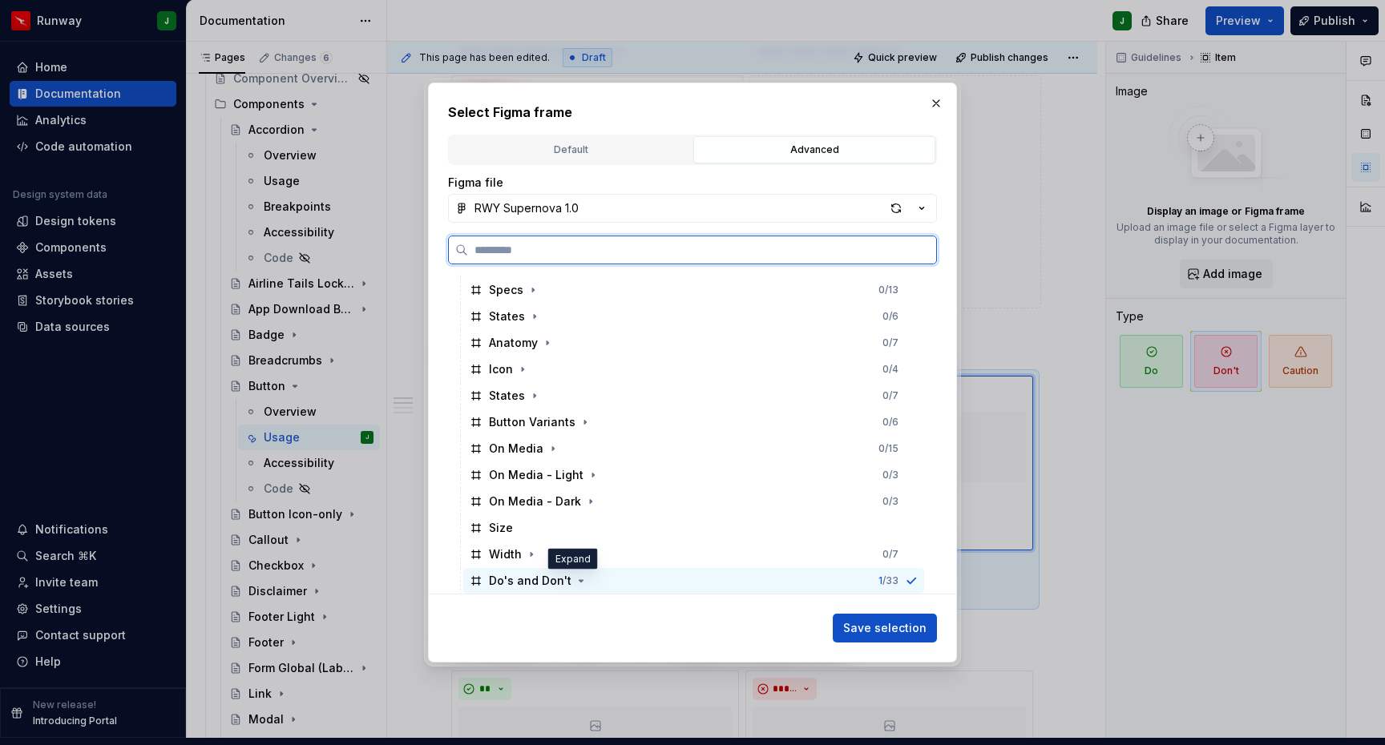
scroll to position [843, 0]
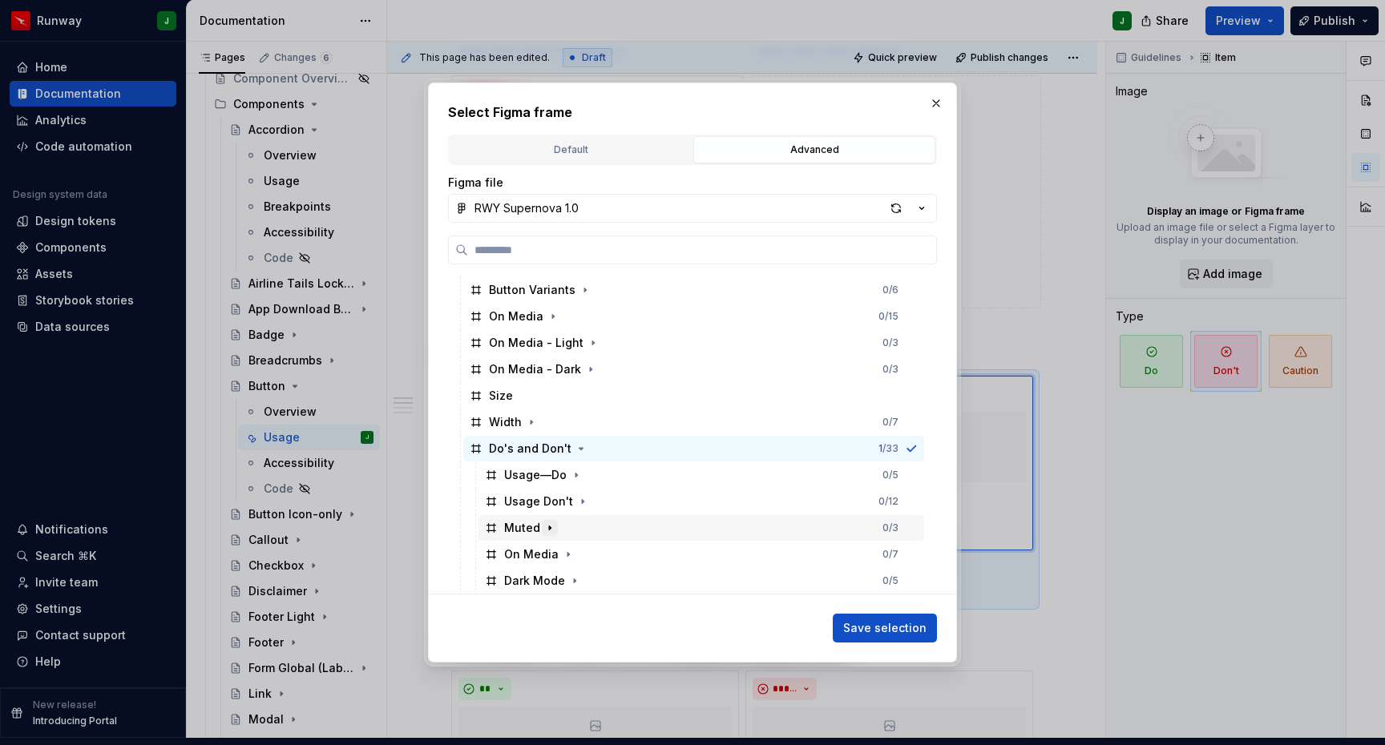
click at [549, 528] on icon "button" at bounding box center [550, 528] width 2 height 4
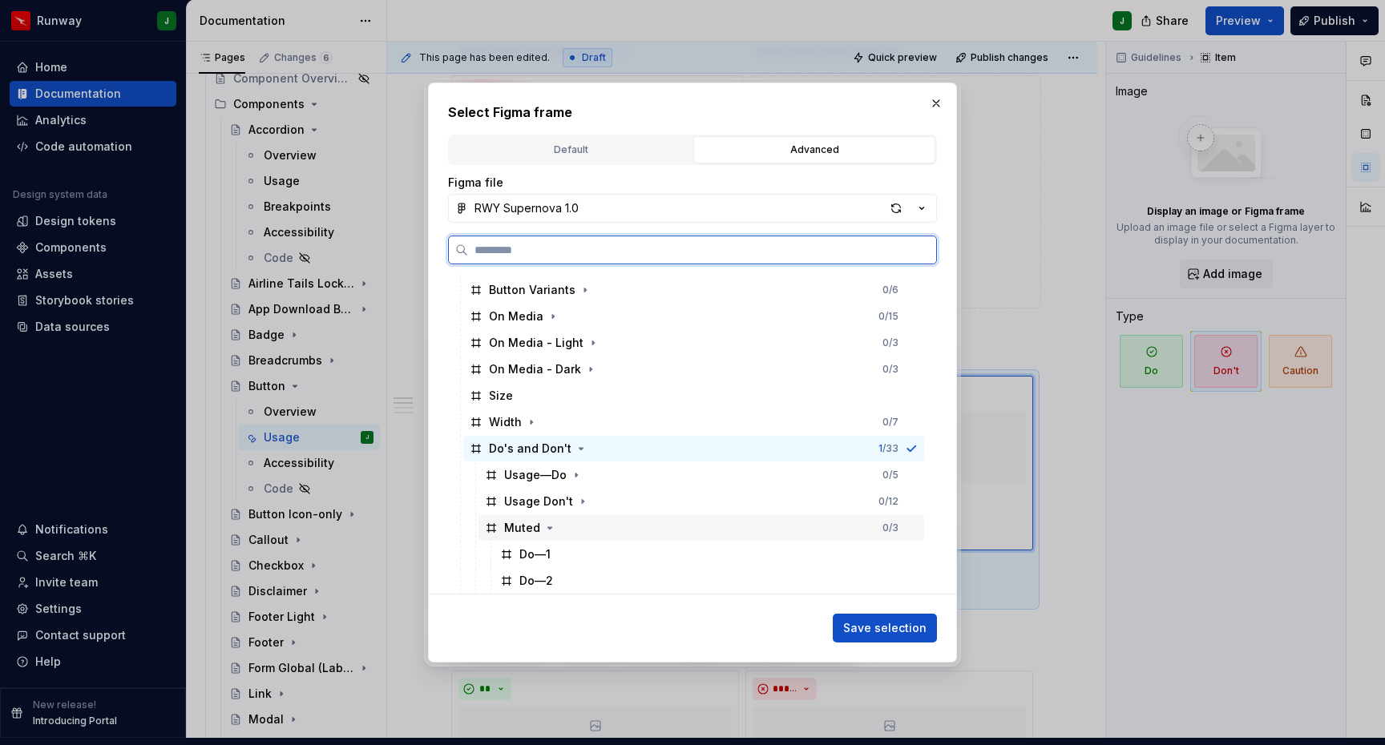
scroll to position [896, 0]
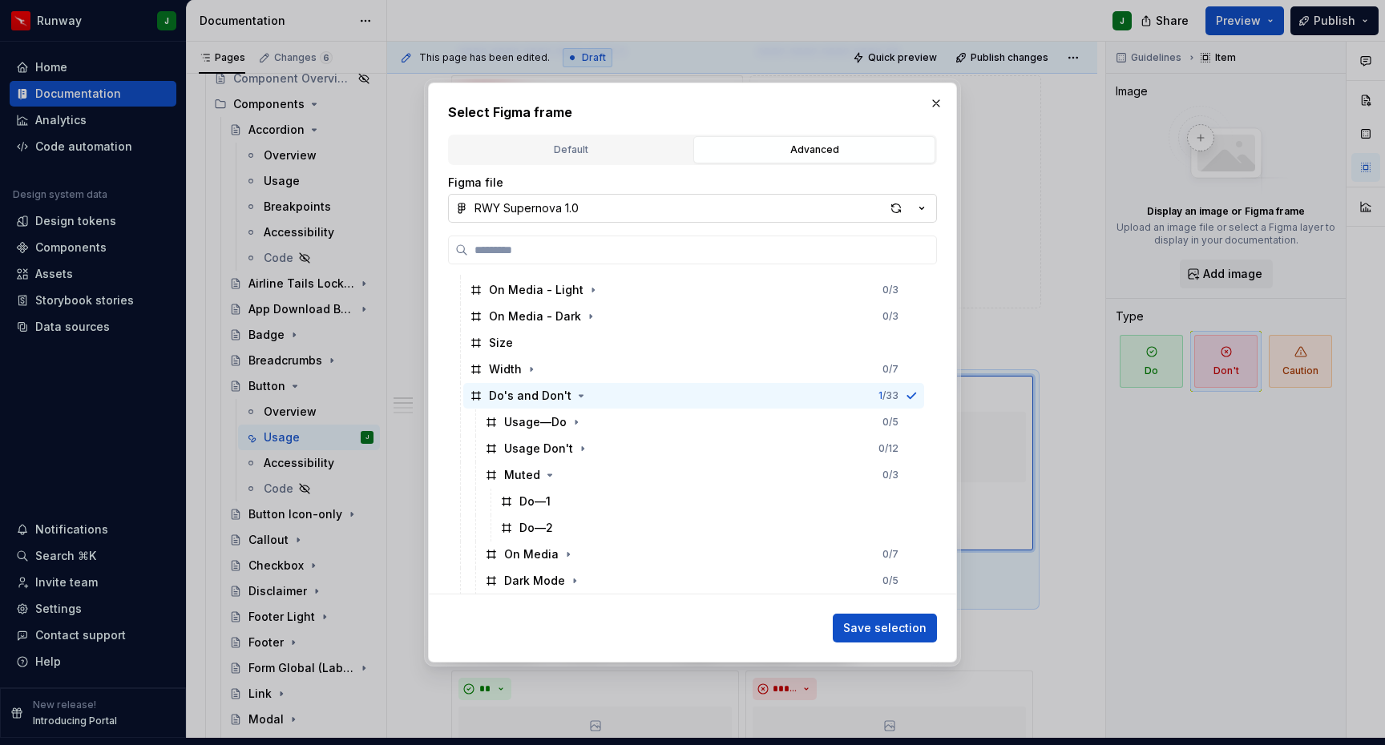
click at [908, 208] on div "button" at bounding box center [907, 208] width 45 height 22
click at [898, 208] on div at bounding box center [692, 372] width 1385 height 745
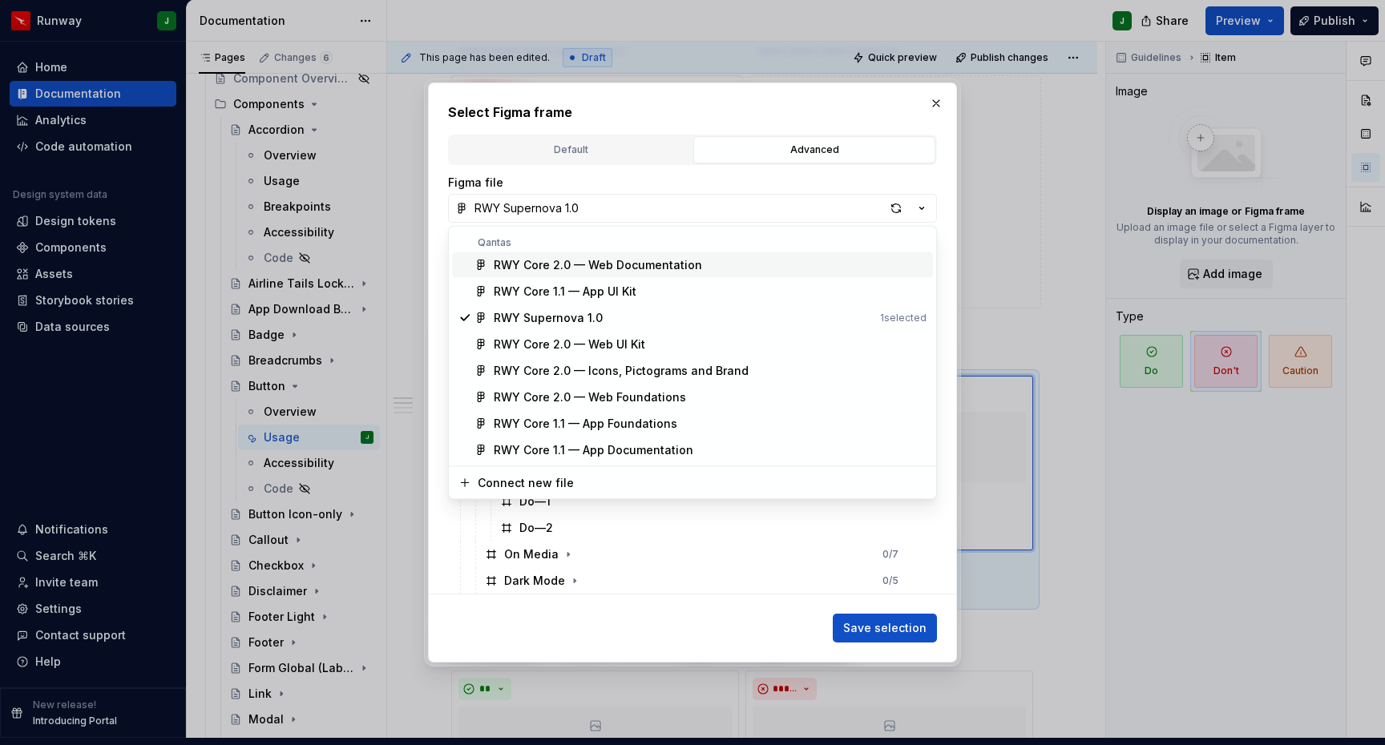
click at [894, 208] on div "Select Figma frame Default Advanced Import Figma frame as image We’ll keep this…" at bounding box center [692, 372] width 1385 height 745
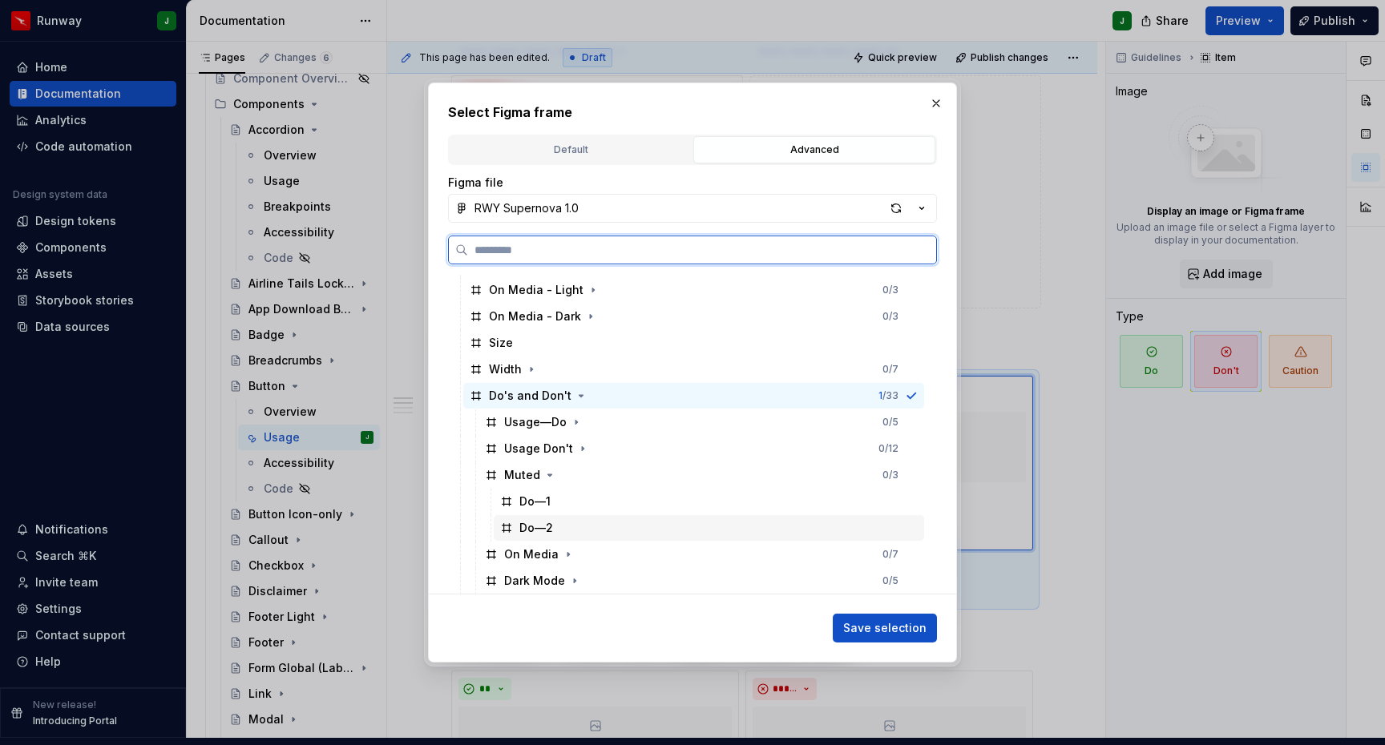
click at [636, 526] on div "Do—2" at bounding box center [709, 528] width 430 height 26
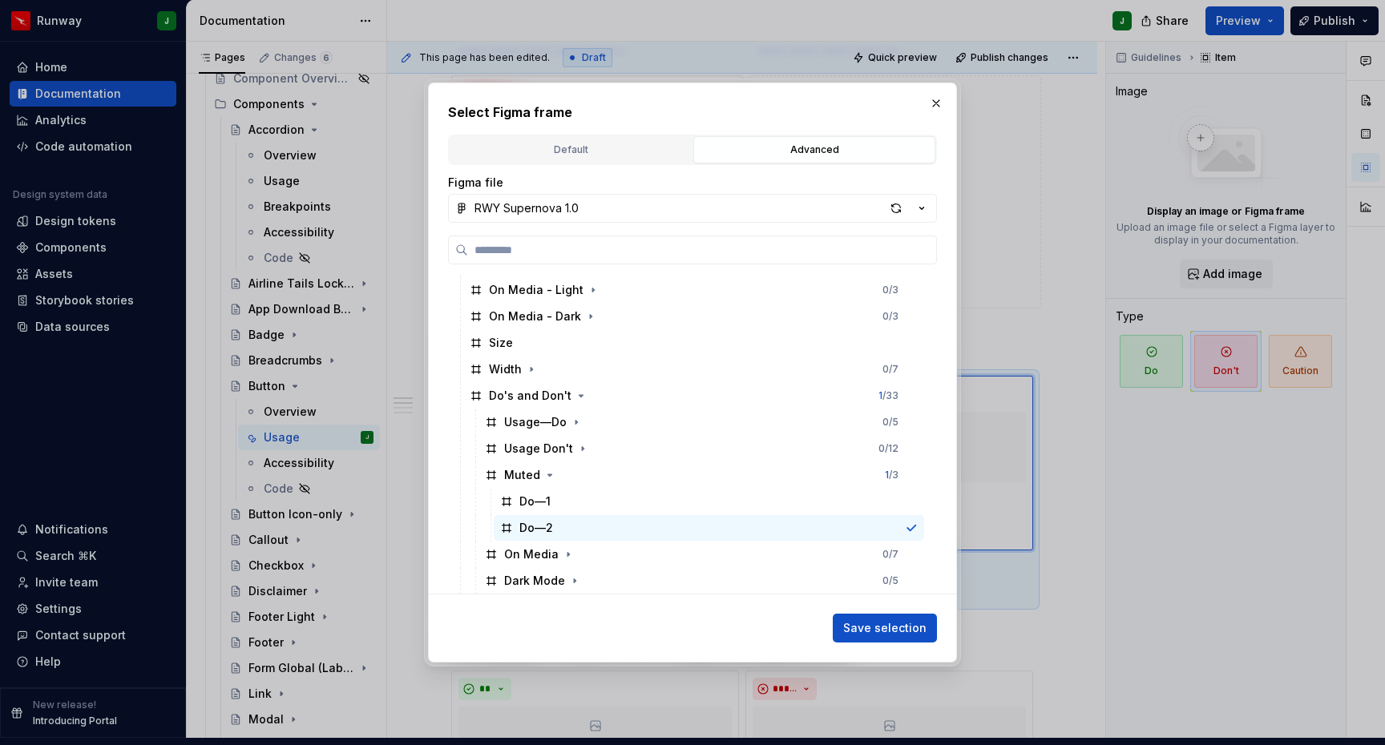
click at [898, 207] on div "button" at bounding box center [896, 208] width 22 height 22
click at [877, 628] on span "Save selection" at bounding box center [884, 628] width 83 height 16
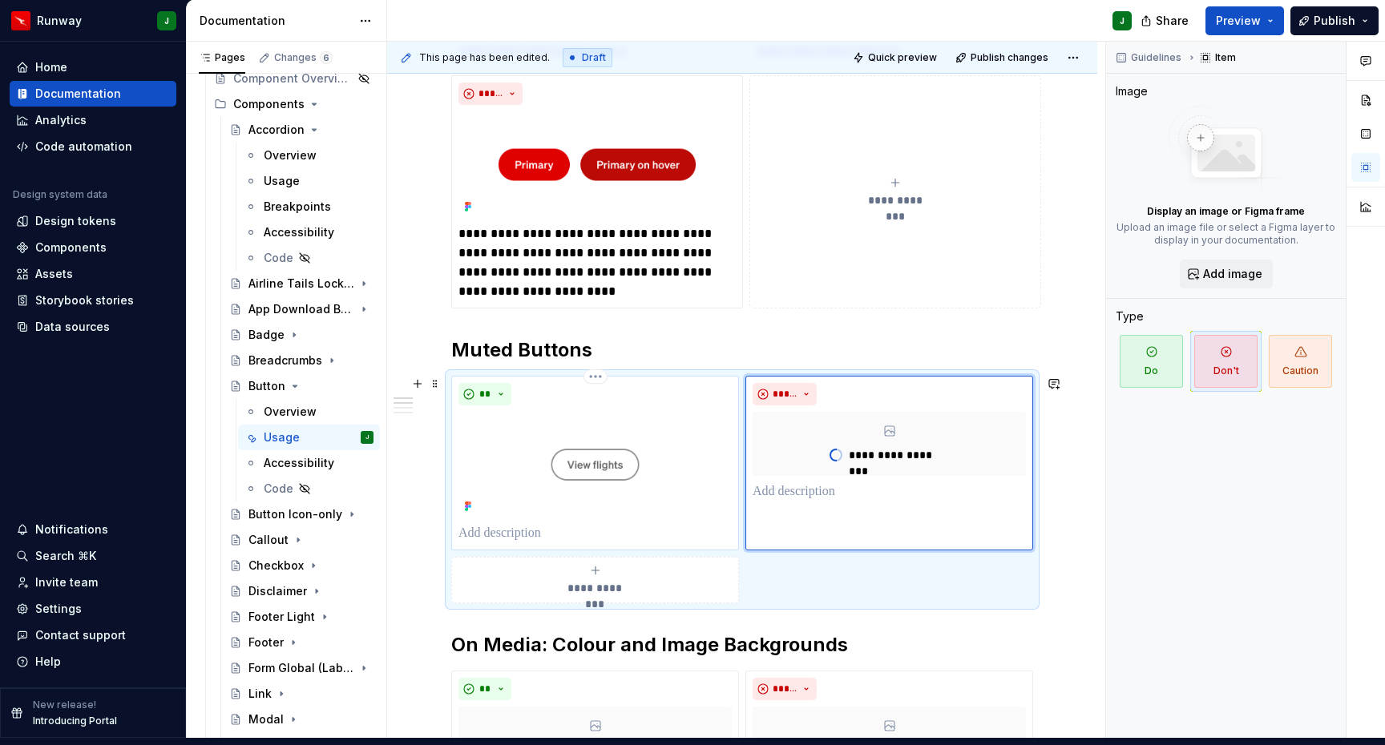
scroll to position [1753, 0]
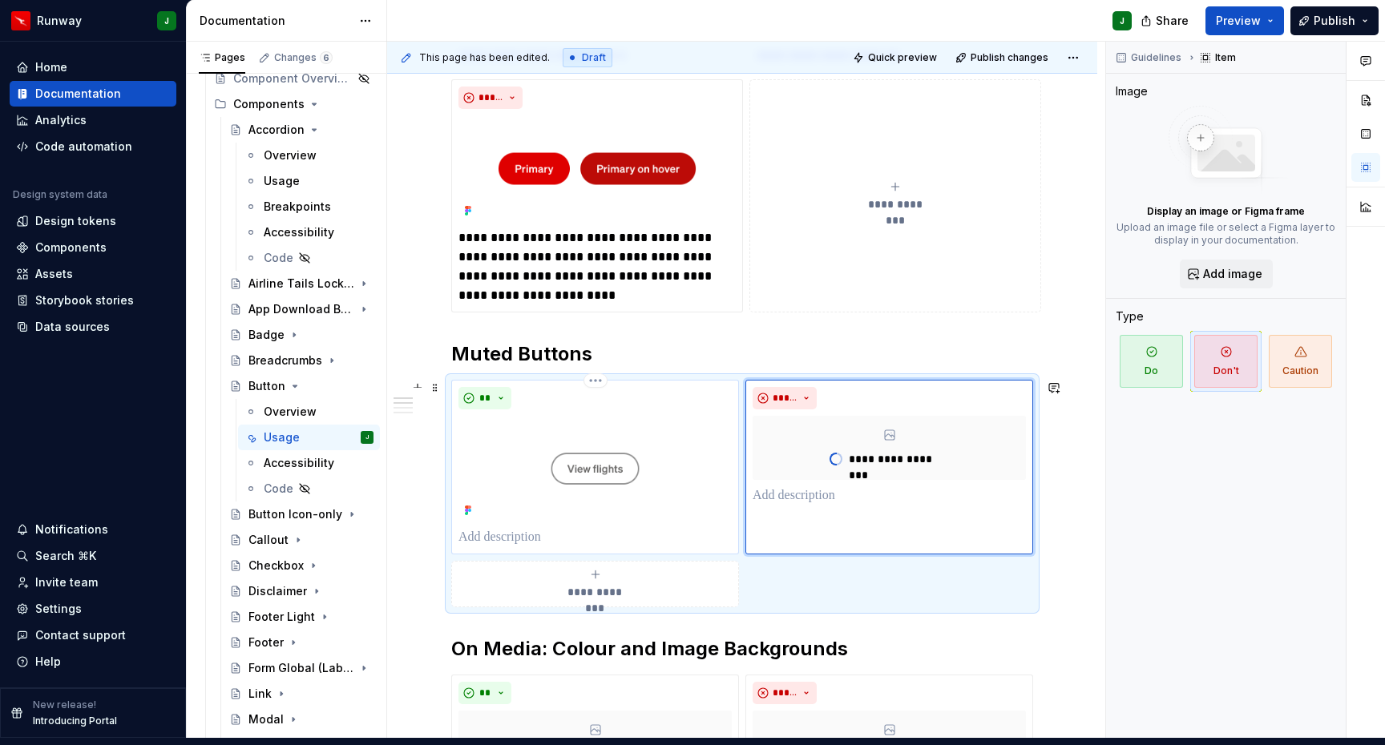
click at [712, 416] on img "To enrich screen reader interactions, please activate Accessibility in Grammarl…" at bounding box center [594, 468] width 273 height 105
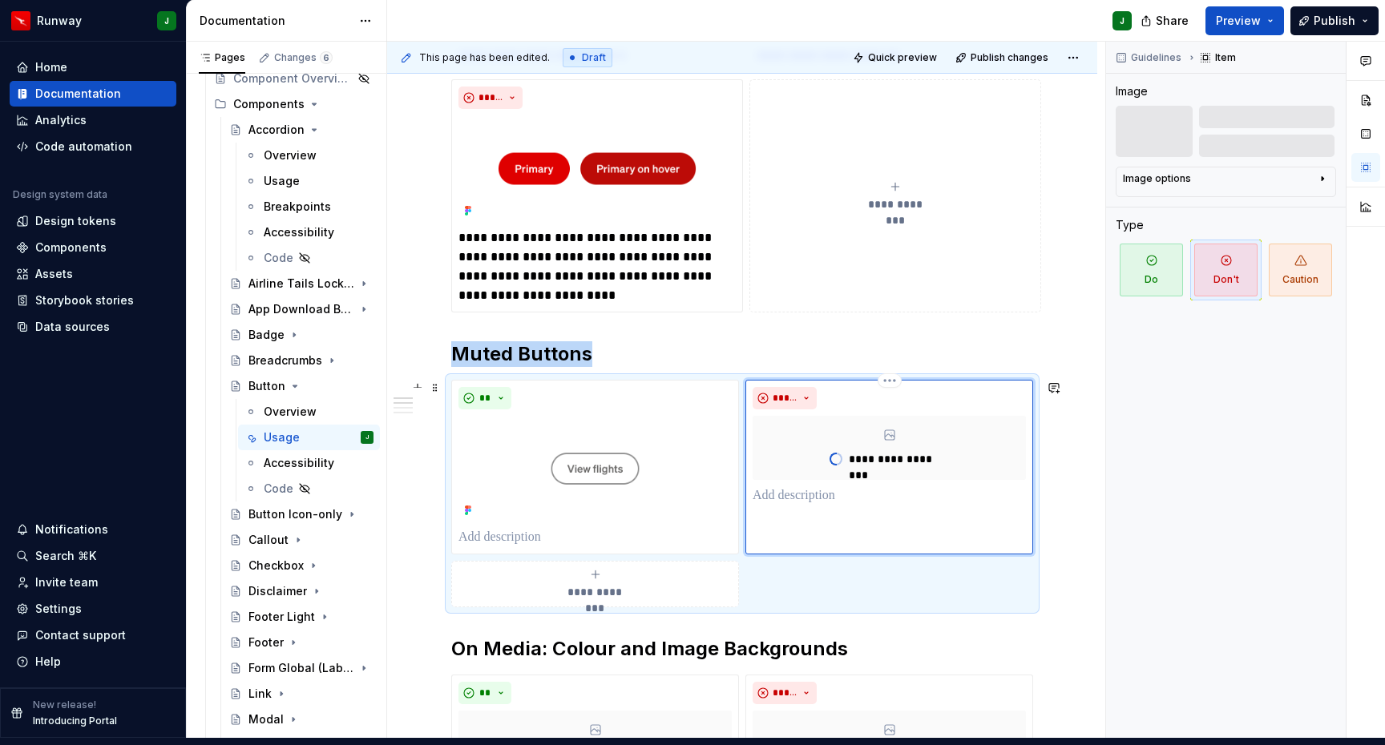
click at [885, 430] on div "**********" at bounding box center [889, 448] width 273 height 64
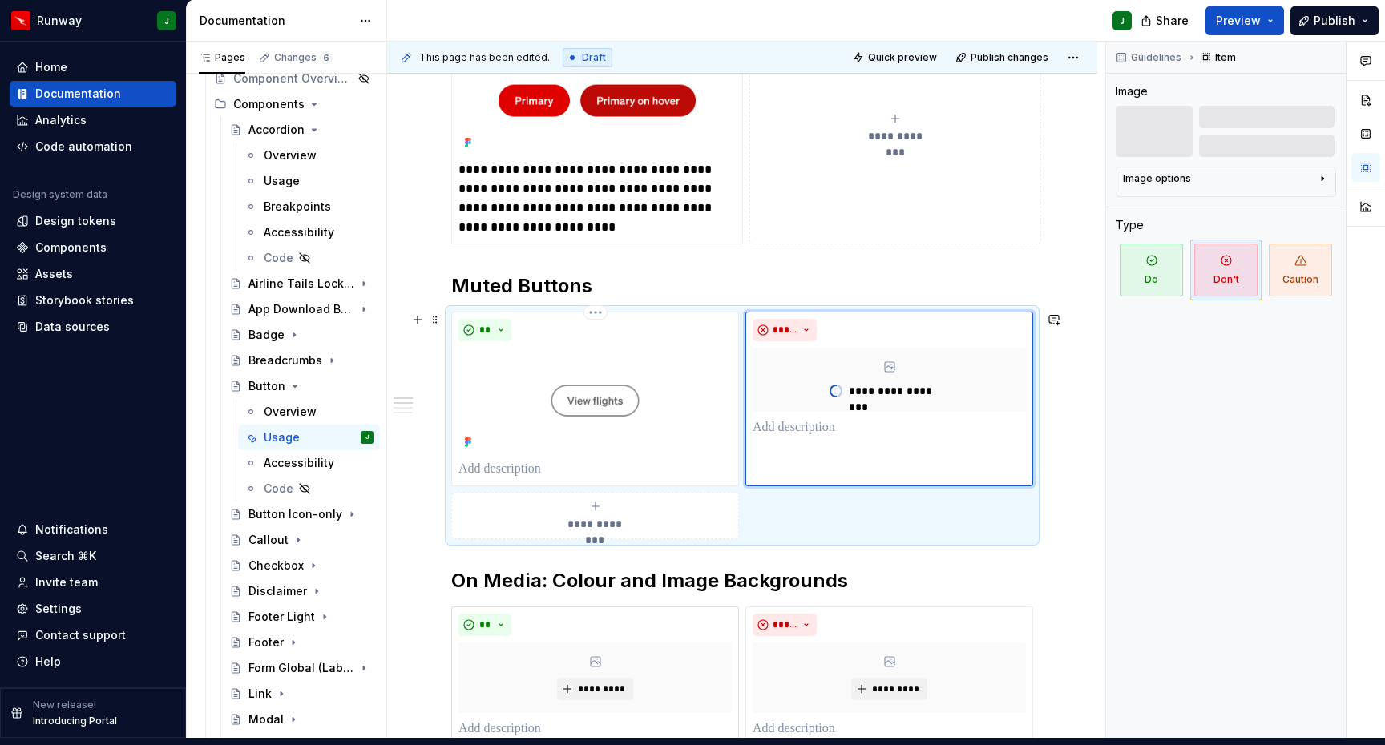
scroll to position [1979, 0]
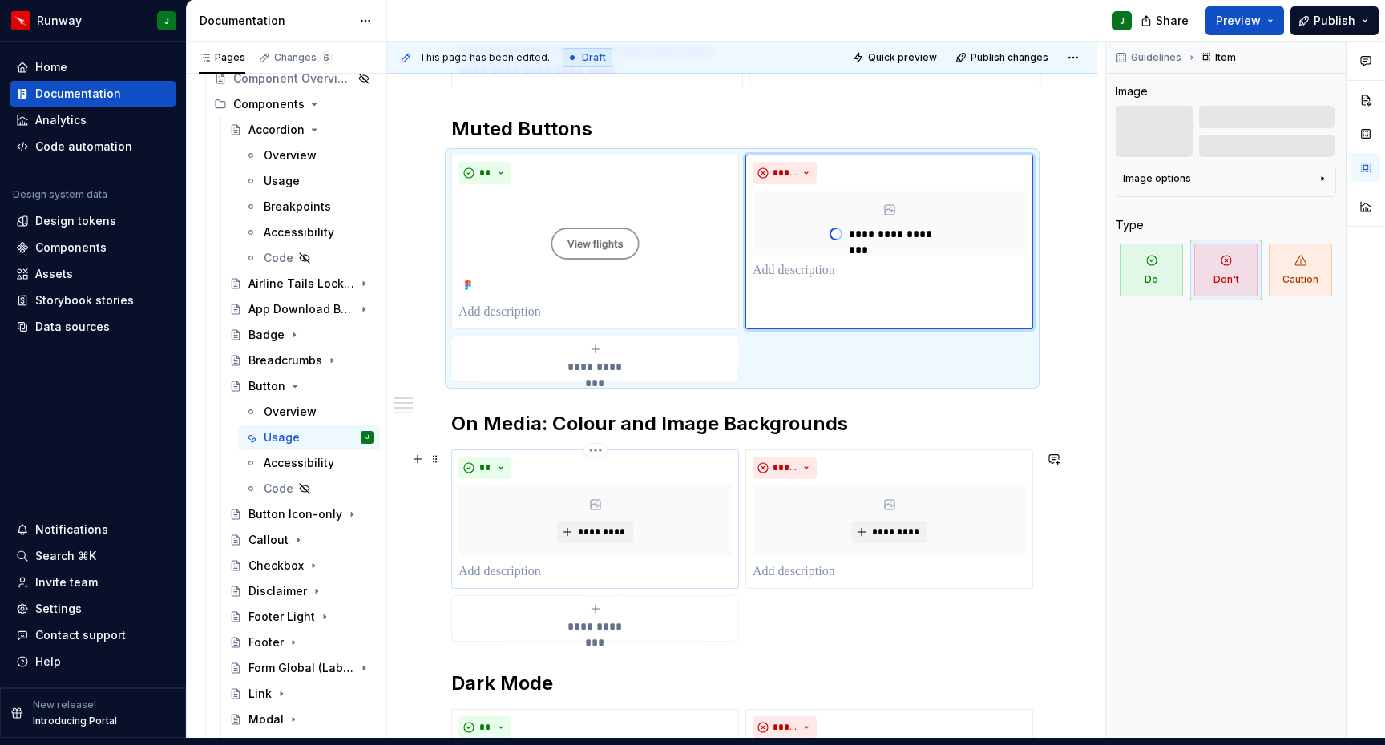
click at [660, 494] on div "*********" at bounding box center [594, 521] width 273 height 71
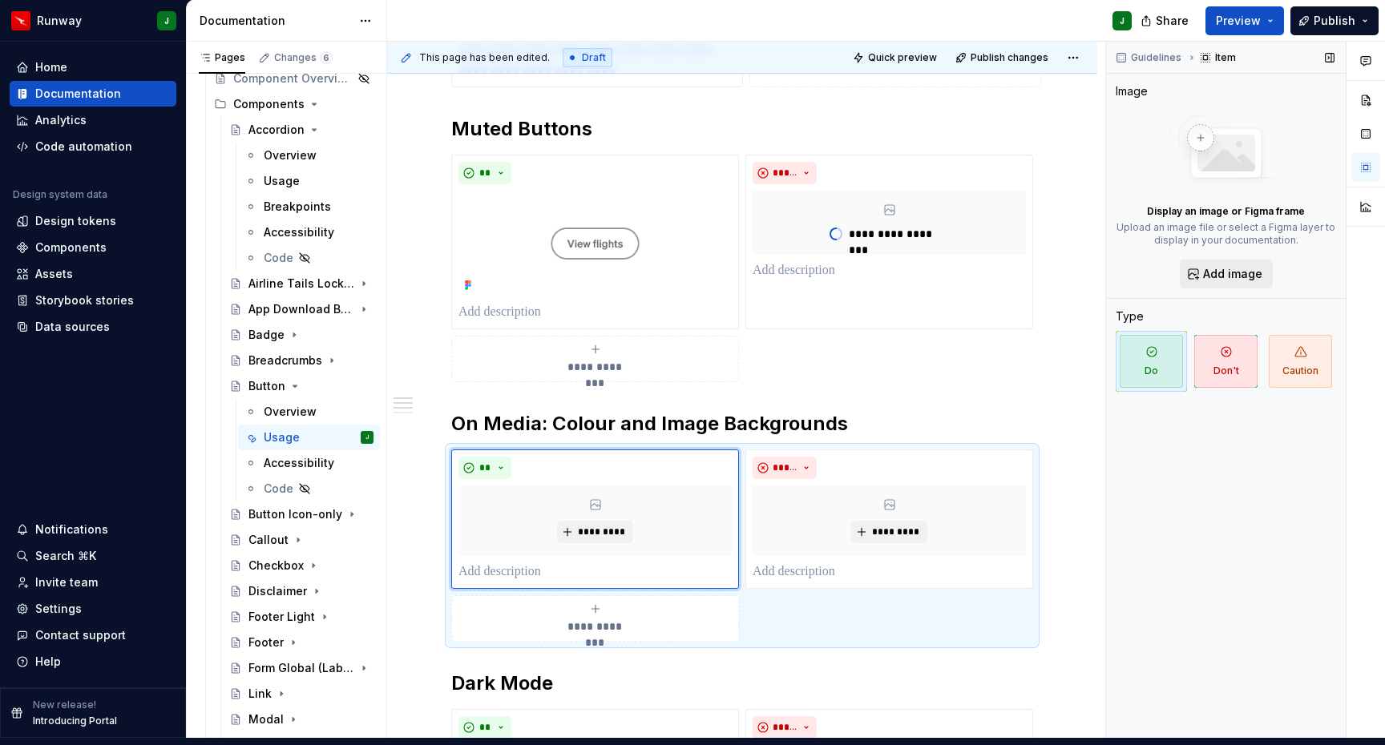
click at [1225, 266] on span "Add image" at bounding box center [1232, 274] width 59 height 16
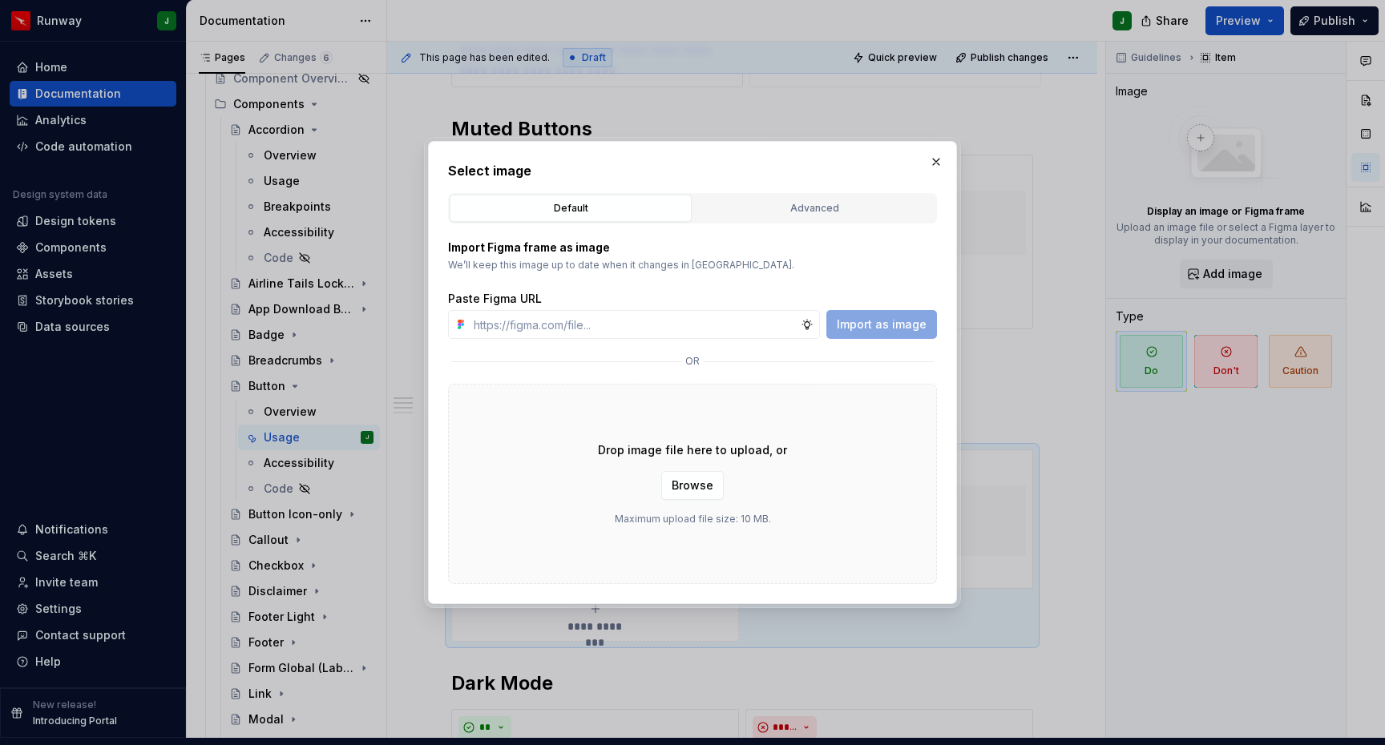
click at [793, 213] on div "Advanced" at bounding box center [814, 208] width 231 height 16
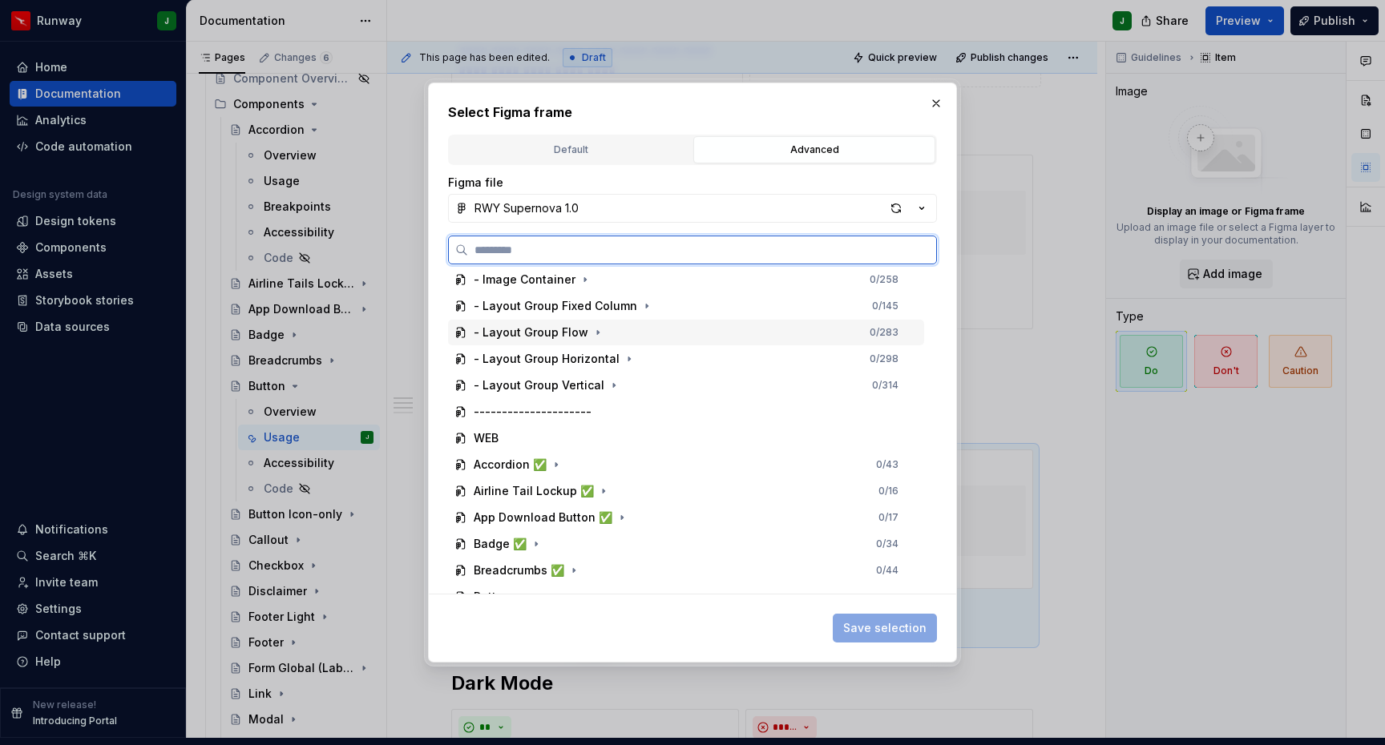
scroll to position [288, 0]
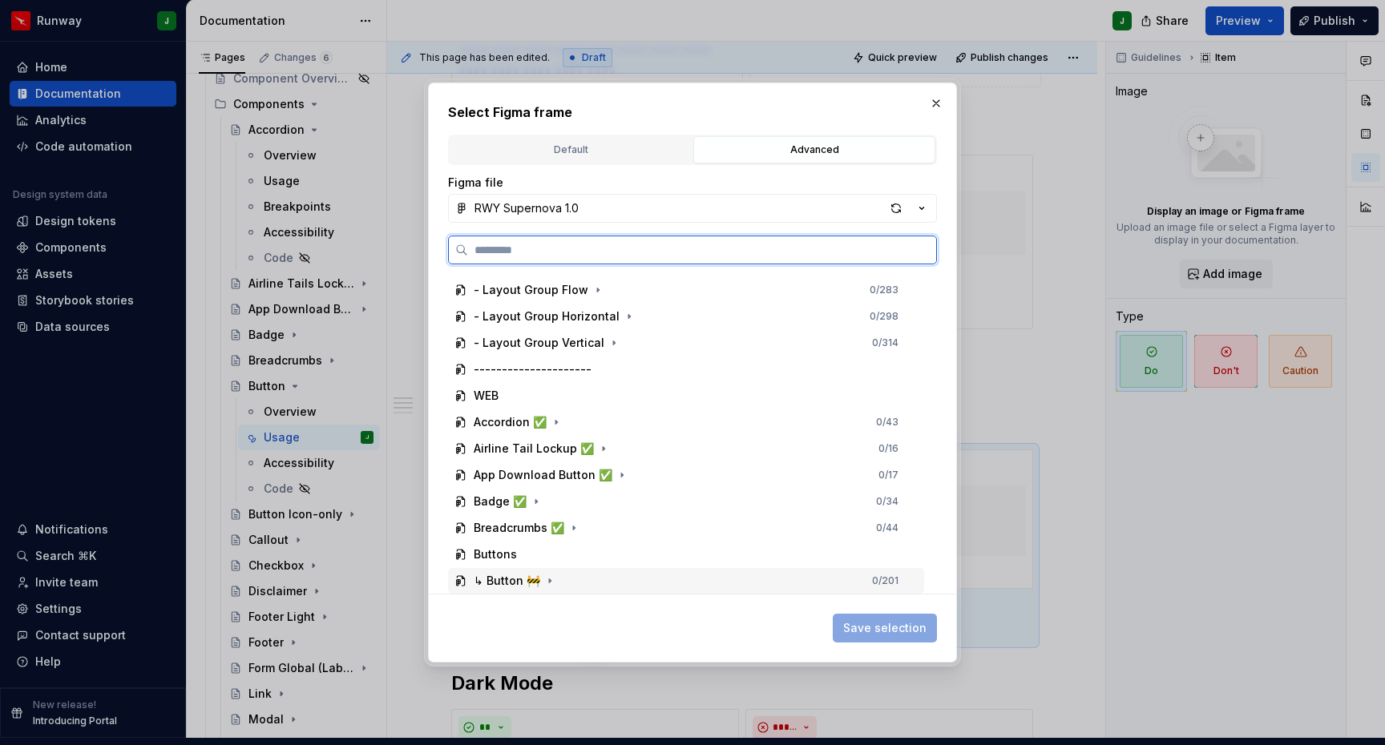
drag, startPoint x: 672, startPoint y: 582, endPoint x: 680, endPoint y: 579, distance: 8.6
click at [672, 583] on div "↳ Button 🚧 0 / 201" at bounding box center [686, 581] width 476 height 26
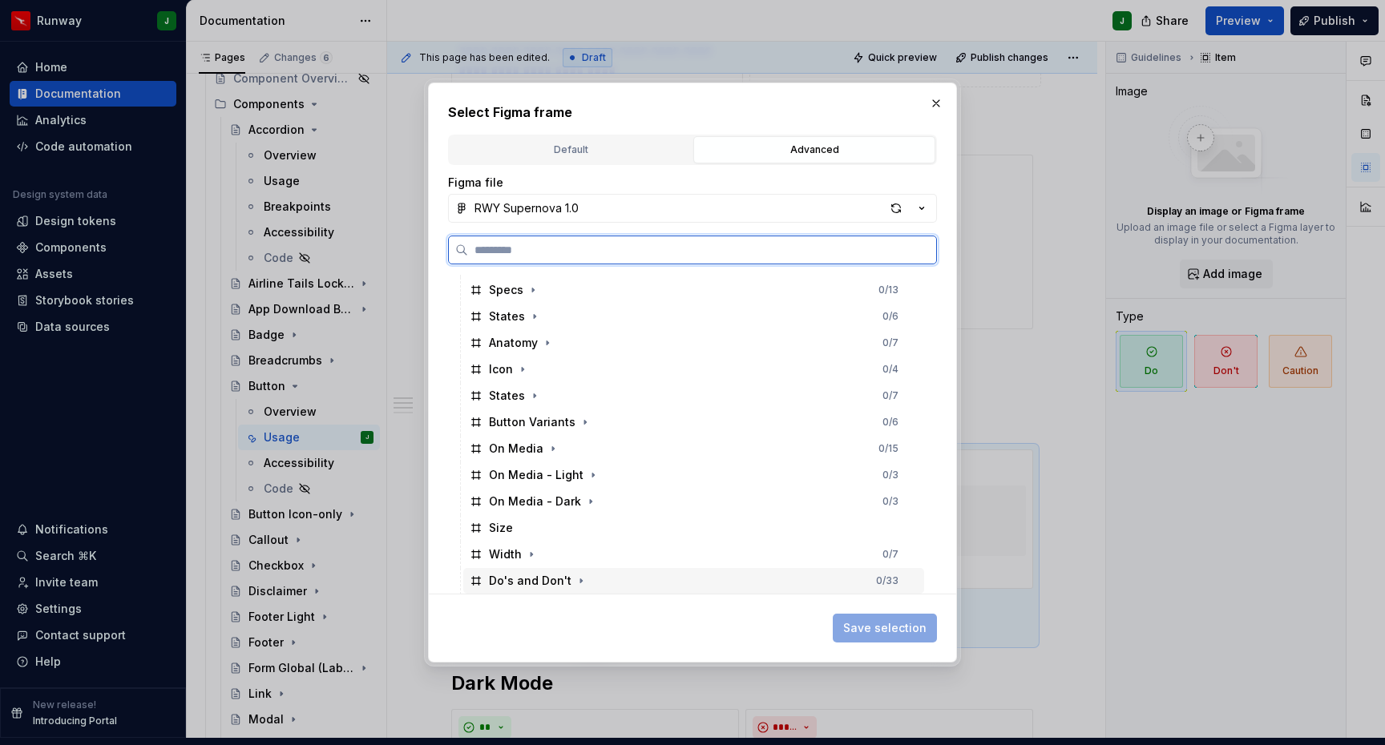
click at [648, 578] on div "Do's and Don't 0 / 33" at bounding box center [693, 581] width 461 height 26
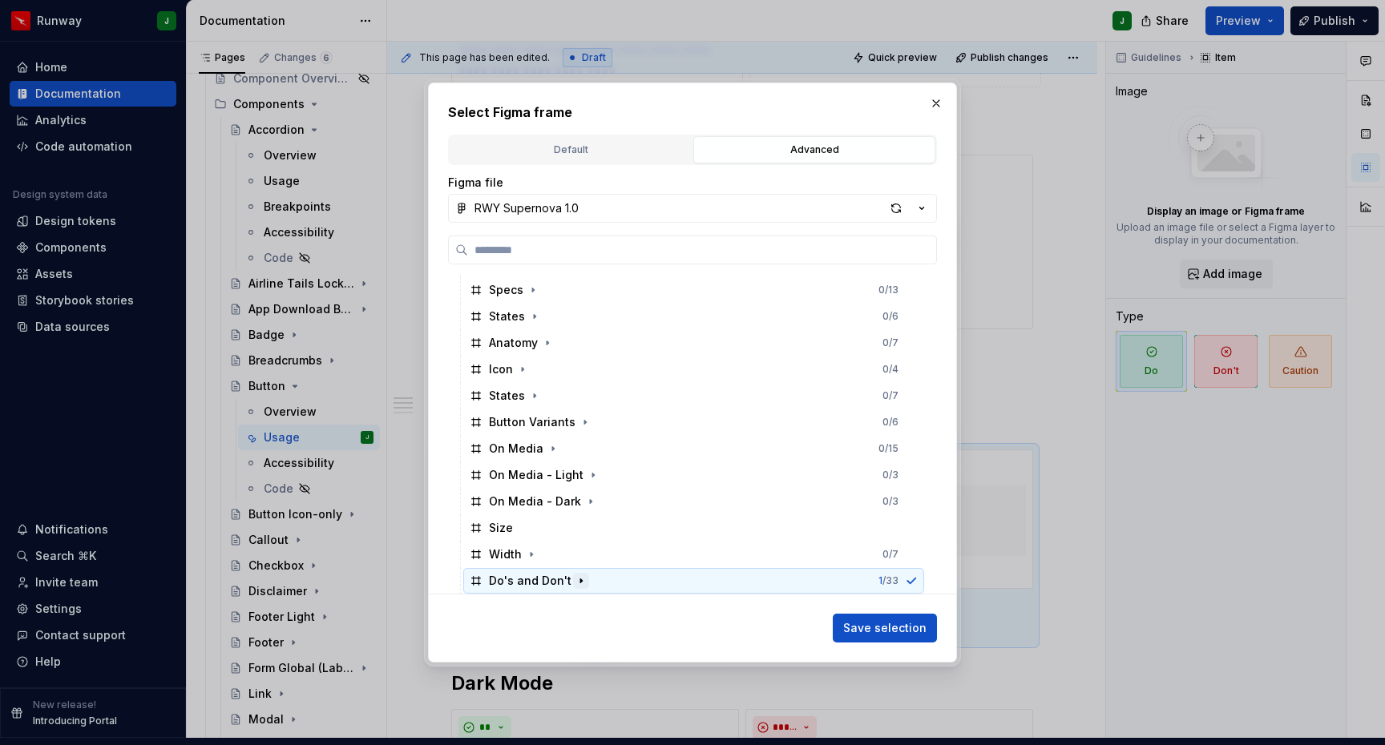
click at [575, 579] on icon "button" at bounding box center [581, 581] width 13 height 13
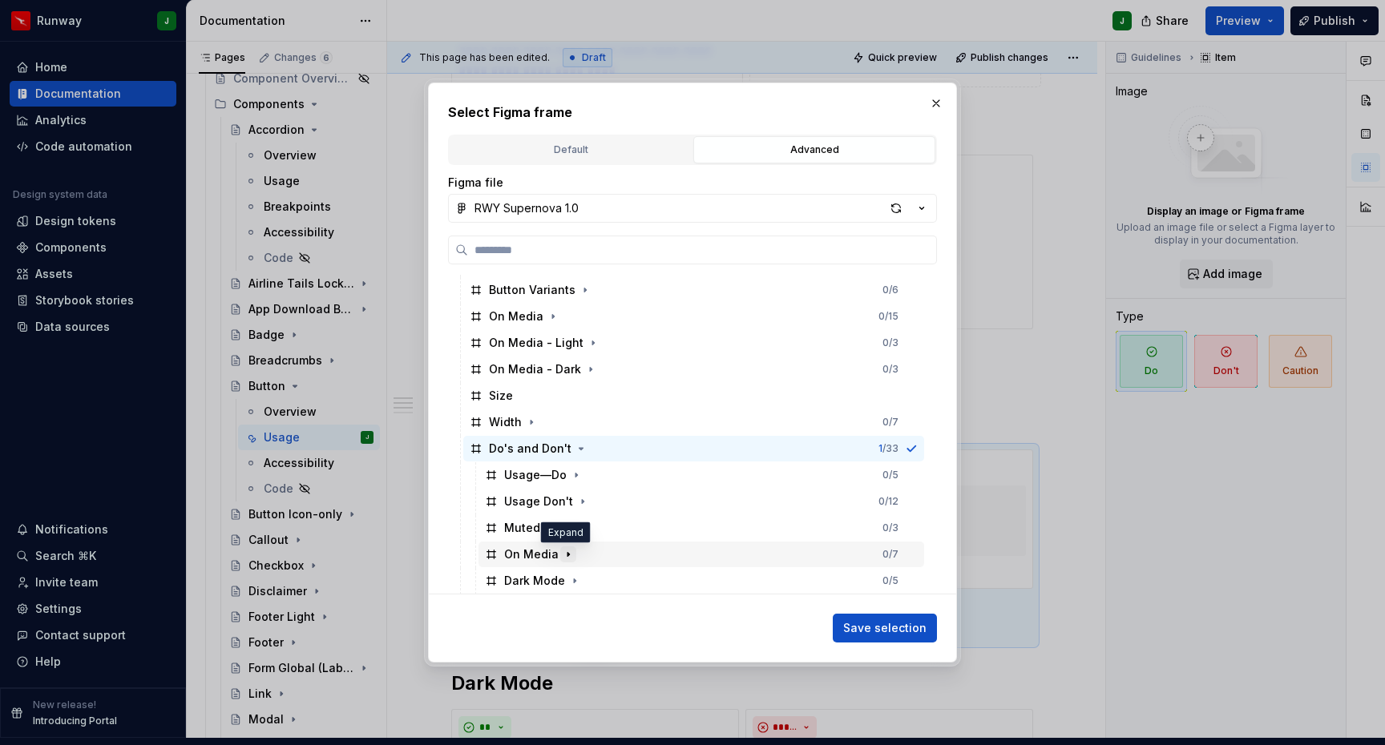
click at [569, 553] on icon "button" at bounding box center [568, 554] width 13 height 13
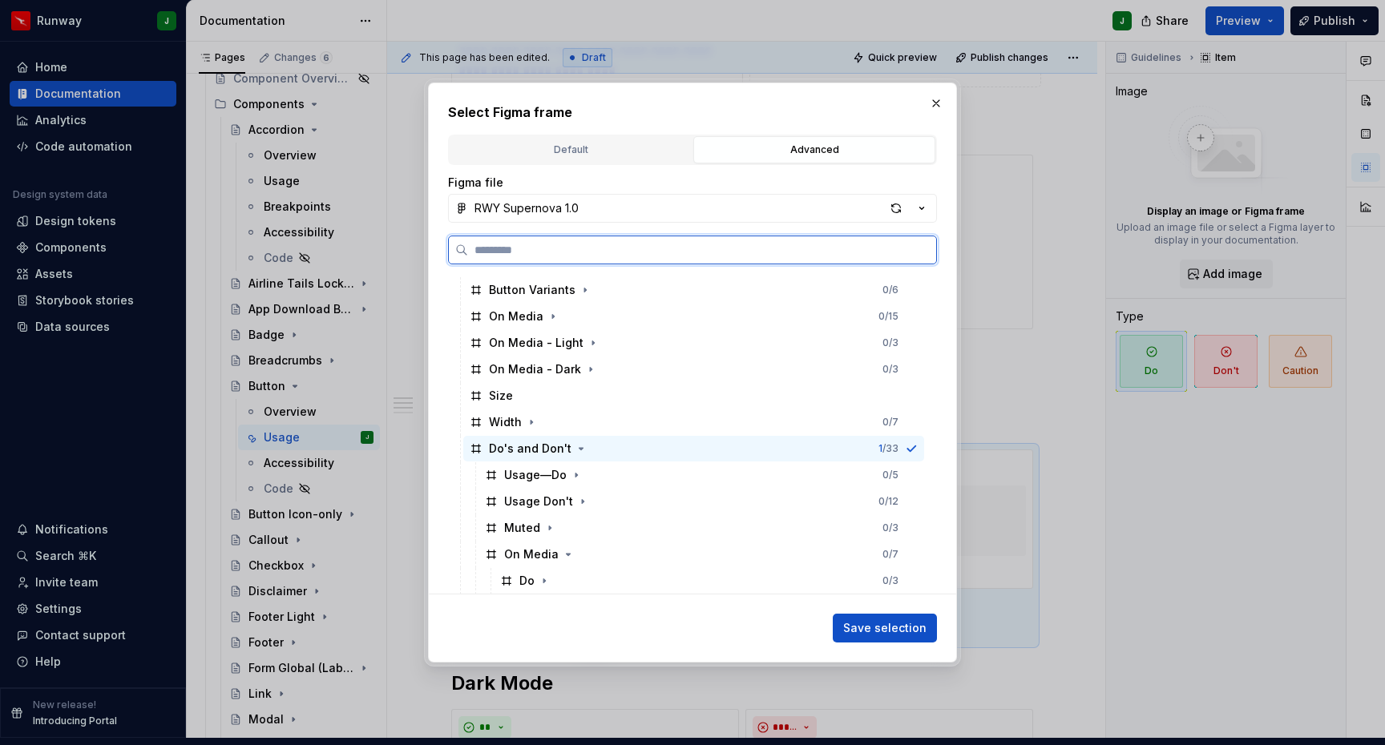
scroll to position [896, 0]
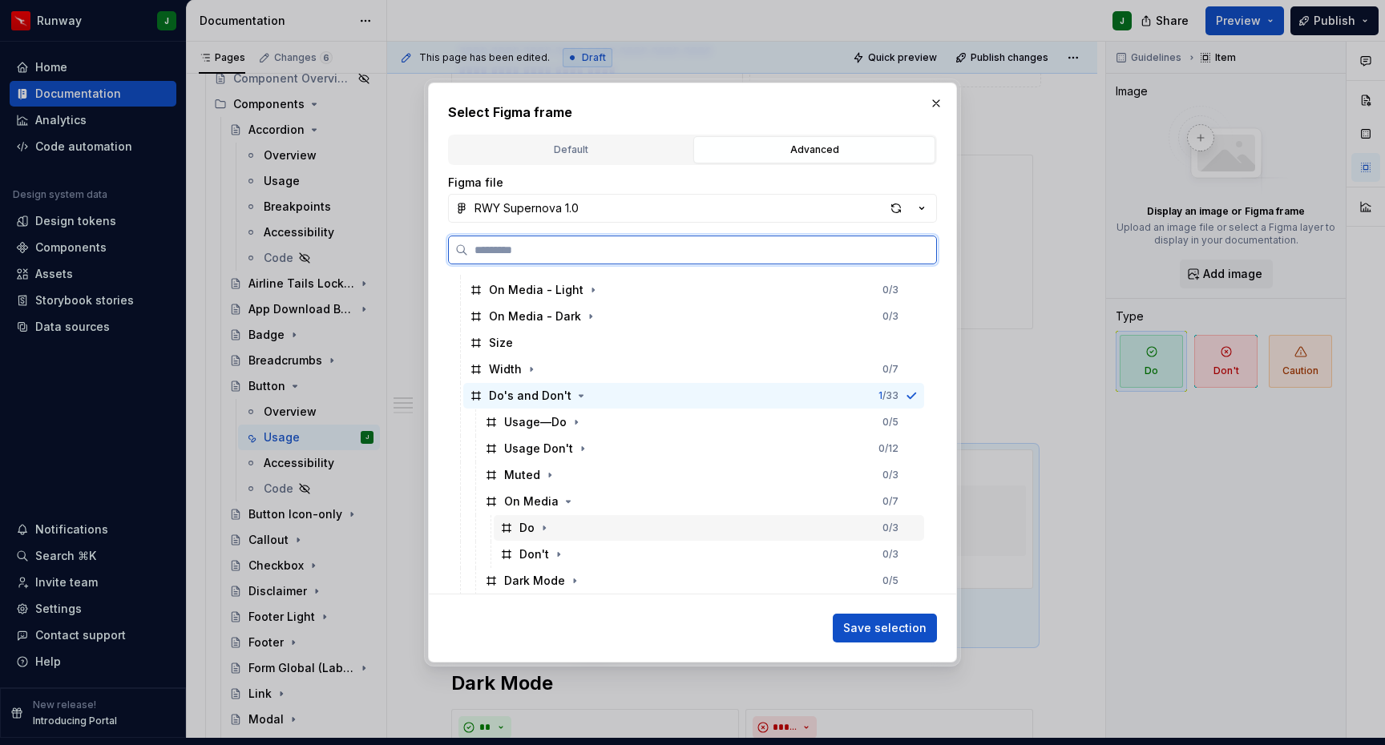
click at [553, 527] on div "Do 0 / 3" at bounding box center [709, 528] width 430 height 26
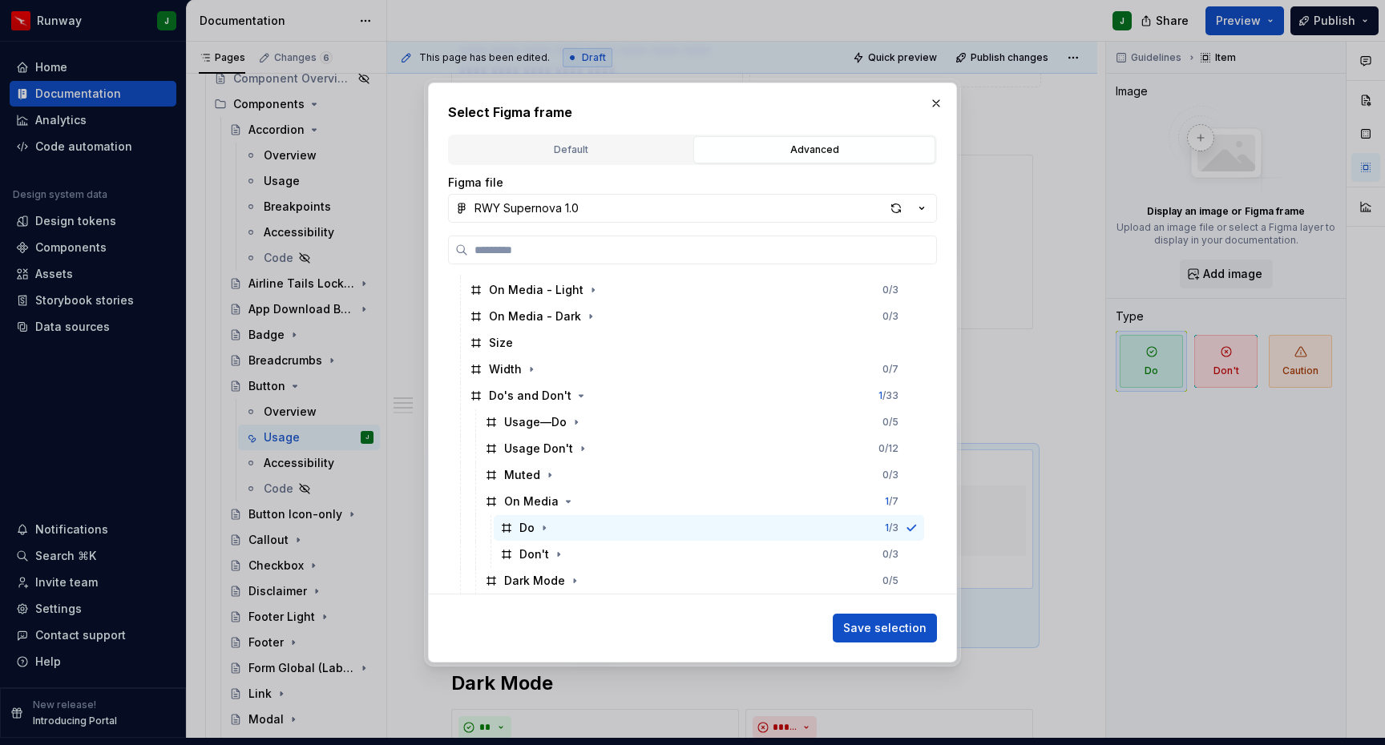
drag, startPoint x: 898, startPoint y: 628, endPoint x: 991, endPoint y: 559, distance: 115.1
click at [898, 628] on span "Save selection" at bounding box center [884, 628] width 83 height 16
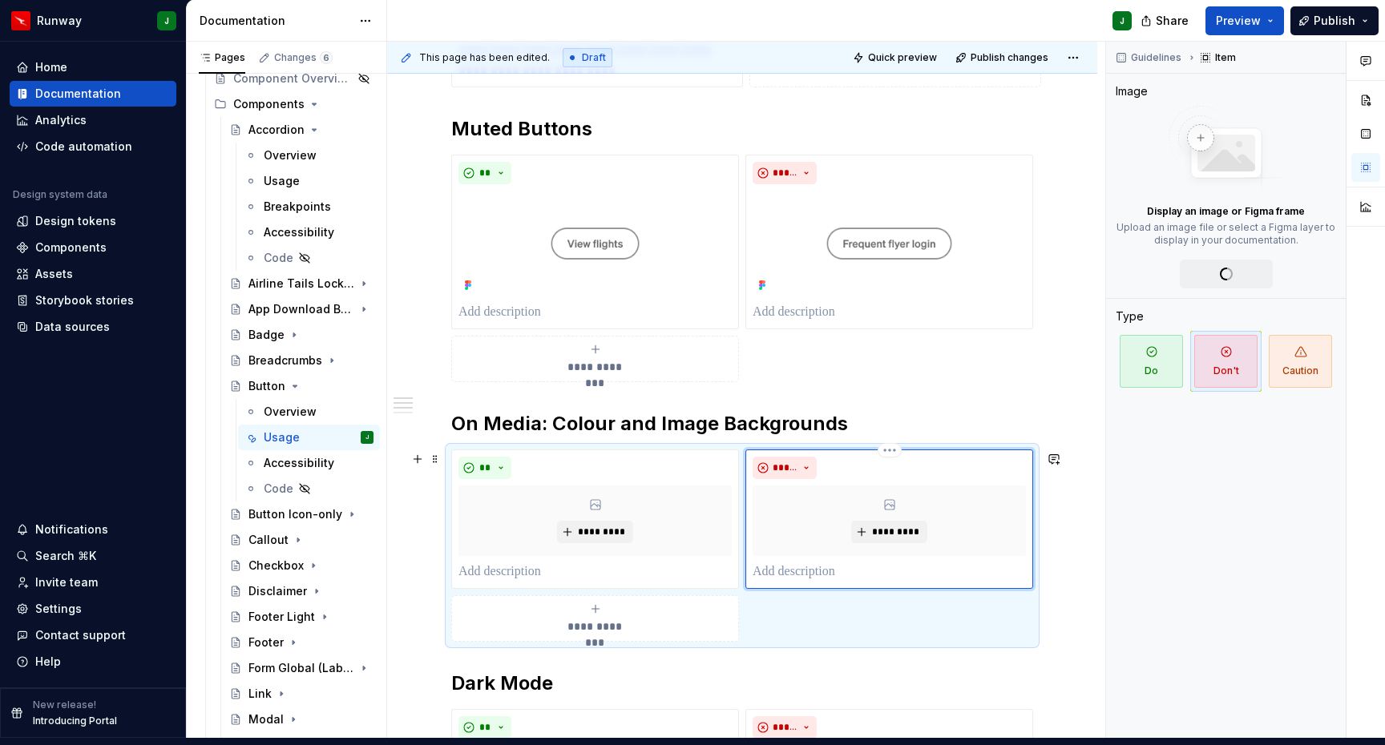
click at [973, 486] on div "*********" at bounding box center [889, 521] width 273 height 71
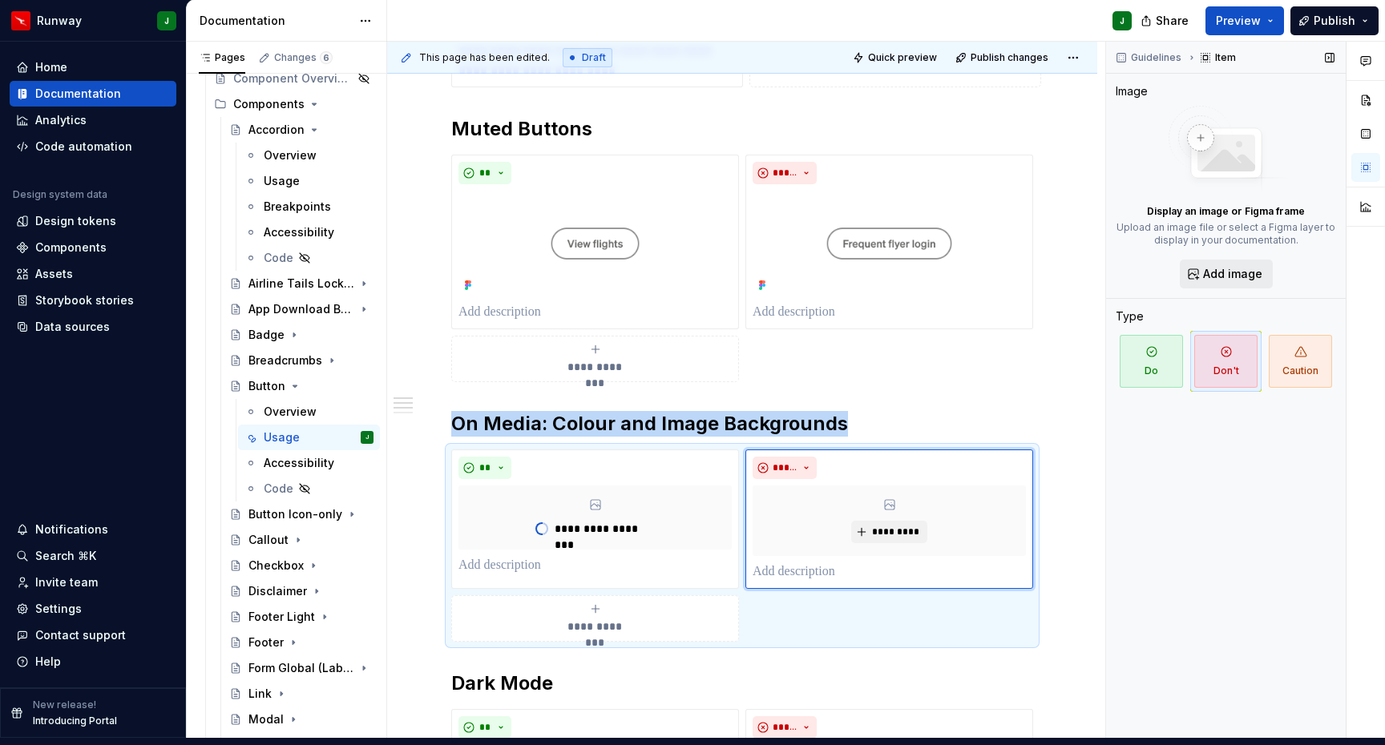
click at [1198, 265] on button "Add image" at bounding box center [1226, 274] width 93 height 29
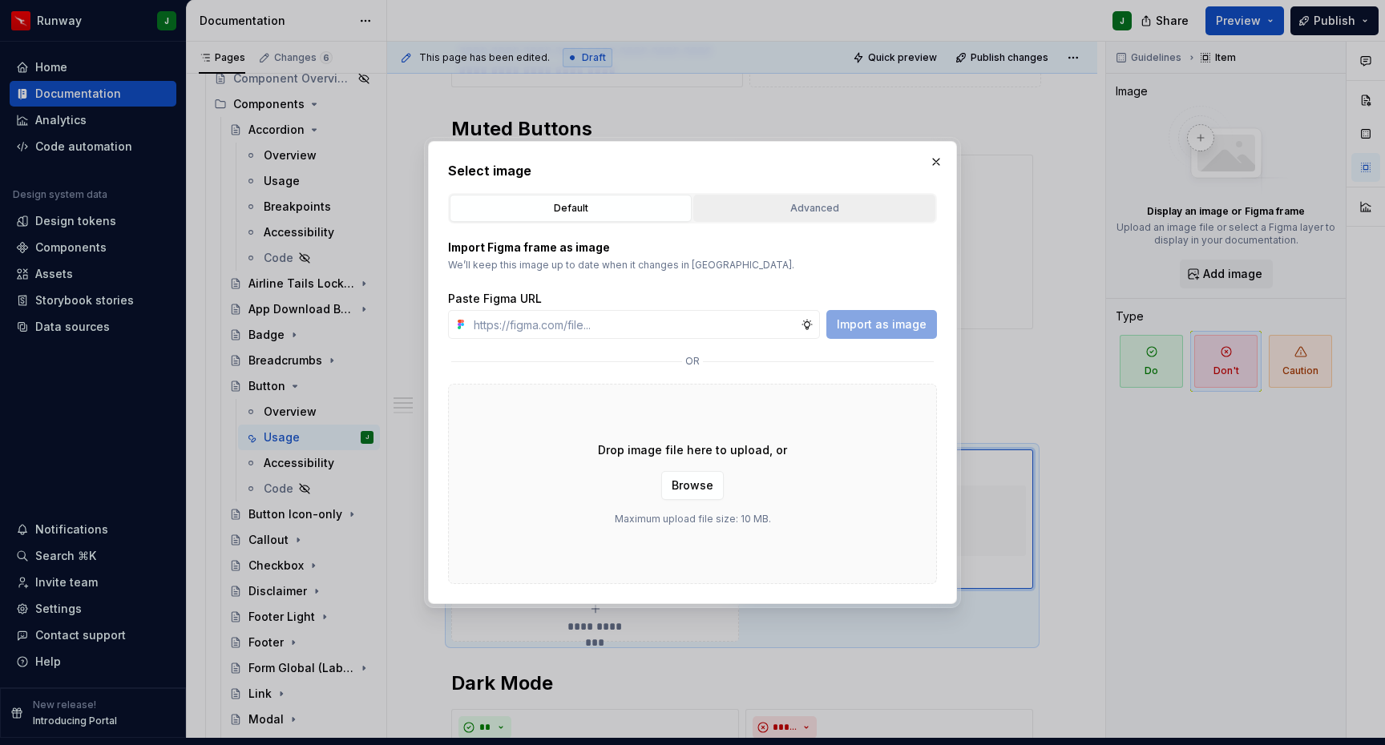
click at [781, 208] on div "Advanced" at bounding box center [814, 208] width 231 height 16
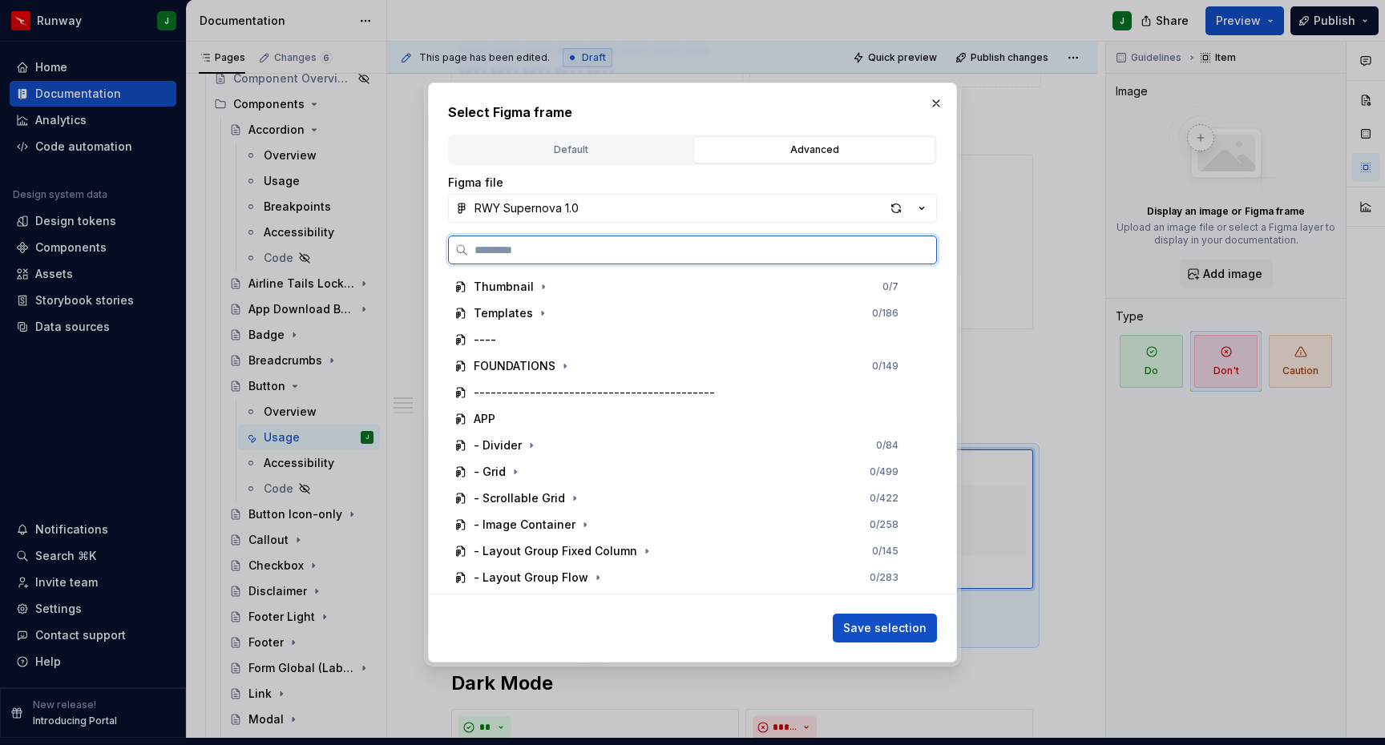
scroll to position [288, 0]
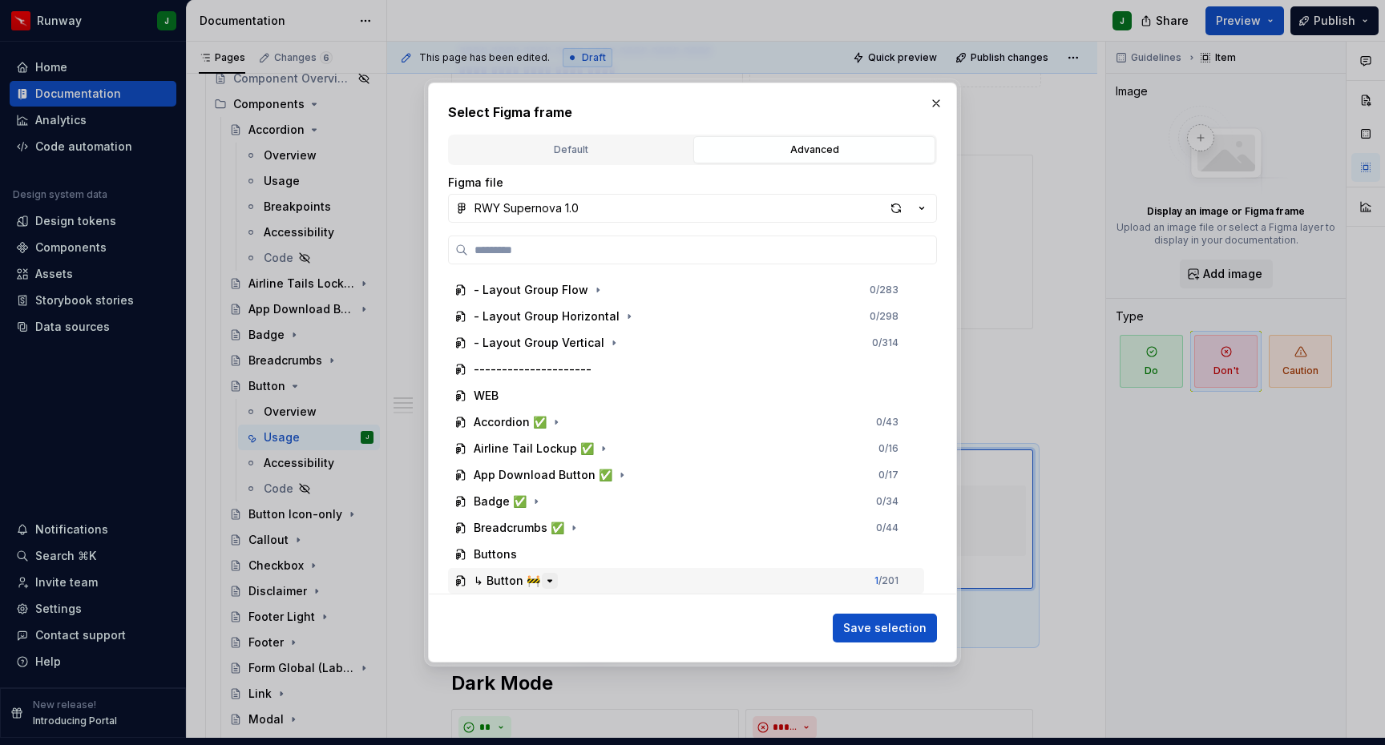
click at [547, 578] on icon "button" at bounding box center [549, 581] width 13 height 13
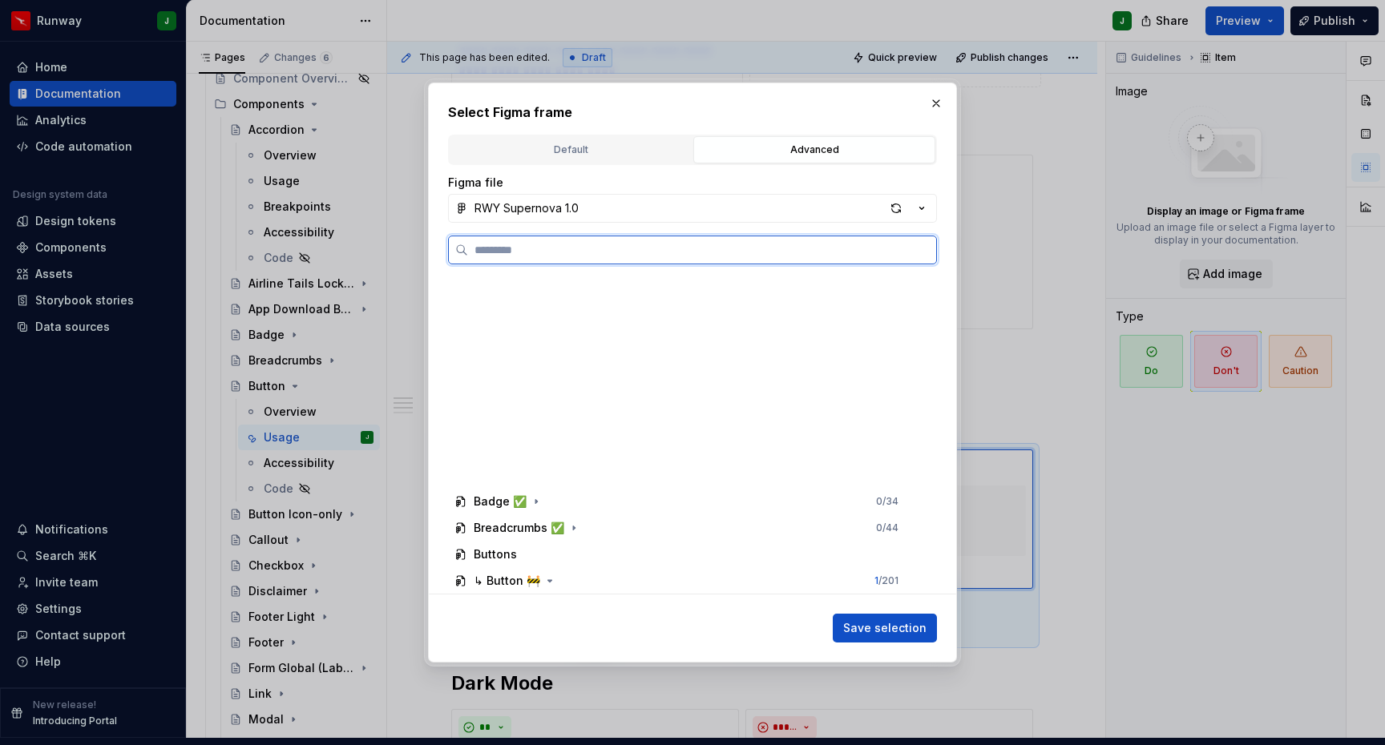
scroll to position [896, 0]
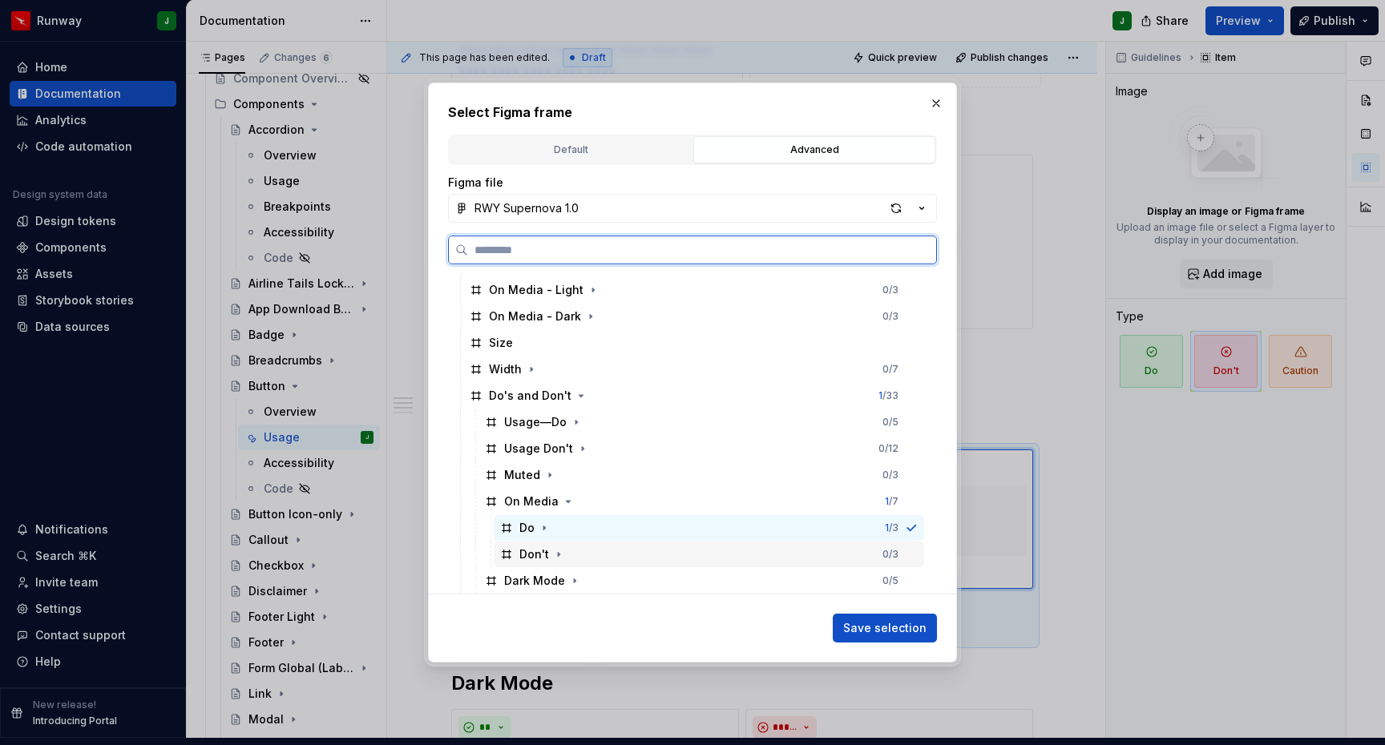
click at [575, 555] on div "Don't 0 / 3" at bounding box center [709, 555] width 430 height 26
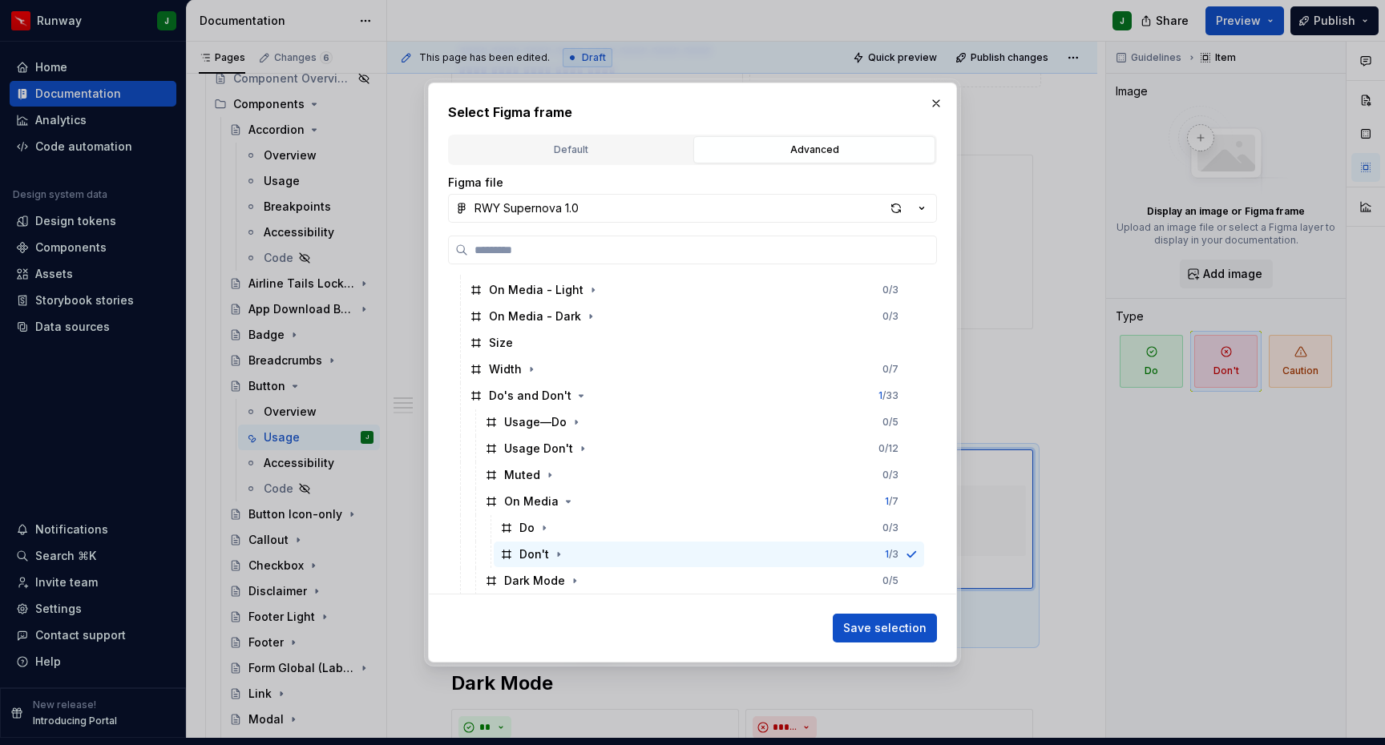
drag, startPoint x: 881, startPoint y: 629, endPoint x: 1005, endPoint y: 375, distance: 282.8
click at [880, 629] on span "Save selection" at bounding box center [884, 628] width 83 height 16
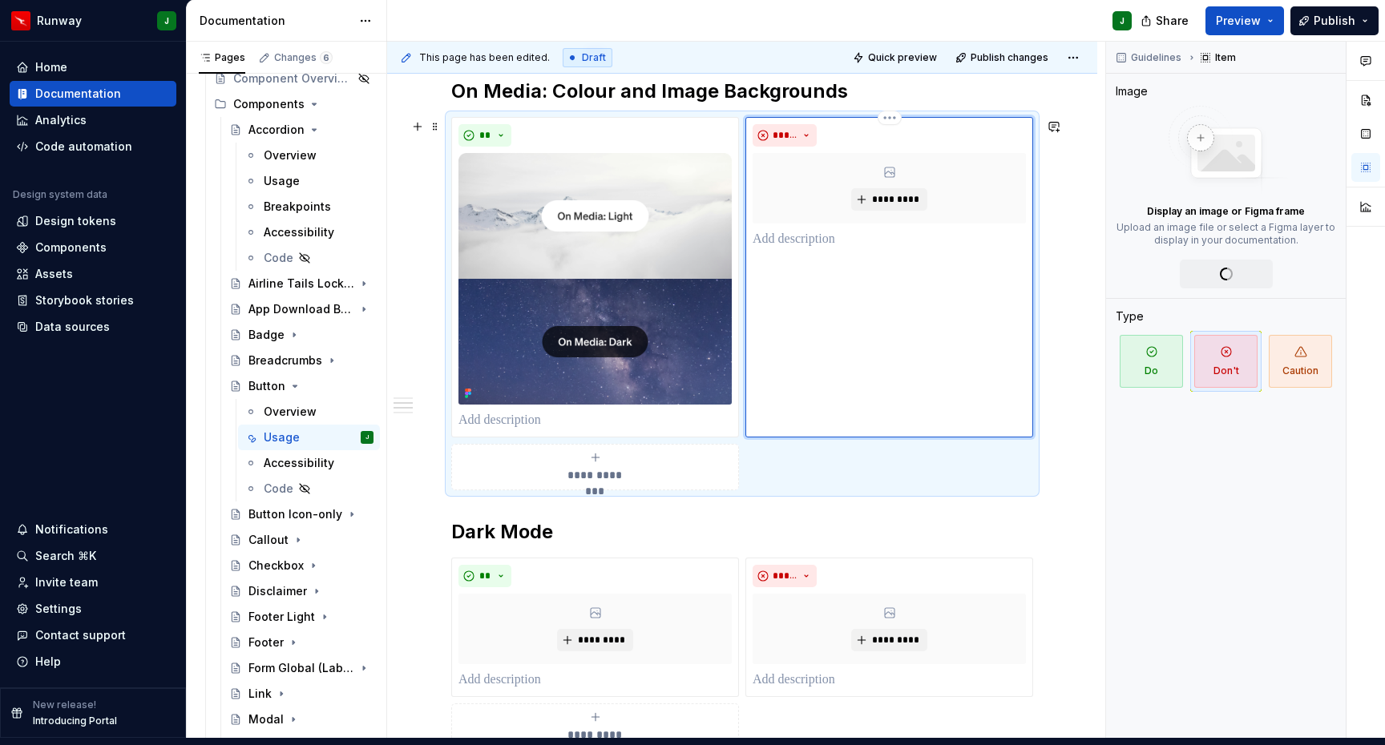
scroll to position [2322, 0]
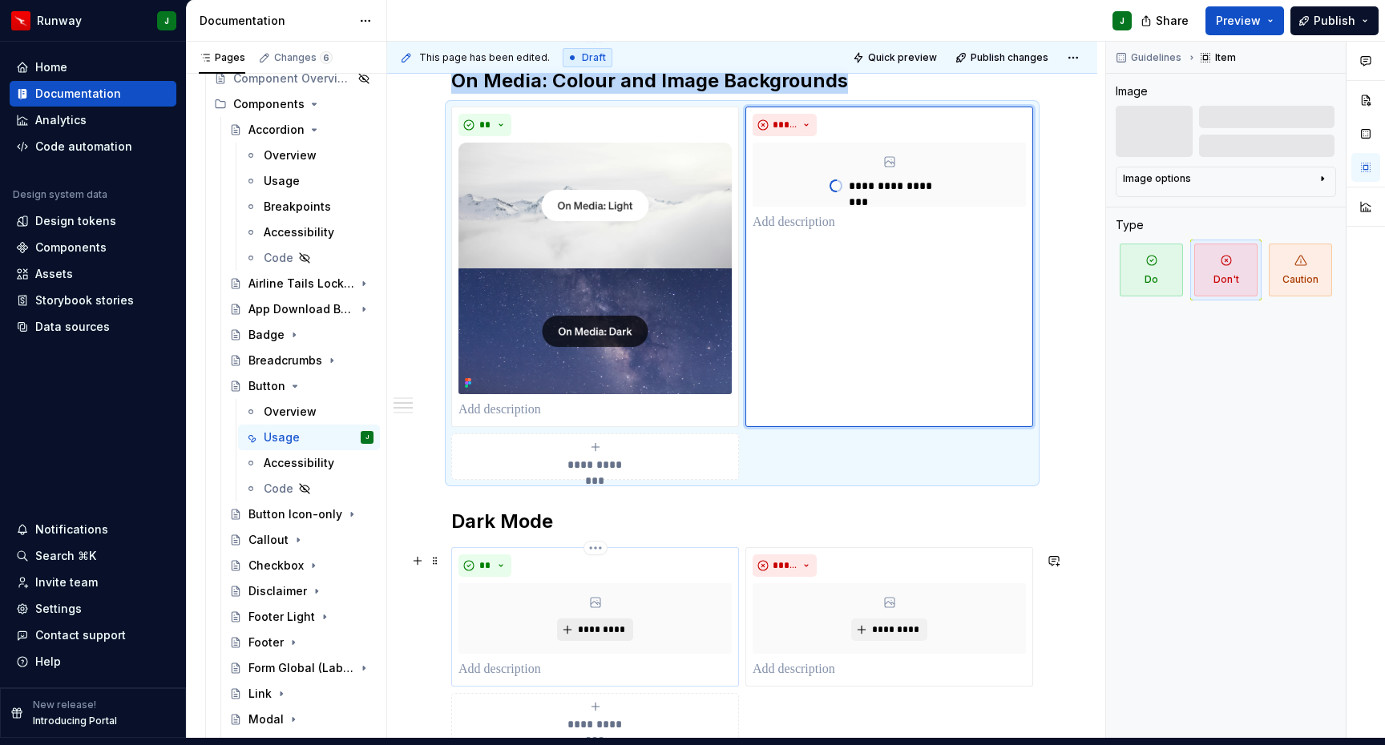
click at [602, 623] on span "*********" at bounding box center [601, 629] width 49 height 13
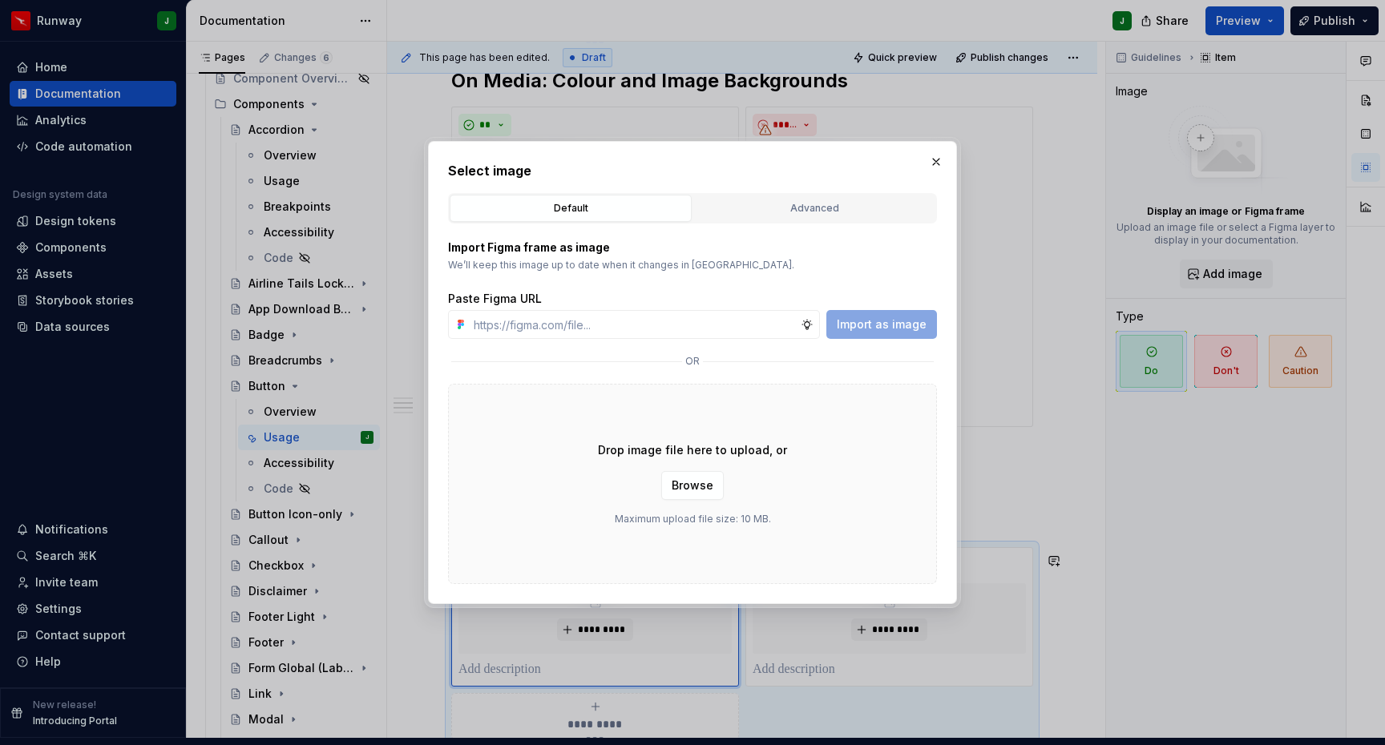
drag, startPoint x: 781, startPoint y: 205, endPoint x: 751, endPoint y: 272, distance: 73.9
click at [781, 205] on div "Advanced" at bounding box center [814, 208] width 231 height 16
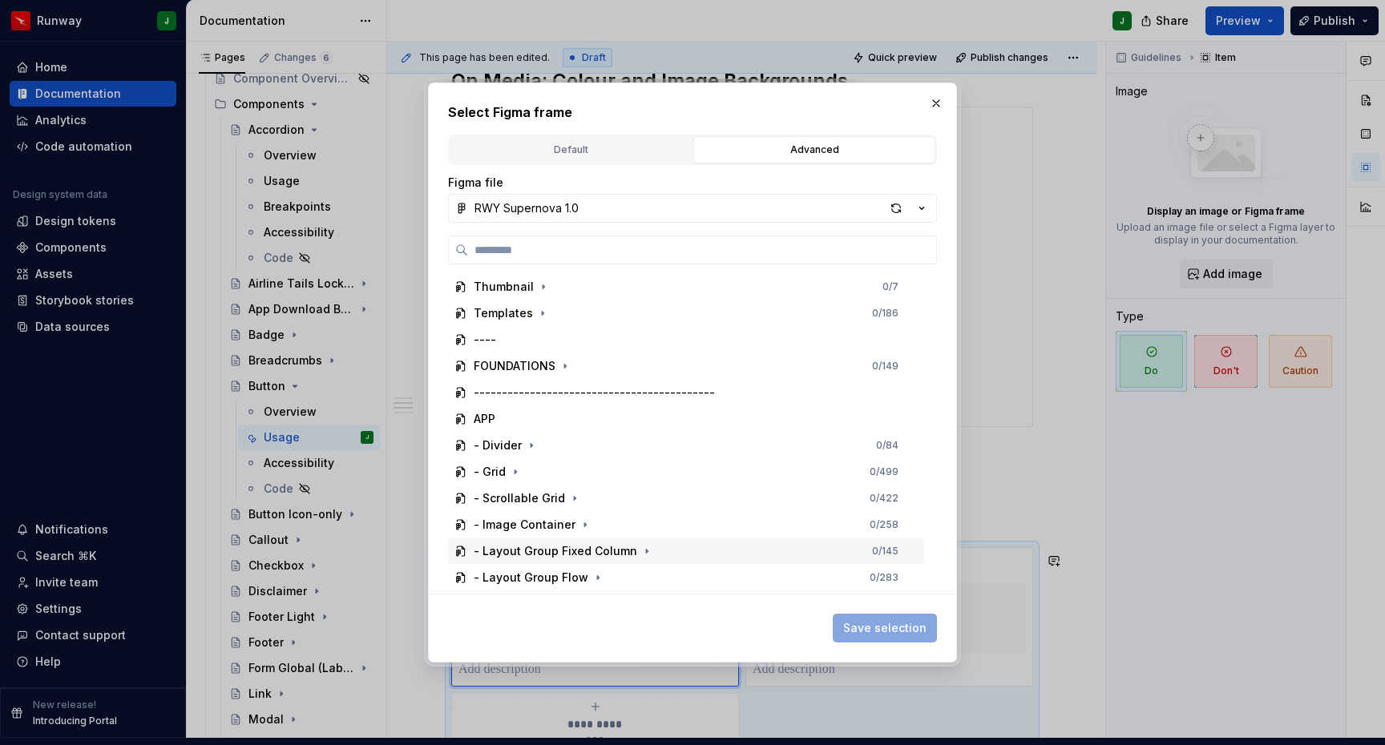
scroll to position [288, 0]
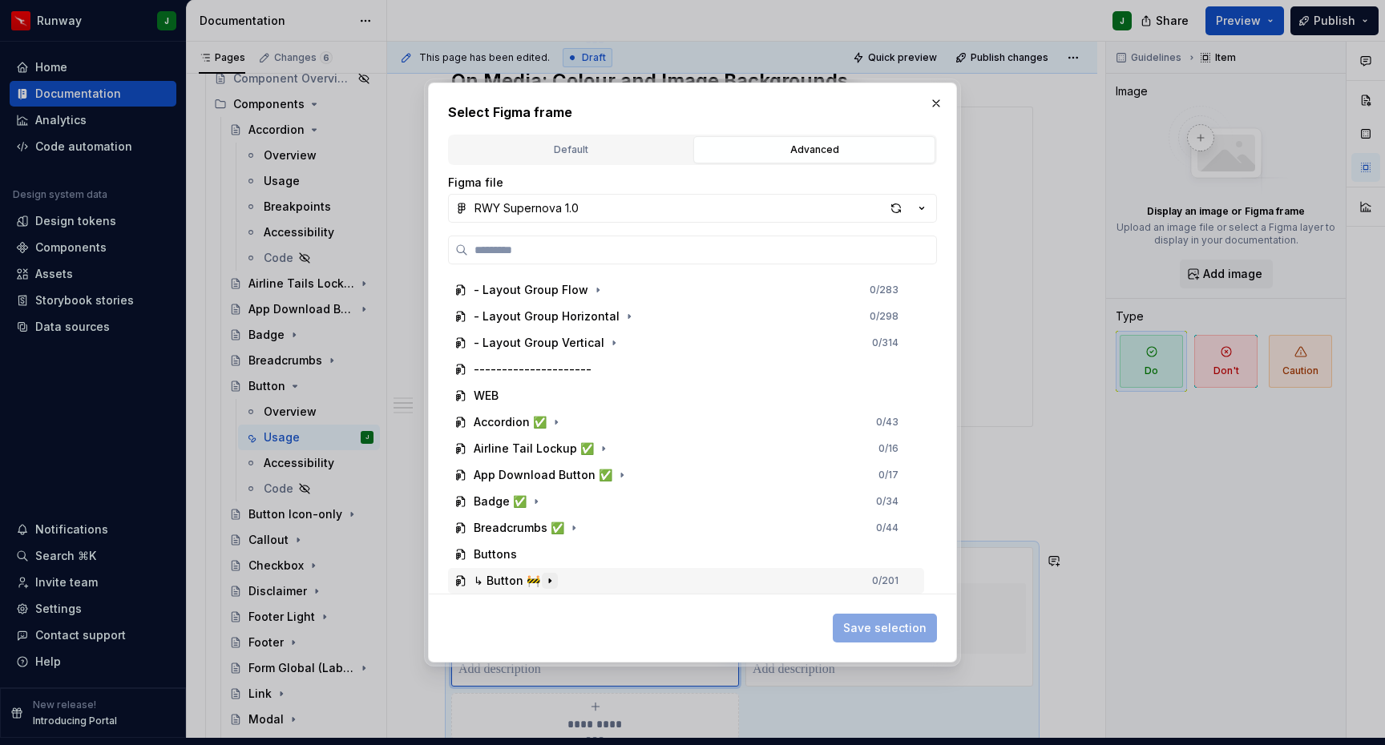
click at [552, 585] on icon "button" at bounding box center [549, 581] width 13 height 13
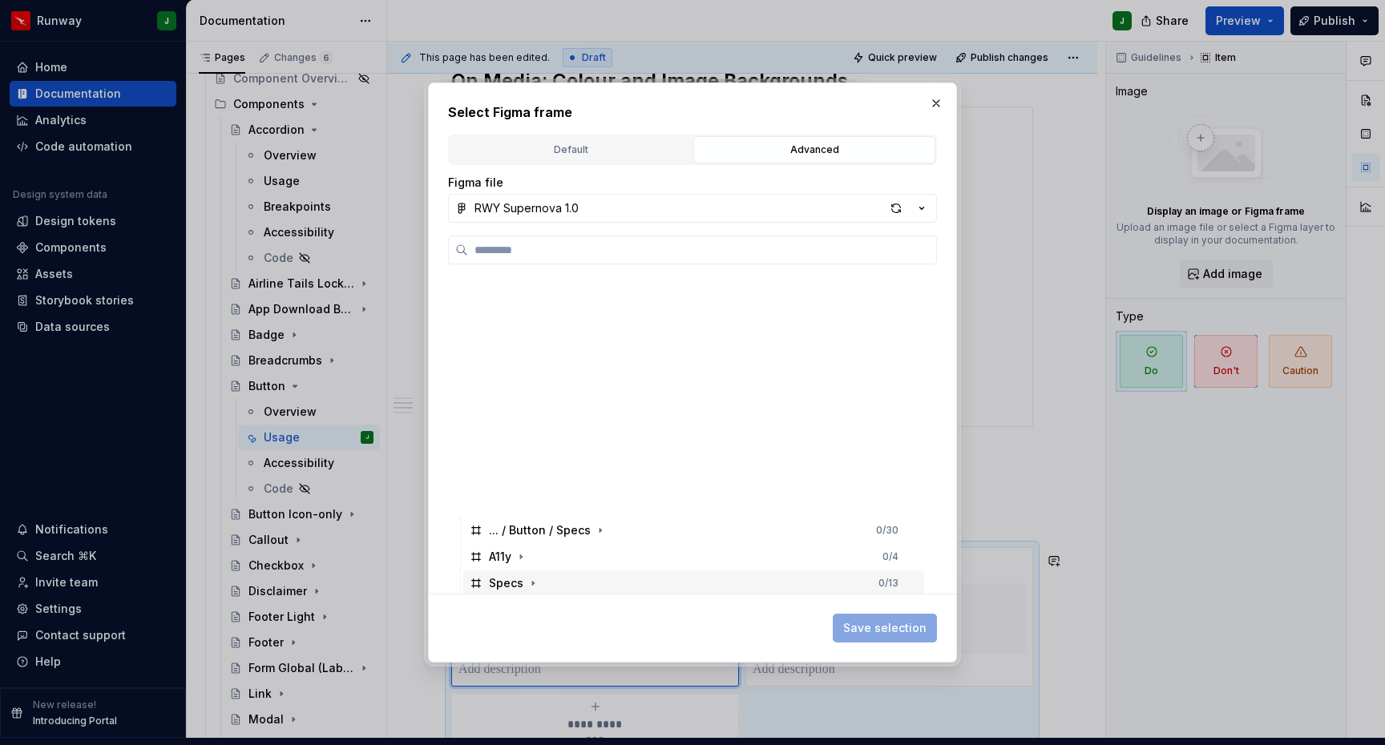
scroll to position [711, 0]
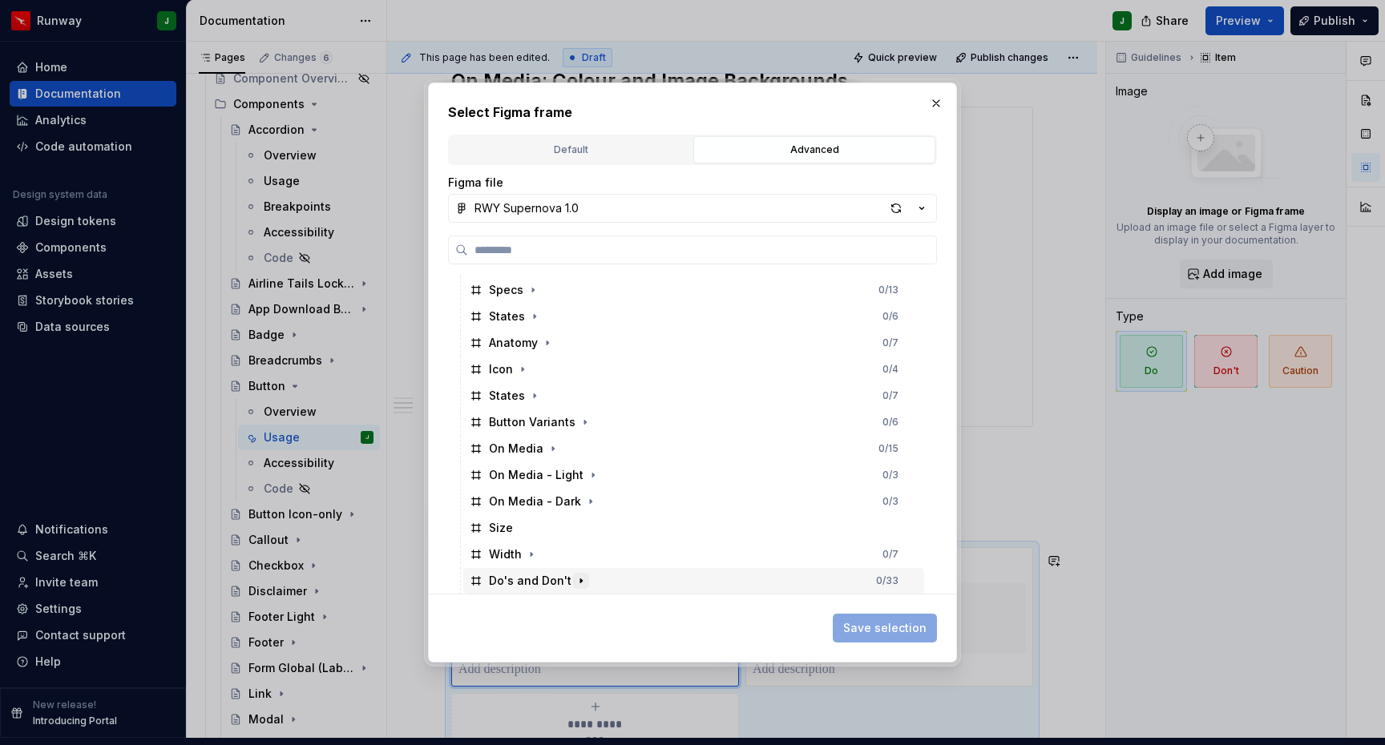
click at [575, 583] on icon "button" at bounding box center [581, 581] width 13 height 13
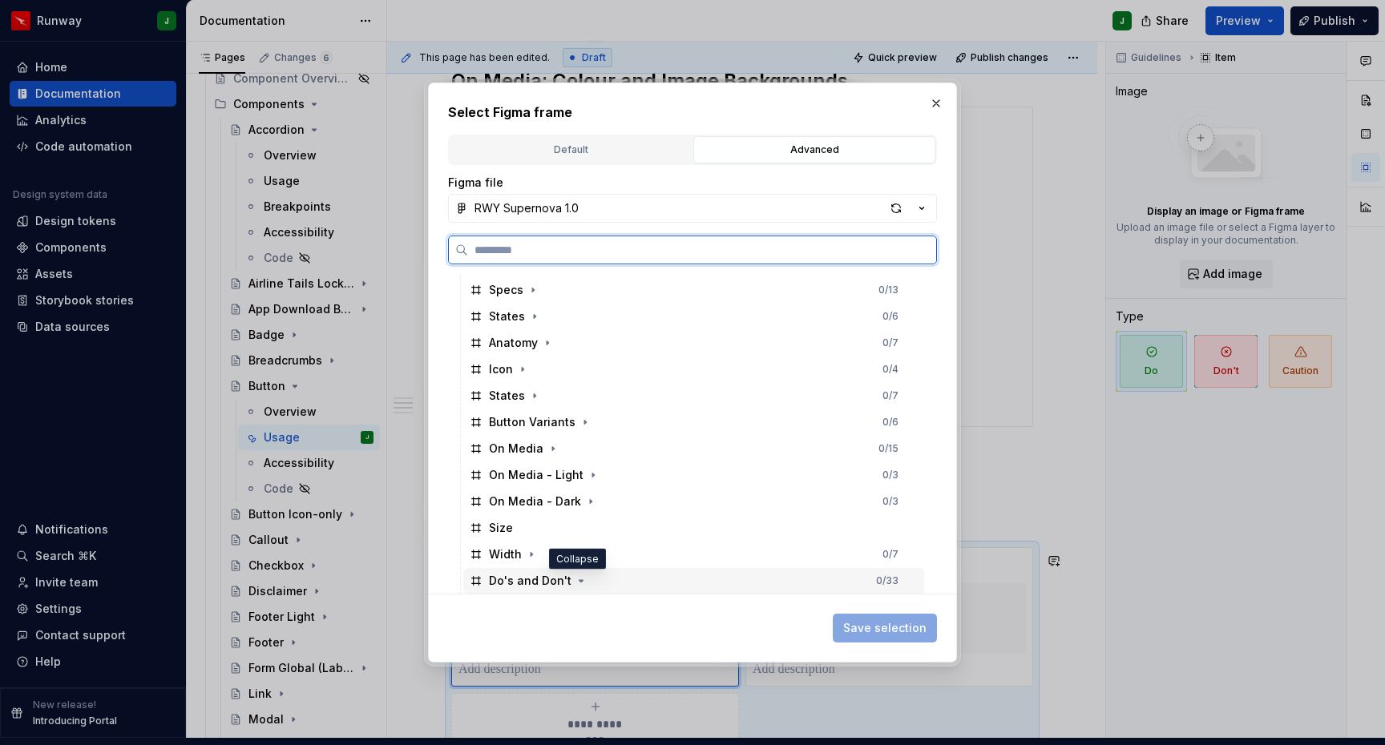
scroll to position [843, 0]
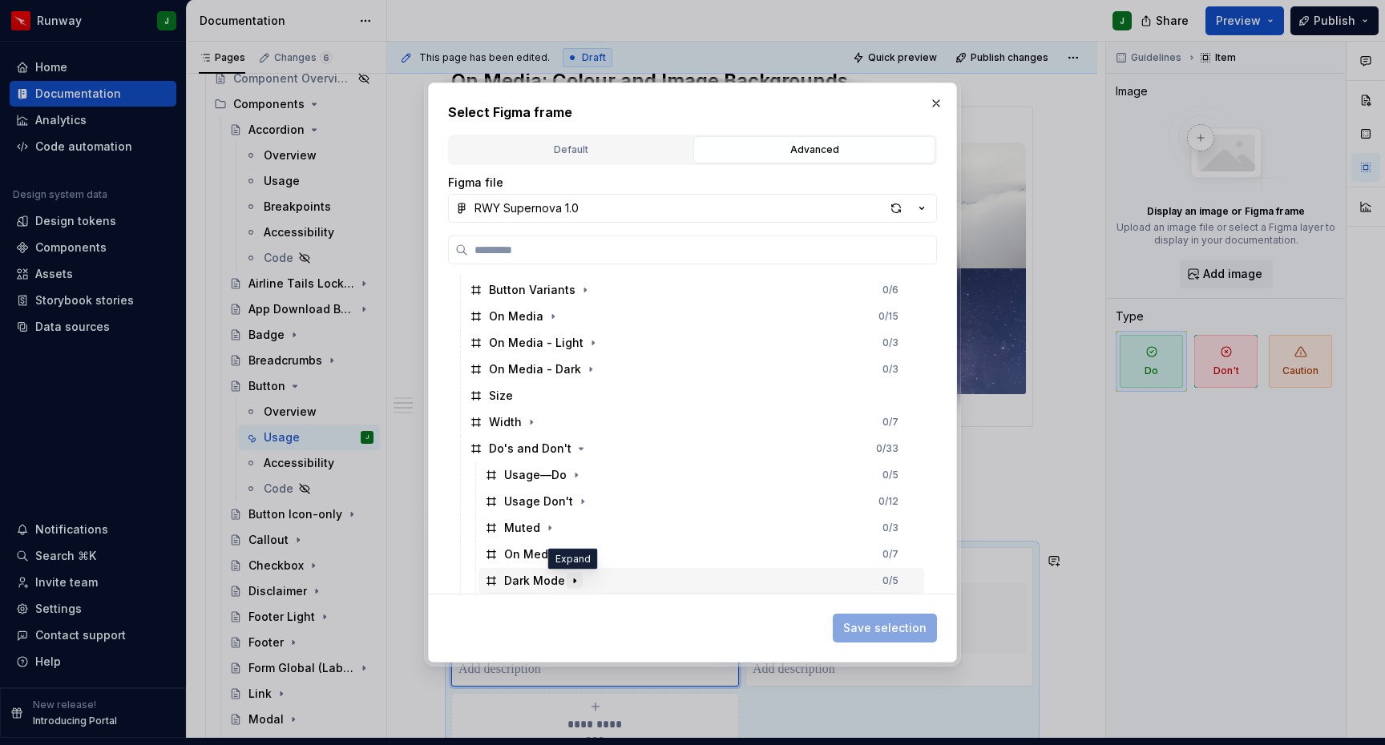
click at [571, 580] on icon "button" at bounding box center [574, 581] width 13 height 13
click at [567, 551] on icon "button" at bounding box center [568, 554] width 13 height 13
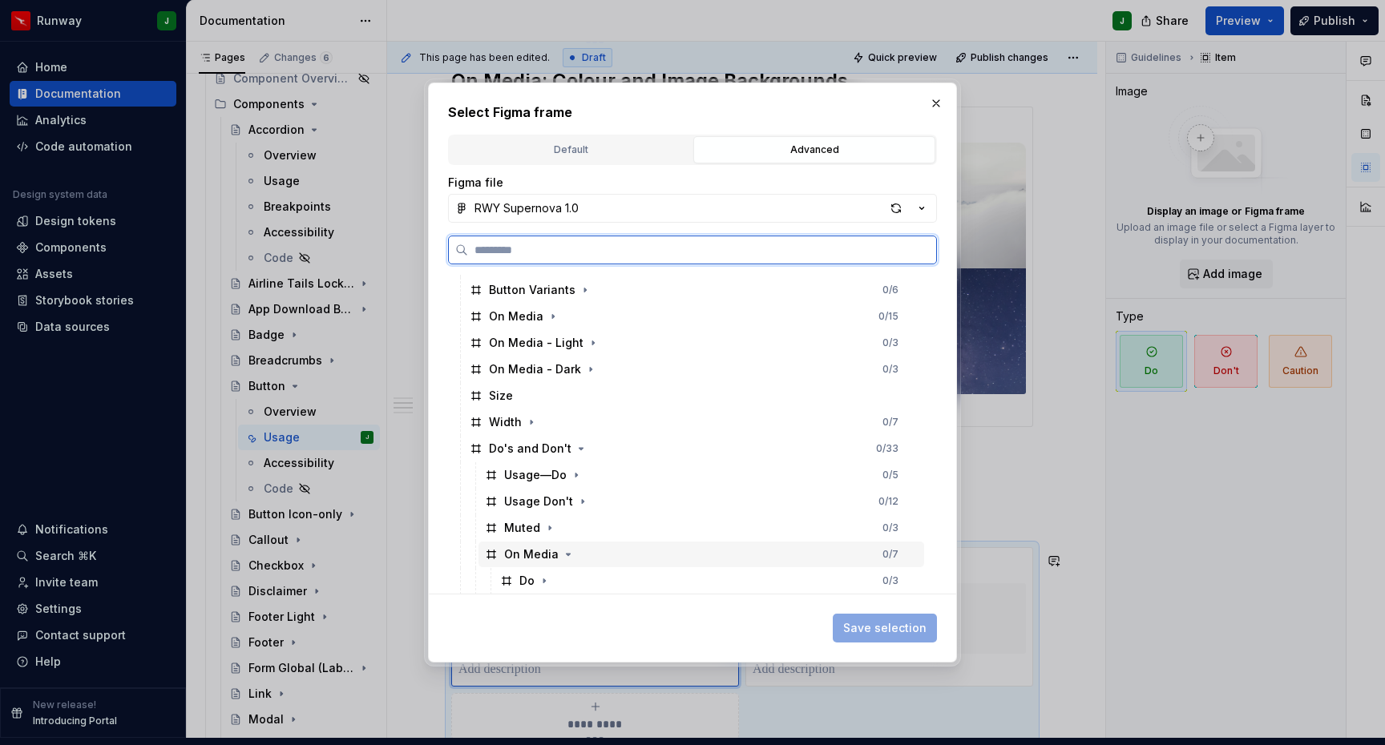
scroll to position [949, 0]
click at [557, 475] on div "Do 0 / 3" at bounding box center [709, 475] width 430 height 26
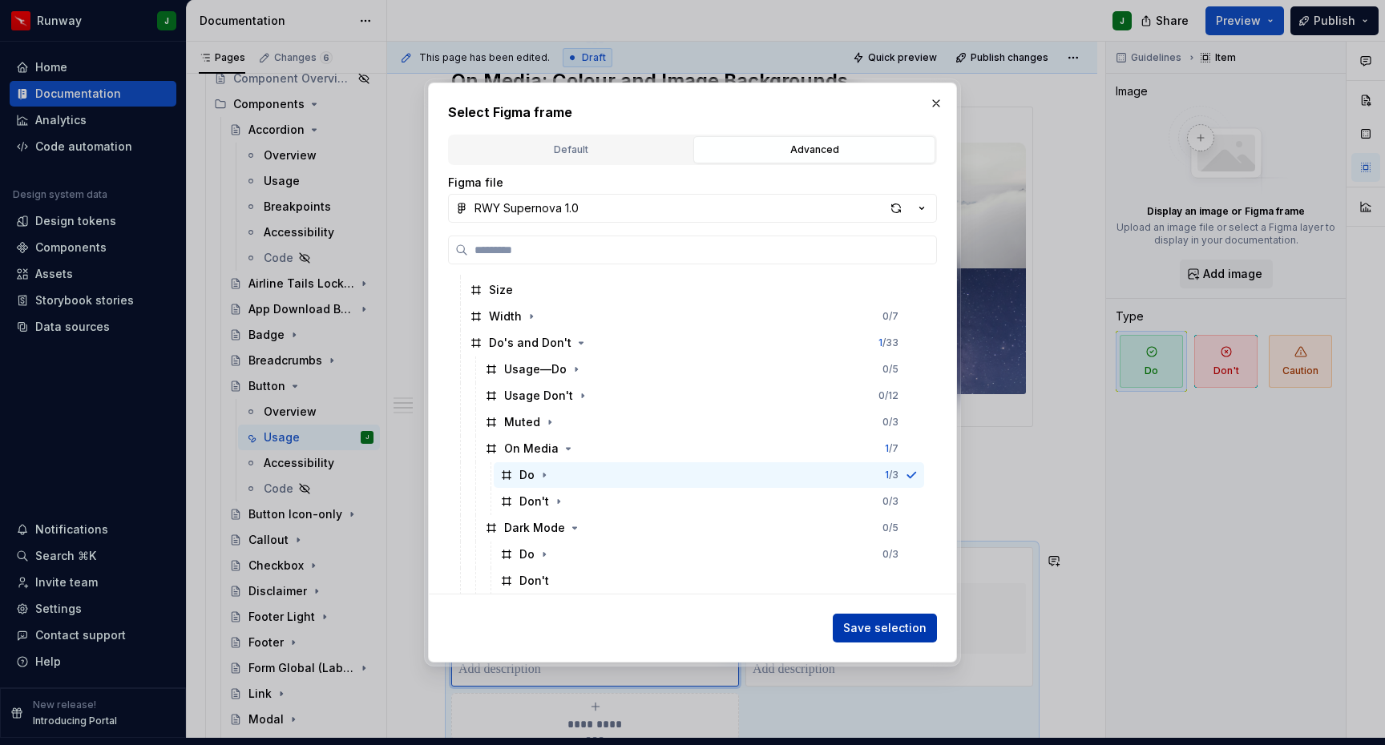
click at [880, 627] on span "Save selection" at bounding box center [884, 628] width 83 height 16
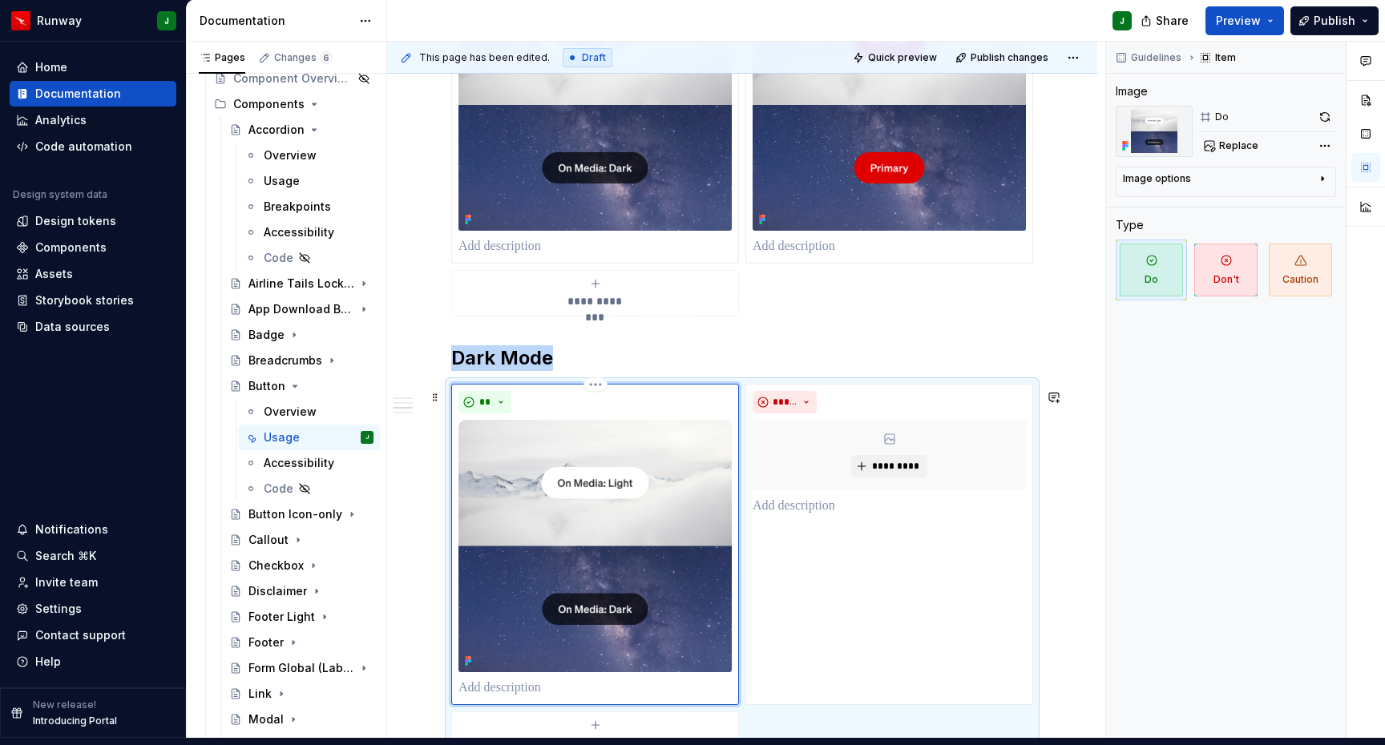
scroll to position [2532, 0]
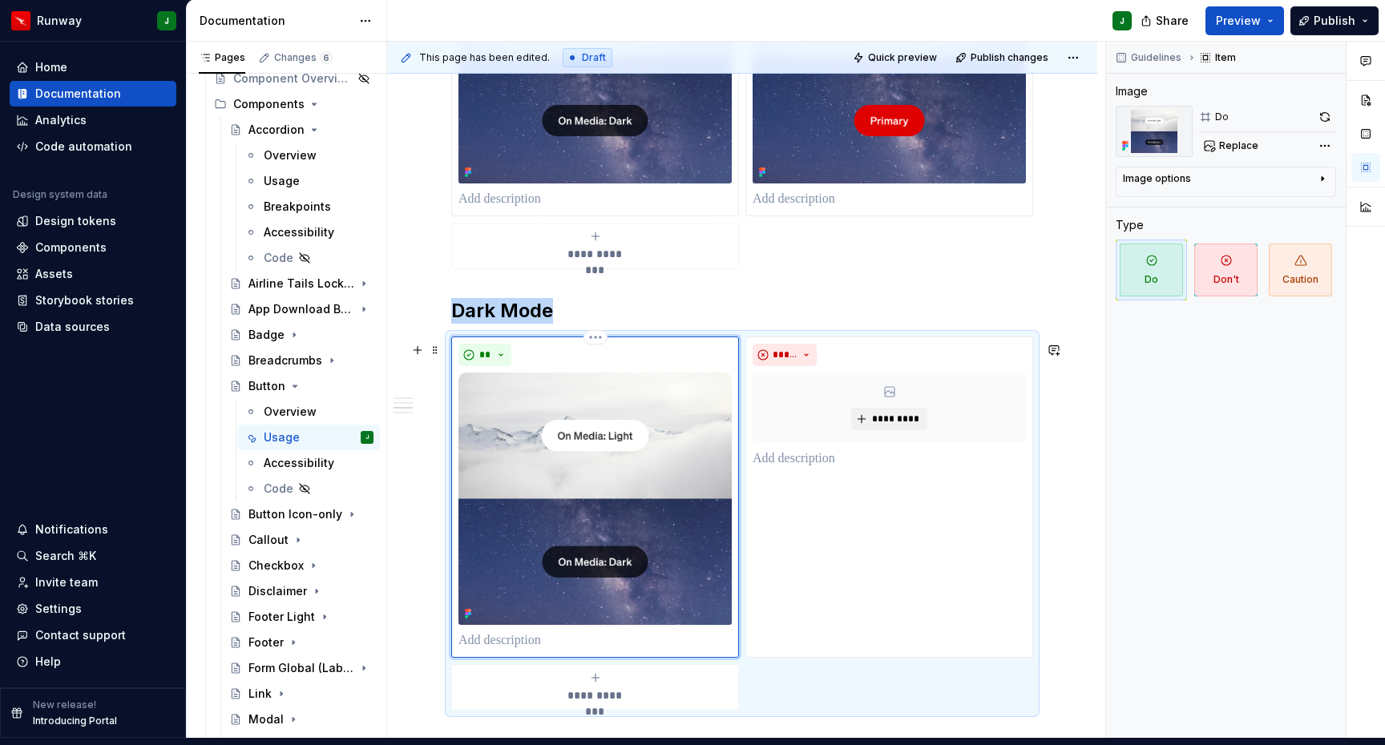
click at [606, 494] on img "To enrich screen reader interactions, please activate Accessibility in Grammarl…" at bounding box center [594, 499] width 273 height 252
click at [1245, 139] on span "Replace" at bounding box center [1238, 145] width 39 height 13
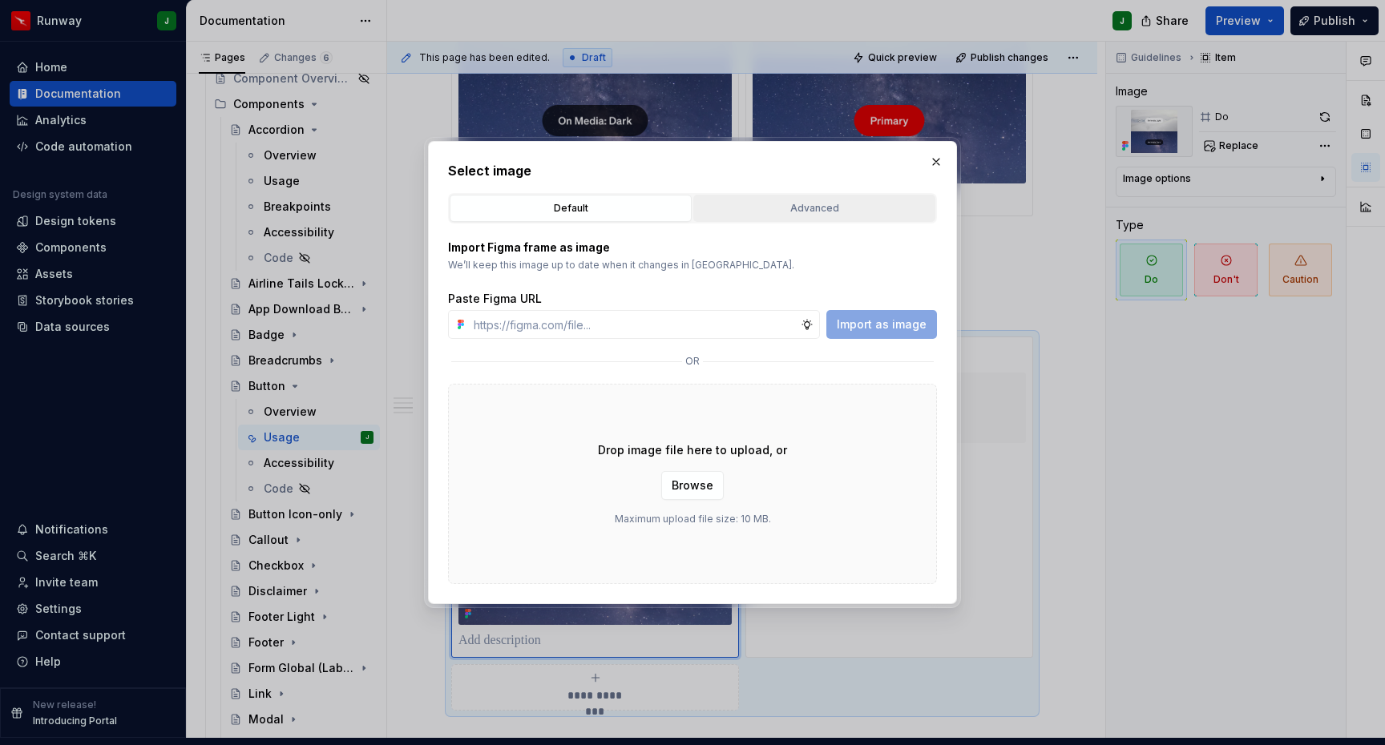
click at [773, 204] on div "Advanced" at bounding box center [814, 208] width 231 height 16
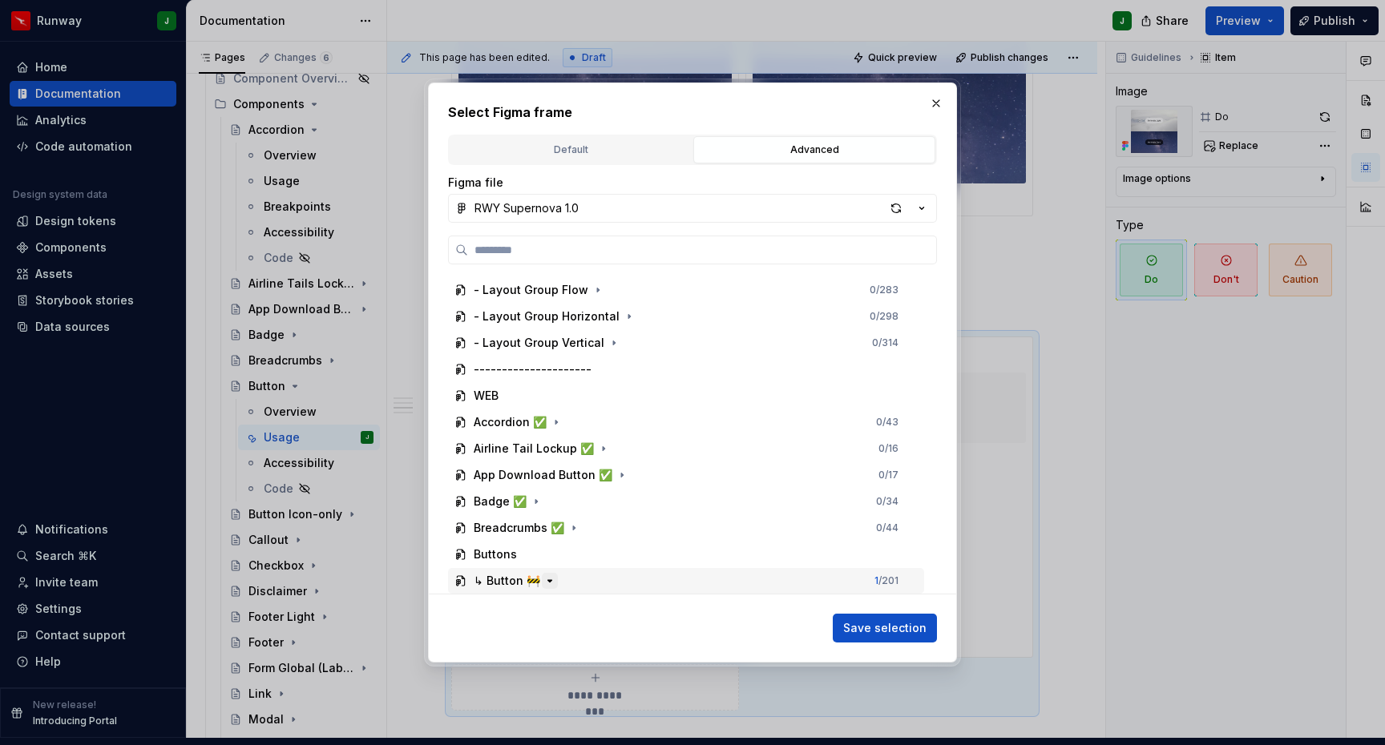
click at [548, 581] on icon "button" at bounding box center [550, 581] width 4 height 2
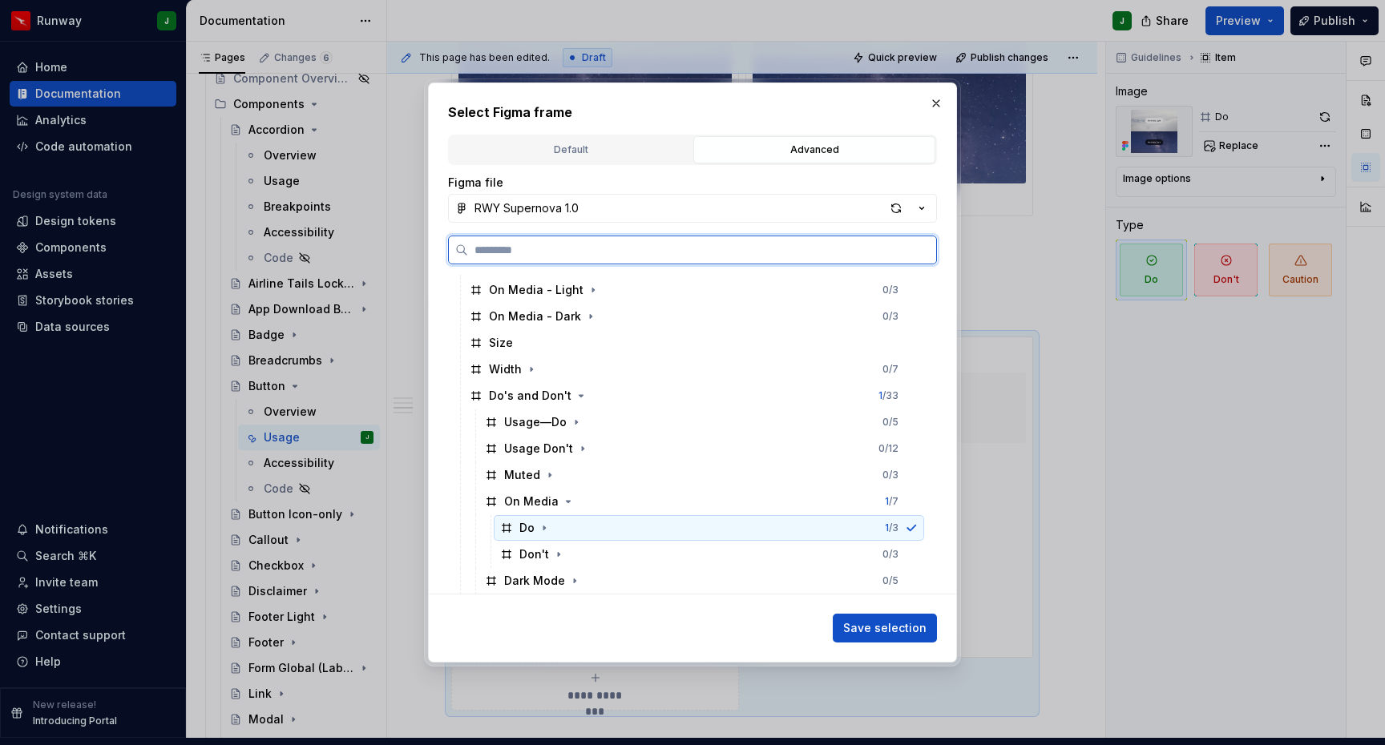
click at [591, 527] on div "Do 1 / 3" at bounding box center [709, 528] width 430 height 26
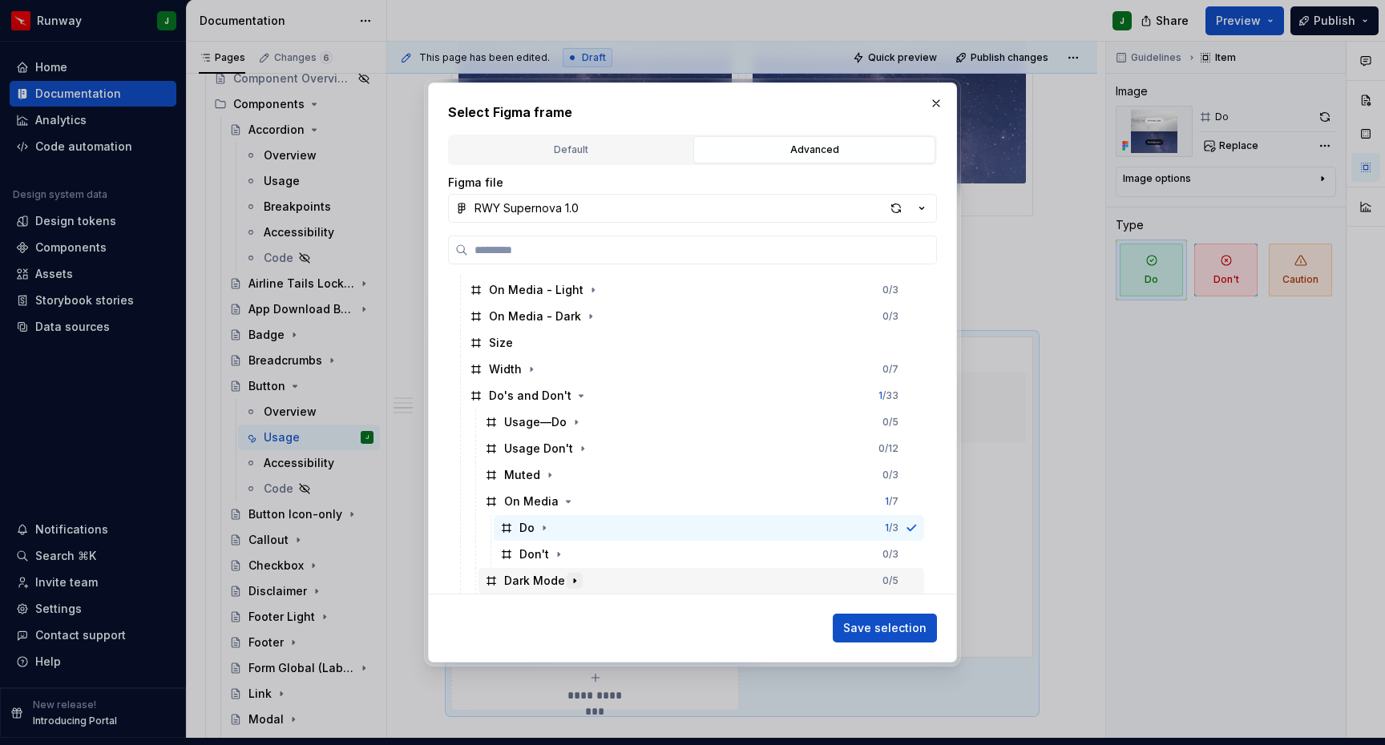
click at [574, 579] on icon "button" at bounding box center [575, 581] width 2 height 4
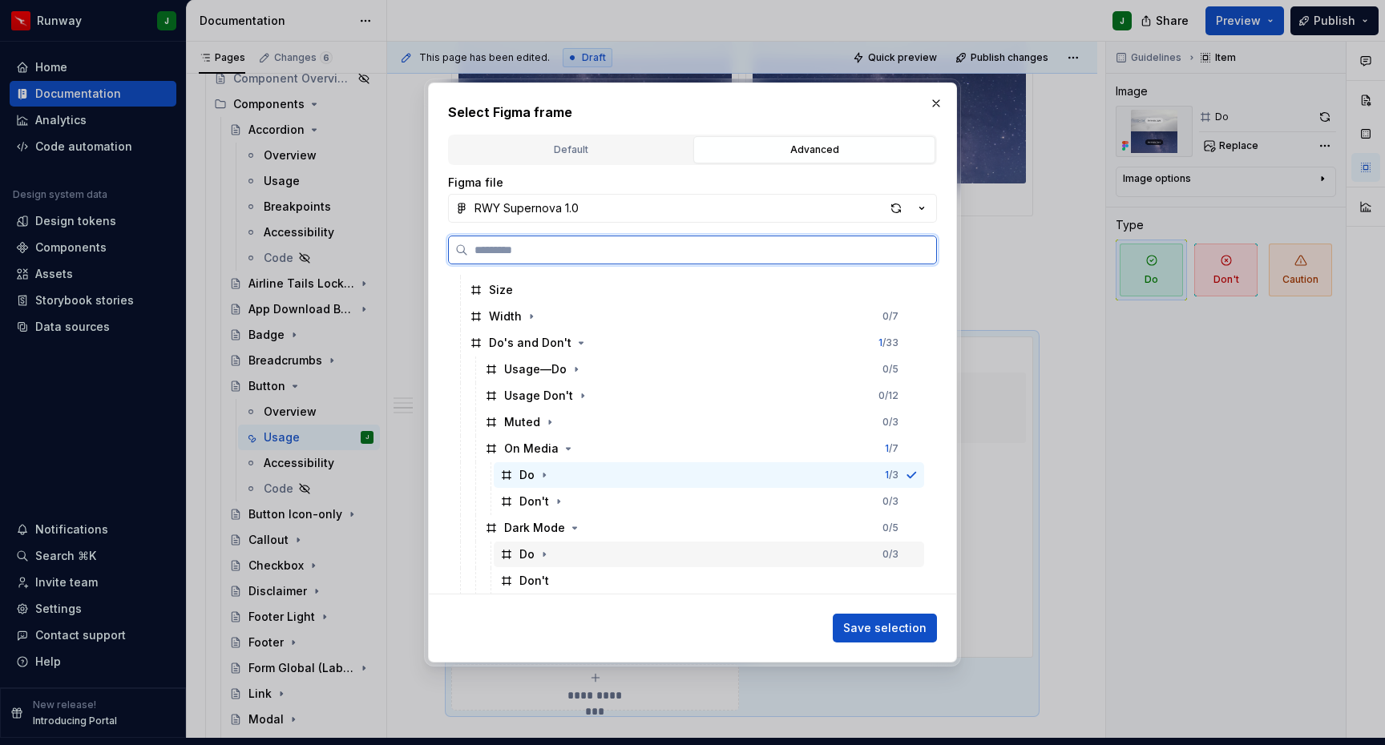
click at [643, 552] on div "Do 0 / 3" at bounding box center [709, 555] width 430 height 26
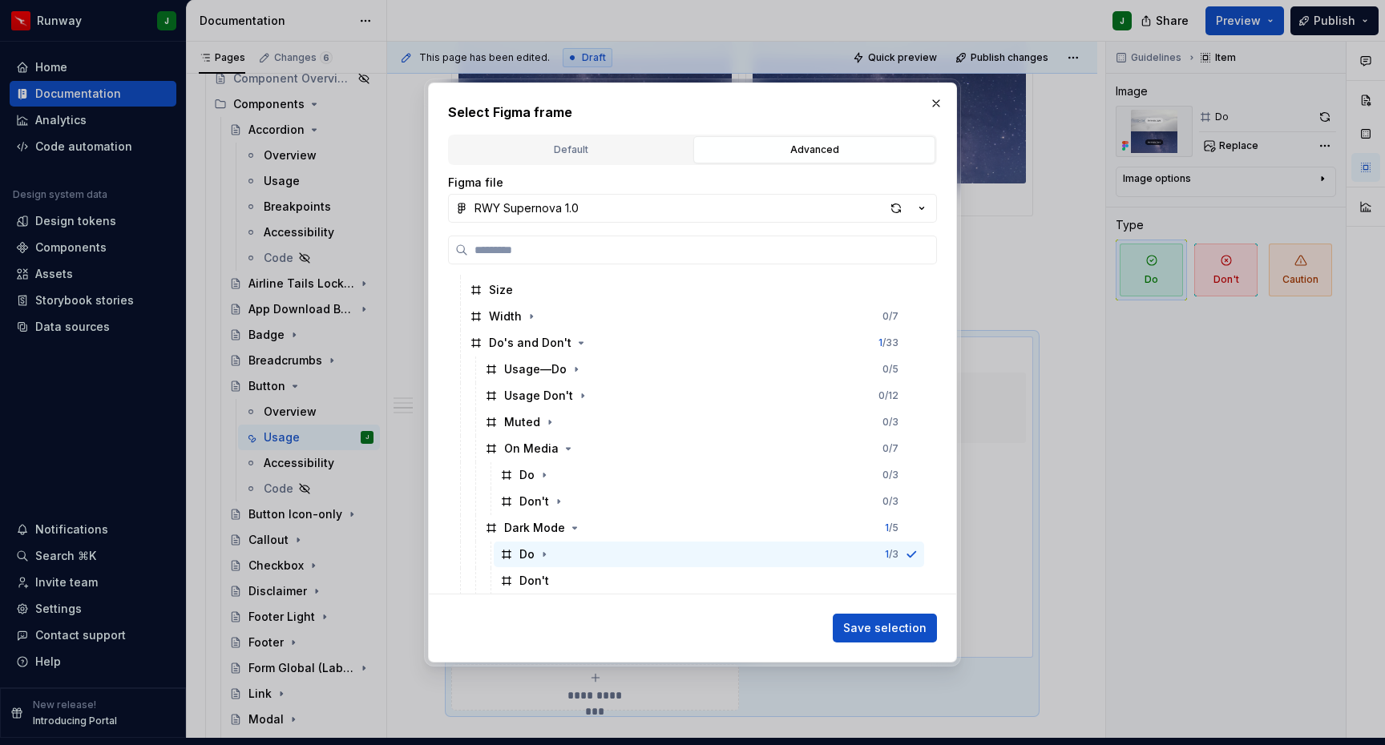
drag, startPoint x: 906, startPoint y: 634, endPoint x: 906, endPoint y: 478, distance: 156.3
click at [906, 634] on span "Save selection" at bounding box center [884, 628] width 83 height 16
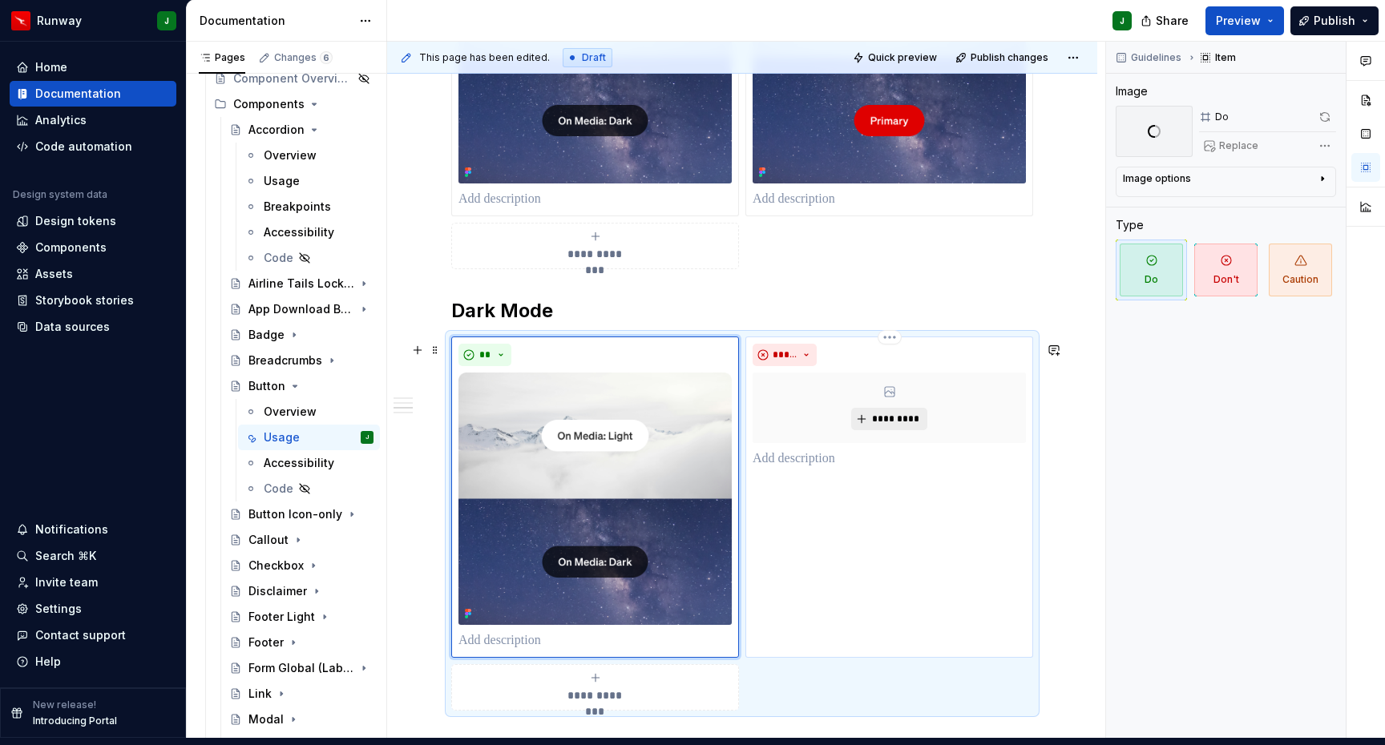
click at [996, 462] on div "***** *********" at bounding box center [889, 497] width 288 height 321
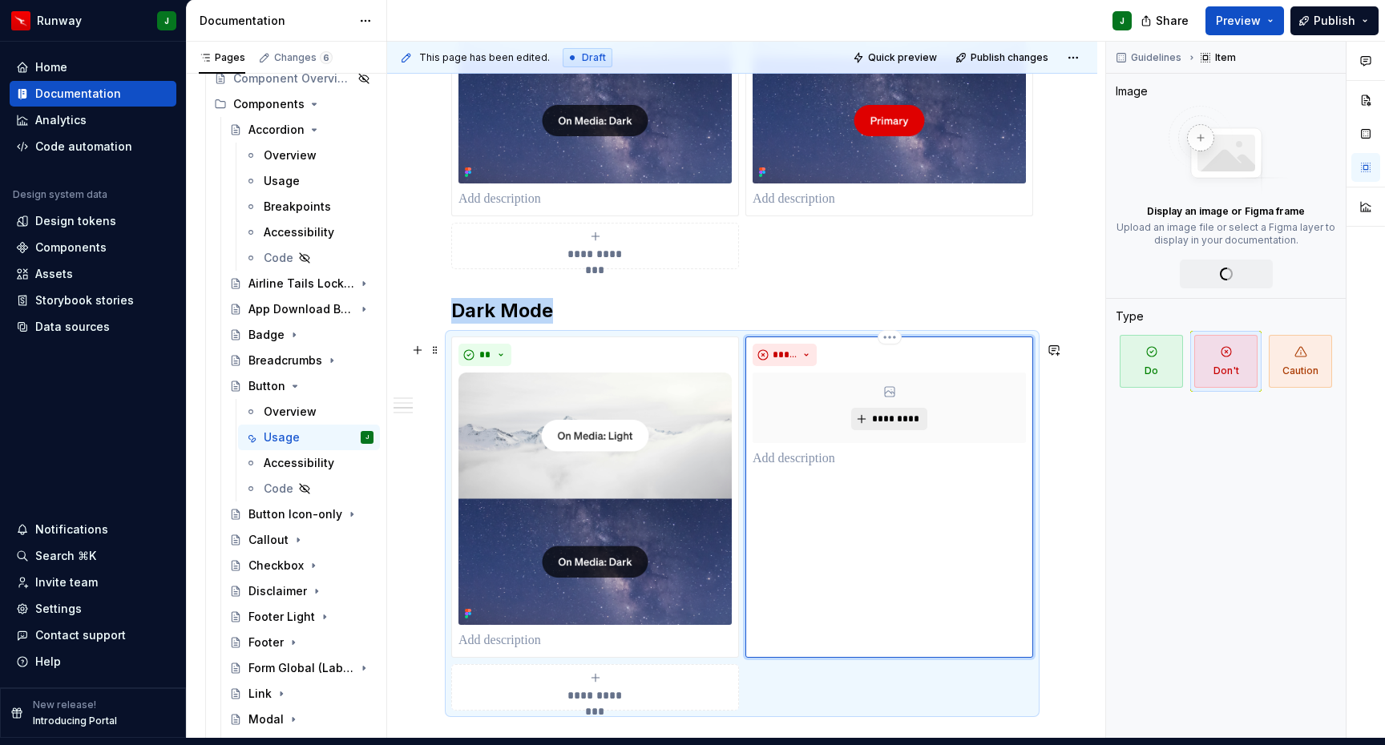
click at [904, 418] on span "*********" at bounding box center [895, 419] width 49 height 13
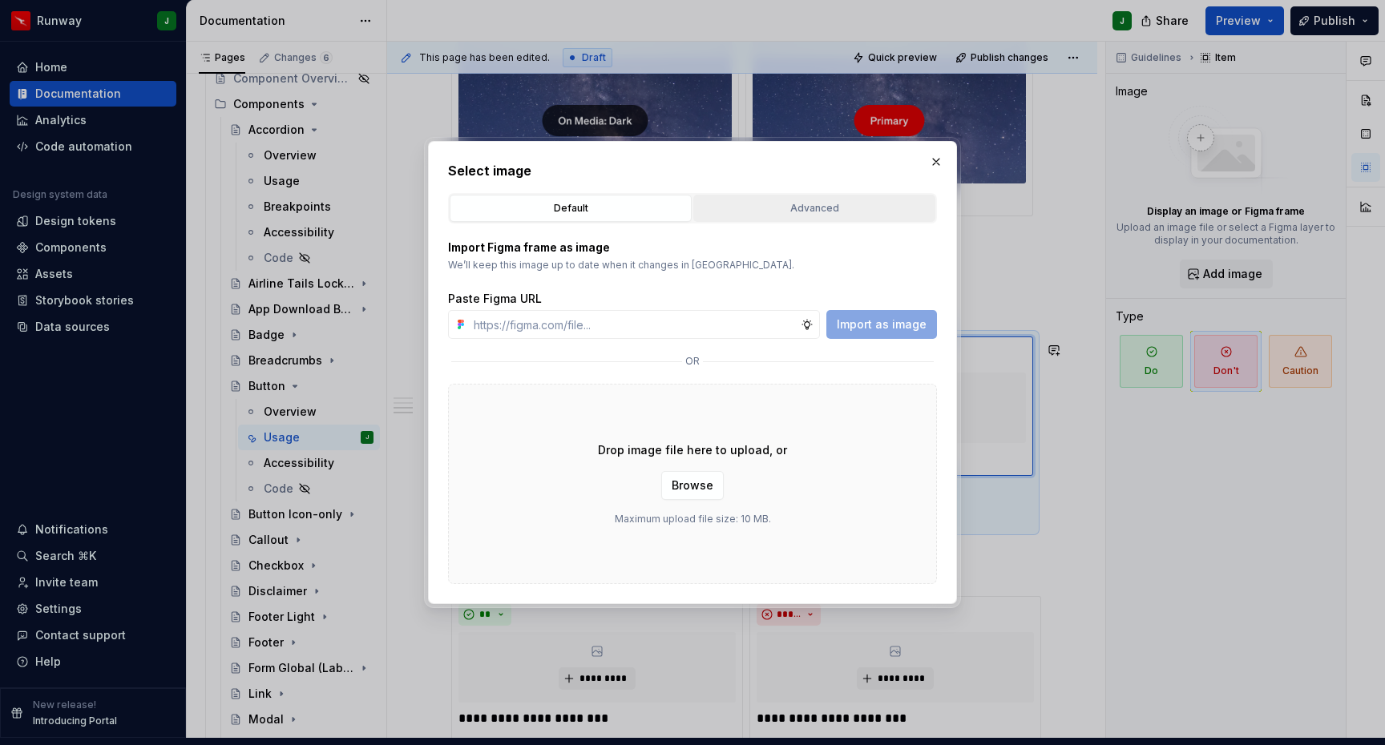
click at [789, 219] on button "Advanced" at bounding box center [814, 208] width 242 height 27
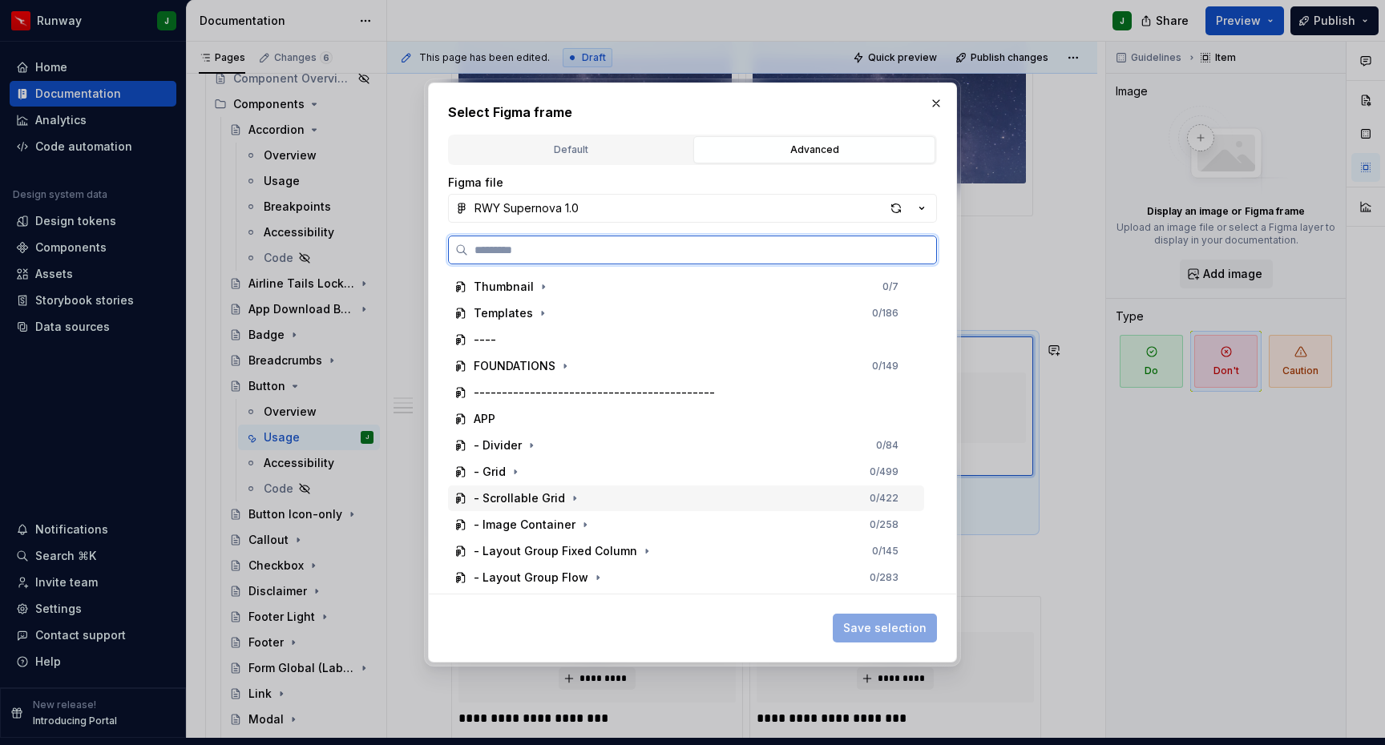
scroll to position [288, 0]
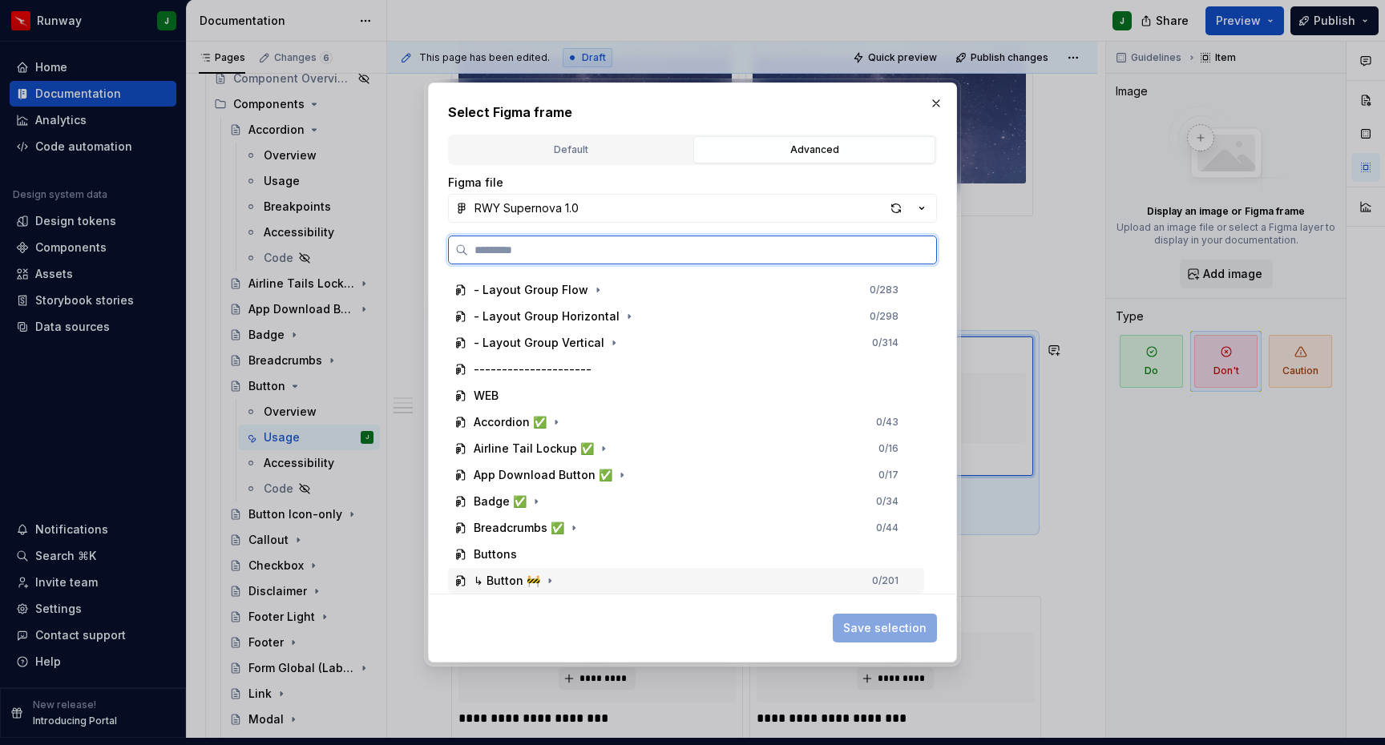
click at [603, 579] on div "↳ Button 🚧 0 / 201" at bounding box center [686, 581] width 476 height 26
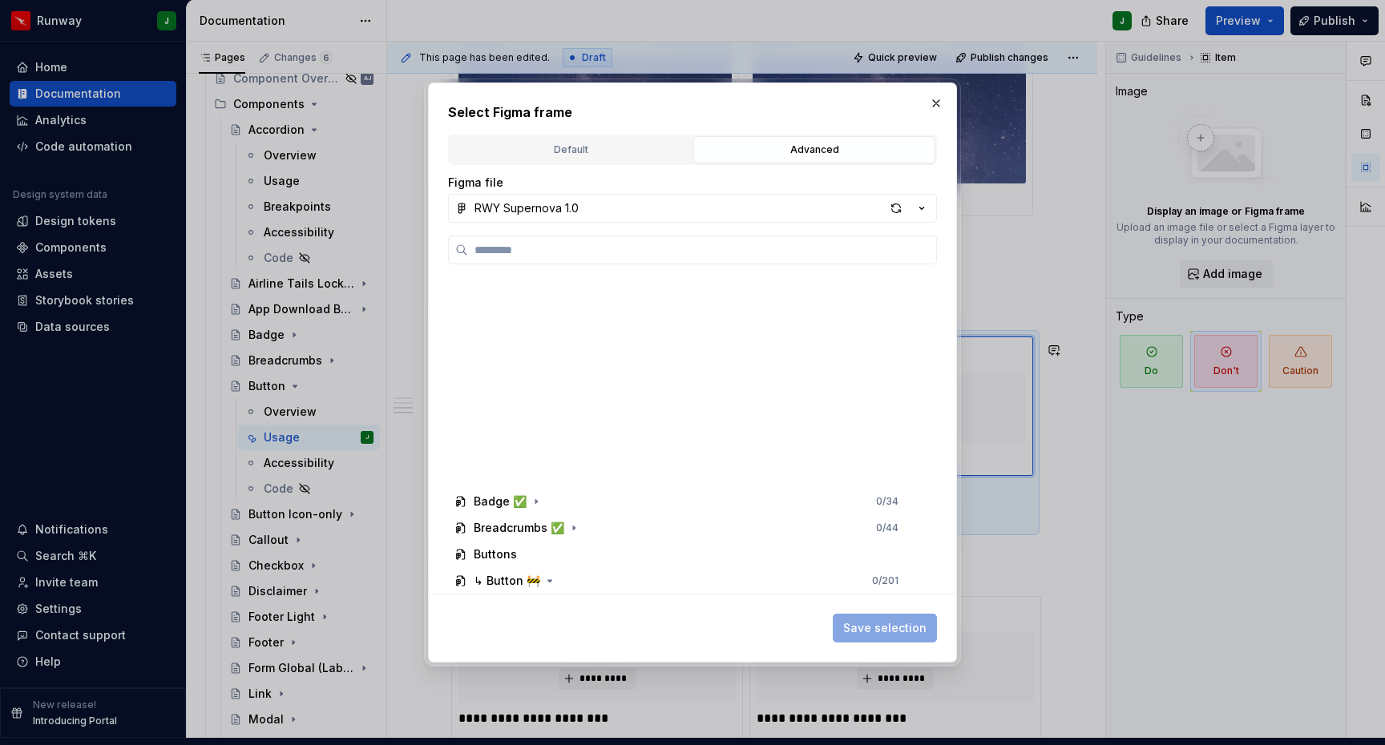
scroll to position [711, 0]
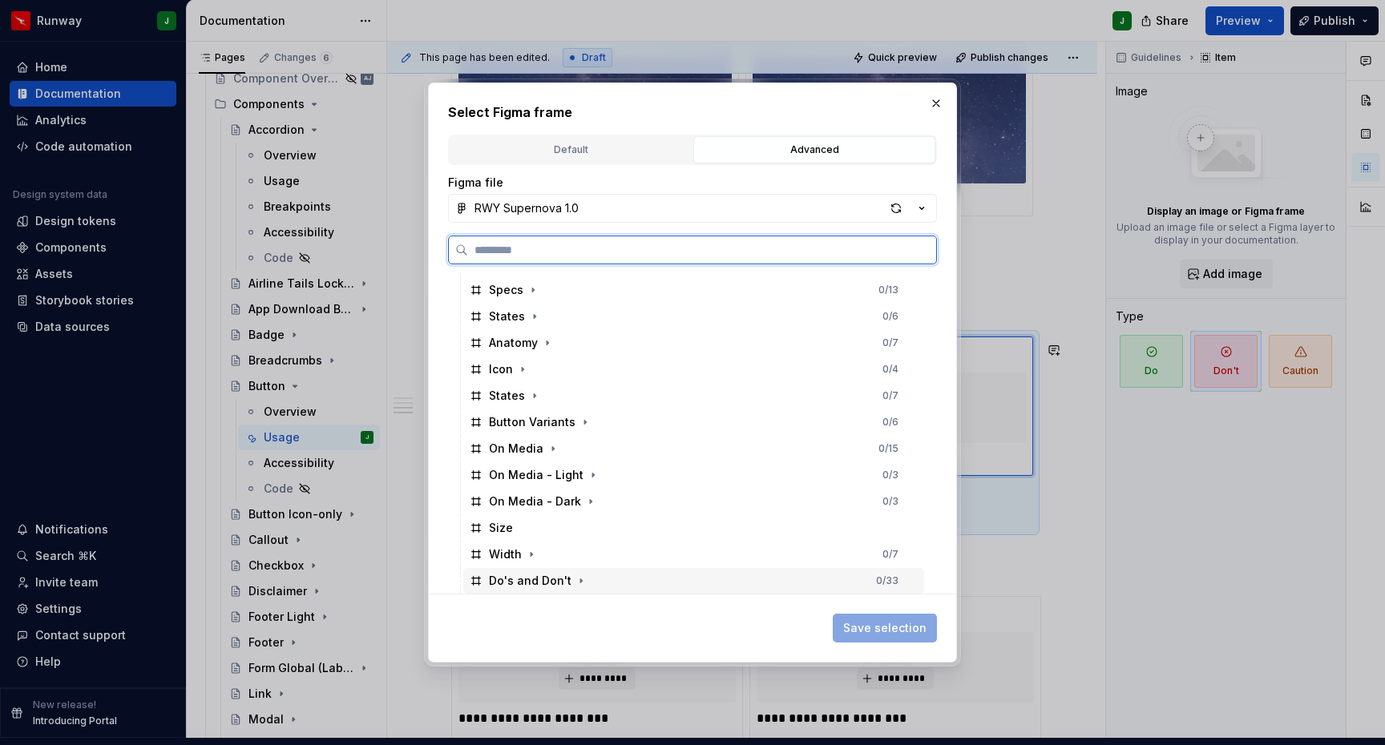
click at [596, 583] on div "Do's and Don't 0 / 33" at bounding box center [693, 581] width 461 height 26
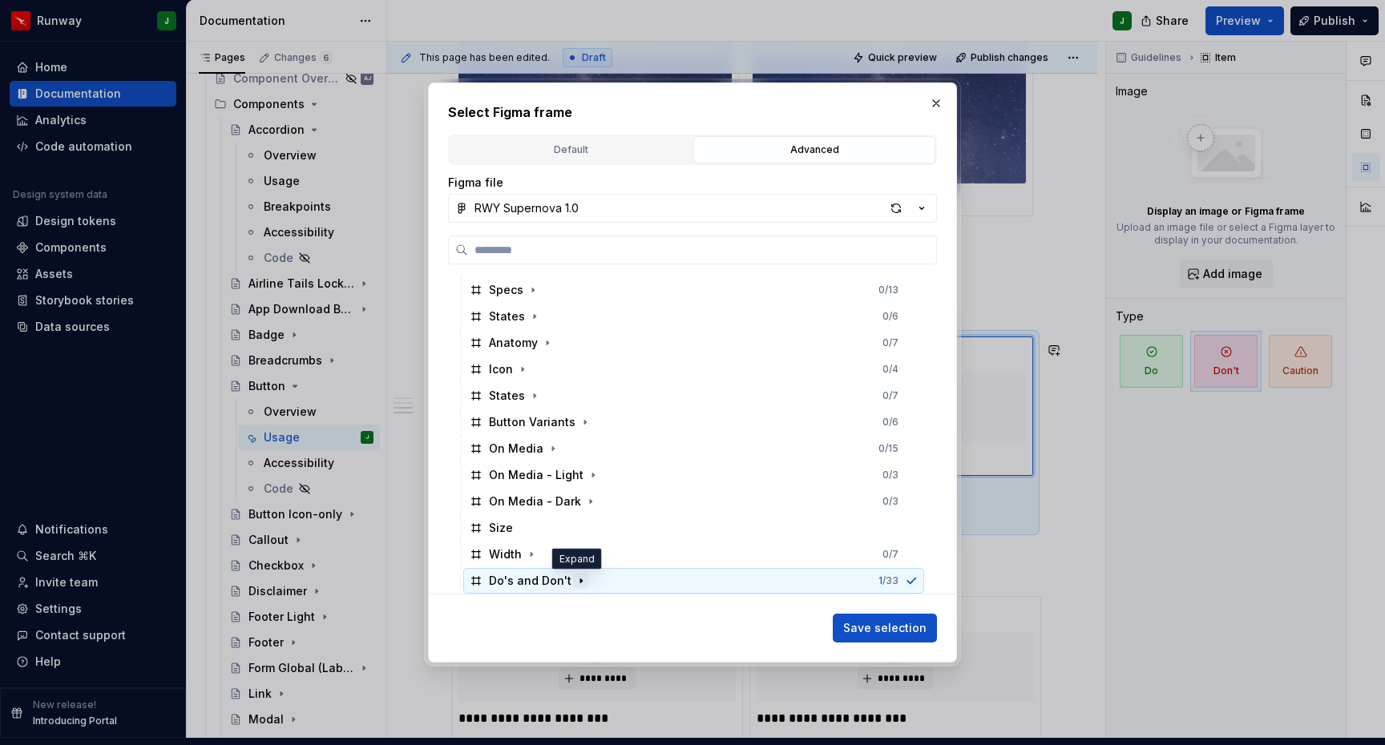
click at [575, 578] on icon "button" at bounding box center [581, 581] width 13 height 13
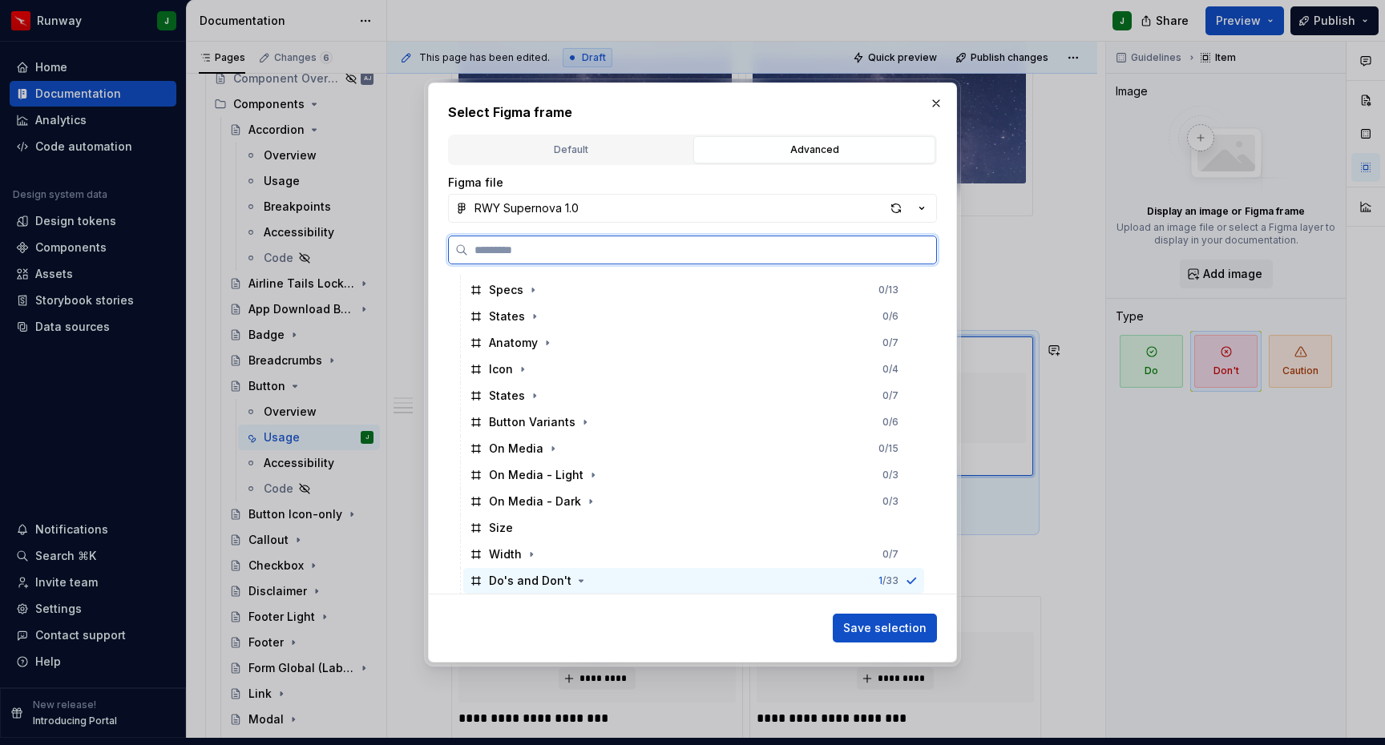
scroll to position [843, 0]
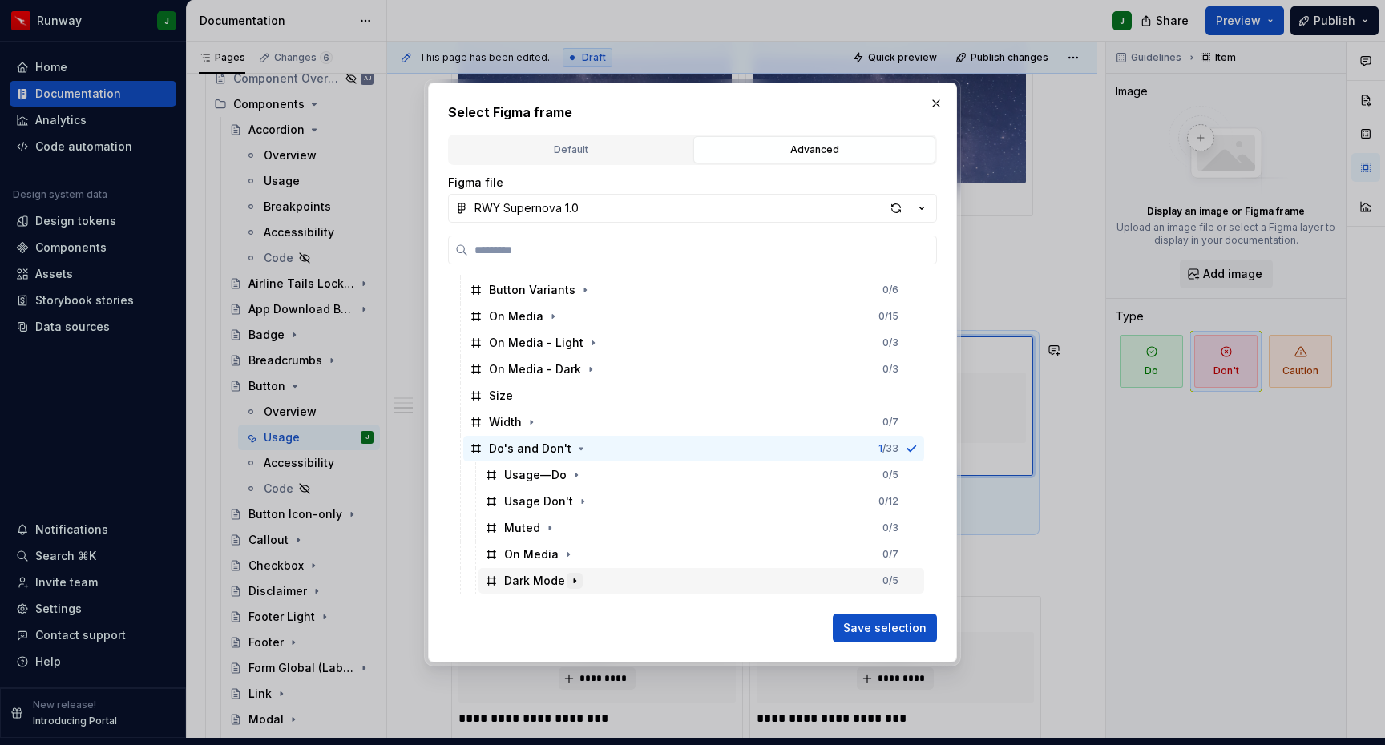
click at [574, 581] on icon "button" at bounding box center [574, 581] width 13 height 13
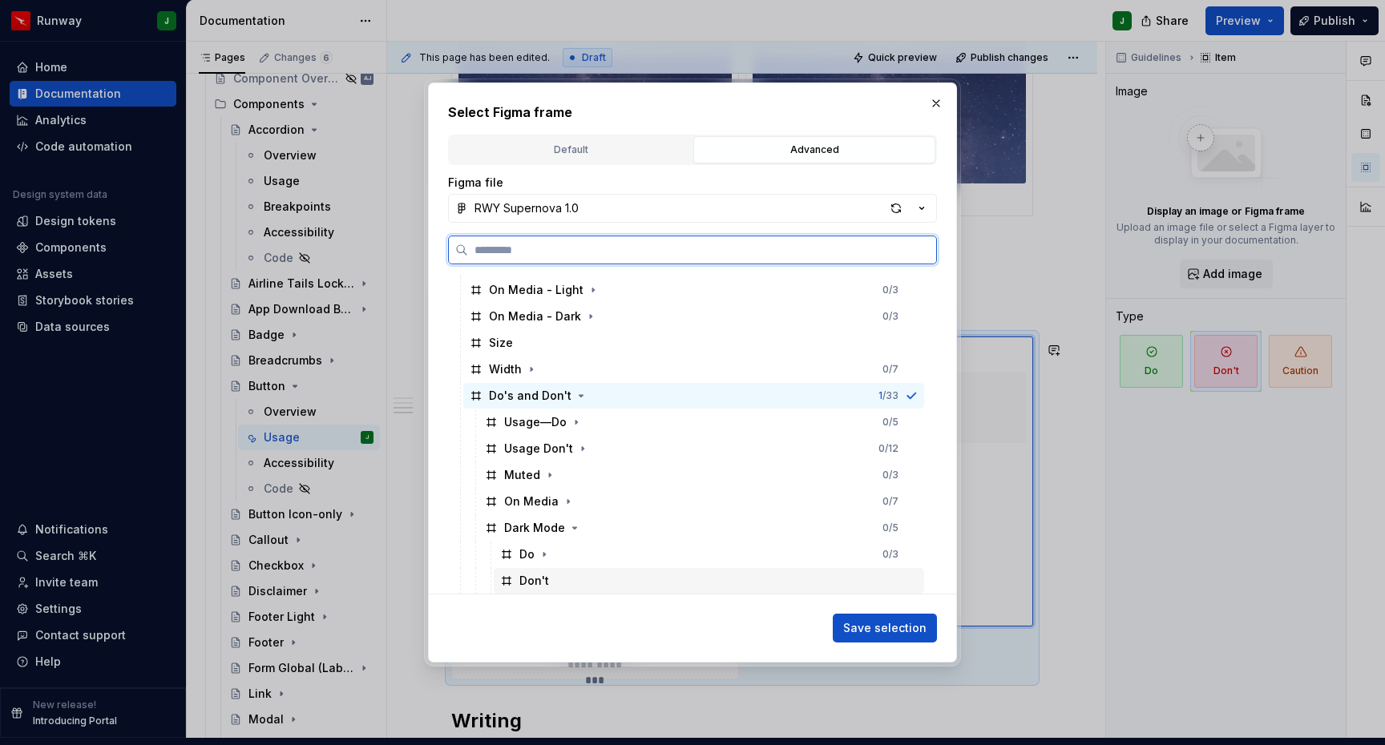
click at [571, 579] on div "Don't" at bounding box center [709, 581] width 430 height 26
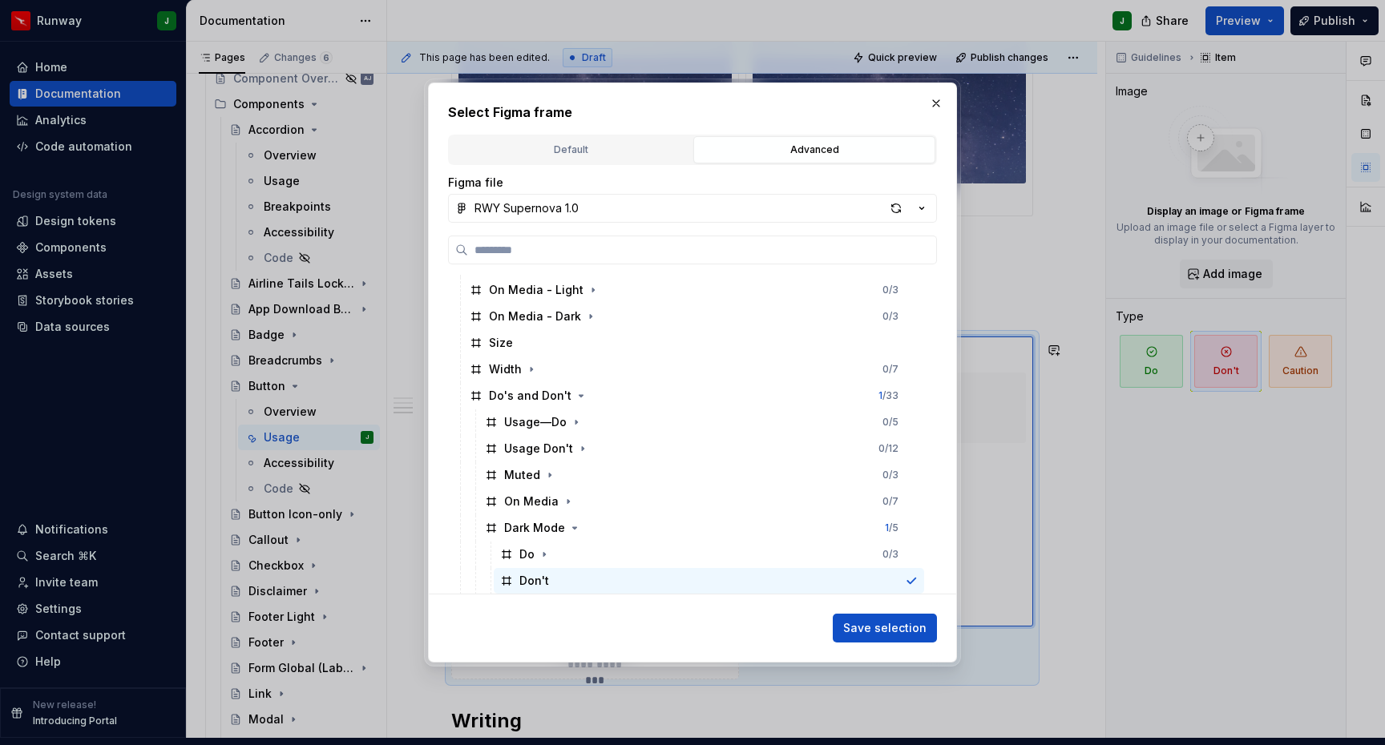
drag, startPoint x: 897, startPoint y: 630, endPoint x: 1051, endPoint y: 482, distance: 214.2
click at [897, 630] on span "Save selection" at bounding box center [884, 628] width 83 height 16
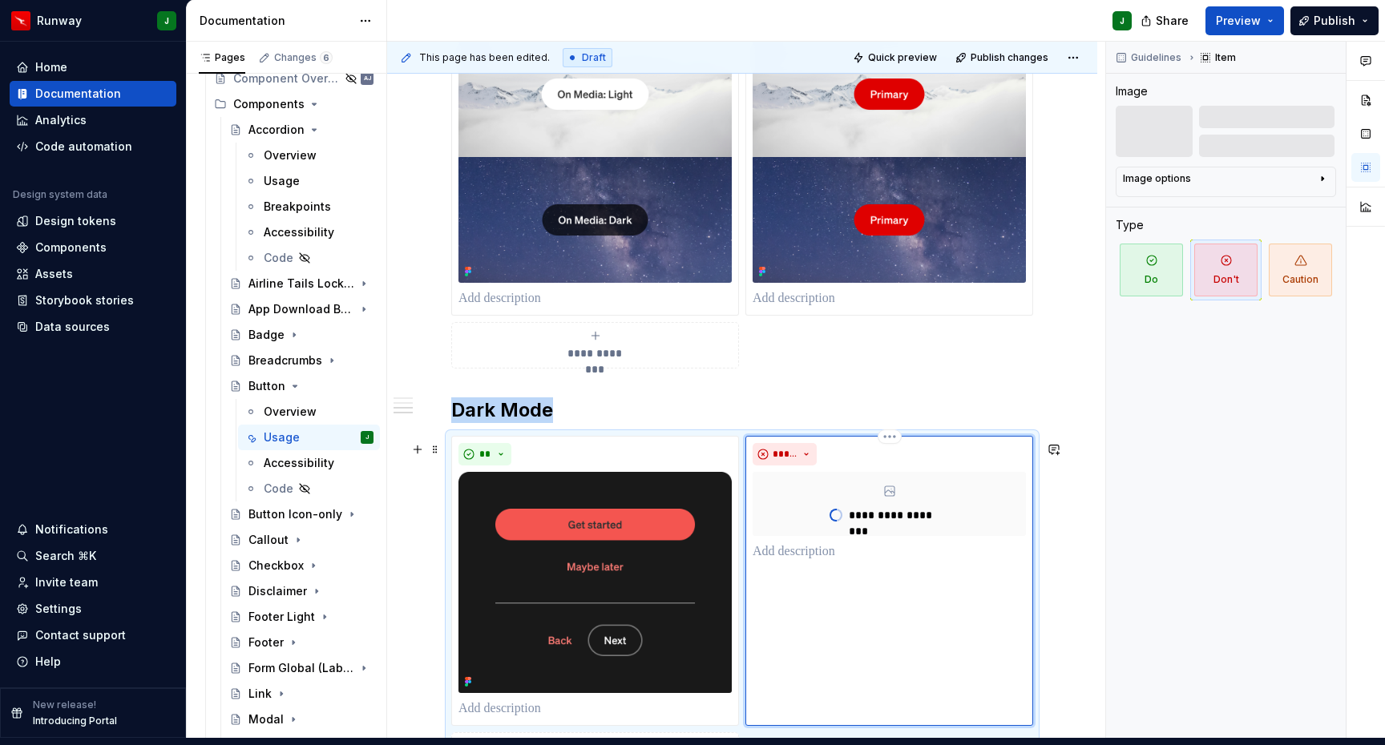
scroll to position [2135, 0]
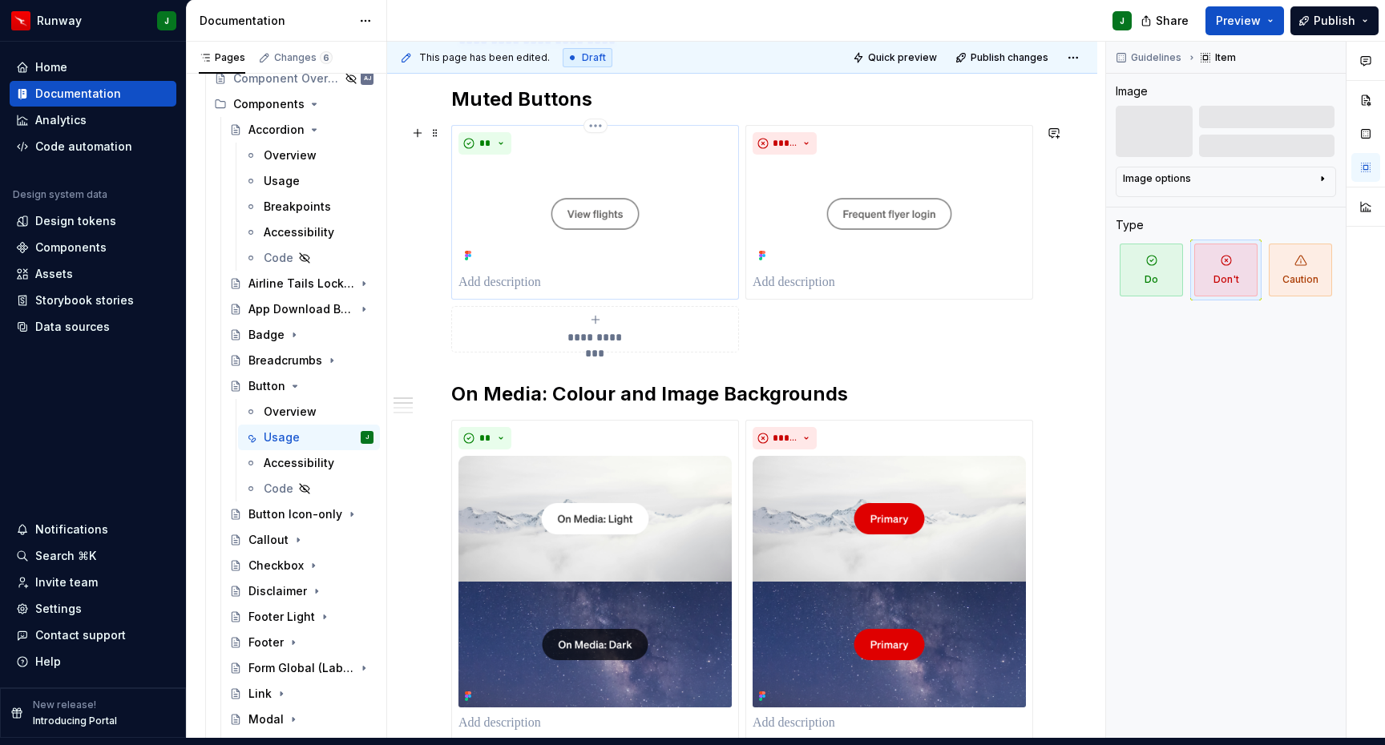
click at [513, 273] on p "To enrich screen reader interactions, please activate Accessibility in Grammarl…" at bounding box center [594, 282] width 273 height 19
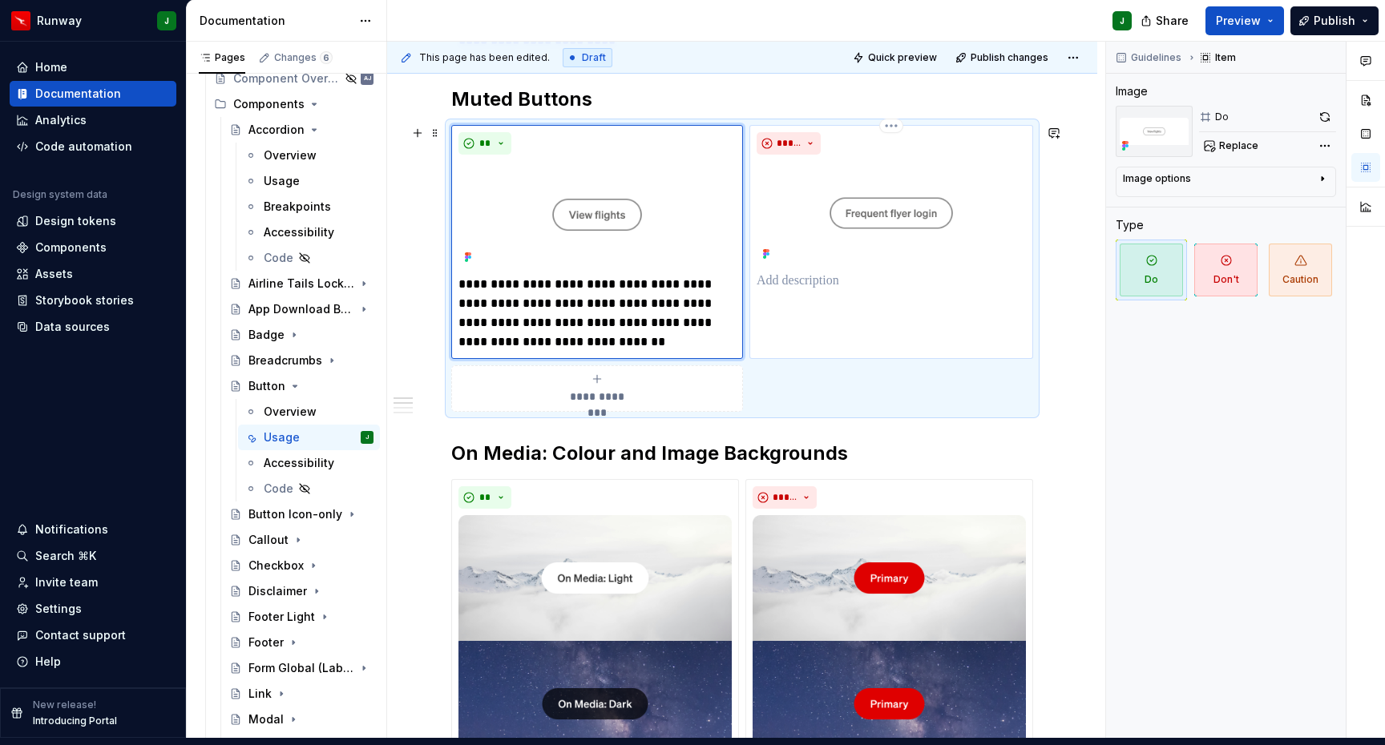
click at [791, 273] on p "To enrich screen reader interactions, please activate Accessibility in Grammarl…" at bounding box center [891, 281] width 269 height 19
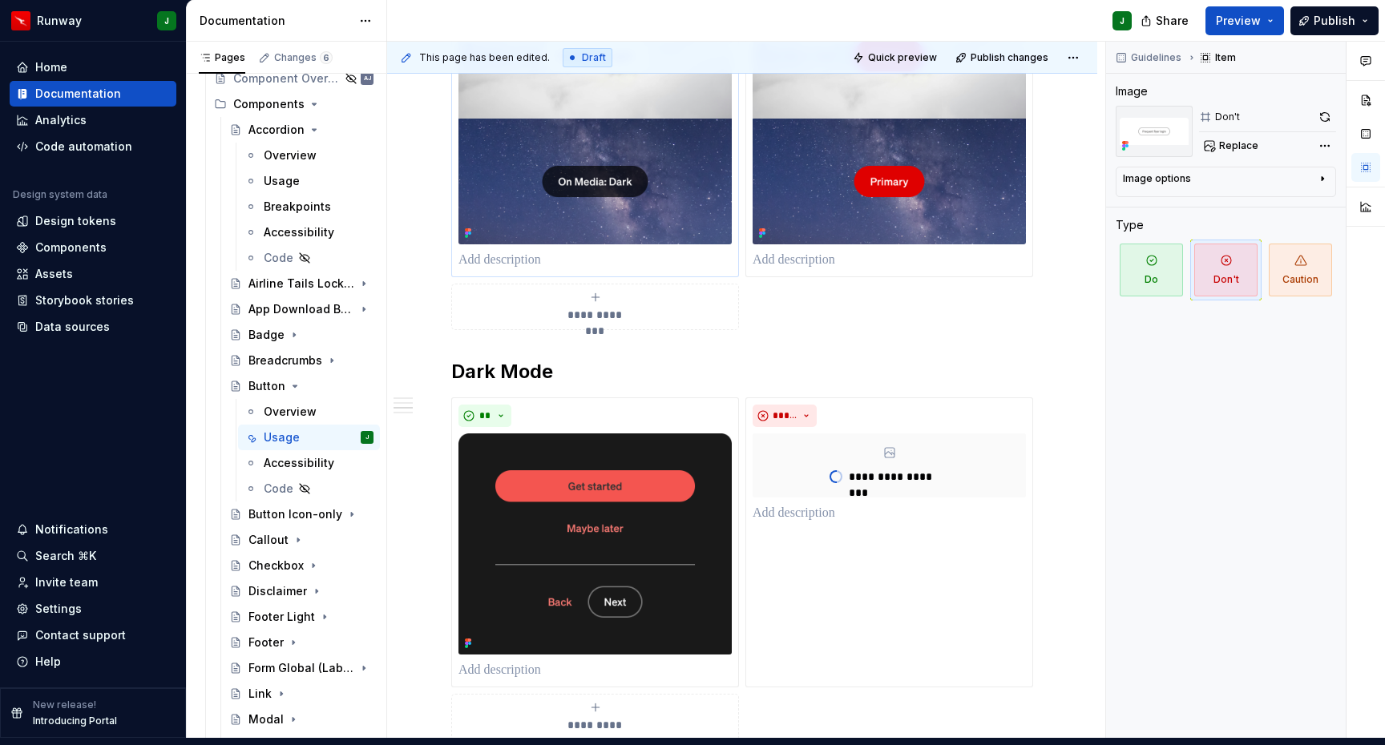
click at [510, 252] on p "To enrich screen reader interactions, please activate Accessibility in Grammarl…" at bounding box center [594, 260] width 273 height 19
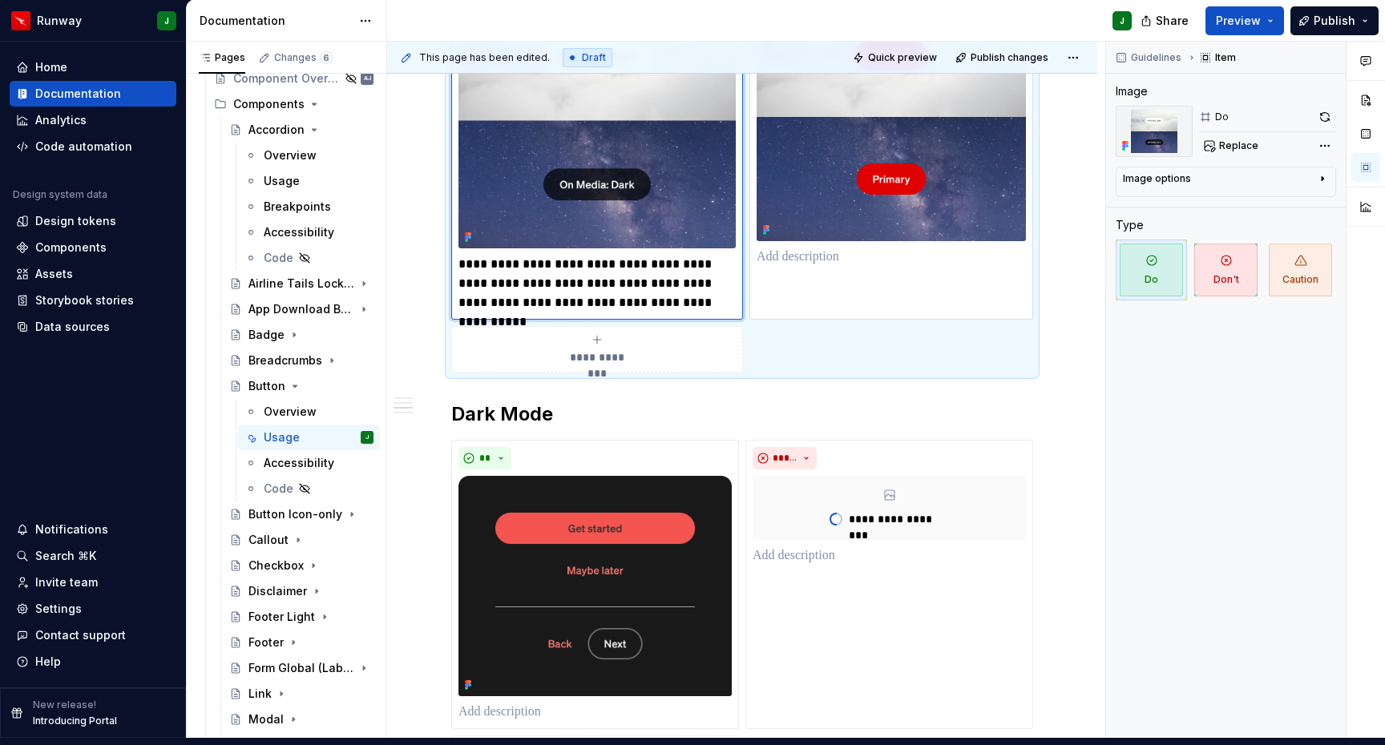
click at [797, 252] on p "To enrich screen reader interactions, please activate Accessibility in Grammarl…" at bounding box center [891, 257] width 269 height 19
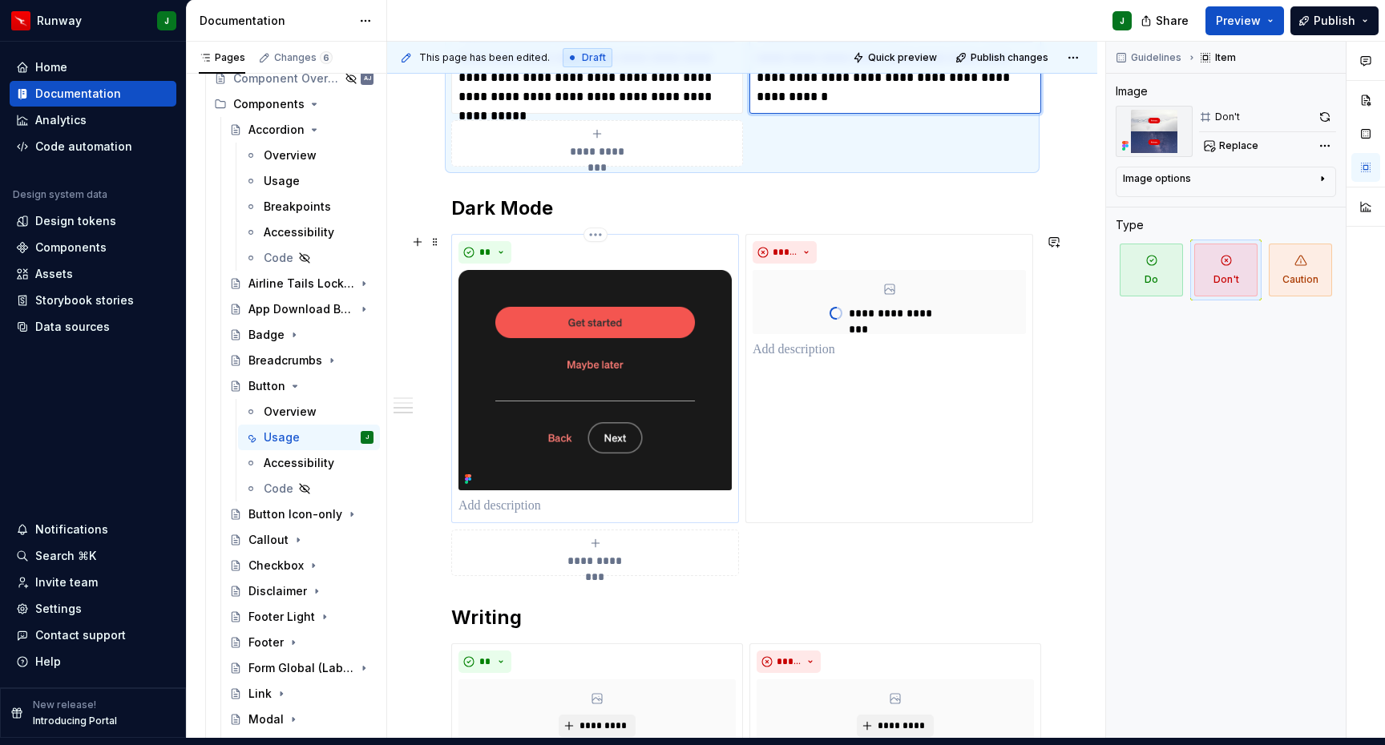
click at [502, 498] on p "To enrich screen reader interactions, please activate Accessibility in Grammarl…" at bounding box center [594, 506] width 273 height 19
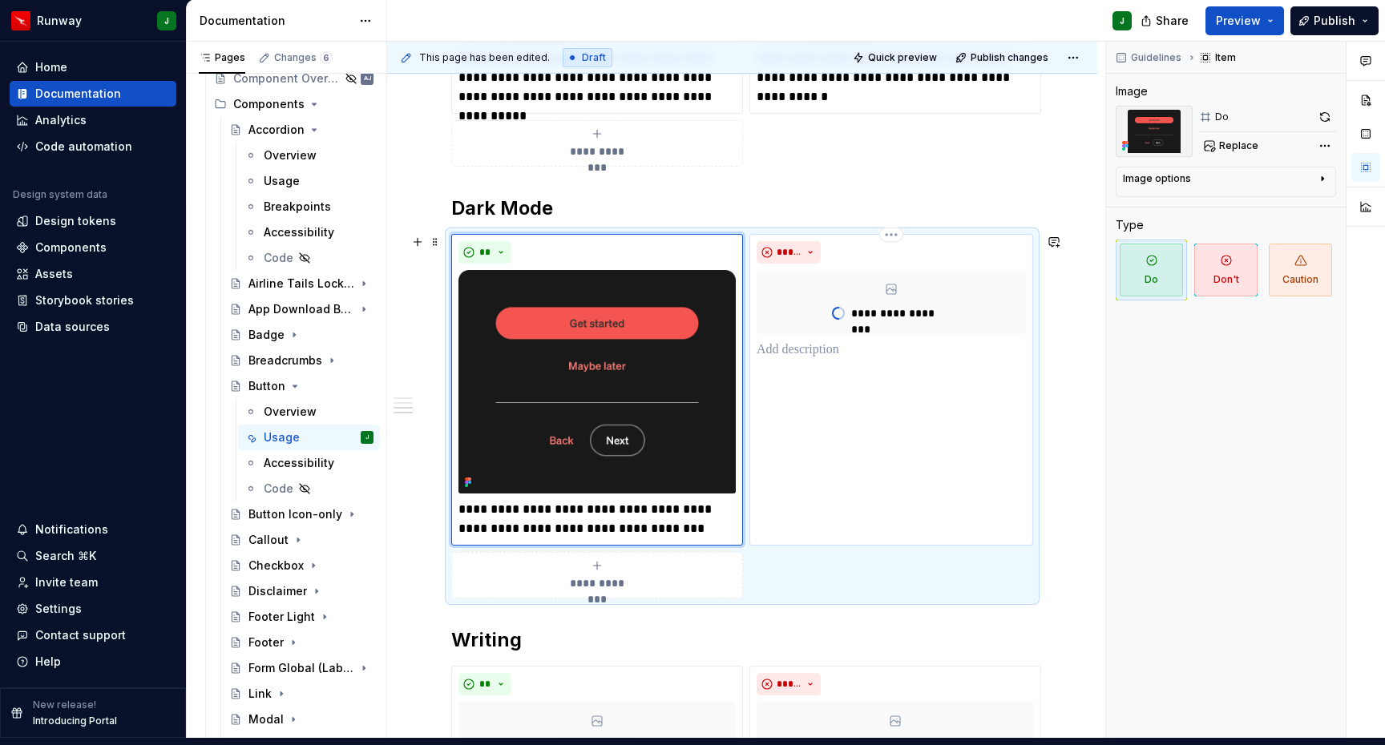
click at [786, 343] on p "To enrich screen reader interactions, please activate Accessibility in Grammarl…" at bounding box center [891, 350] width 269 height 19
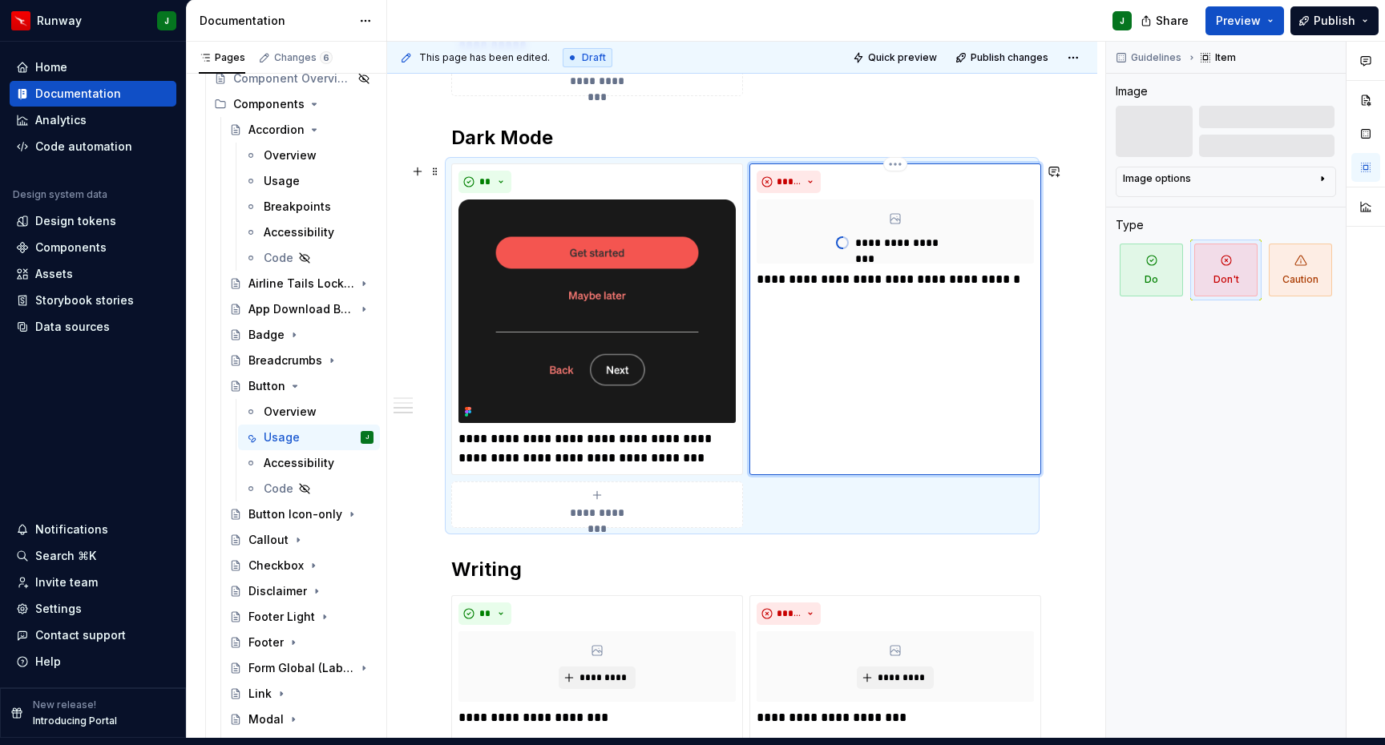
scroll to position [2614, 0]
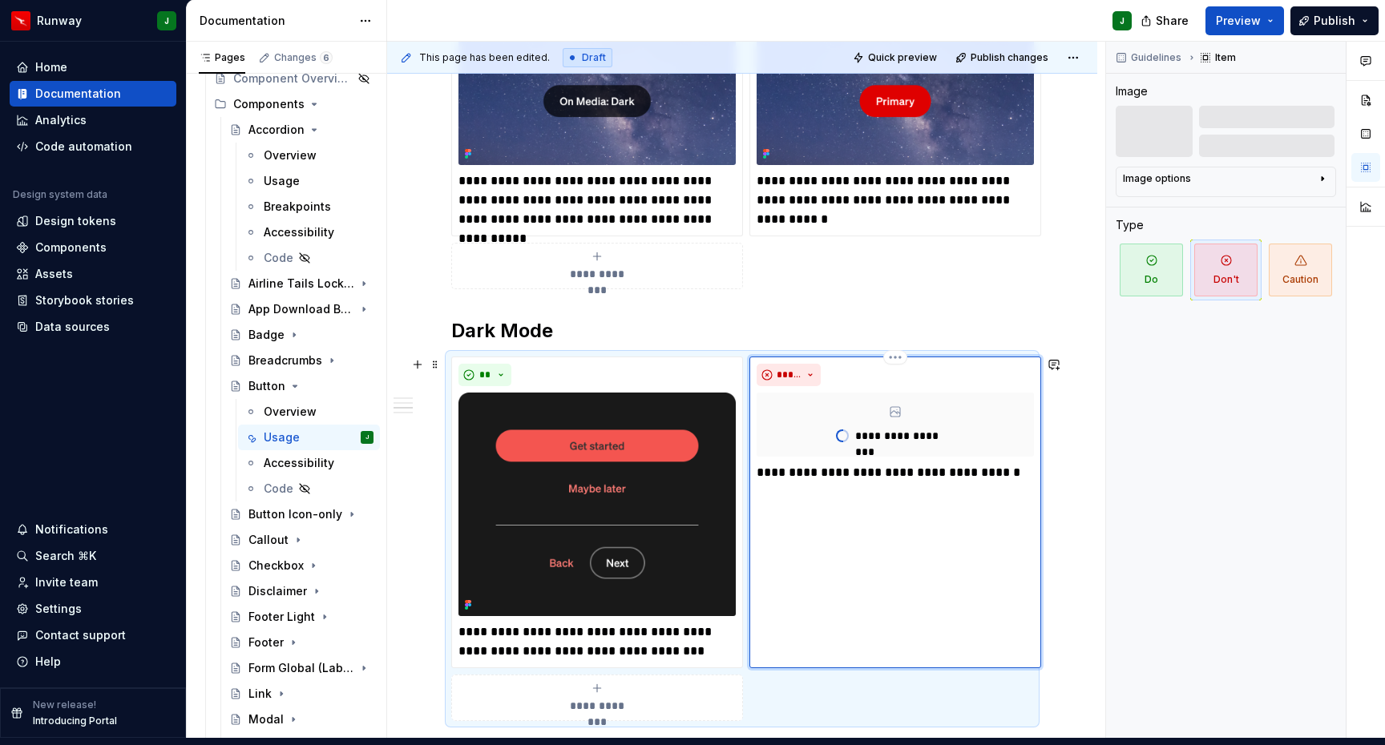
click at [878, 406] on div "**********" at bounding box center [895, 425] width 277 height 64
click at [901, 408] on div "**********" at bounding box center [895, 425] width 277 height 64
click at [865, 434] on div "**********" at bounding box center [895, 425] width 277 height 64
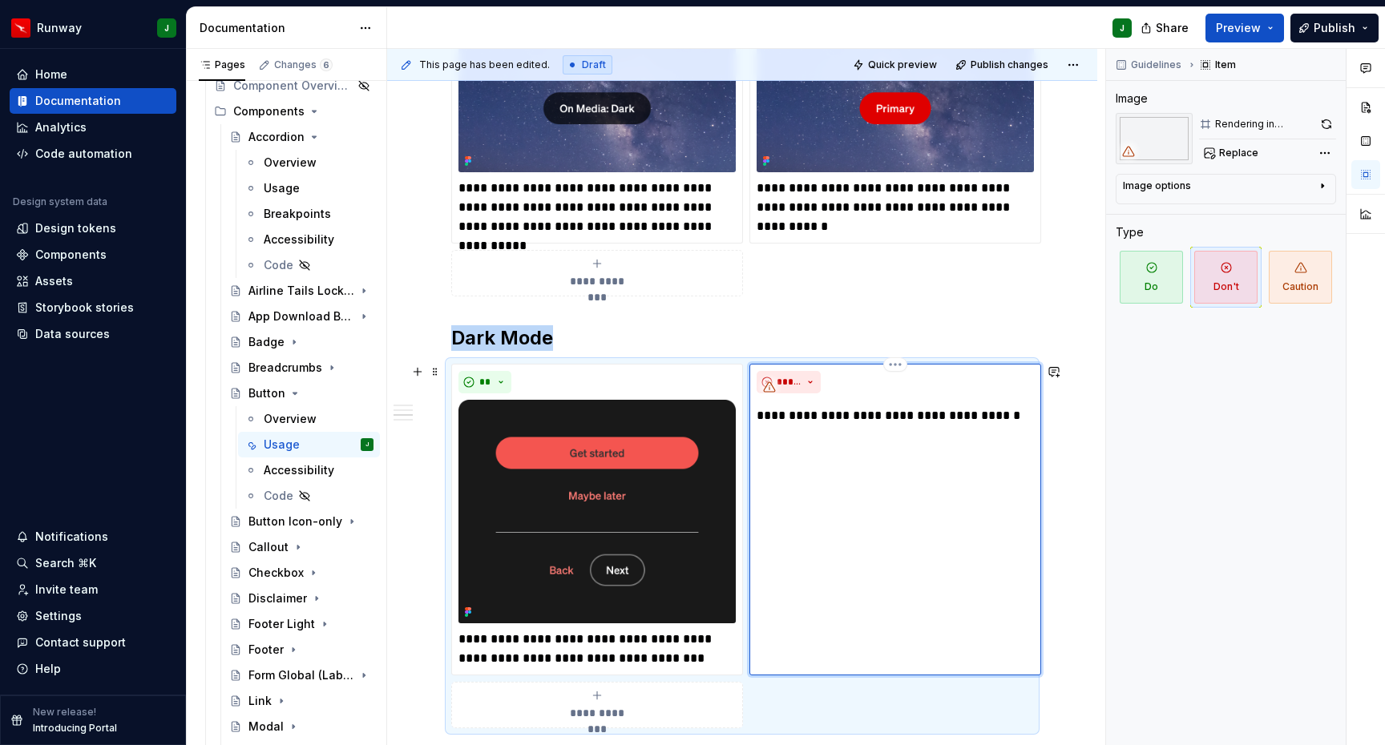
click at [914, 414] on div "**********" at bounding box center [895, 520] width 292 height 312
click at [1230, 147] on span "Replace" at bounding box center [1238, 153] width 39 height 13
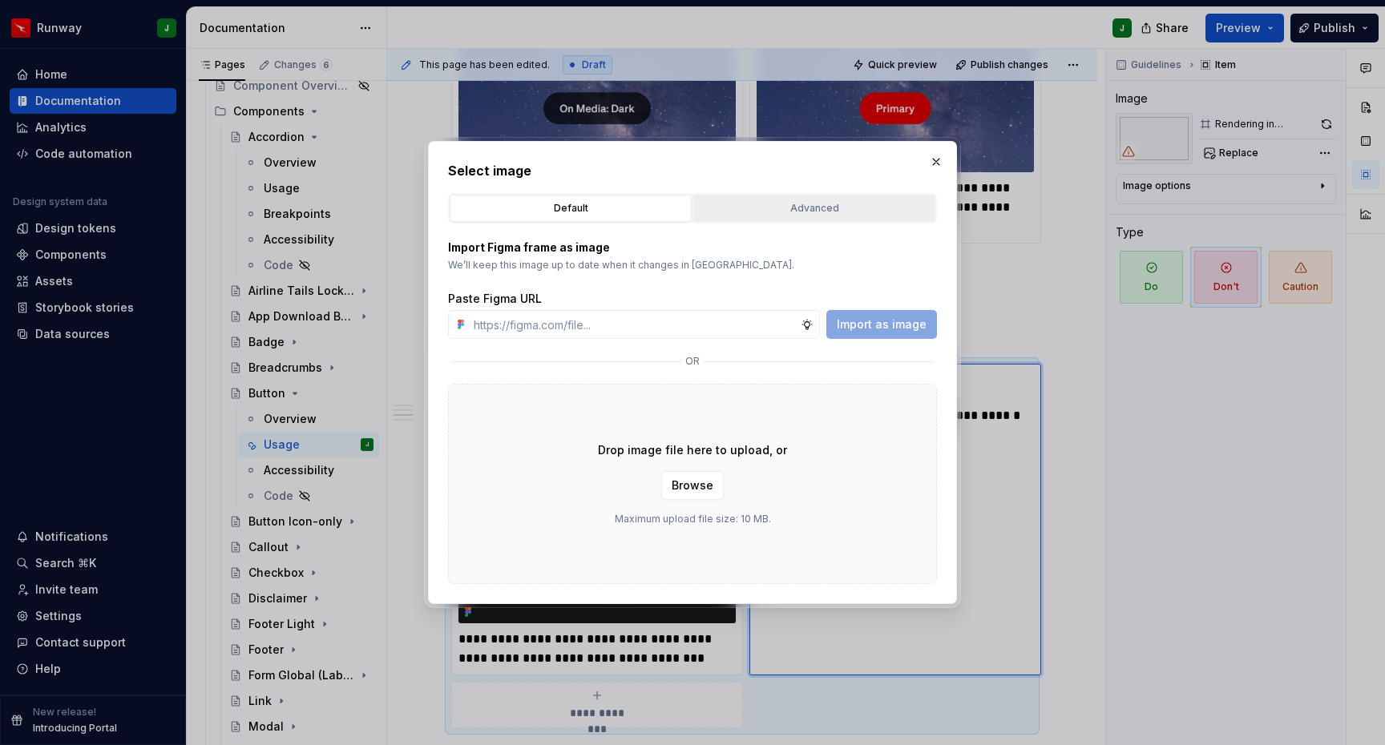
click at [785, 218] on button "Advanced" at bounding box center [814, 208] width 242 height 27
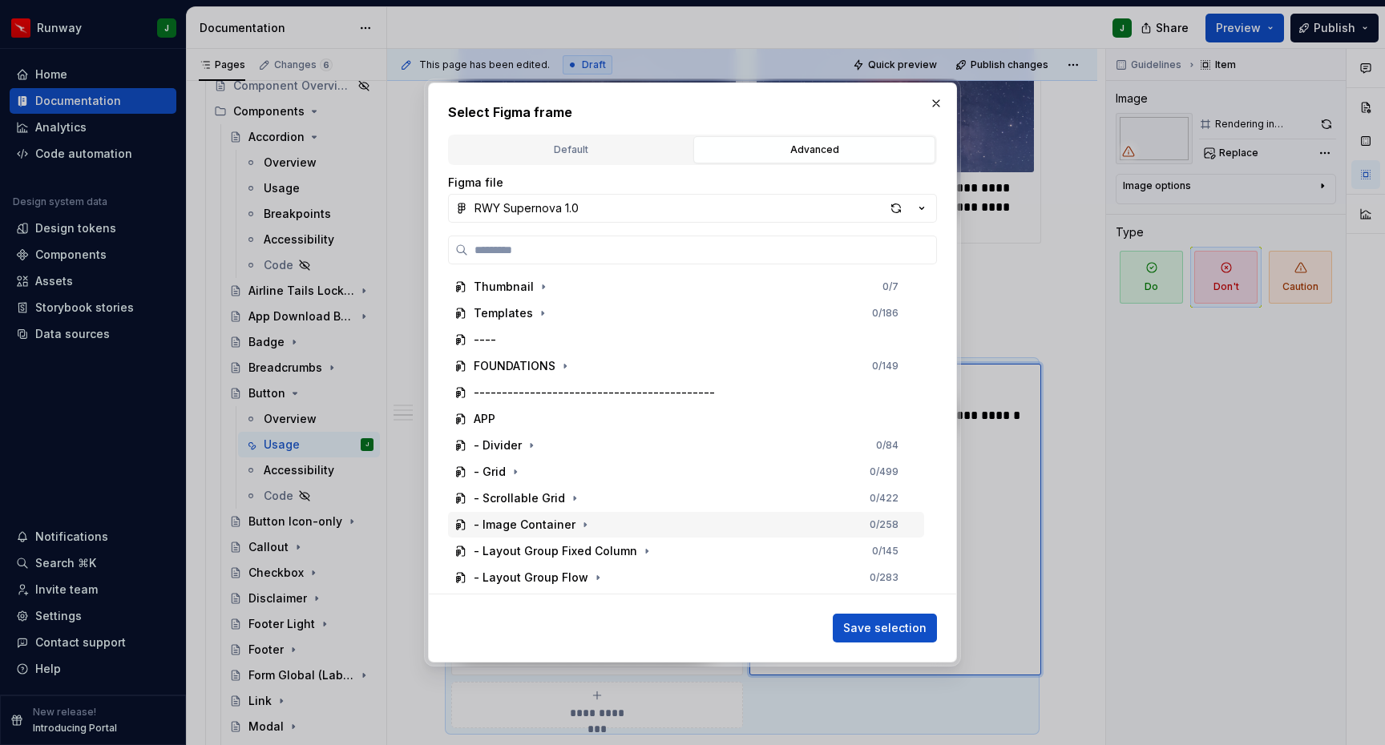
scroll to position [288, 0]
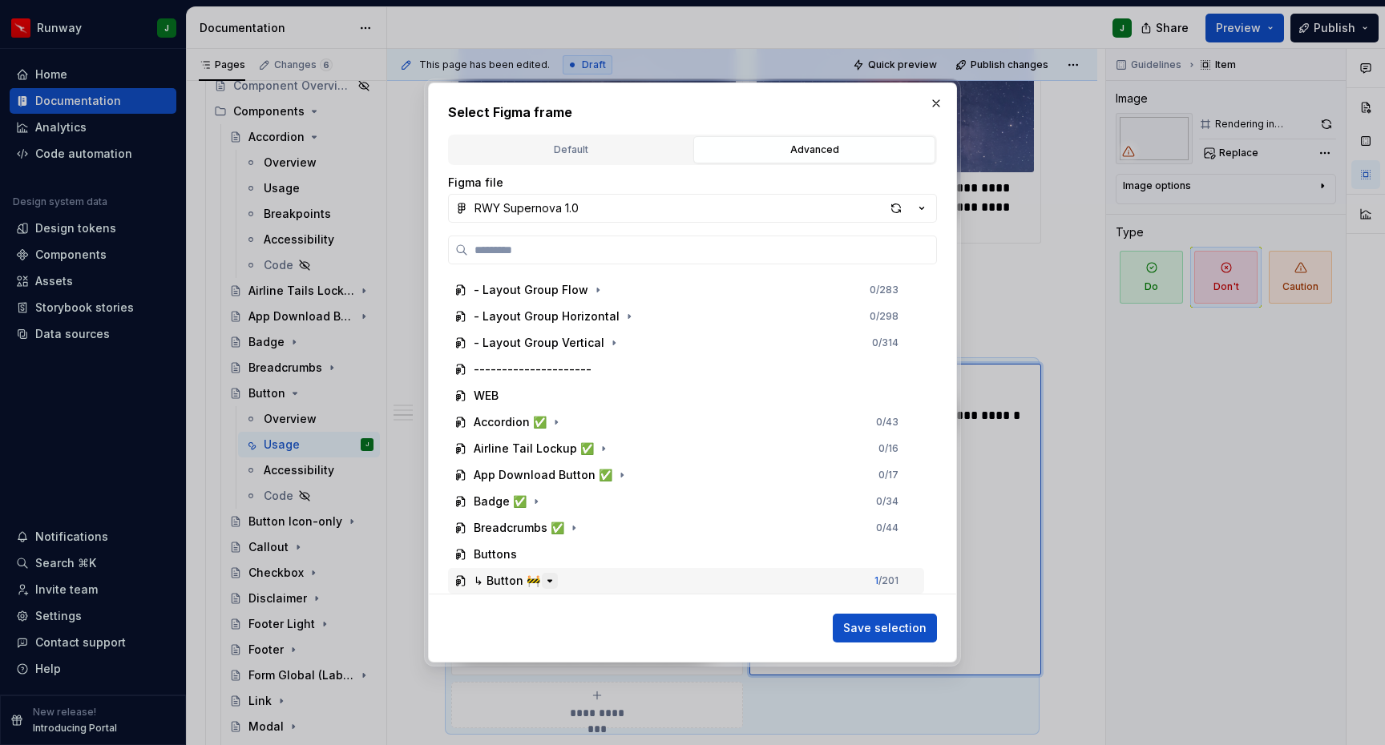
click at [550, 579] on icon "button" at bounding box center [549, 581] width 13 height 13
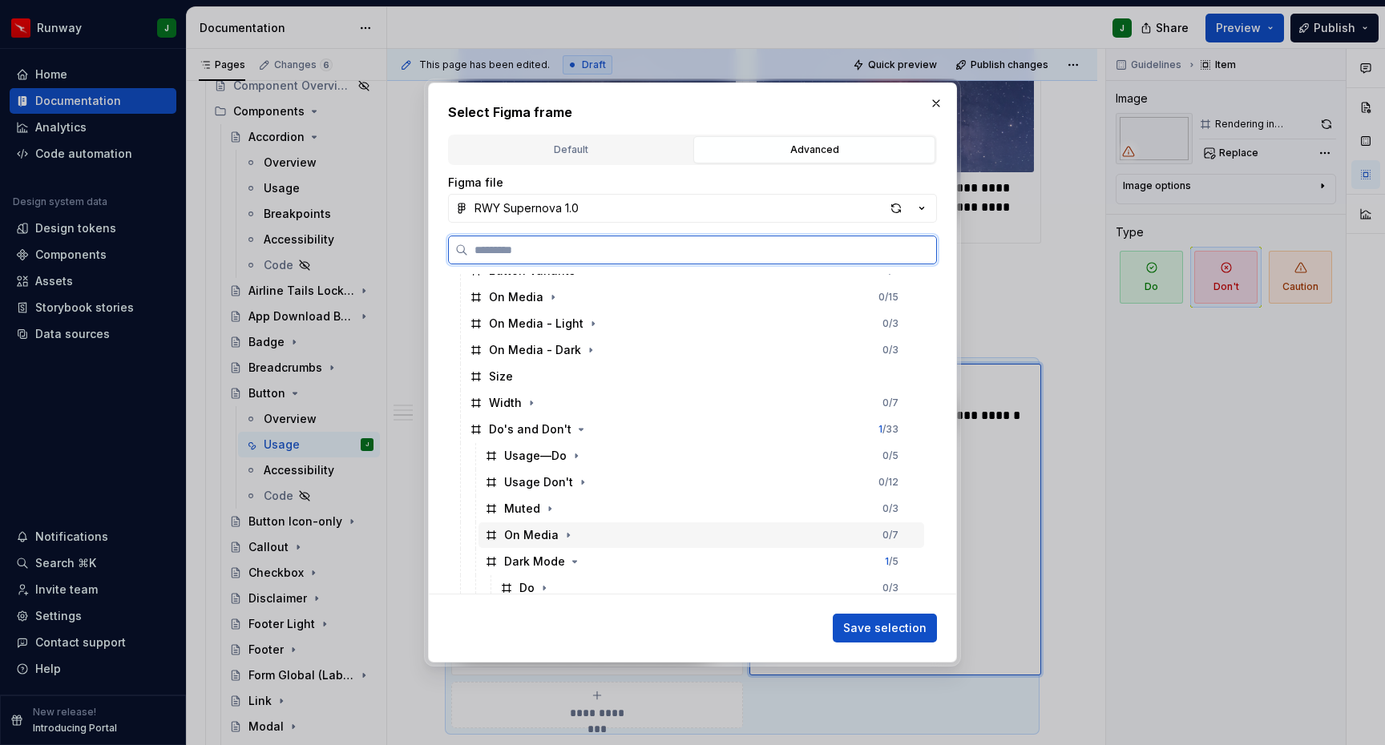
scroll to position [896, 0]
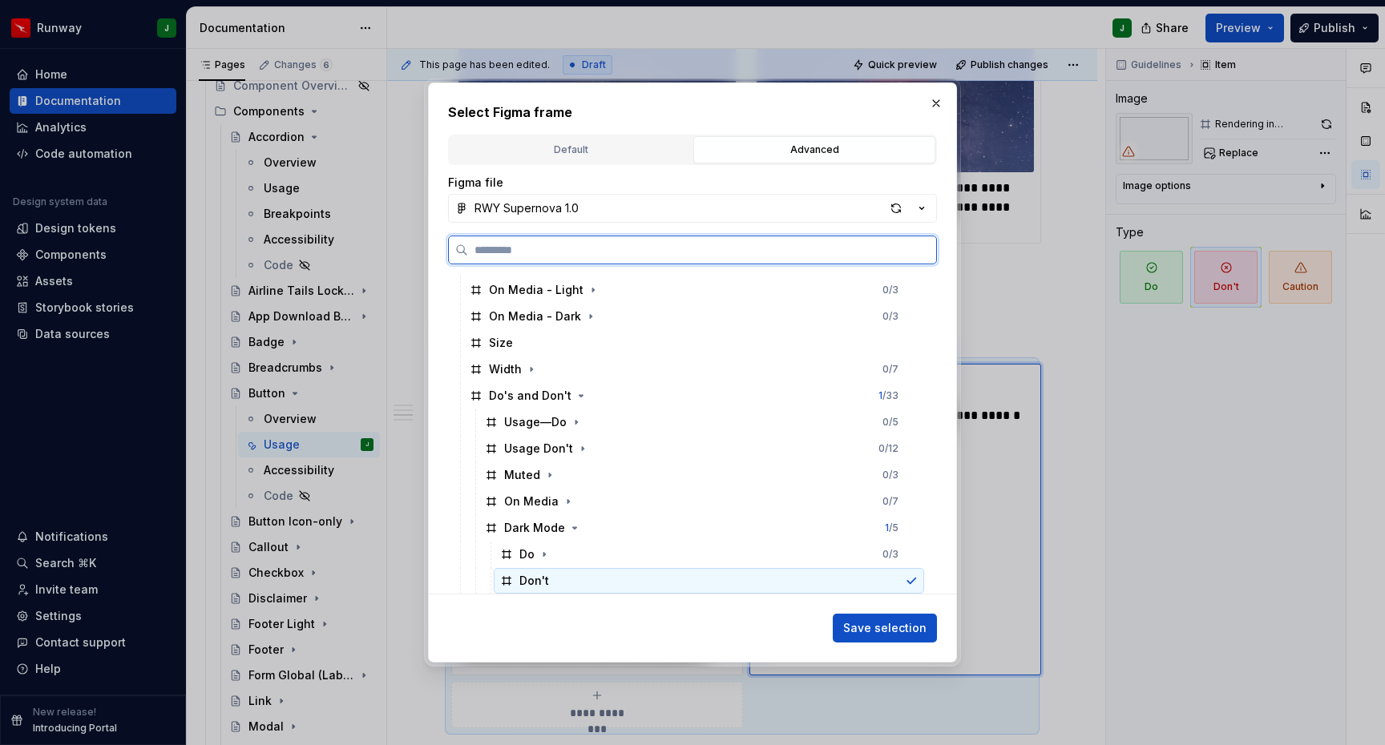
click at [598, 575] on div "Don't" at bounding box center [709, 581] width 430 height 26
drag, startPoint x: 876, startPoint y: 625, endPoint x: 1048, endPoint y: 389, distance: 292.5
click at [876, 625] on span "Save selection" at bounding box center [884, 628] width 83 height 16
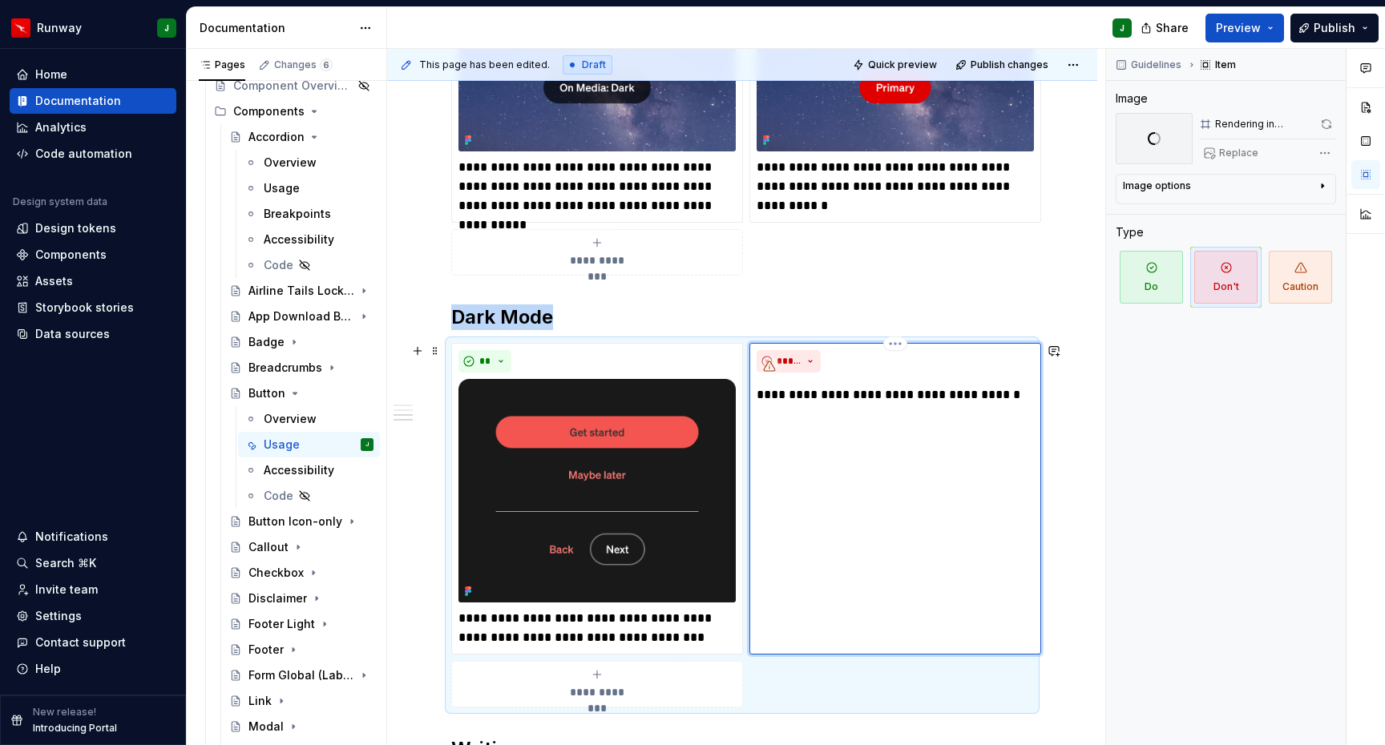
scroll to position [2462, 0]
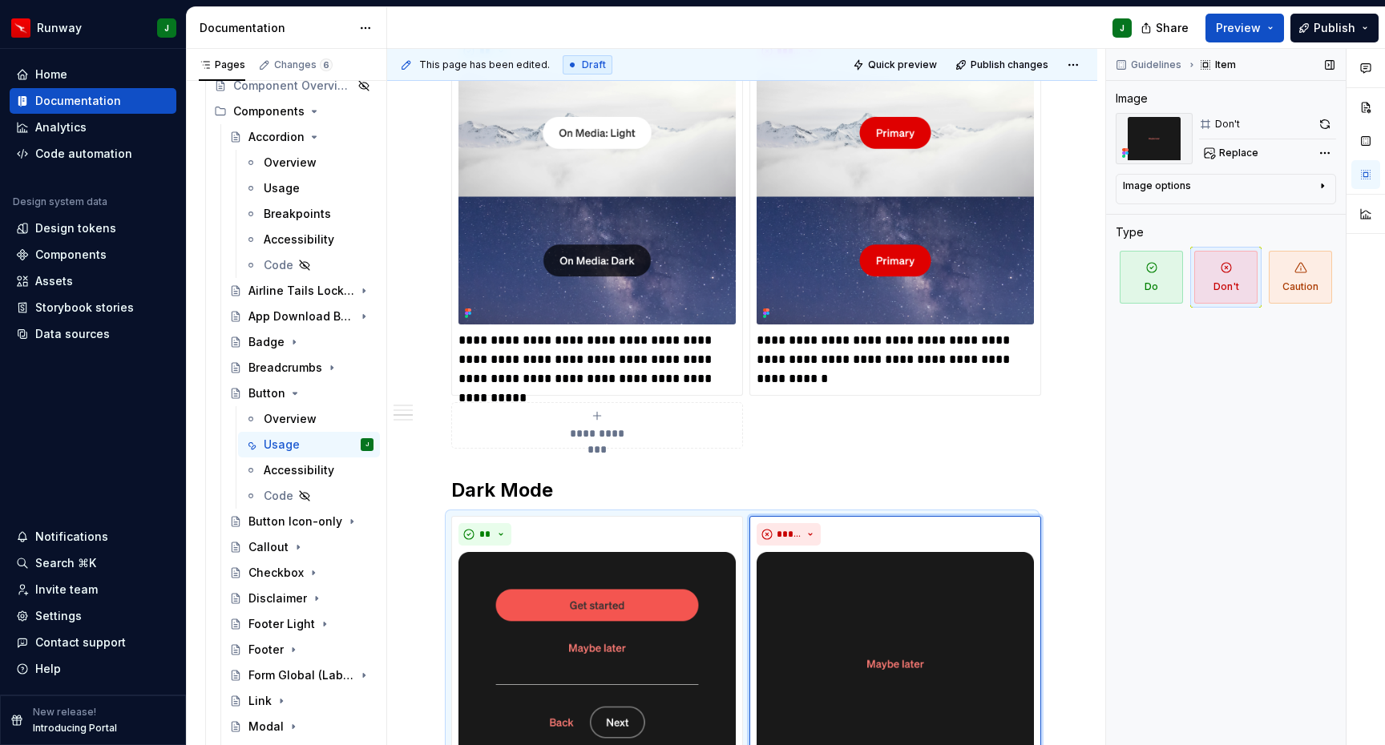
click at [1125, 391] on div "Guidelines Item Image Don't Replace Image options Alignment Caption Type Do Don…" at bounding box center [1226, 397] width 240 height 697
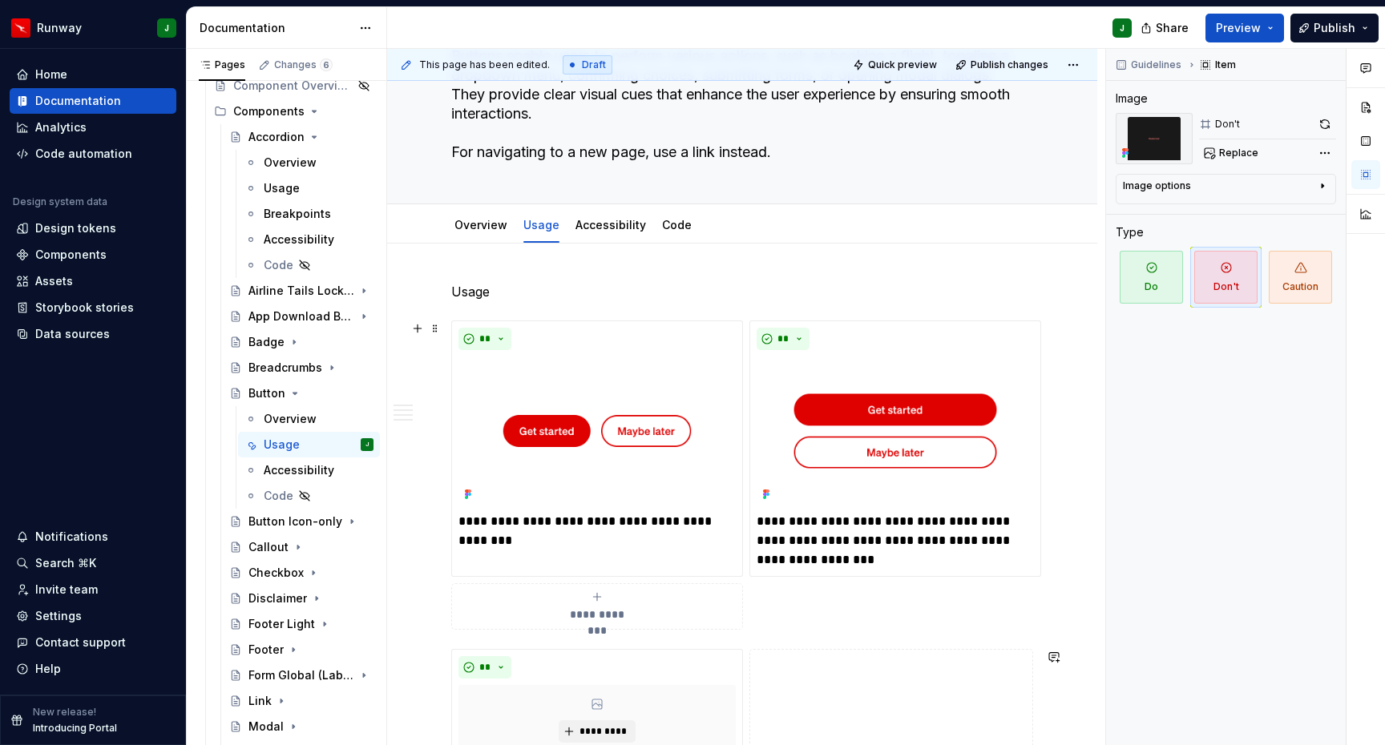
scroll to position [0, 0]
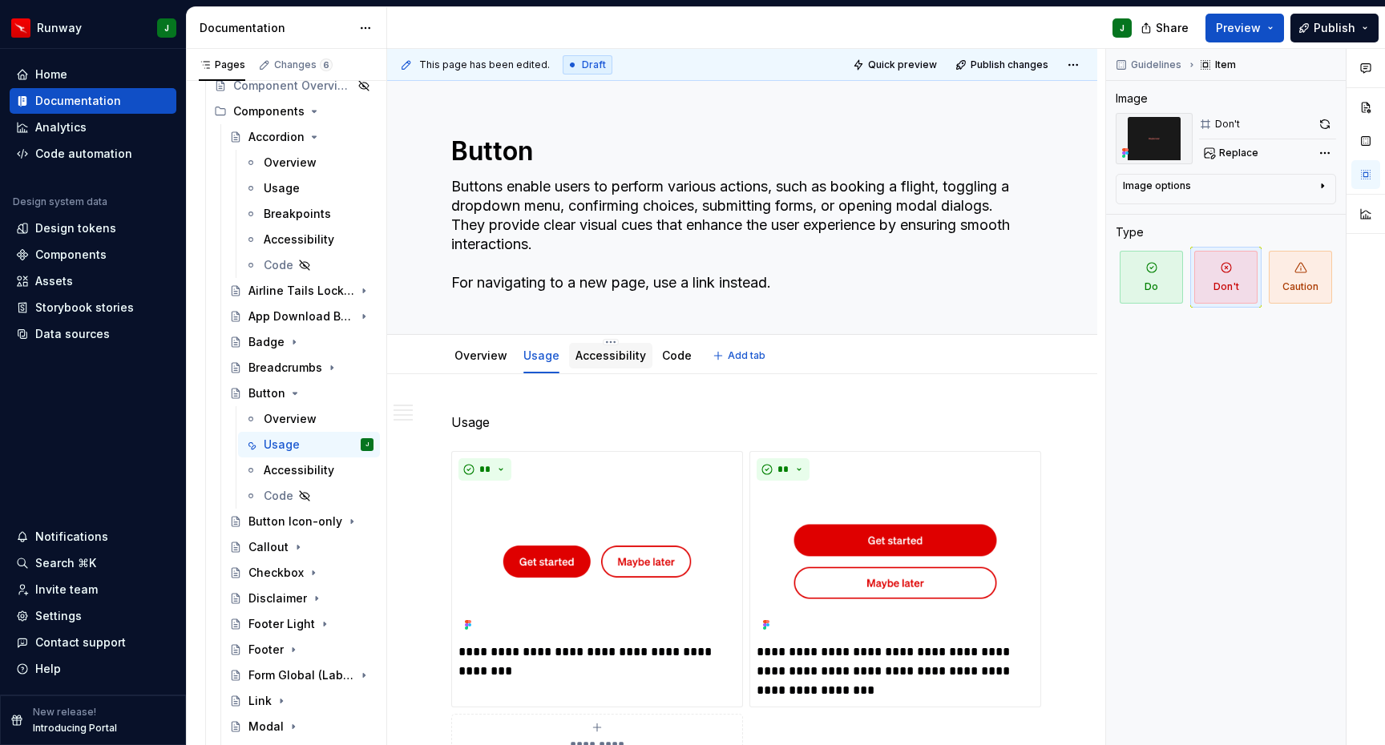
click at [604, 349] on link "Accessibility" at bounding box center [610, 356] width 71 height 14
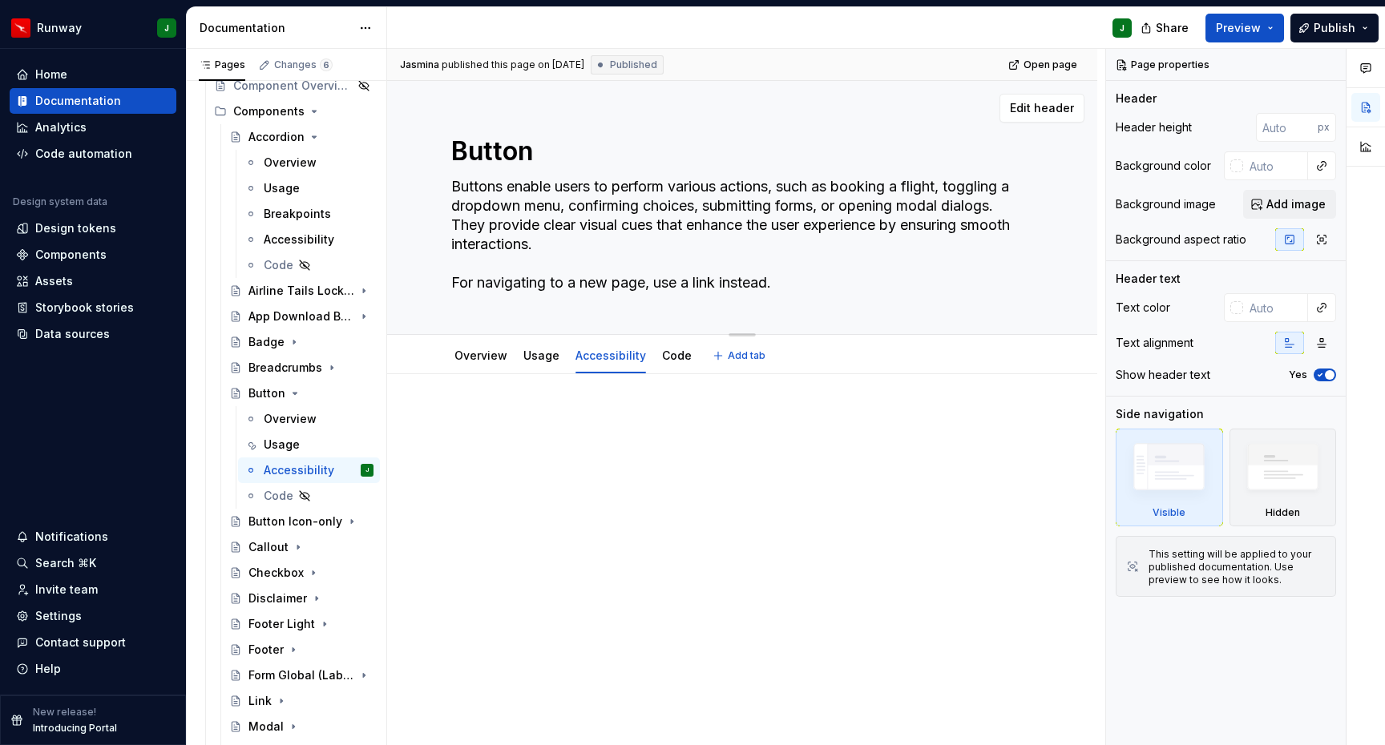
click at [994, 94] on div "Edit header" at bounding box center [735, 108] width 697 height 29
type textarea "*"
